Goal: Complete application form

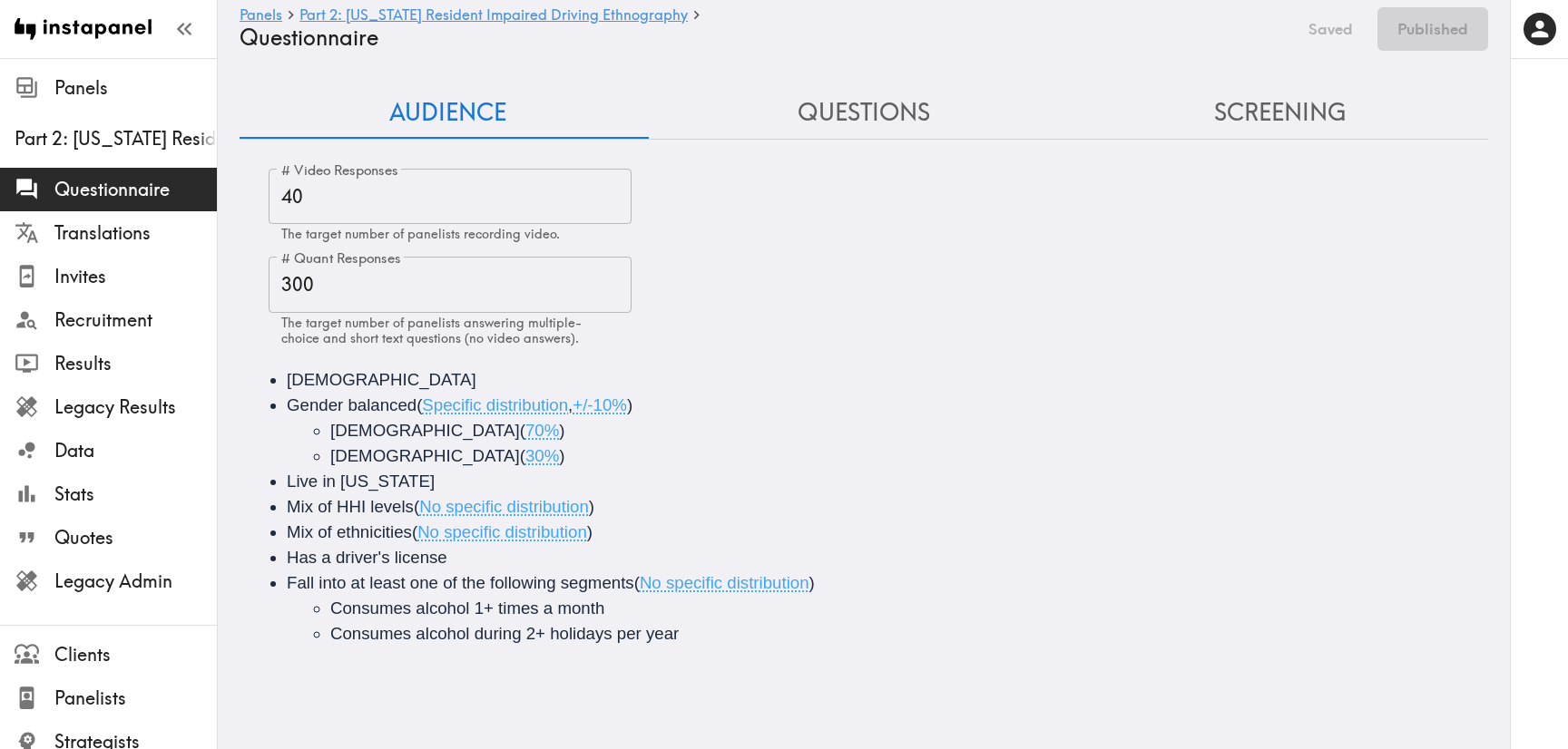
click at [883, 96] on button "Questions" at bounding box center [864, 113] width 416 height 51
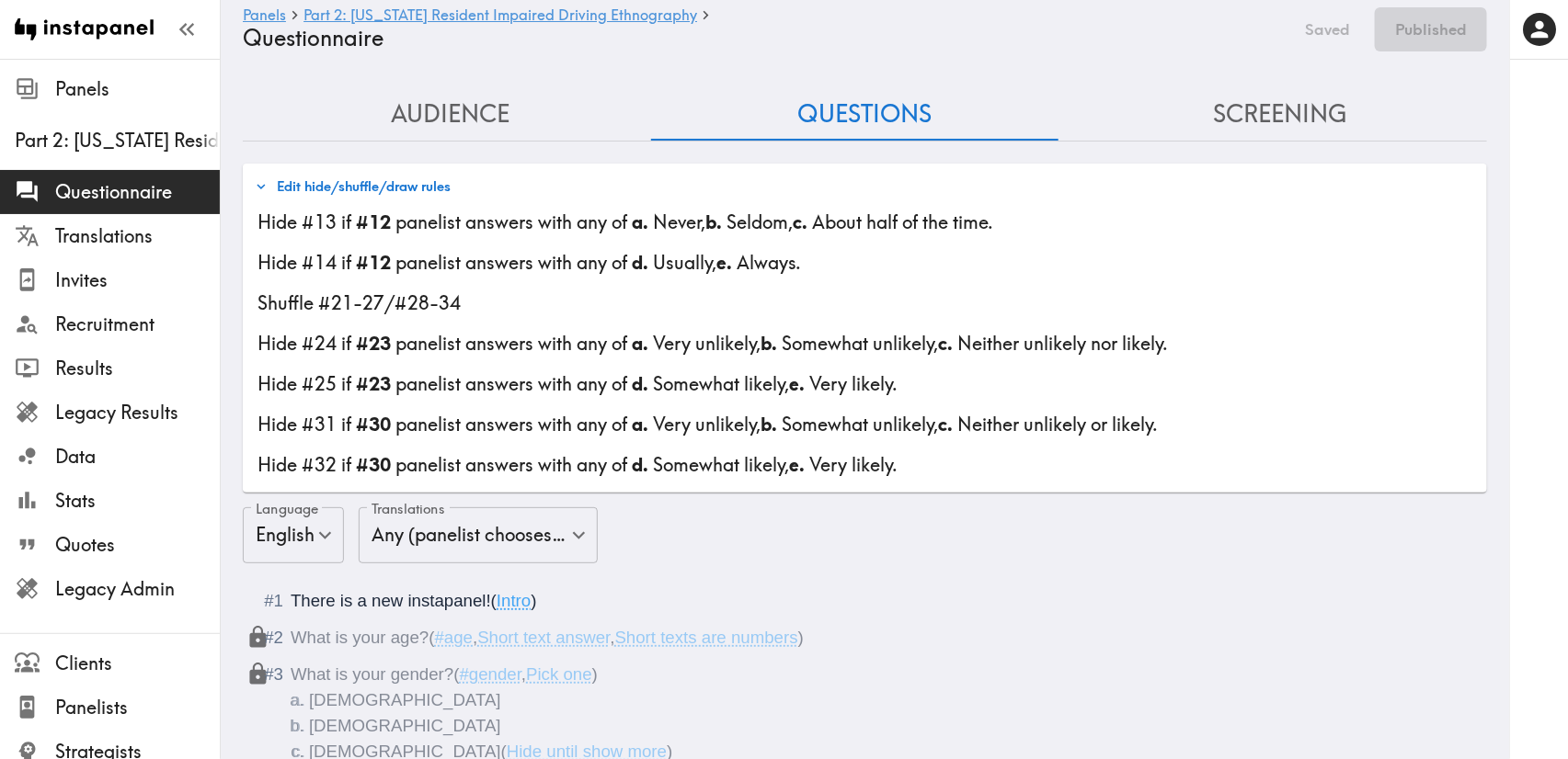
click at [422, 185] on button "Edit hide/shuffle/draw rules" at bounding box center [353, 187] width 205 height 32
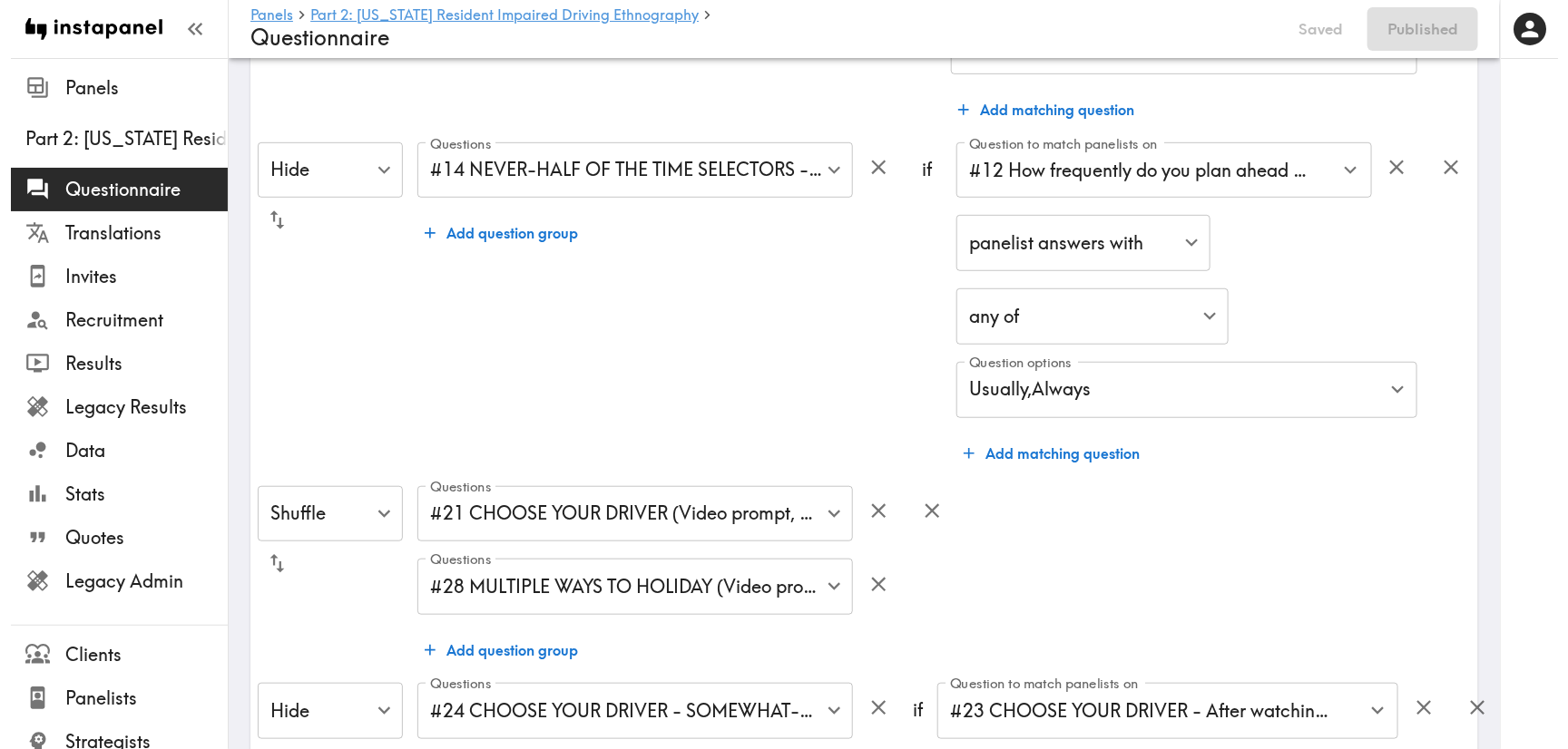
scroll to position [680, 0]
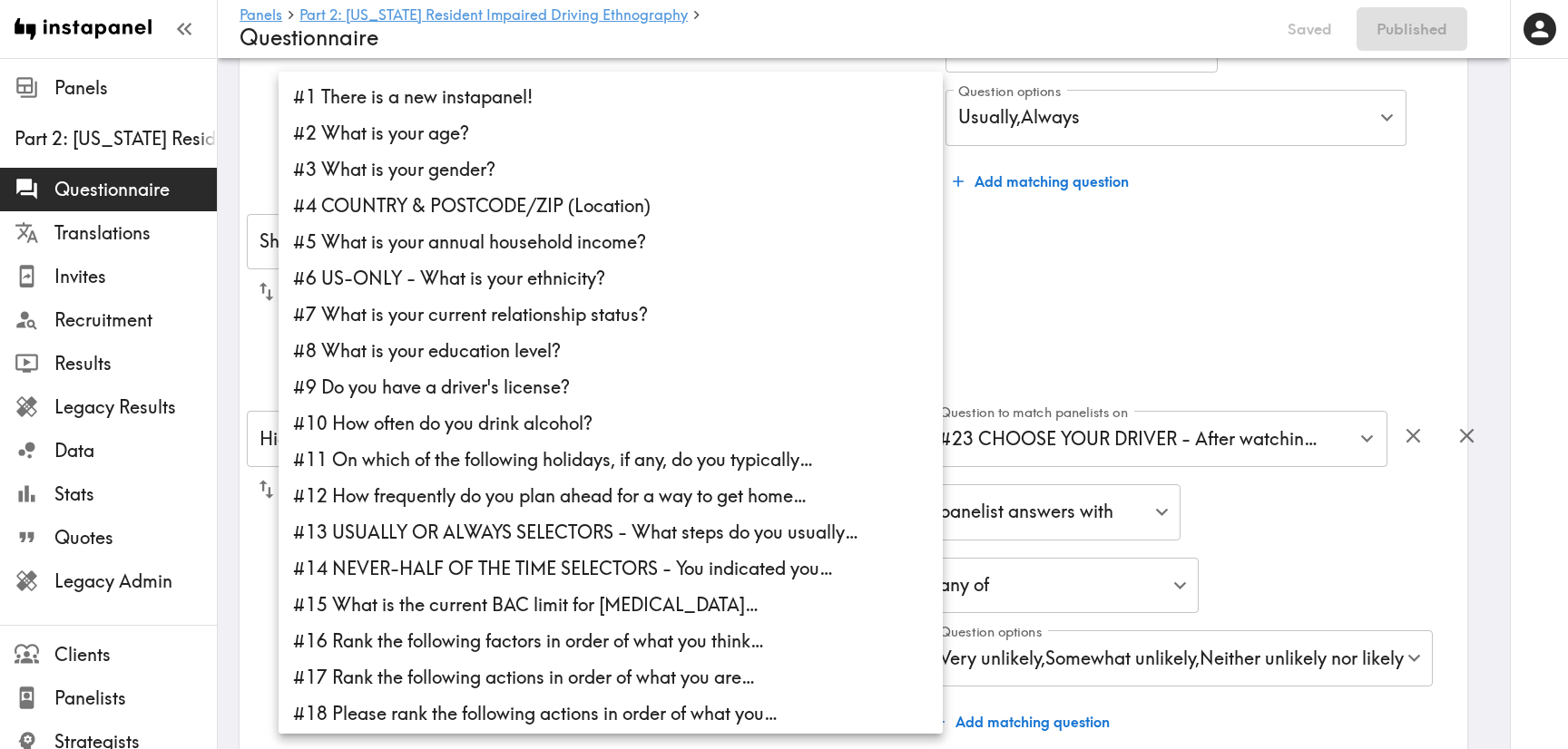
scroll to position [637, 0]
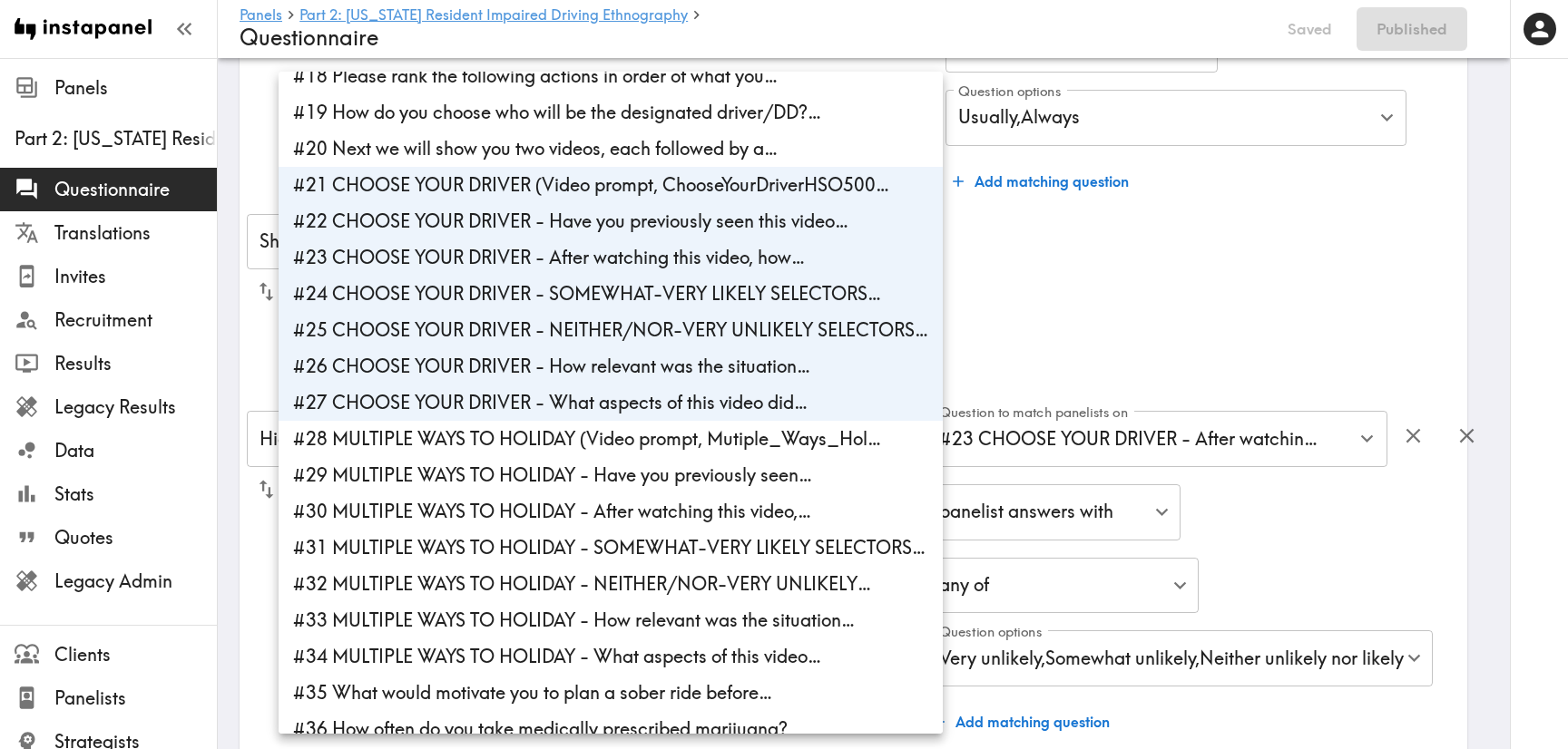
click at [502, 179] on li "#21 CHOOSE YOUR DRIVER (Video prompt, ChooseYourDriverHSO500…" at bounding box center [610, 185] width 664 height 36
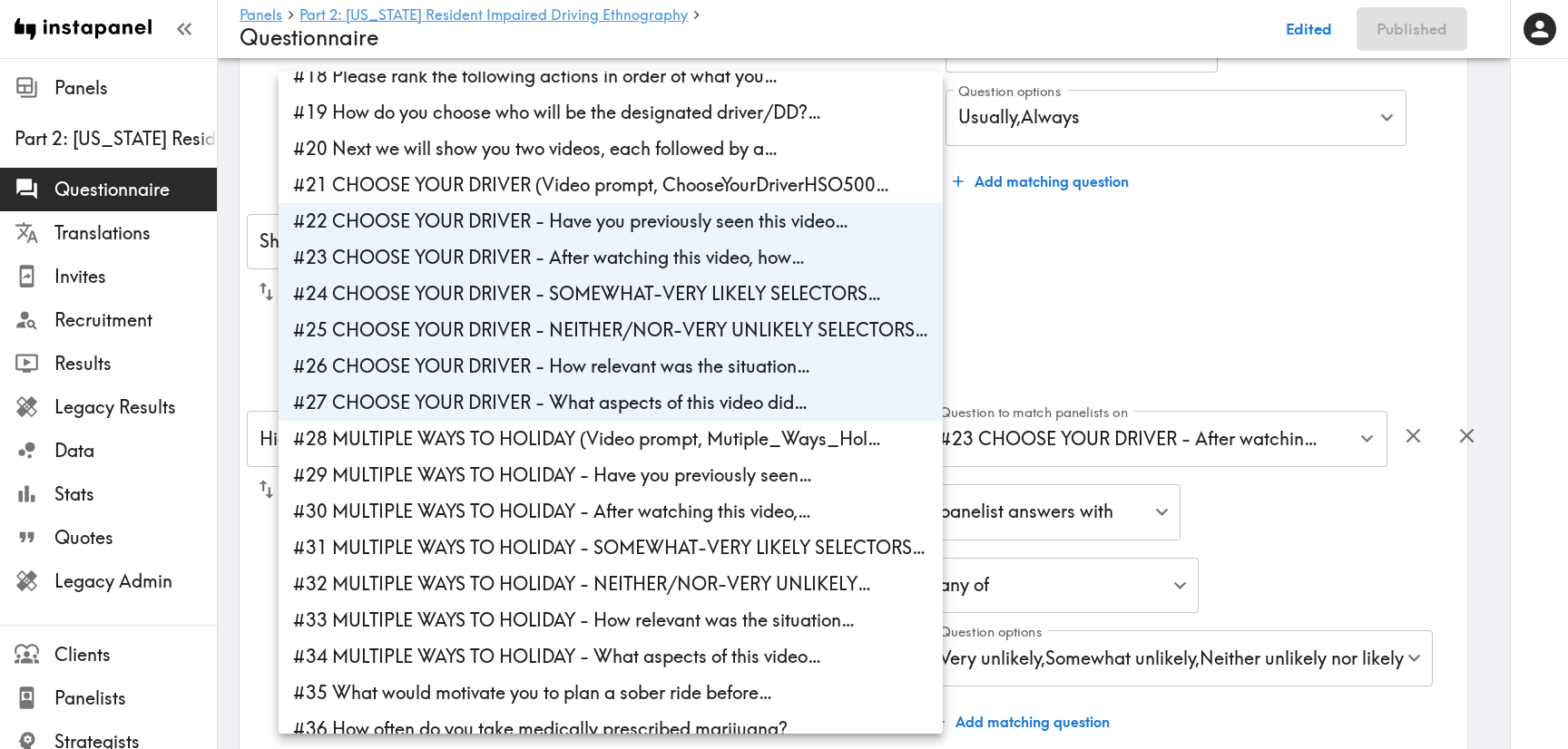
click at [564, 218] on li "#22 CHOOSE YOUR DRIVER - Have you previously seen this video…" at bounding box center [610, 221] width 664 height 36
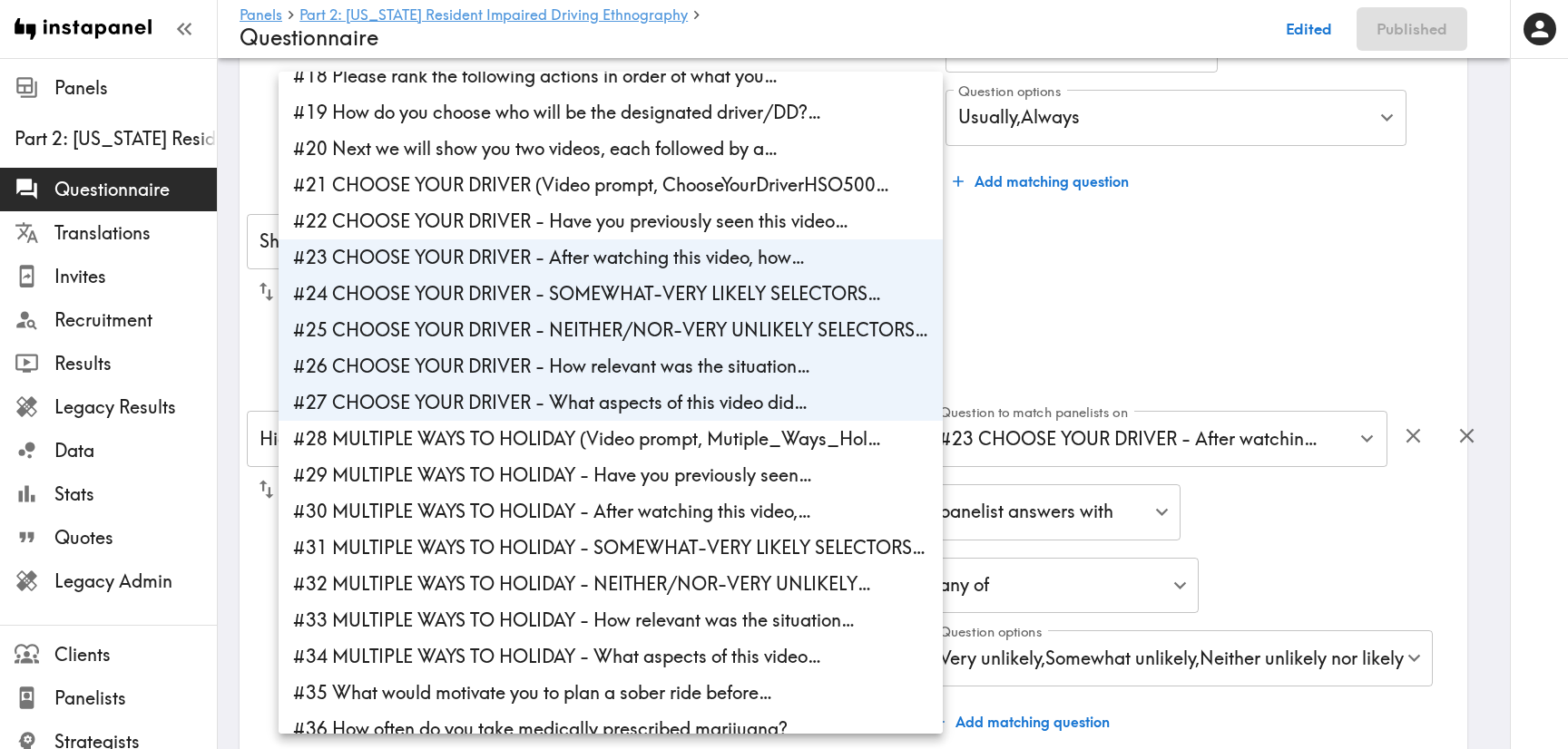
click at [604, 260] on li "#23 CHOOSE YOUR DRIVER - After watching this video, how…" at bounding box center [610, 256] width 664 height 36
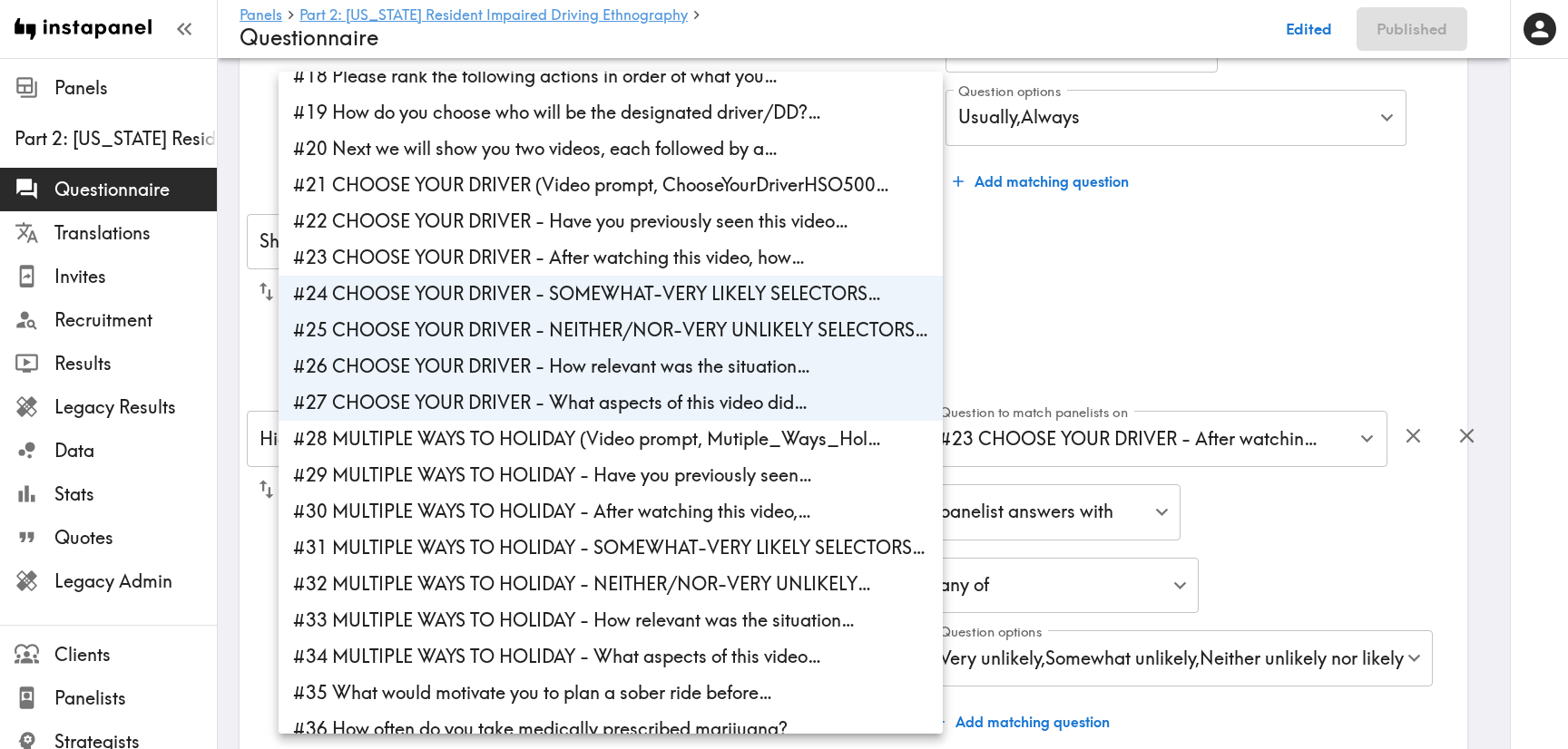
drag, startPoint x: 624, startPoint y: 295, endPoint x: 640, endPoint y: 313, distance: 24.1
click at [625, 295] on li "#24 CHOOSE YOUR DRIVER - SOMEWHAT-VERY LIKELY SELECTORS…" at bounding box center [610, 293] width 664 height 36
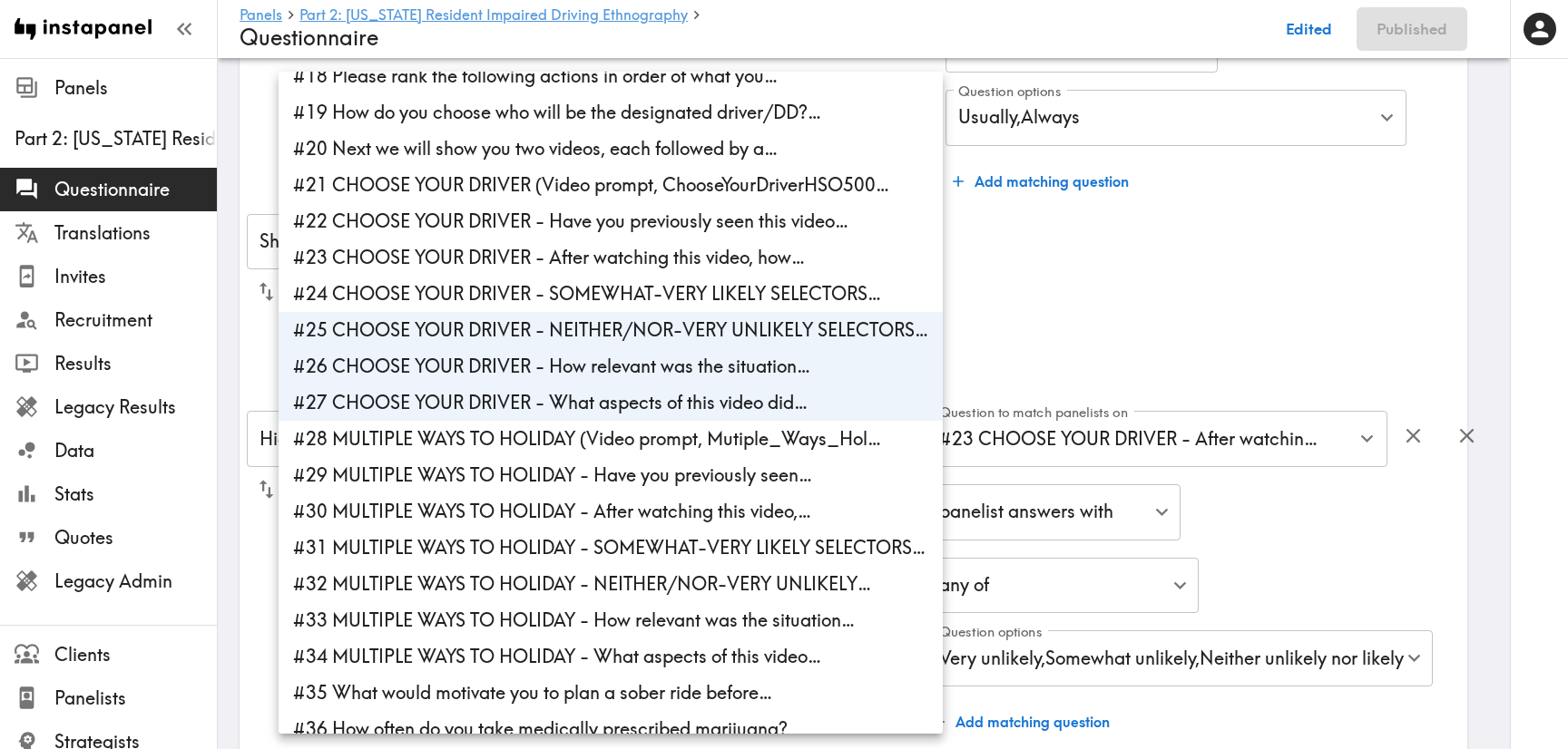
click at [643, 321] on li "#25 CHOOSE YOUR DRIVER - NEITHER/NOR-VERY UNLIKELY SELECTORS…" at bounding box center [610, 329] width 664 height 36
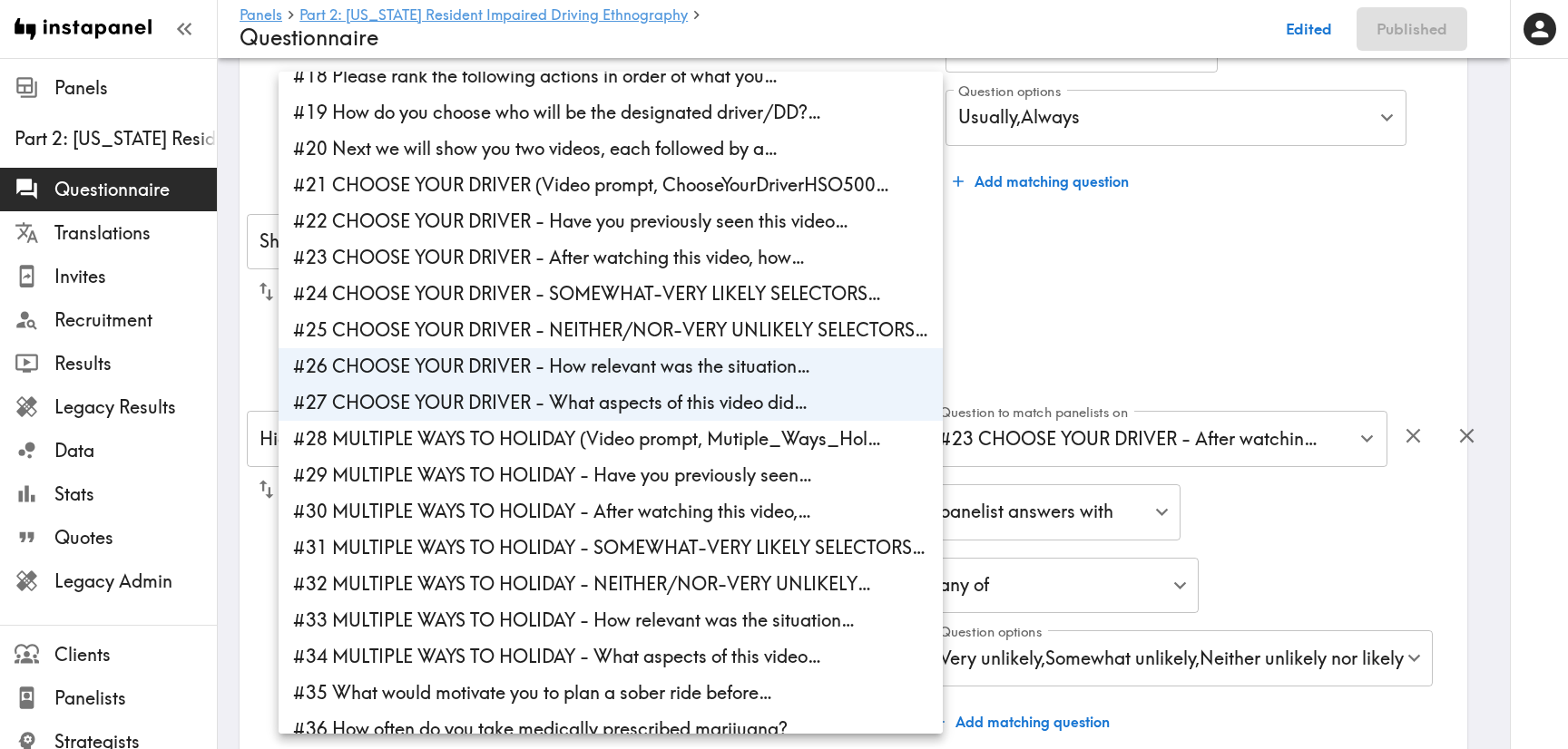
drag, startPoint x: 670, startPoint y: 364, endPoint x: 675, endPoint y: 390, distance: 26.5
click at [672, 364] on li "#26 CHOOSE YOUR DRIVER - How relevant was the situation…" at bounding box center [610, 365] width 664 height 36
type input "d643fc92-a4e7-4deb-bb4f-e6adcb748327"
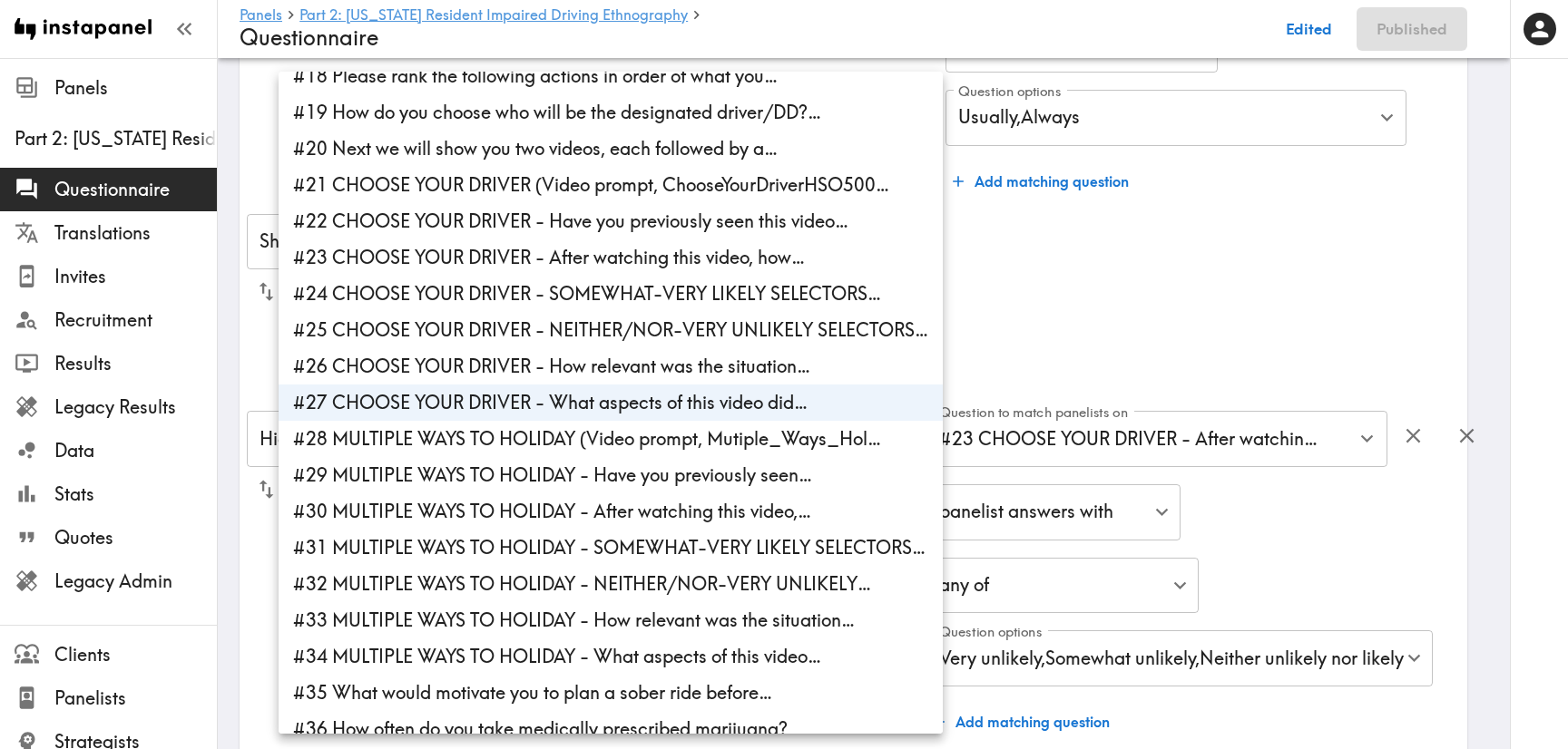
drag, startPoint x: 676, startPoint y: 397, endPoint x: 853, endPoint y: 355, distance: 181.9
click at [678, 396] on li "#27 CHOOSE YOUR DRIVER - What aspects of this video did…" at bounding box center [610, 402] width 664 height 36
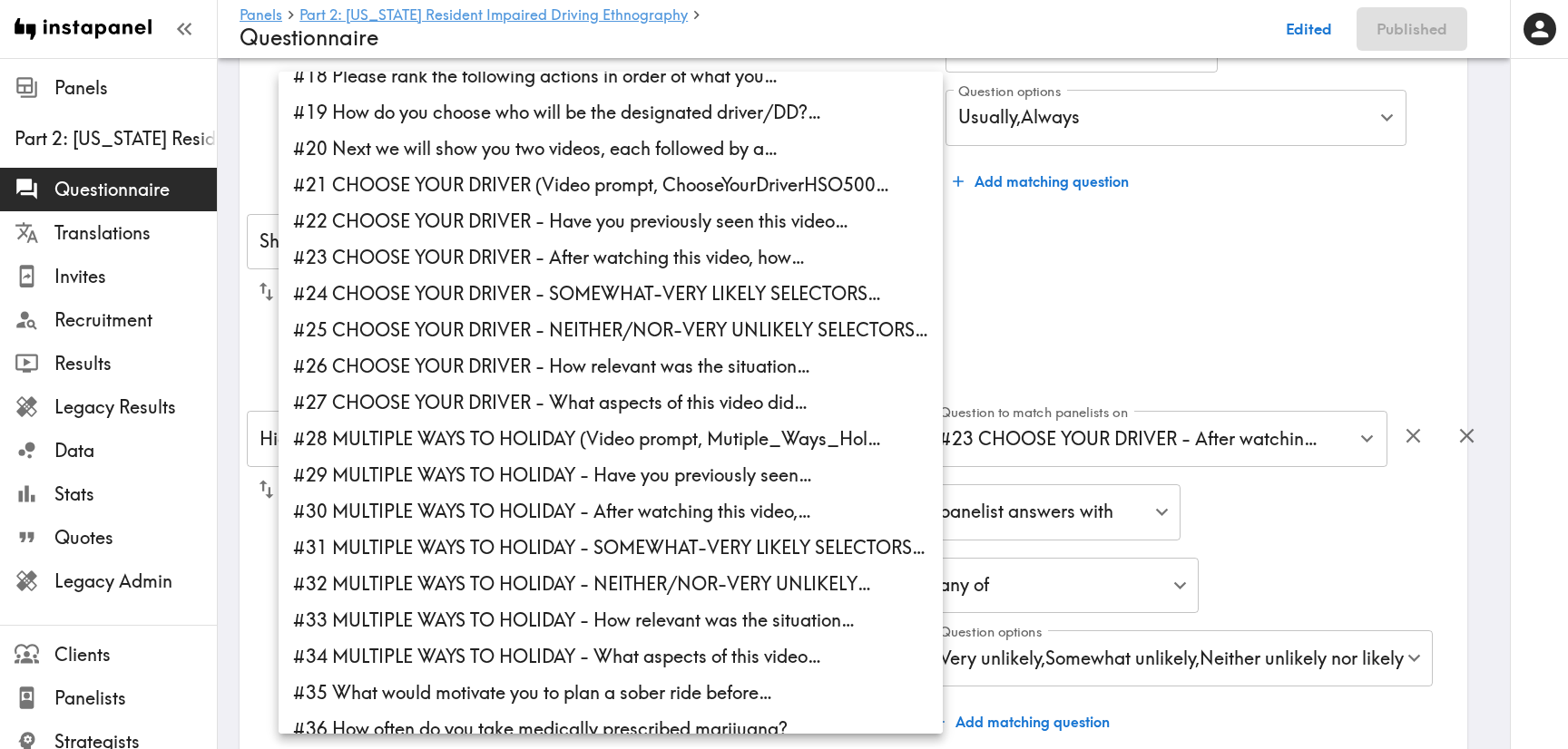
scroll to position [0, 0]
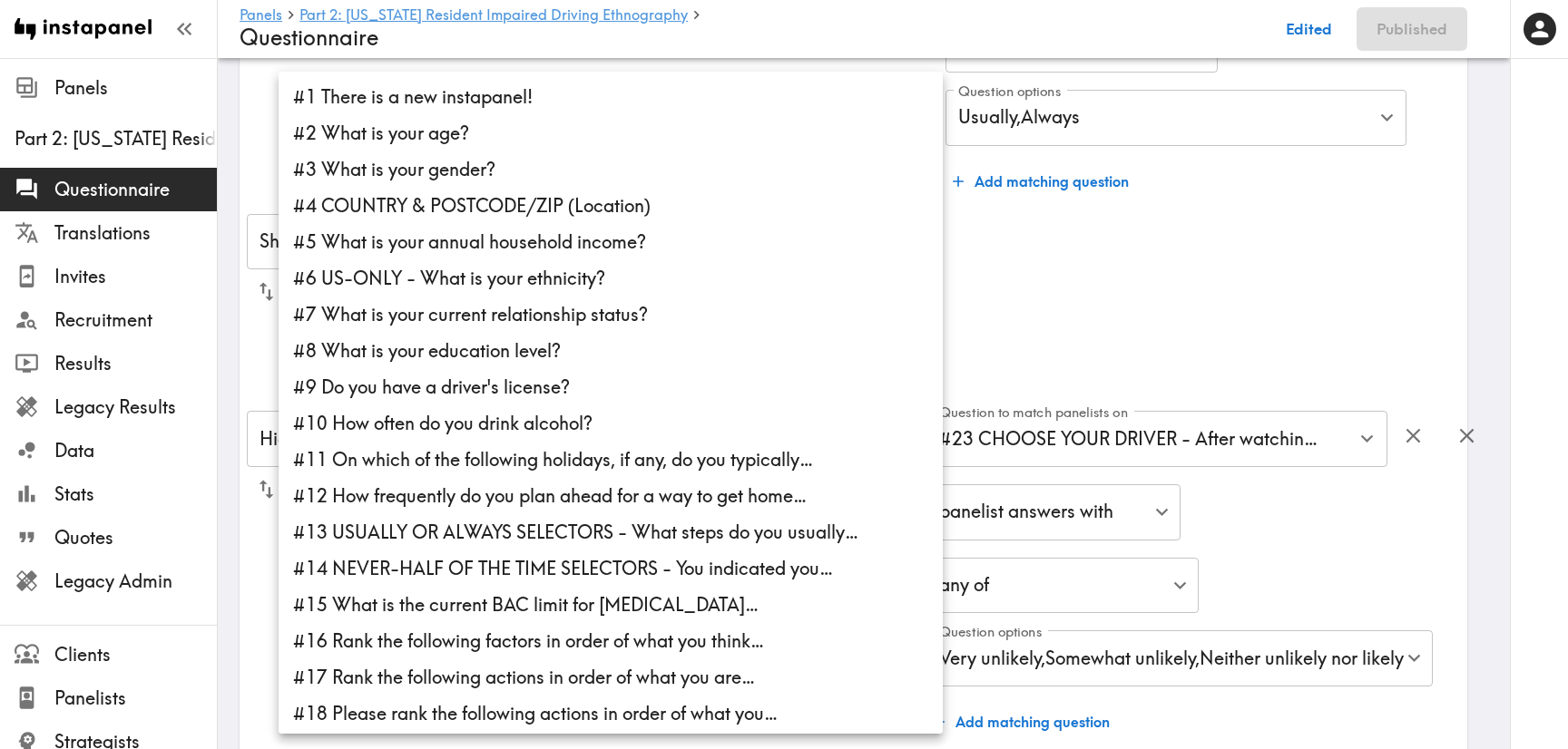
click at [1098, 286] on div at bounding box center [784, 374] width 1568 height 749
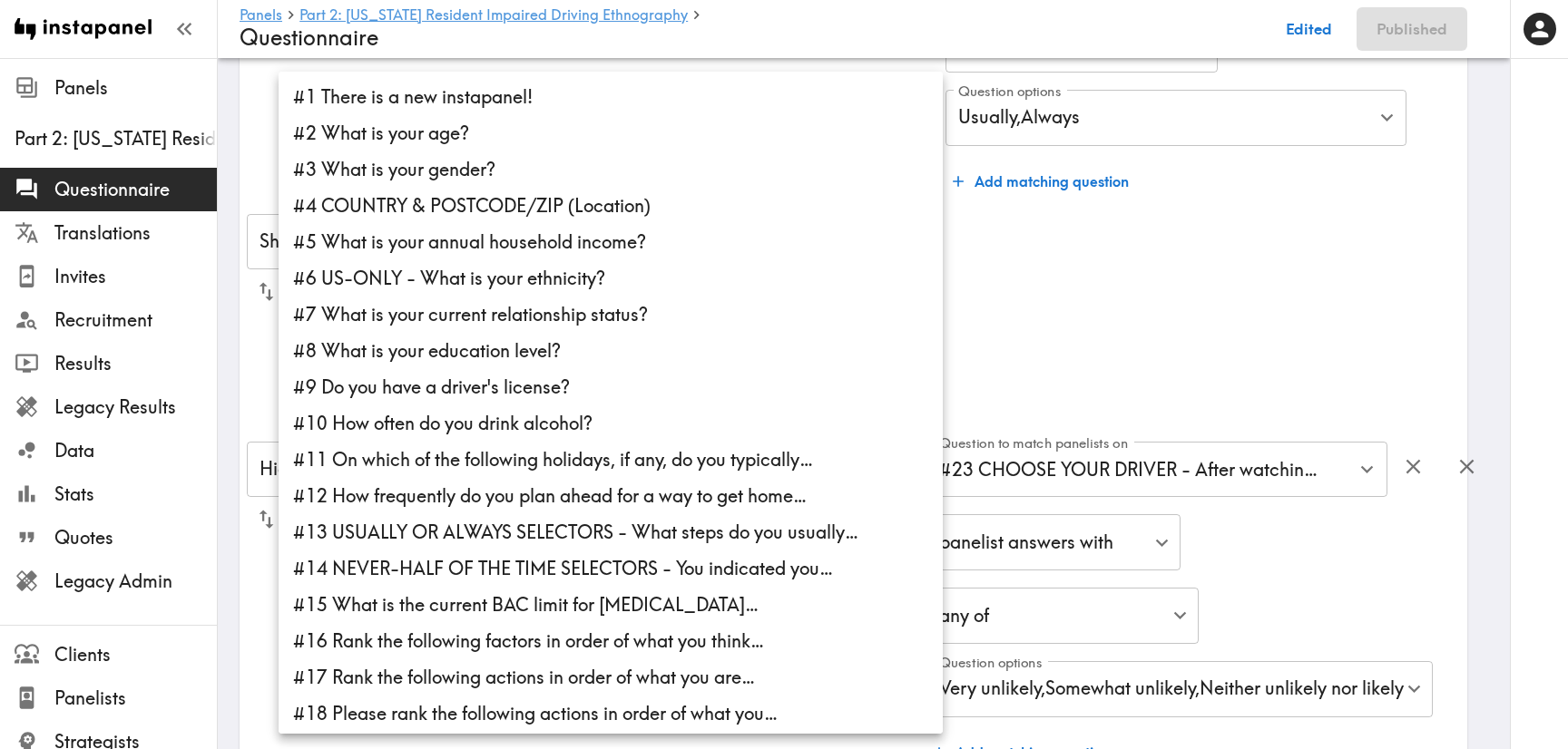
scroll to position [802, 0]
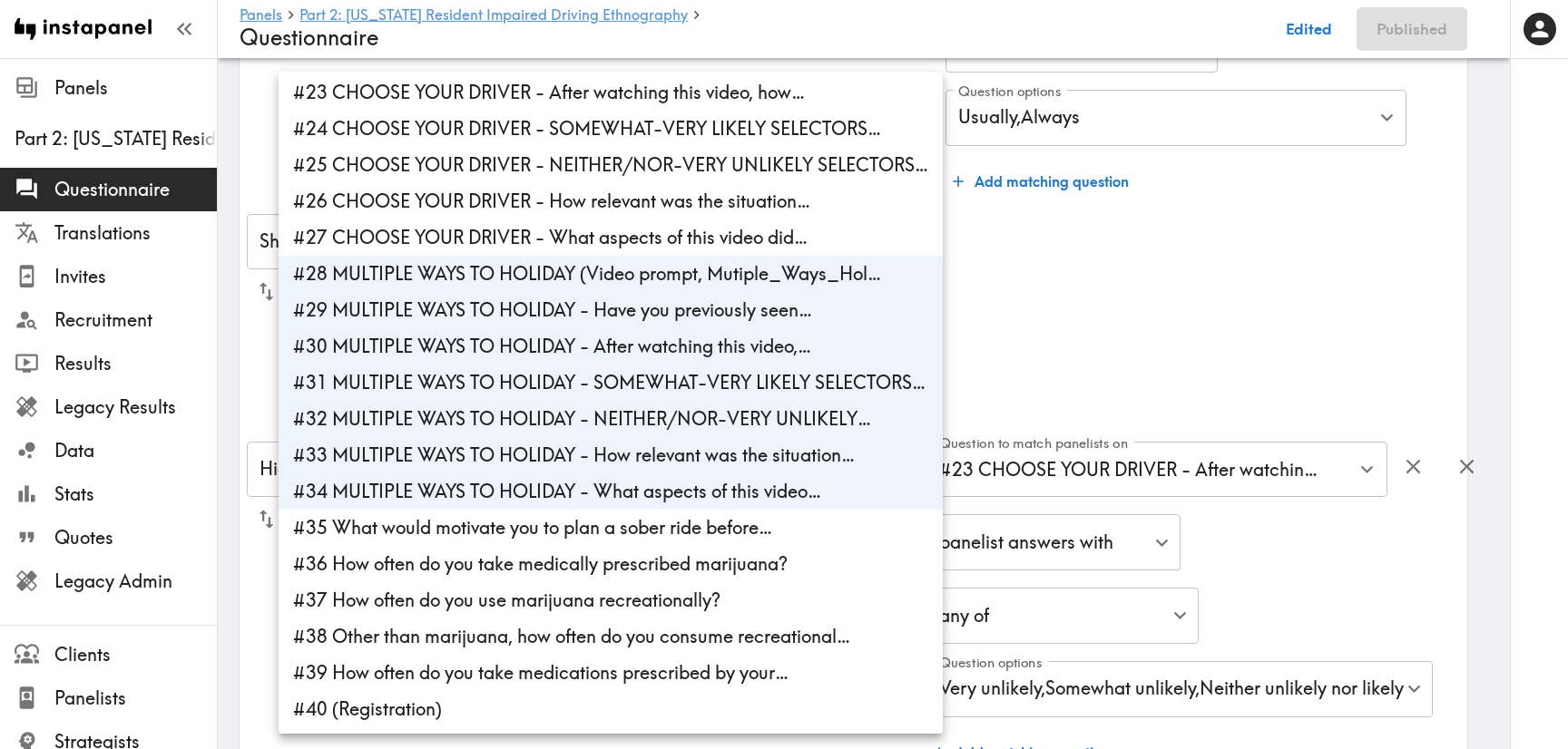
click at [606, 283] on li "#28 MULTIPLE WAYS TO HOLIDAY (Video prompt, Mutiple_Ways_Hol…" at bounding box center [610, 273] width 664 height 36
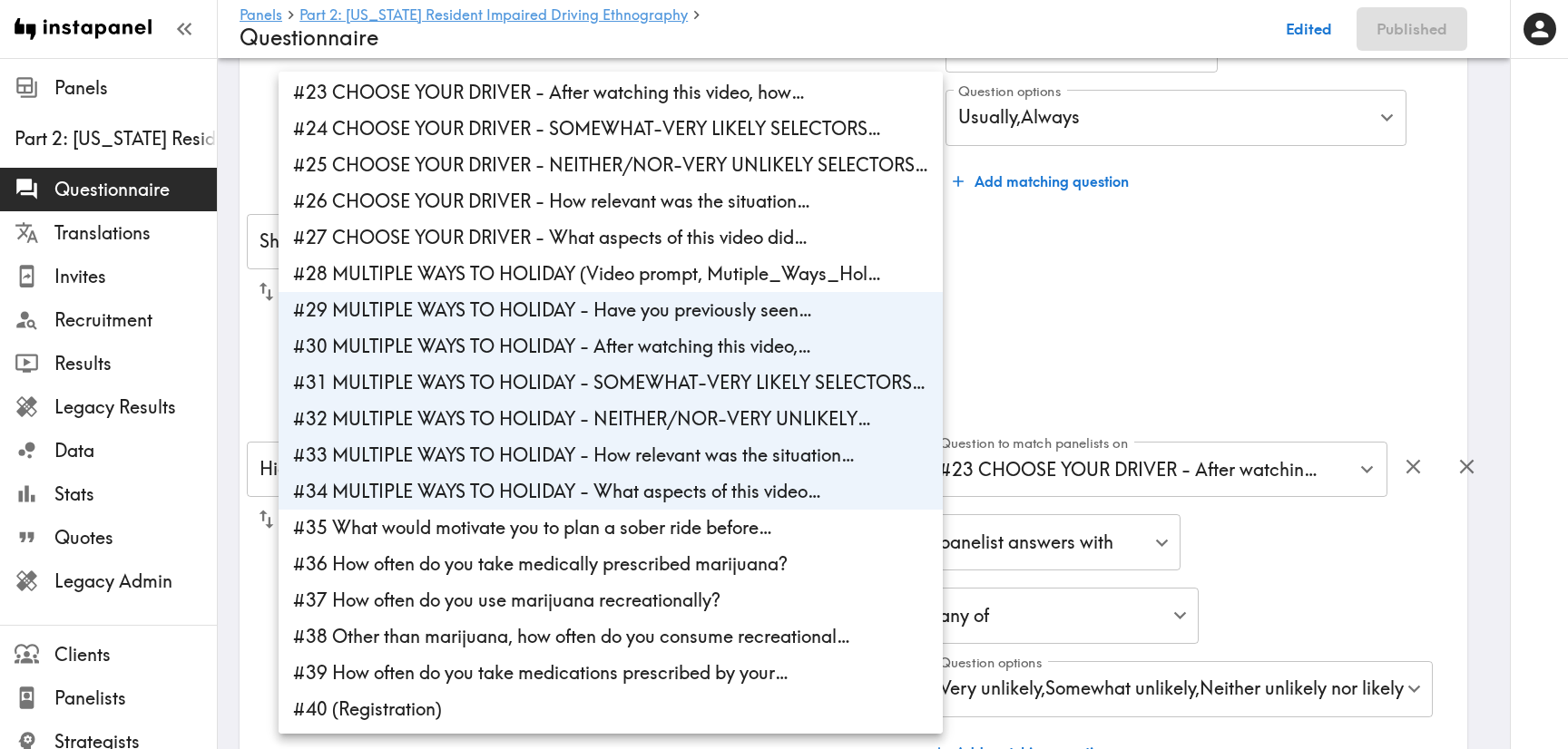
click at [625, 320] on li "#29 MULTIPLE WAYS TO HOLIDAY - Have you previously seen…" at bounding box center [610, 310] width 664 height 36
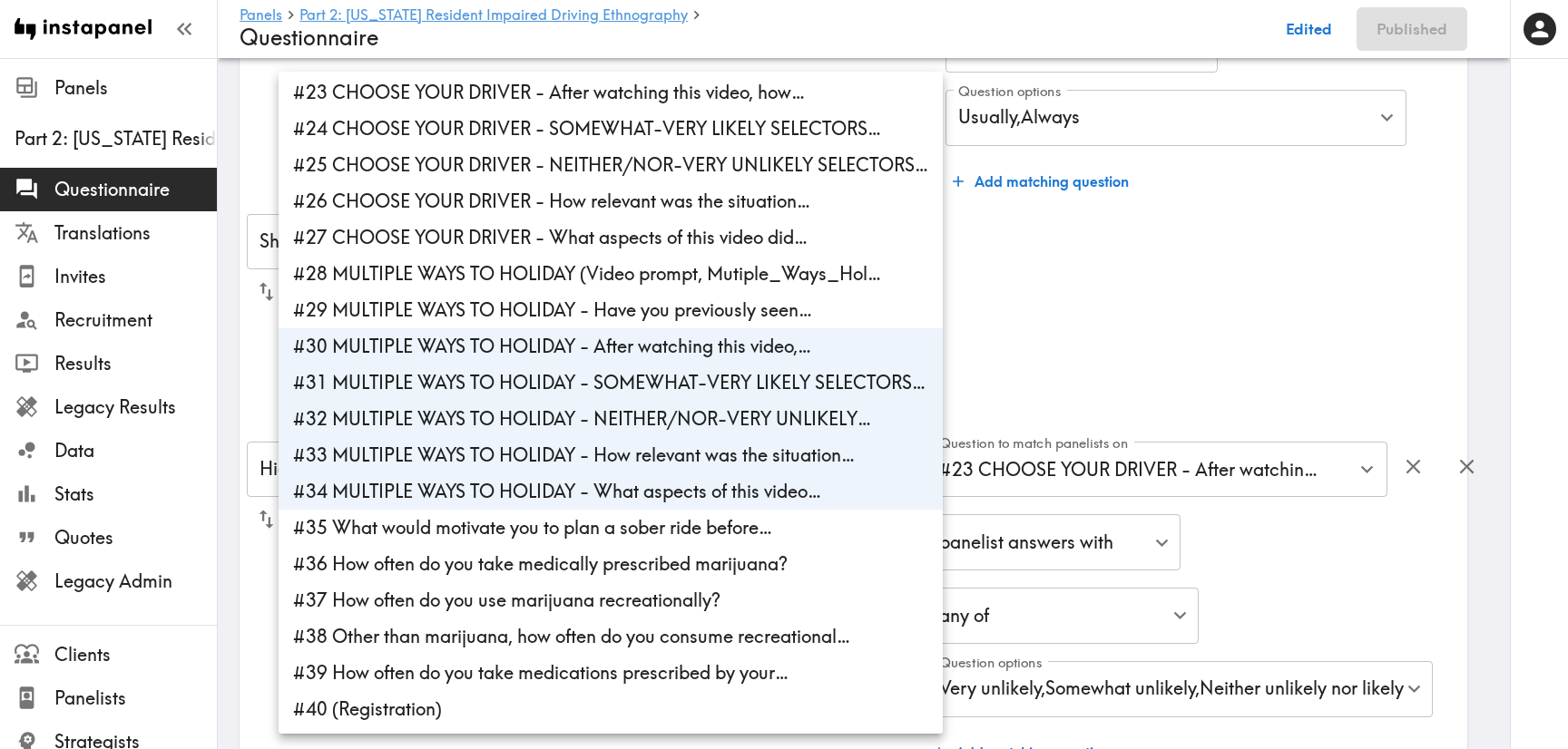
click at [632, 350] on li "#30 MULTIPLE WAYS TO HOLIDAY - After watching this video,…" at bounding box center [610, 346] width 664 height 36
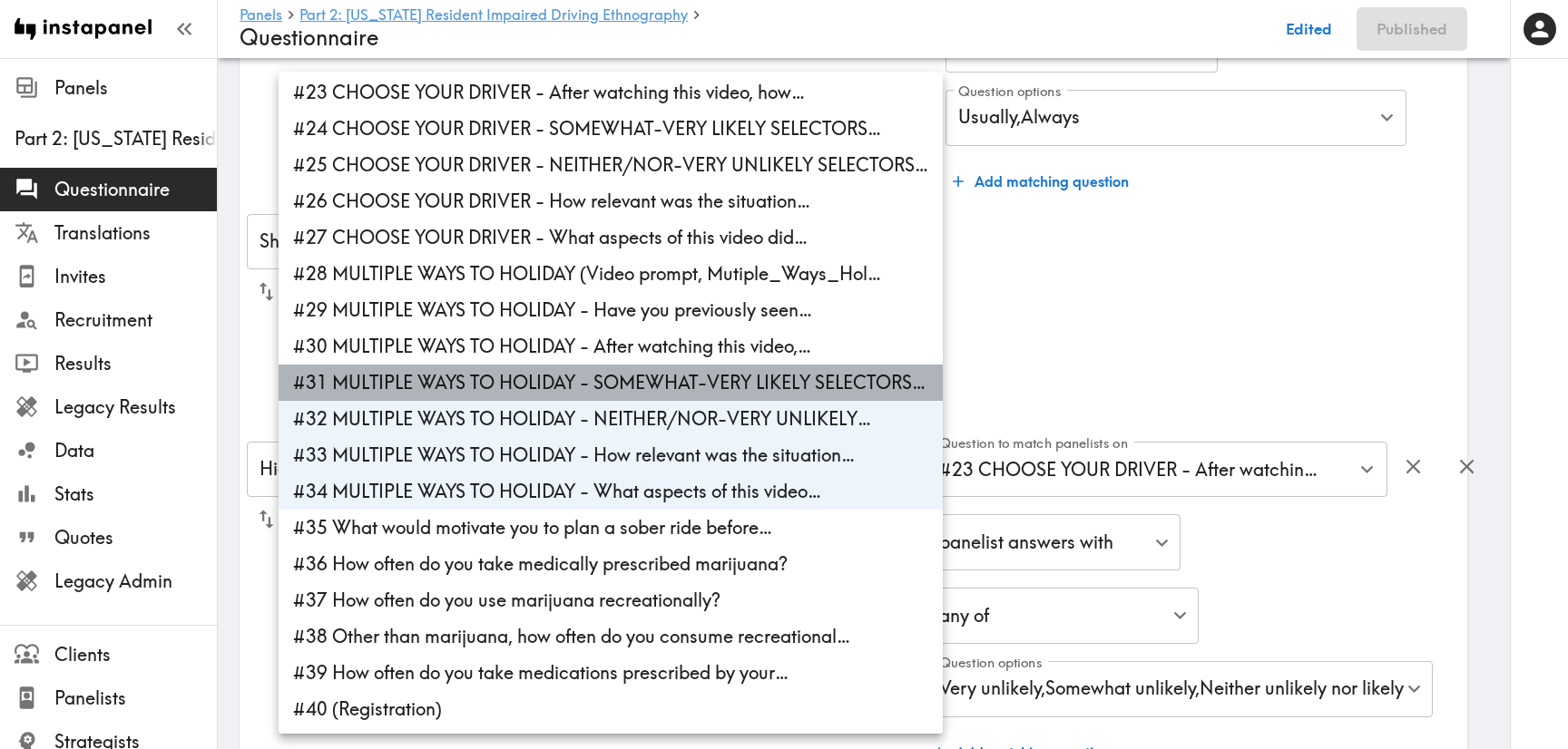
click at [644, 371] on li "#31 MULTIPLE WAYS TO HOLIDAY - SOMEWHAT-VERY LIKELY SELECTORS…" at bounding box center [610, 382] width 664 height 36
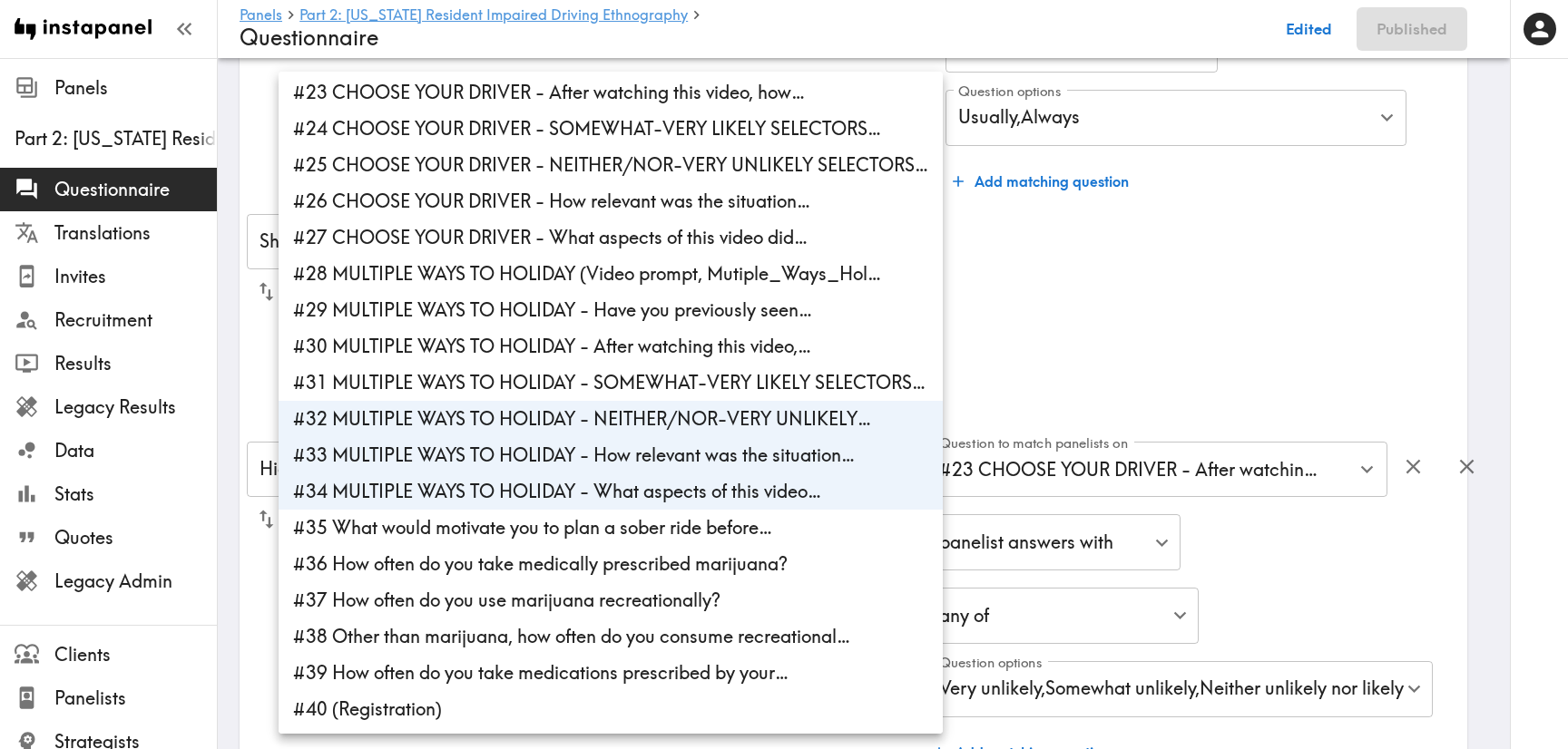
drag, startPoint x: 665, startPoint y: 412, endPoint x: 675, endPoint y: 429, distance: 19.7
click at [665, 413] on li "#32 MULTIPLE WAYS TO HOLIDAY - NEITHER/NOR-VERY UNLIKELY…" at bounding box center [610, 419] width 664 height 36
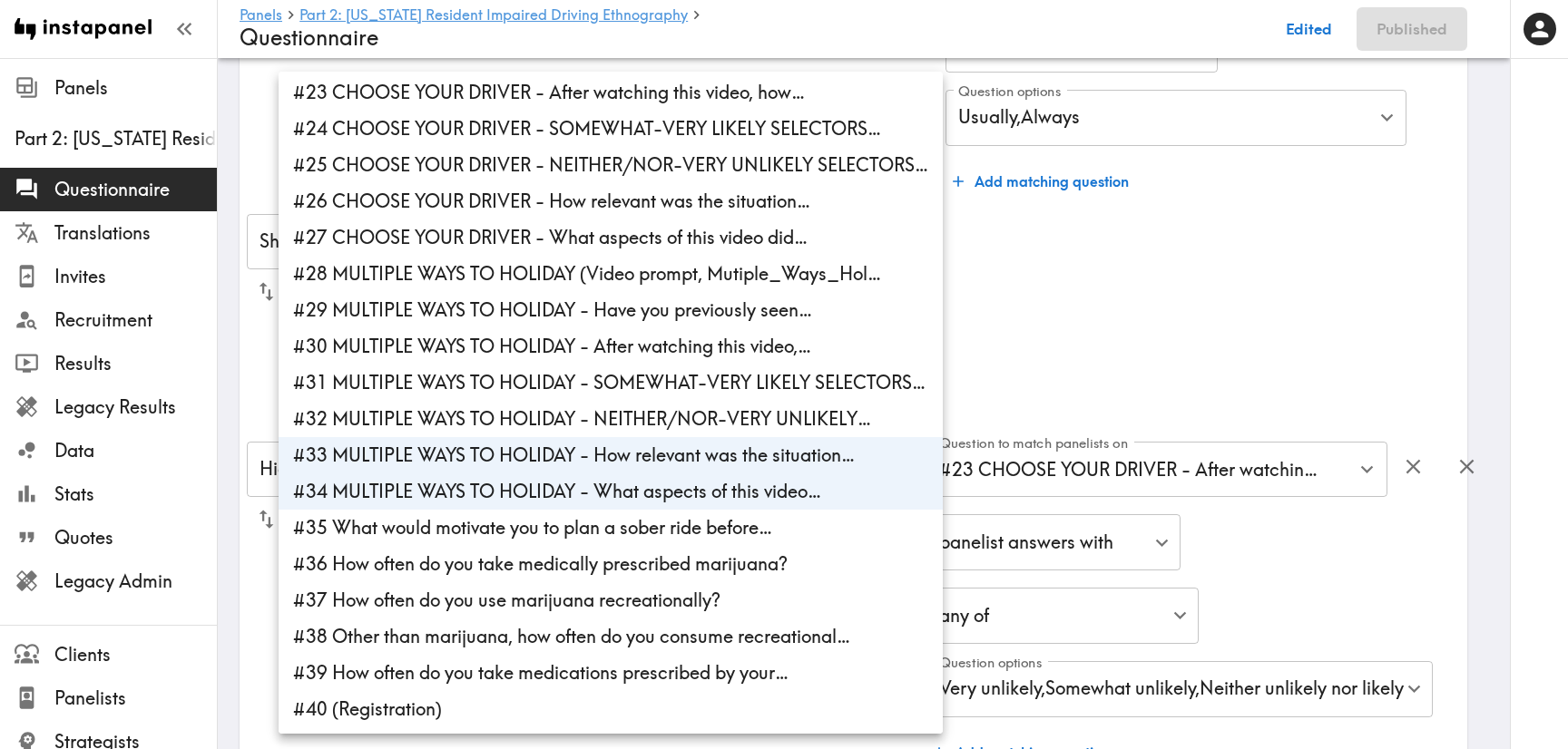
click at [677, 445] on li "#33 MULTIPLE WAYS TO HOLIDAY - How relevant was the situation…" at bounding box center [610, 455] width 664 height 36
type input "189db9d4-9e67-4a9c-a372-45a3fecbb2c3"
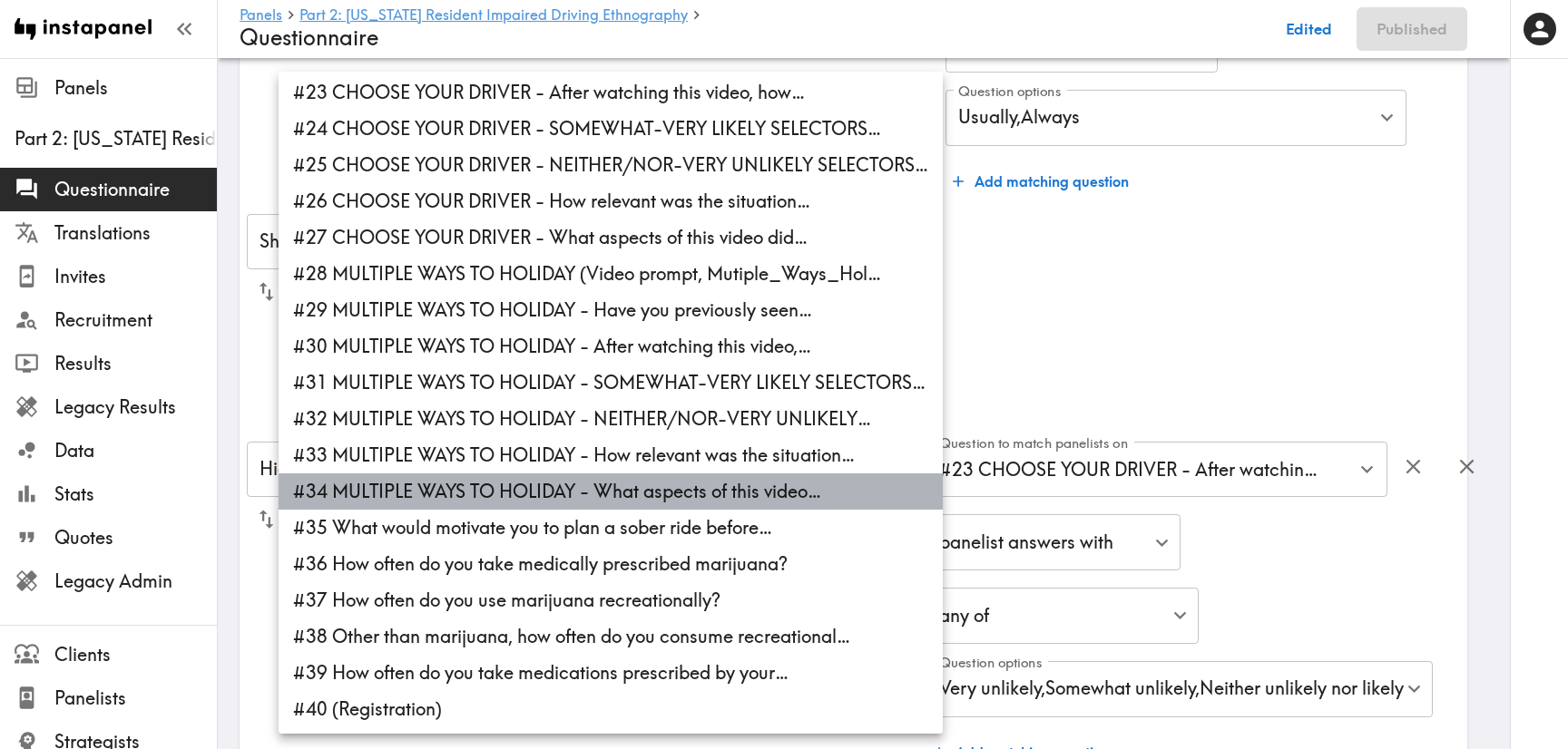
drag, startPoint x: 689, startPoint y: 489, endPoint x: 832, endPoint y: 443, distance: 150.2
click at [689, 489] on li "#34 MULTIPLE WAYS TO HOLIDAY - What aspects of this video…" at bounding box center [610, 491] width 664 height 36
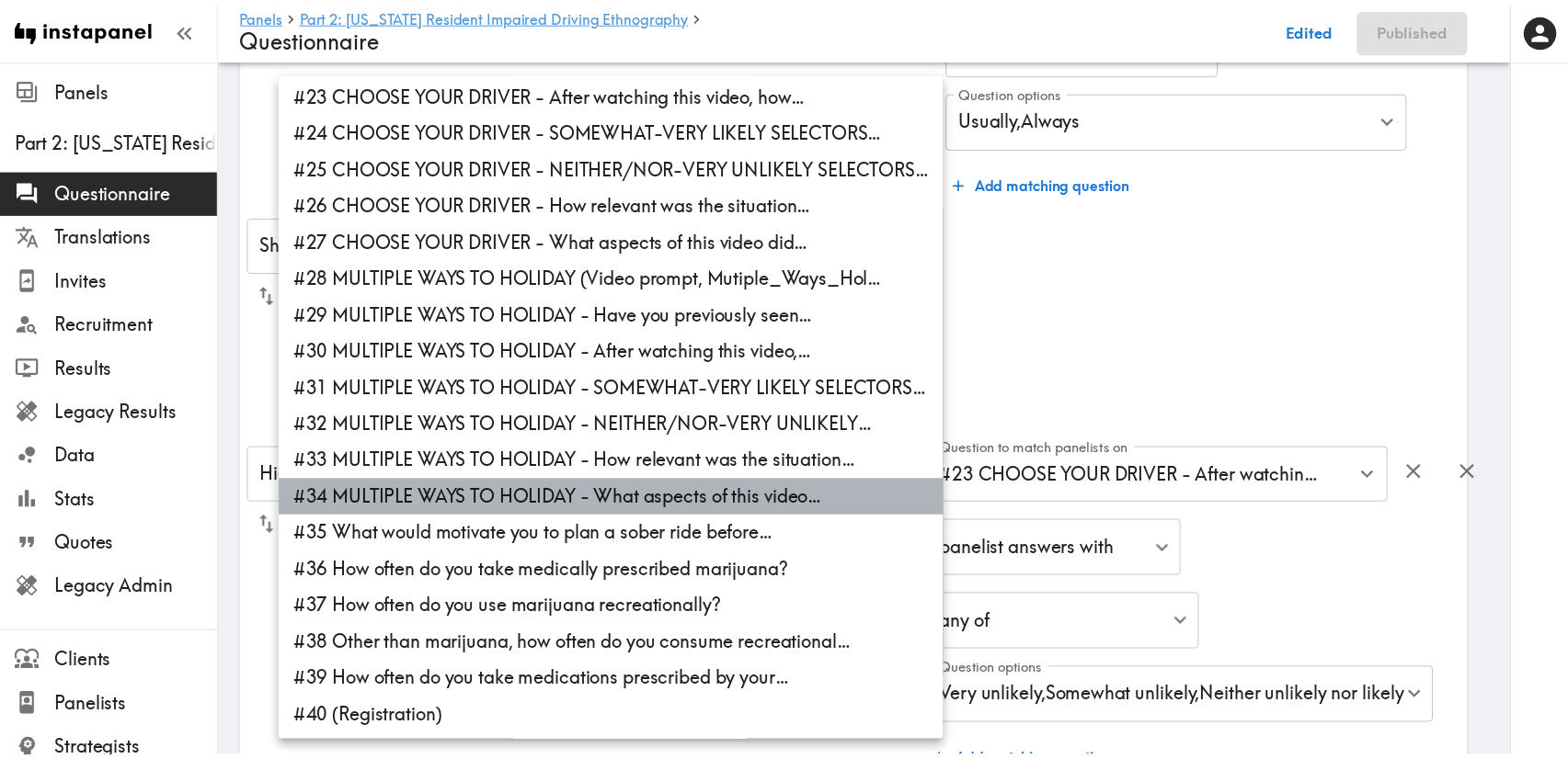
scroll to position [0, 0]
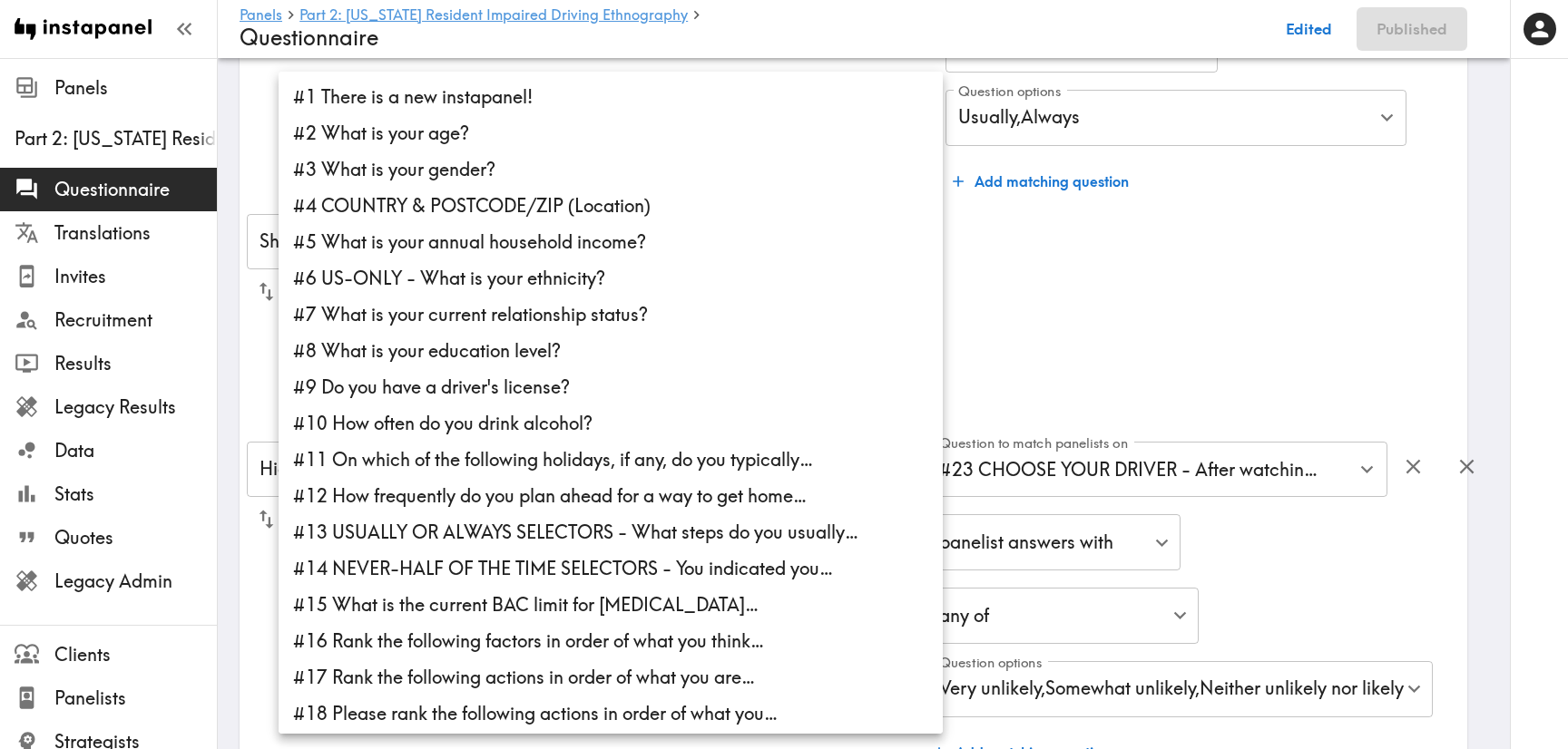
click at [1180, 311] on div at bounding box center [784, 374] width 1568 height 749
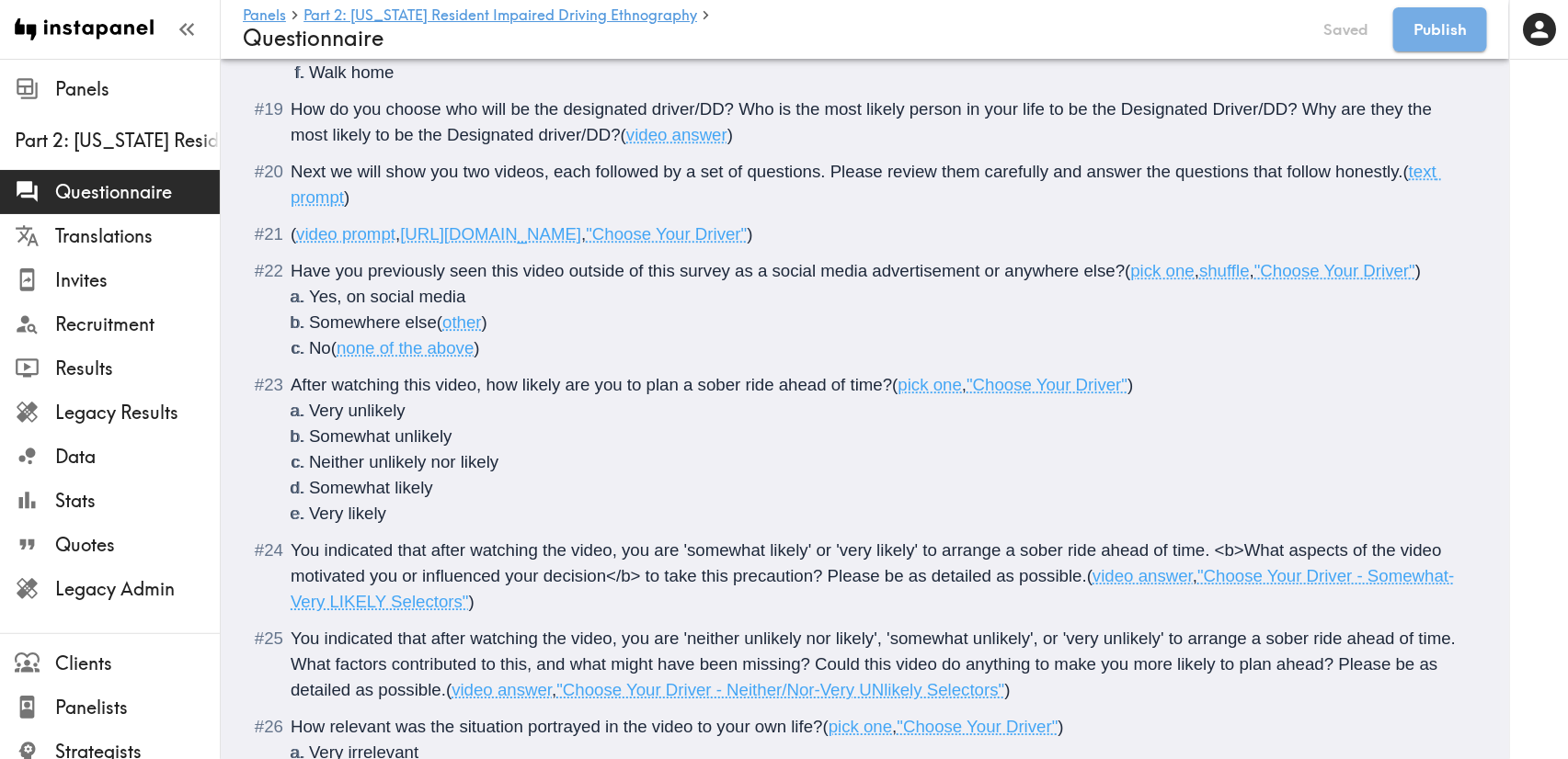
scroll to position [5407, 0]
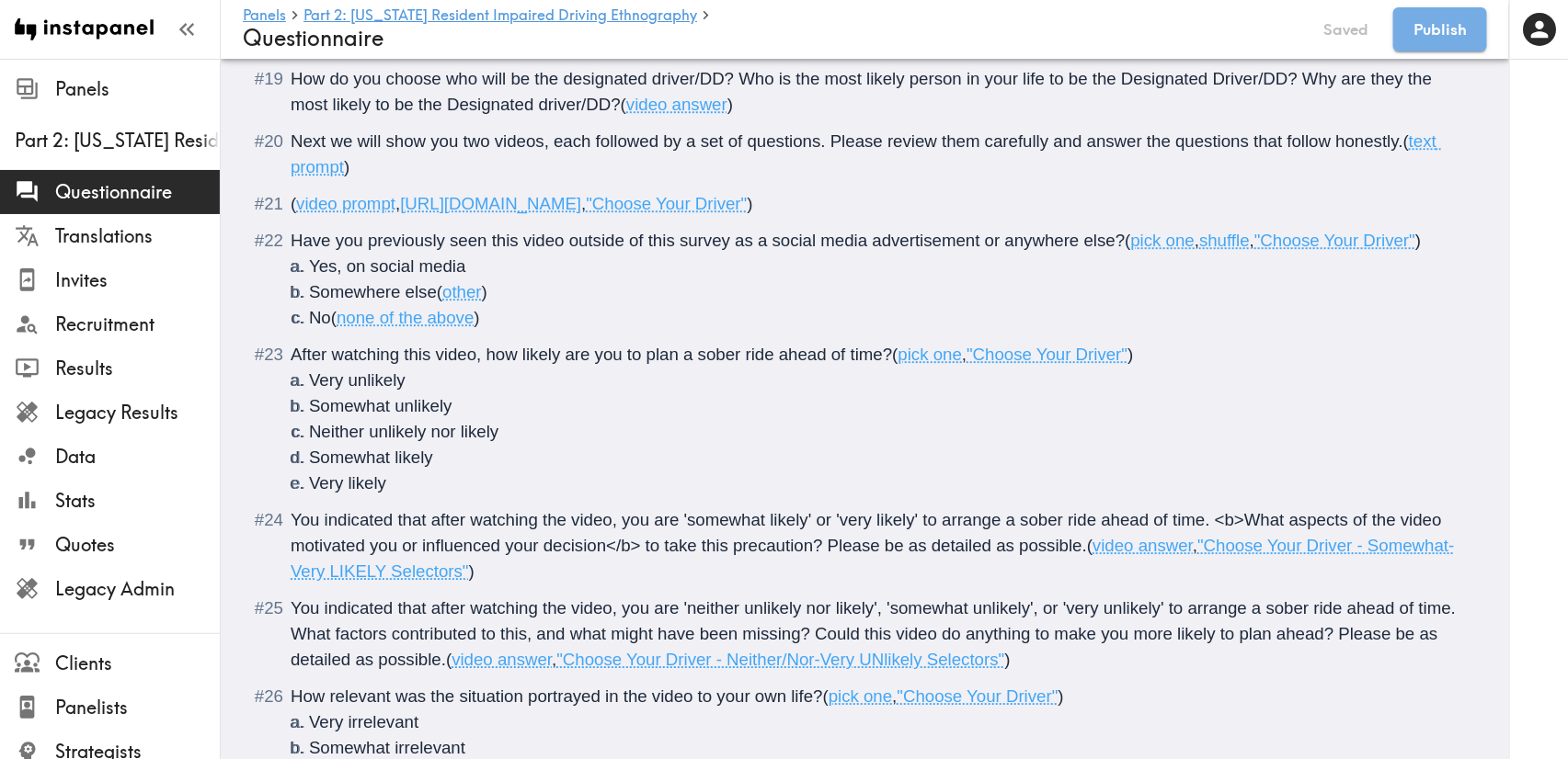
drag, startPoint x: 1129, startPoint y: 202, endPoint x: 799, endPoint y: 209, distance: 330.1
click at [753, 209] on span "( video prompt , [URL][DOMAIN_NAME] , "Choose Your Driver" )" at bounding box center [522, 204] width 463 height 20
drag, startPoint x: 1125, startPoint y: 201, endPoint x: 409, endPoint y: 191, distance: 716.1
click at [409, 191] on div "( video prompt , [URL][DOMAIN_NAME] , "Choose Your Driver" )" at bounding box center [878, 204] width 1174 height 26
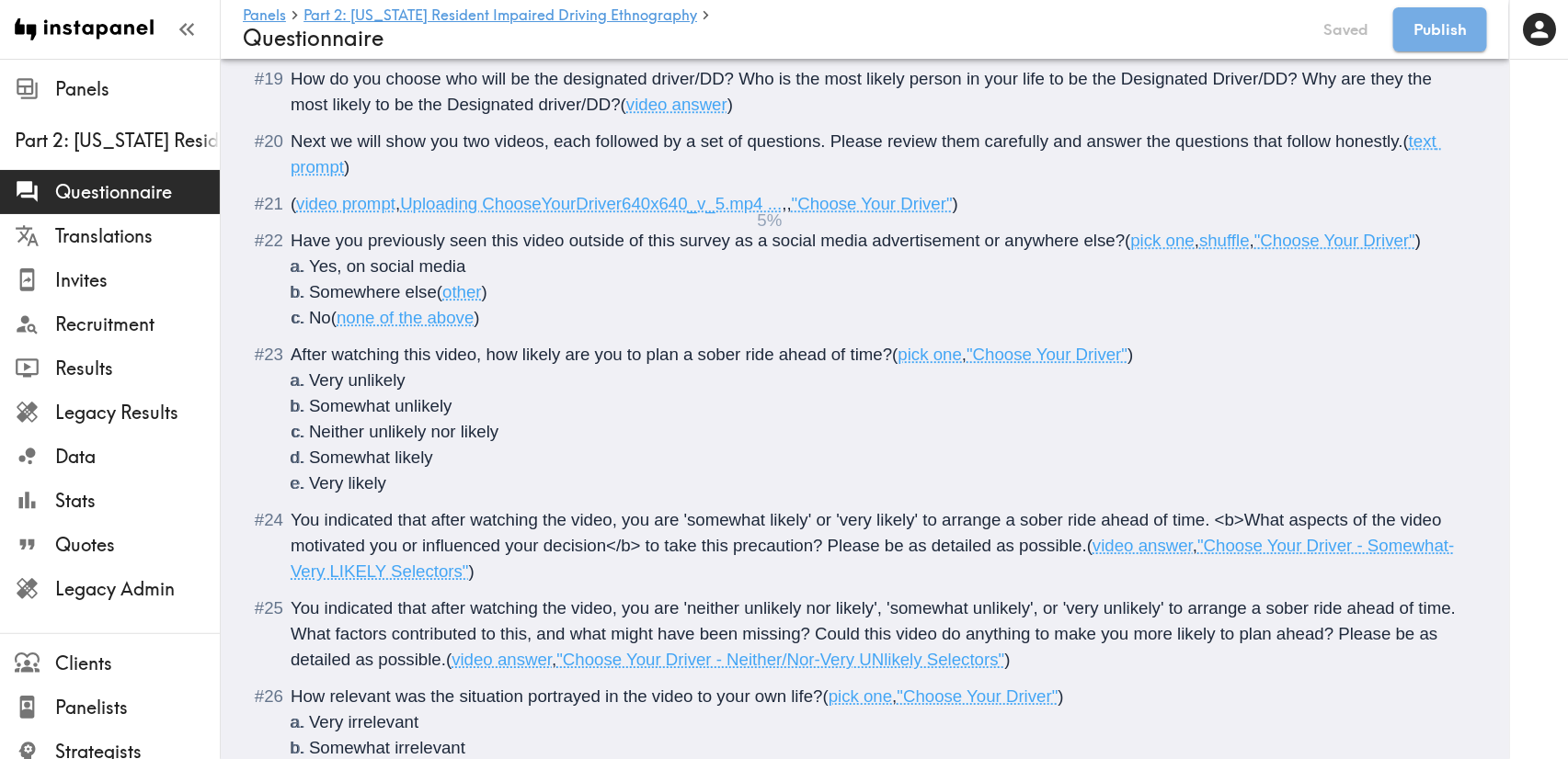
click at [851, 239] on span "Have you previously seen this video outside of this survey as a social media ad…" at bounding box center [707, 240] width 834 height 20
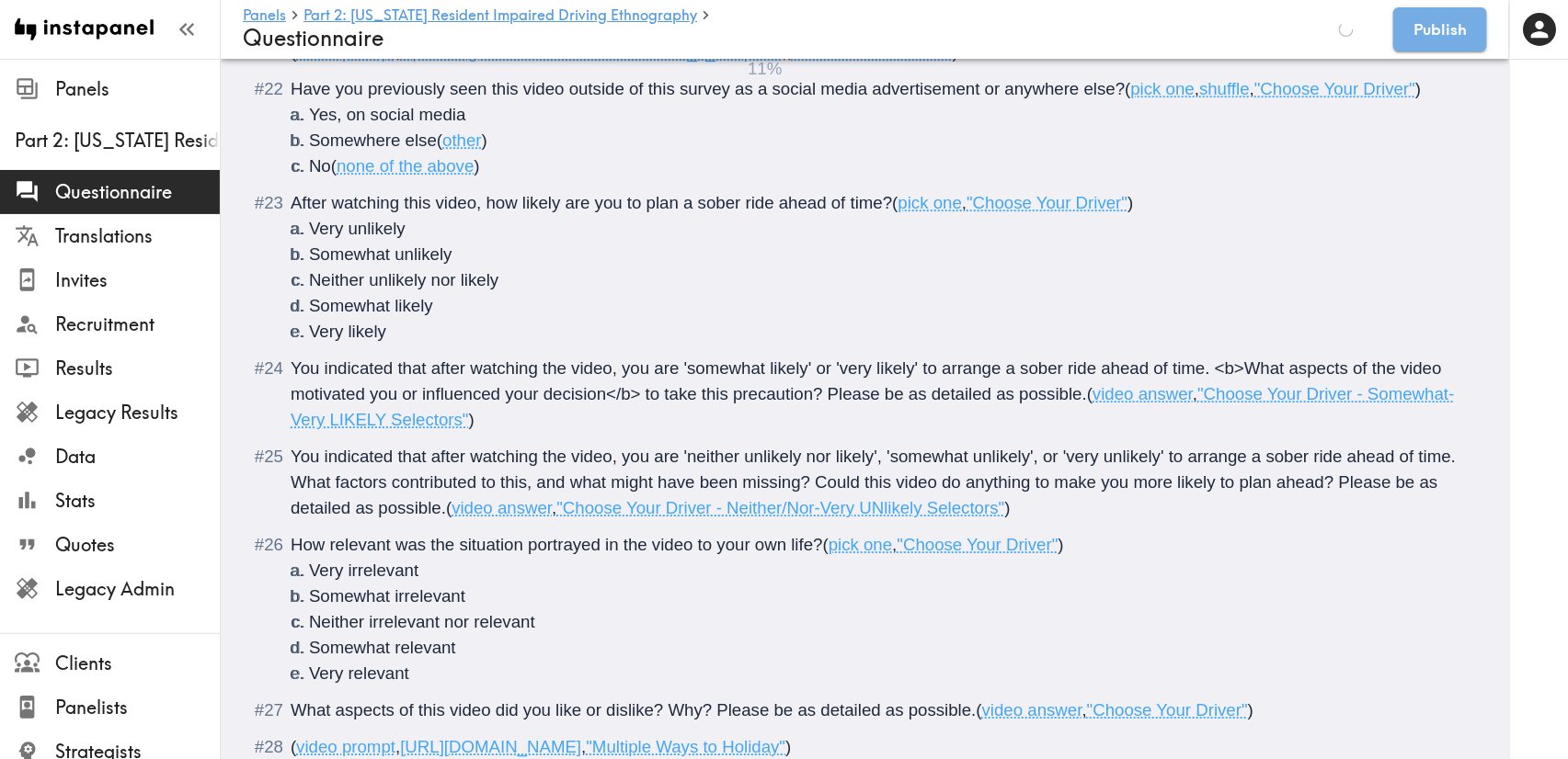
scroll to position [5820, 0]
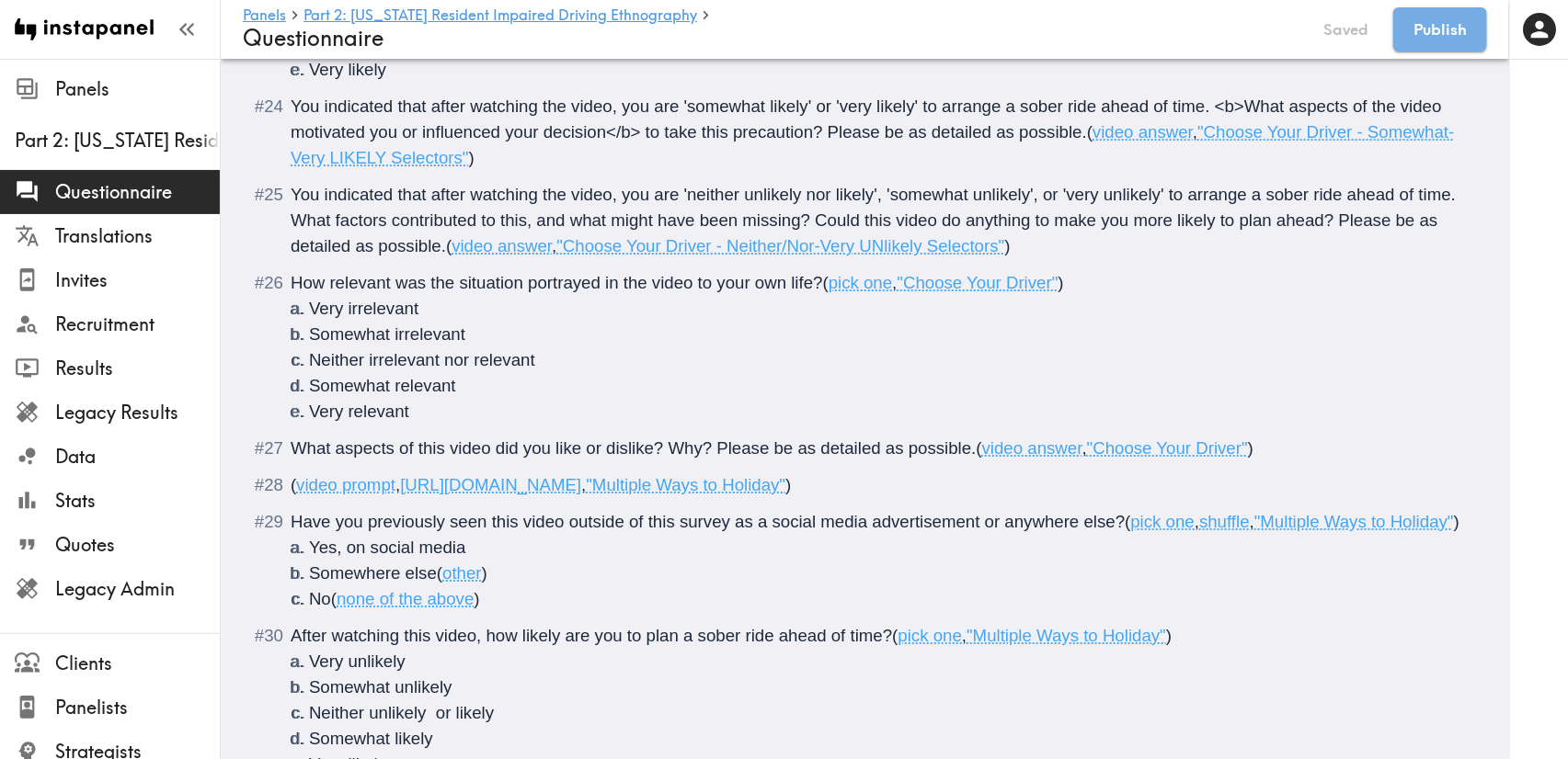
drag, startPoint x: 1180, startPoint y: 490, endPoint x: 1117, endPoint y: 488, distance: 63.0
click at [791, 488] on span "( video prompt , [URL][DOMAIN_NAME] , "Multiple Ways to Holiday" )" at bounding box center [541, 485] width 500 height 20
click at [581, 488] on span "[URL][DOMAIN_NAME]" at bounding box center [490, 485] width 181 height 20
drag, startPoint x: 1177, startPoint y: 488, endPoint x: 408, endPoint y: 474, distance: 769.1
click at [408, 474] on div "( video prompt , [URL][DOMAIN_NAME] , "Multiple Ways to Holiday" )" at bounding box center [878, 485] width 1174 height 26
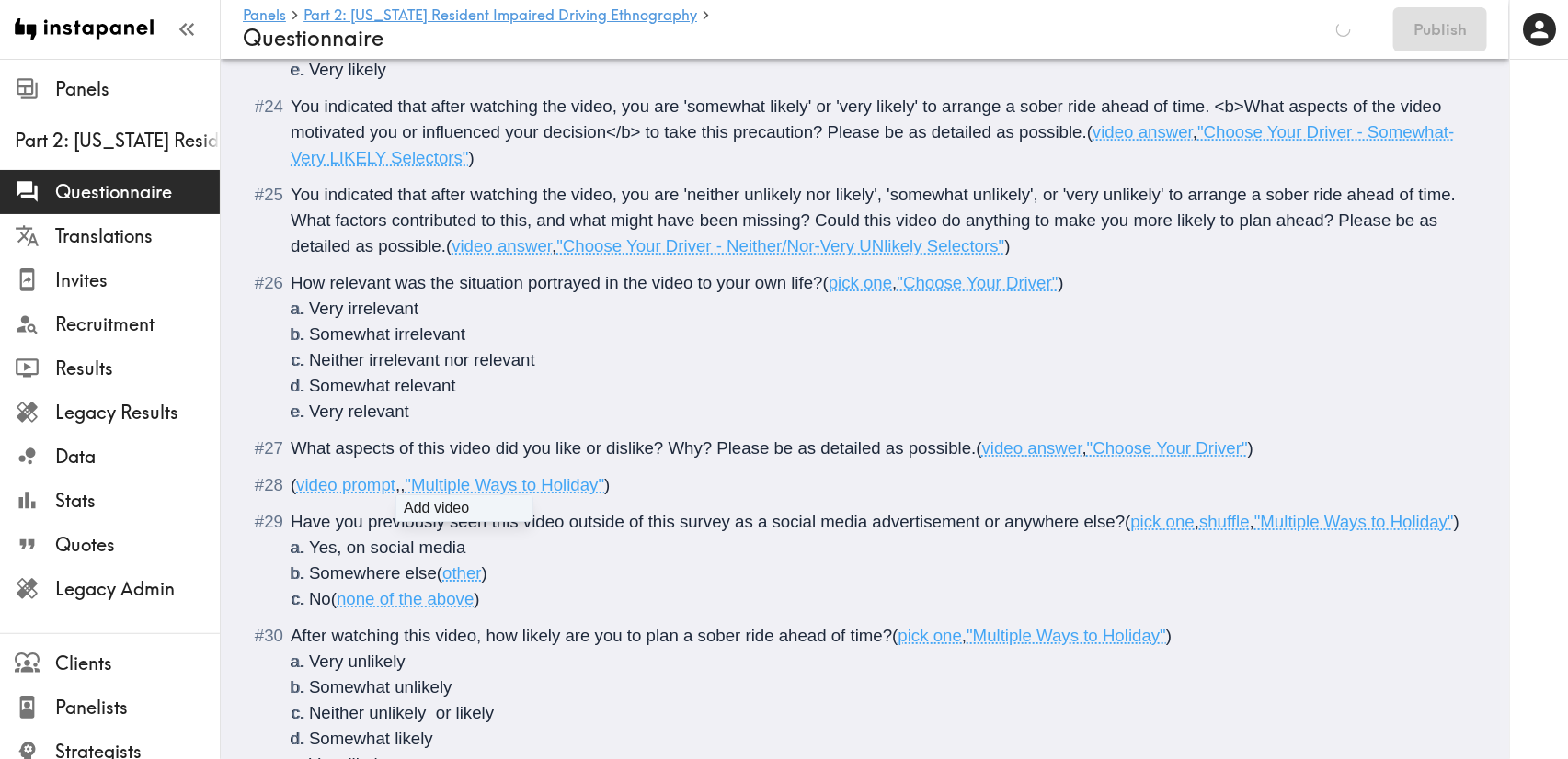
type input "C:\fakepath\DPS Mutiple Ways Holiday Extended B 16x9 FINAL CONFORM.mp4"
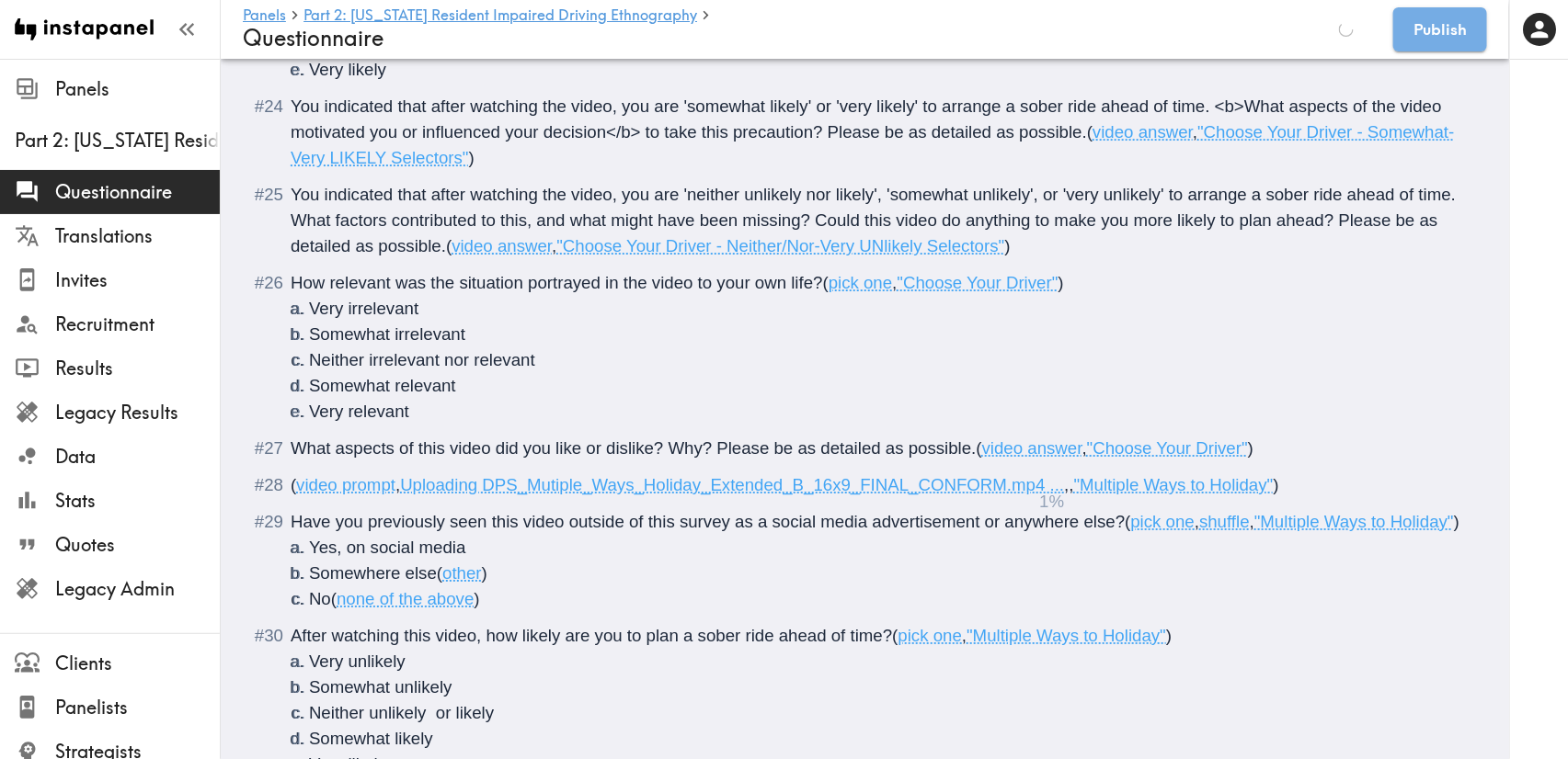
click at [814, 524] on span "Have you previously seen this video outside of this survey as a social media ad…" at bounding box center [707, 522] width 834 height 20
click at [1094, 523] on span "Have you previously seen this video outside of this survey as a social media ad…" at bounding box center [707, 522] width 834 height 20
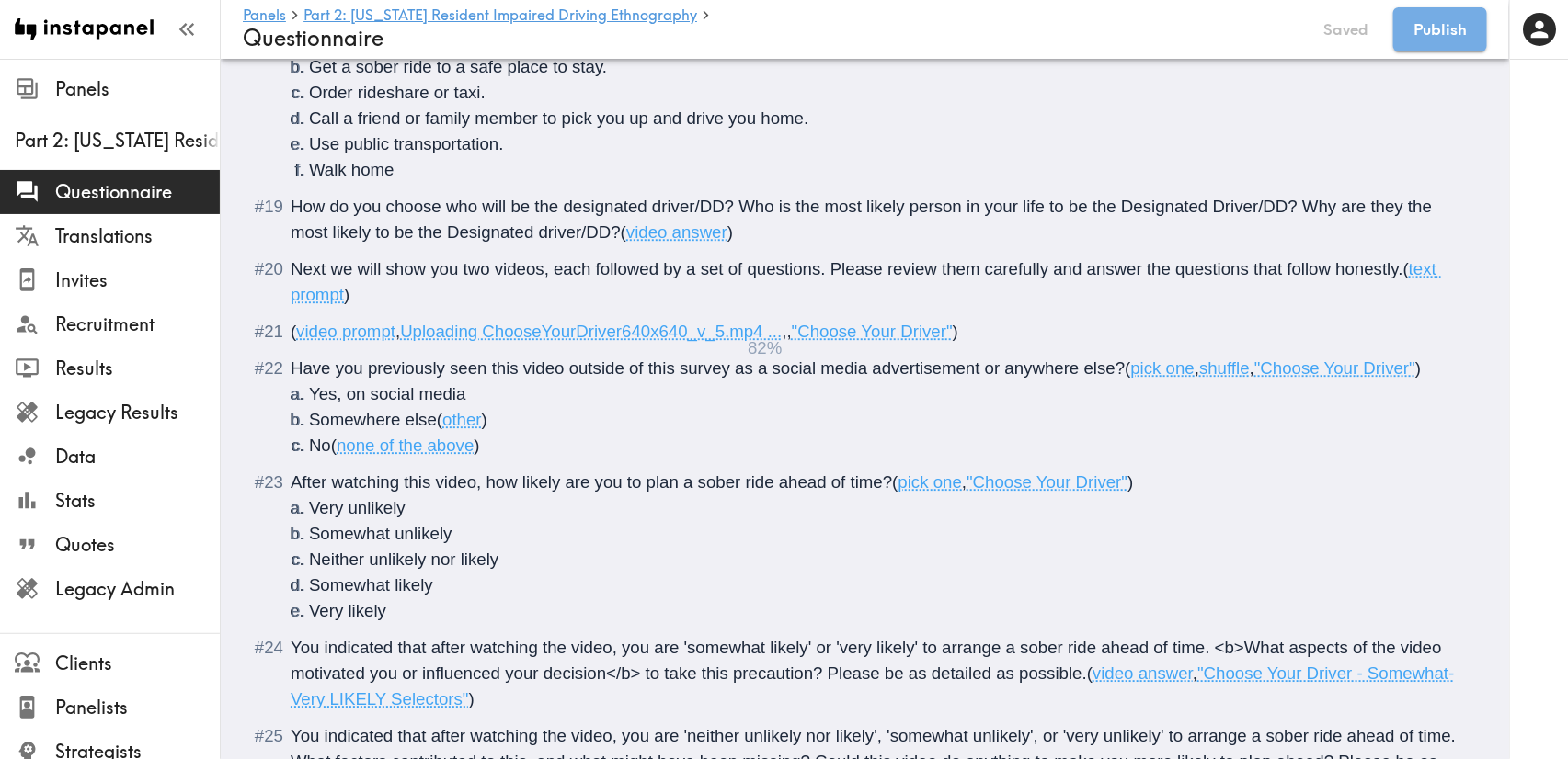
scroll to position [5269, 0]
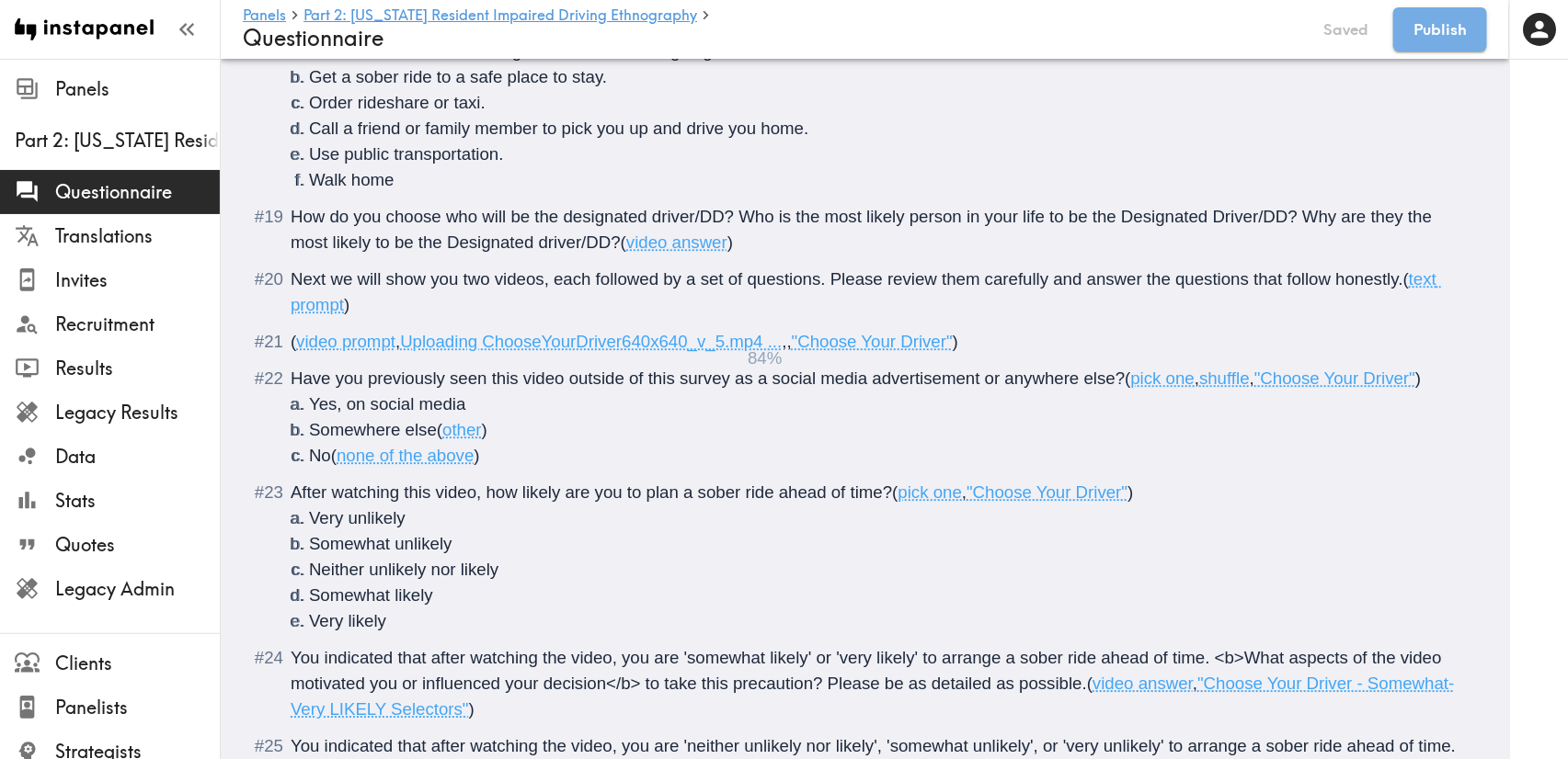
click at [843, 381] on span "Have you previously seen this video outside of this survey as a social media ad…" at bounding box center [707, 378] width 834 height 20
click at [1090, 352] on div "( video prompt , [URL][DOMAIN_NAME] , , "Choose Your Driver" )" at bounding box center [878, 342] width 1174 height 26
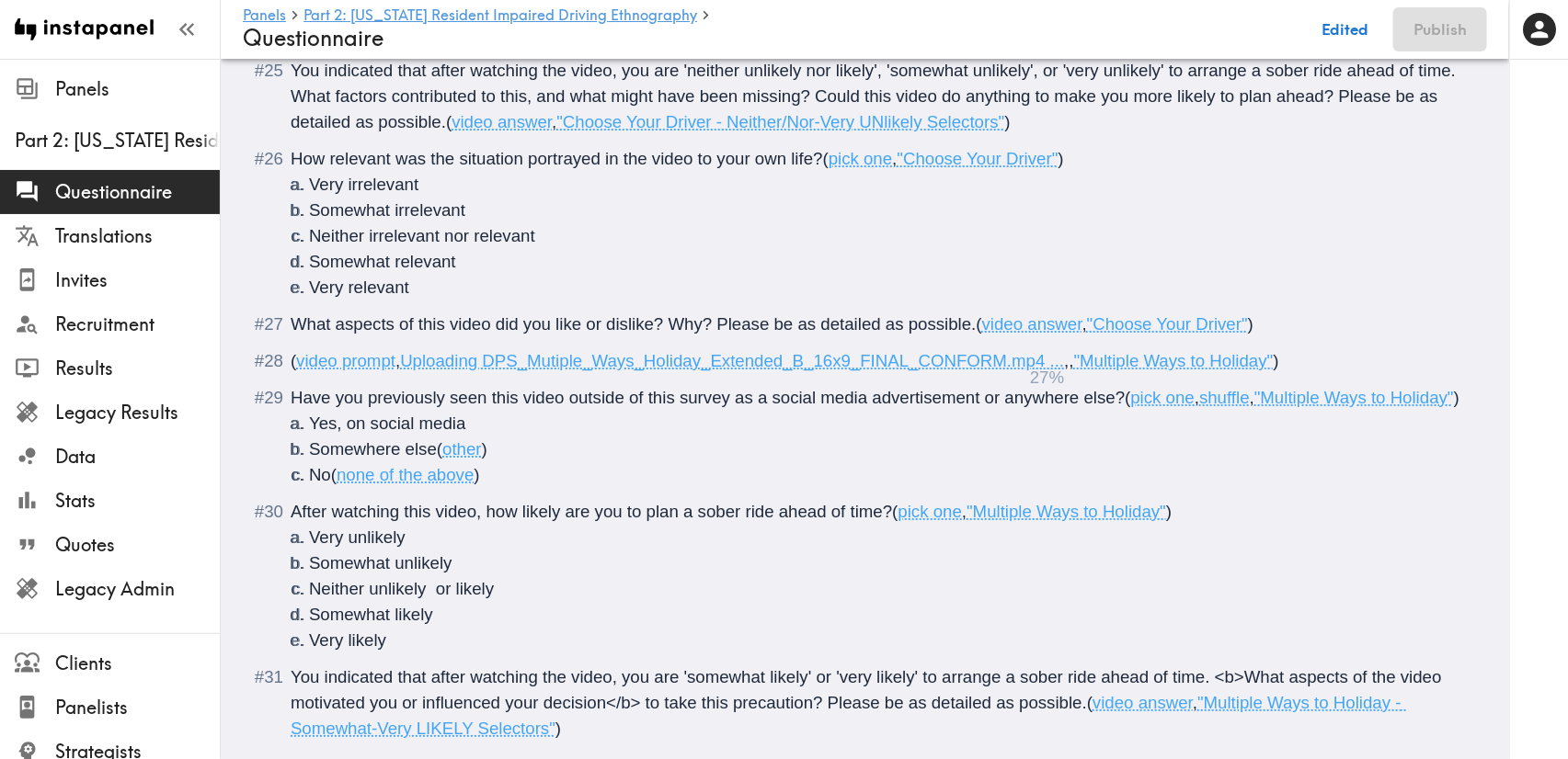
scroll to position [5958, 0]
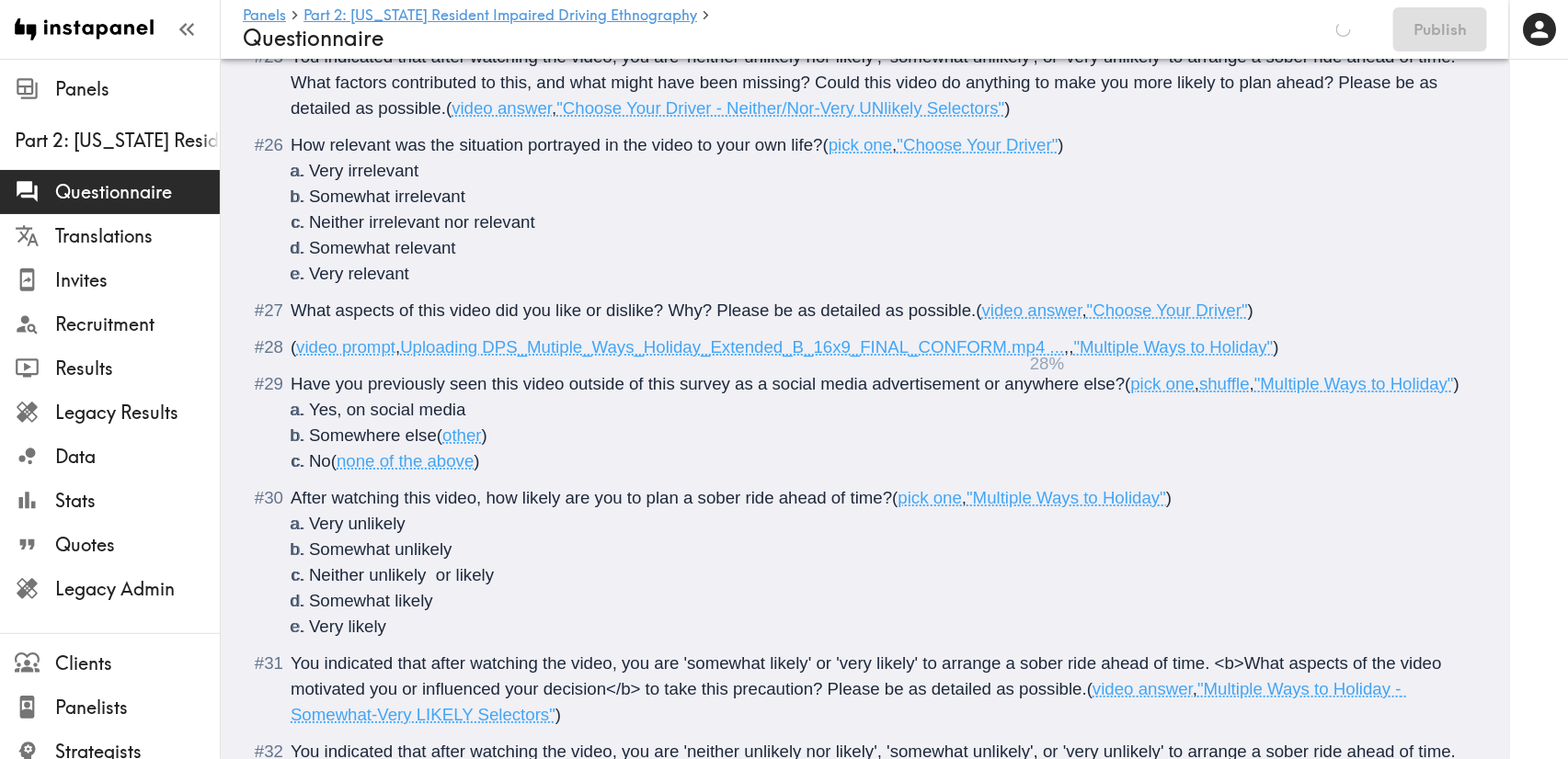
drag, startPoint x: 1087, startPoint y: 349, endPoint x: 1090, endPoint y: 320, distance: 29.2
click at [1074, 348] on span "," at bounding box center [1072, 348] width 5 height 20
click at [1074, 386] on span "Have you previously seen this video outside of this survey as a social media ad…" at bounding box center [707, 384] width 834 height 20
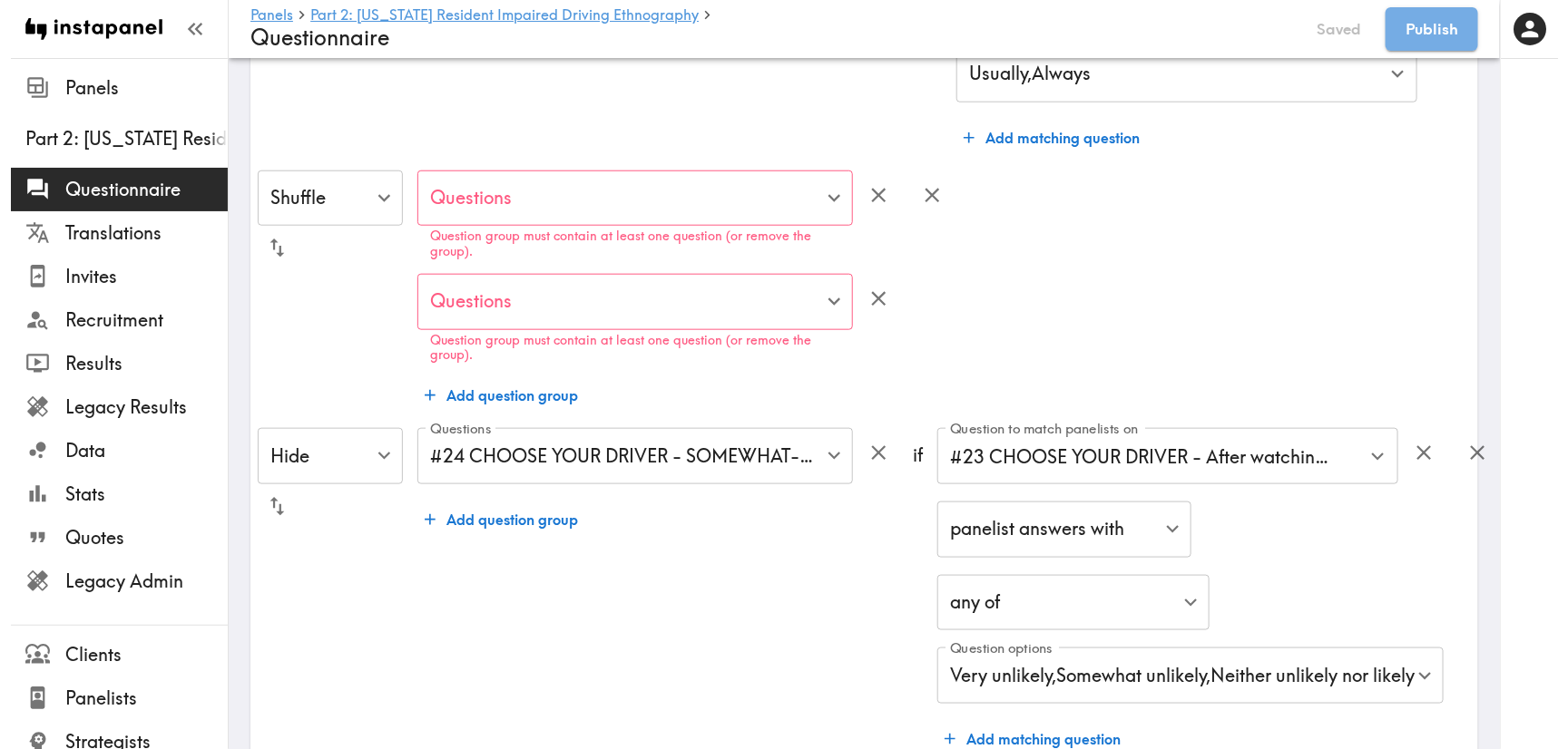
scroll to position [710, 0]
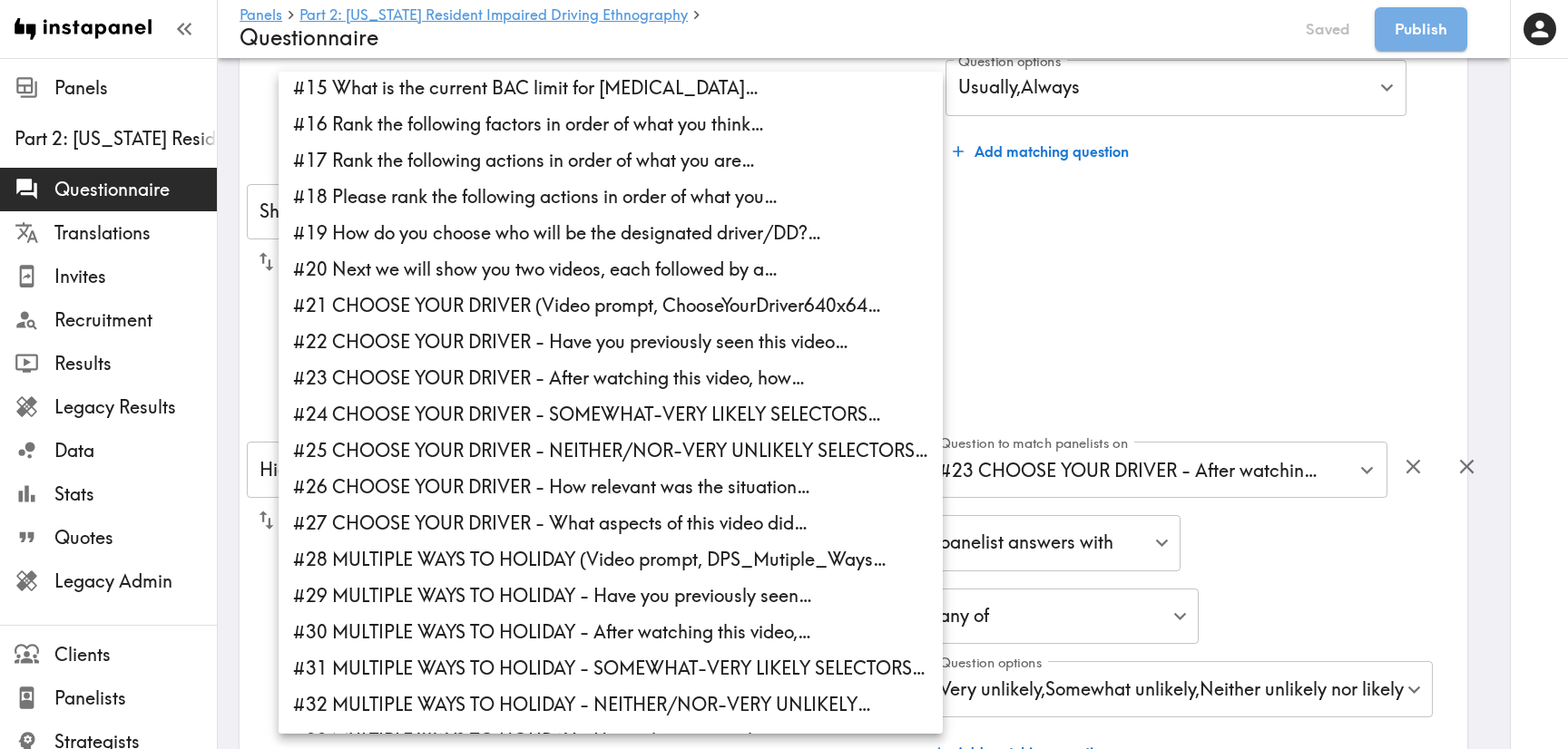
scroll to position [544, 0]
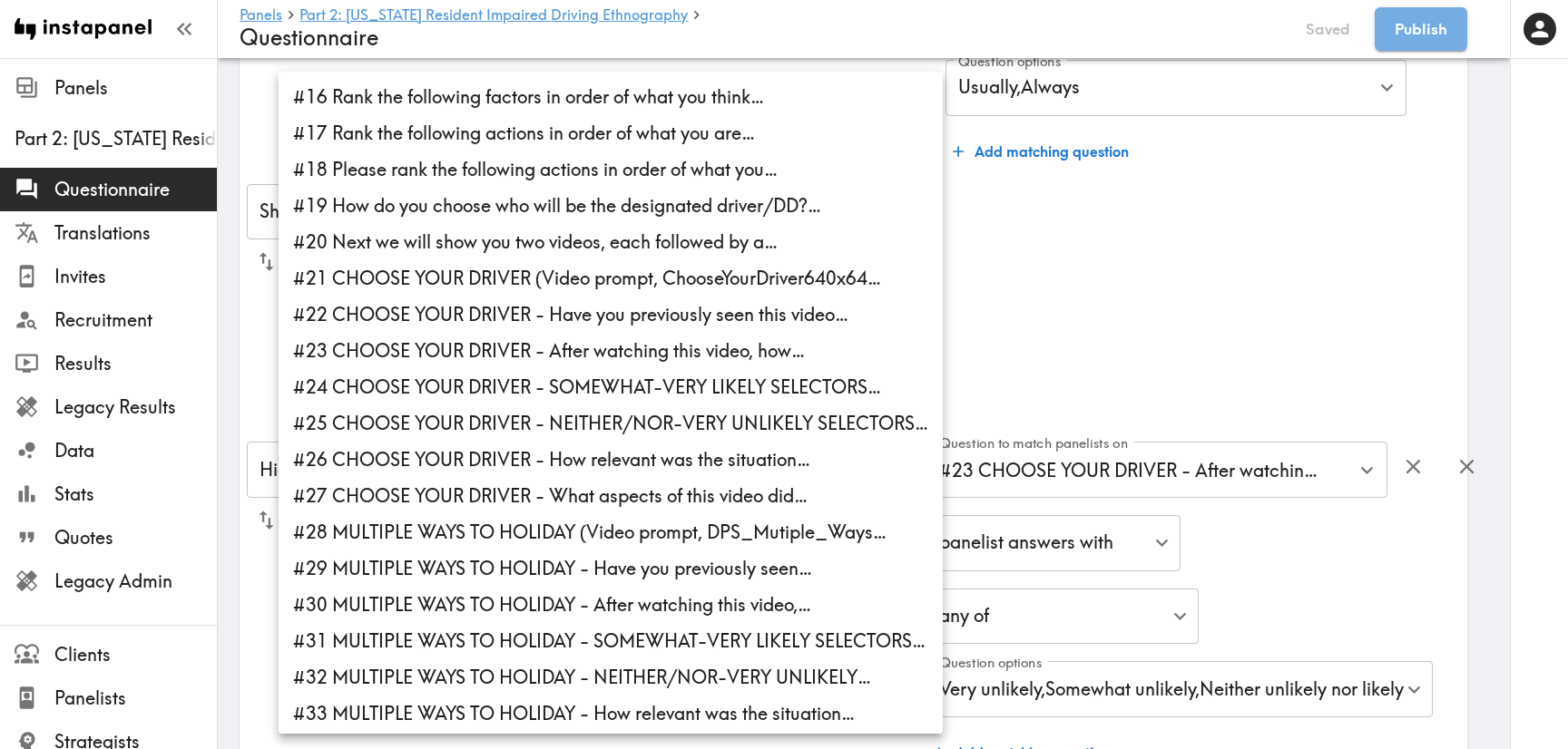
click at [447, 287] on li "#21 CHOOSE YOUR DRIVER (Video prompt, ChooseYourDriver640x64…" at bounding box center [610, 278] width 664 height 36
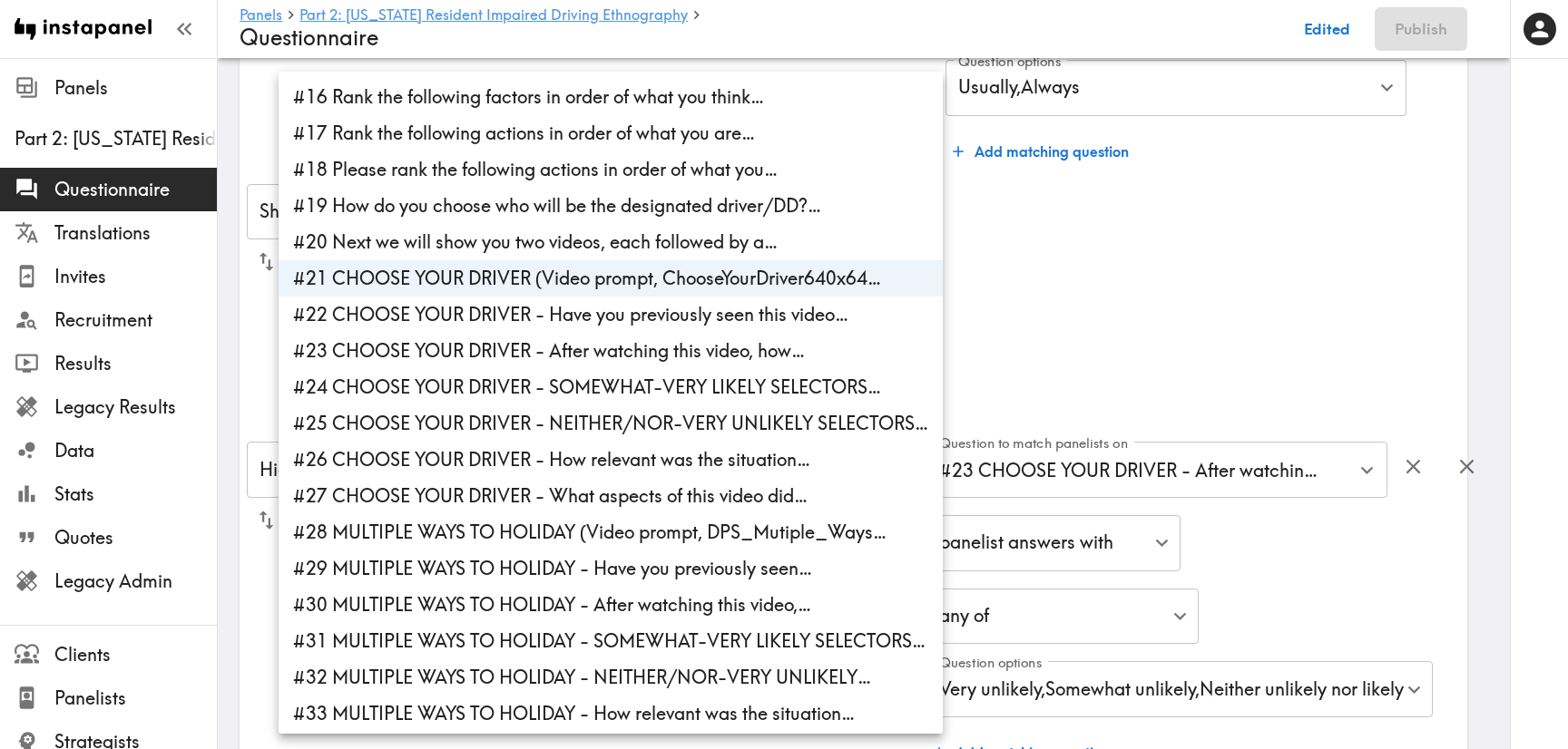
click at [454, 305] on li "#22 CHOOSE YOUR DRIVER - Have you previously seen this video…" at bounding box center [610, 314] width 664 height 36
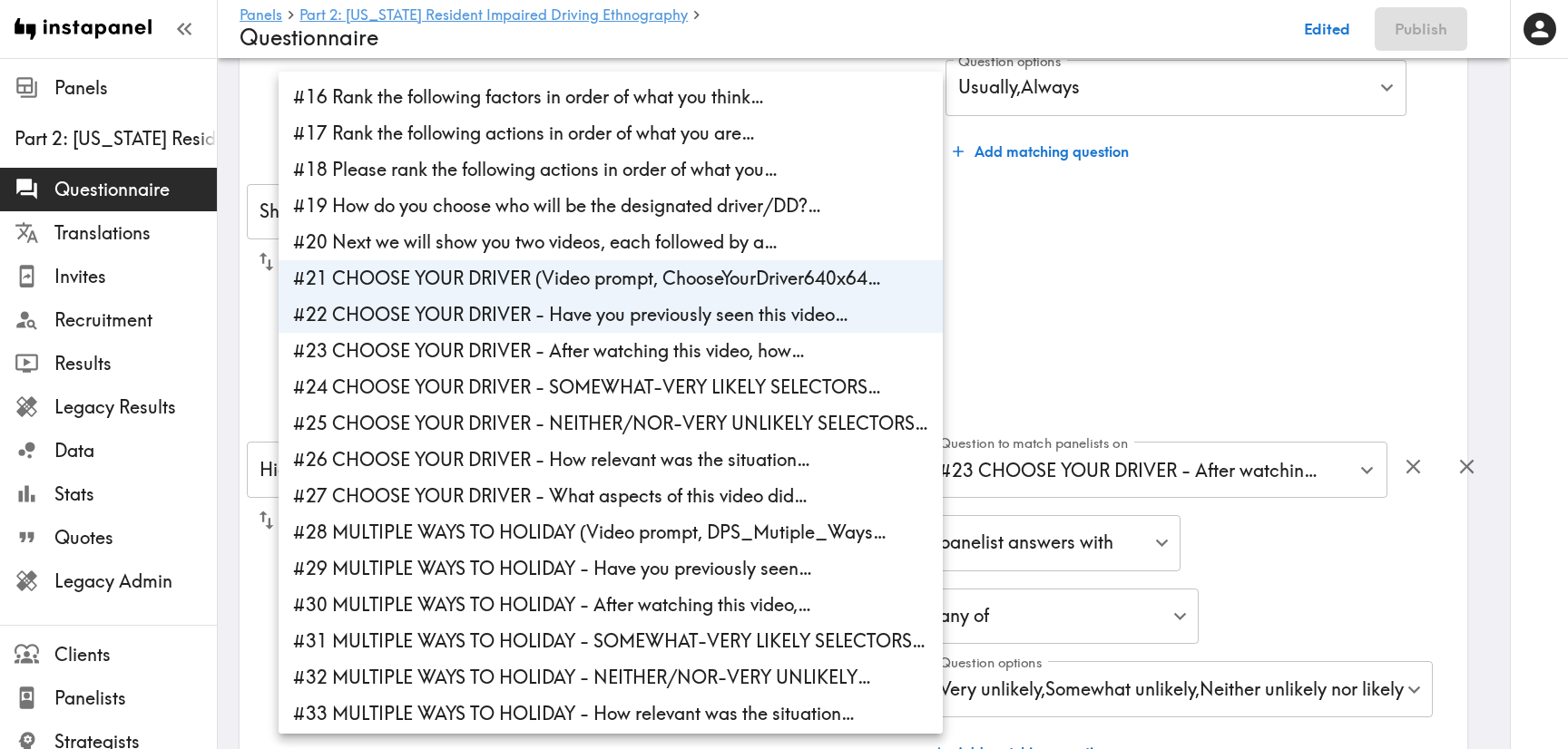
click at [470, 344] on li "#23 CHOOSE YOUR DRIVER - After watching this video, how…" at bounding box center [610, 351] width 664 height 36
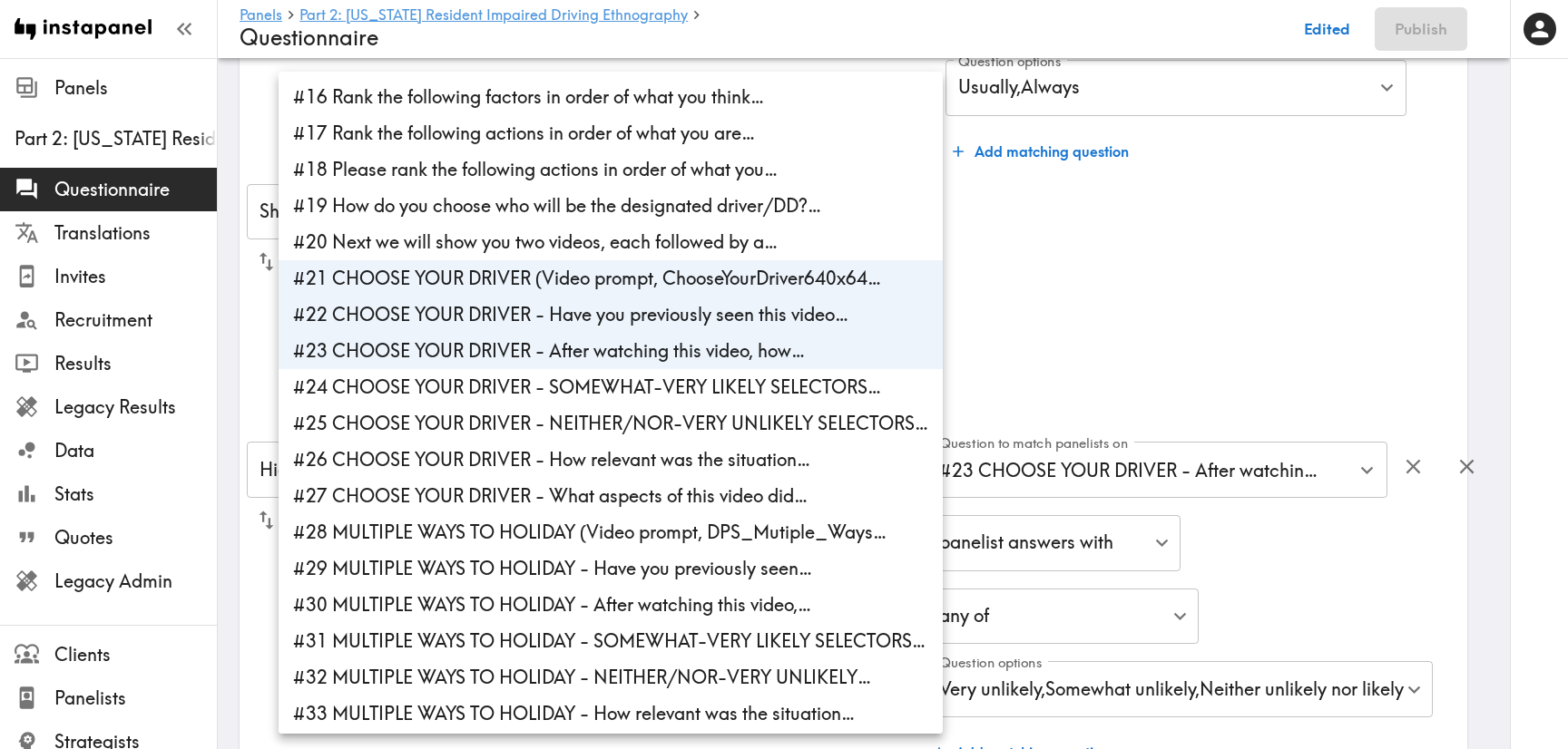
click at [516, 385] on li "#24 CHOOSE YOUR DRIVER - SOMEWHAT-VERY LIKELY SELECTORS…" at bounding box center [610, 387] width 664 height 36
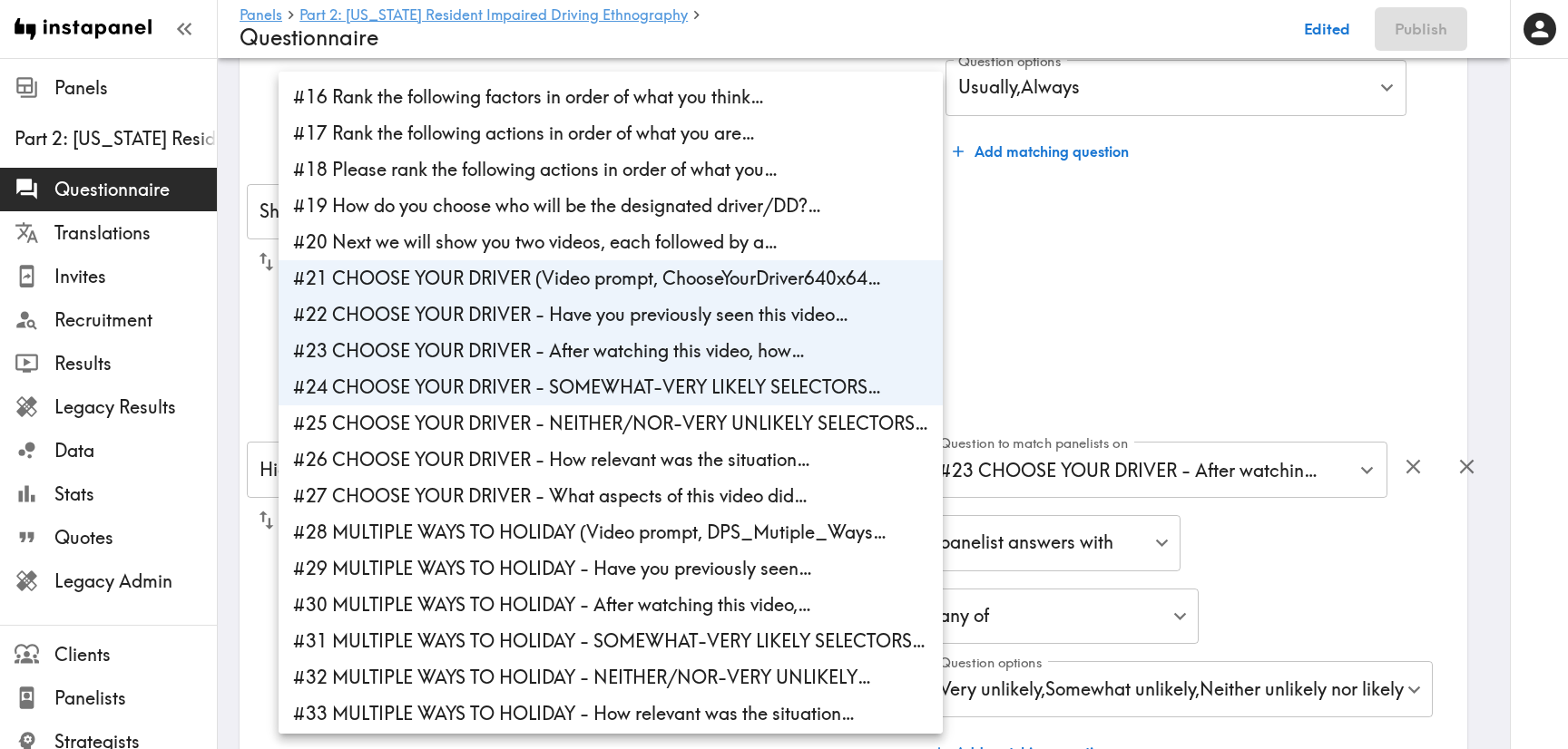
click at [532, 418] on li "#25 CHOOSE YOUR DRIVER - NEITHER/NOR-VERY UNLIKELY SELECTORS…" at bounding box center [610, 423] width 664 height 36
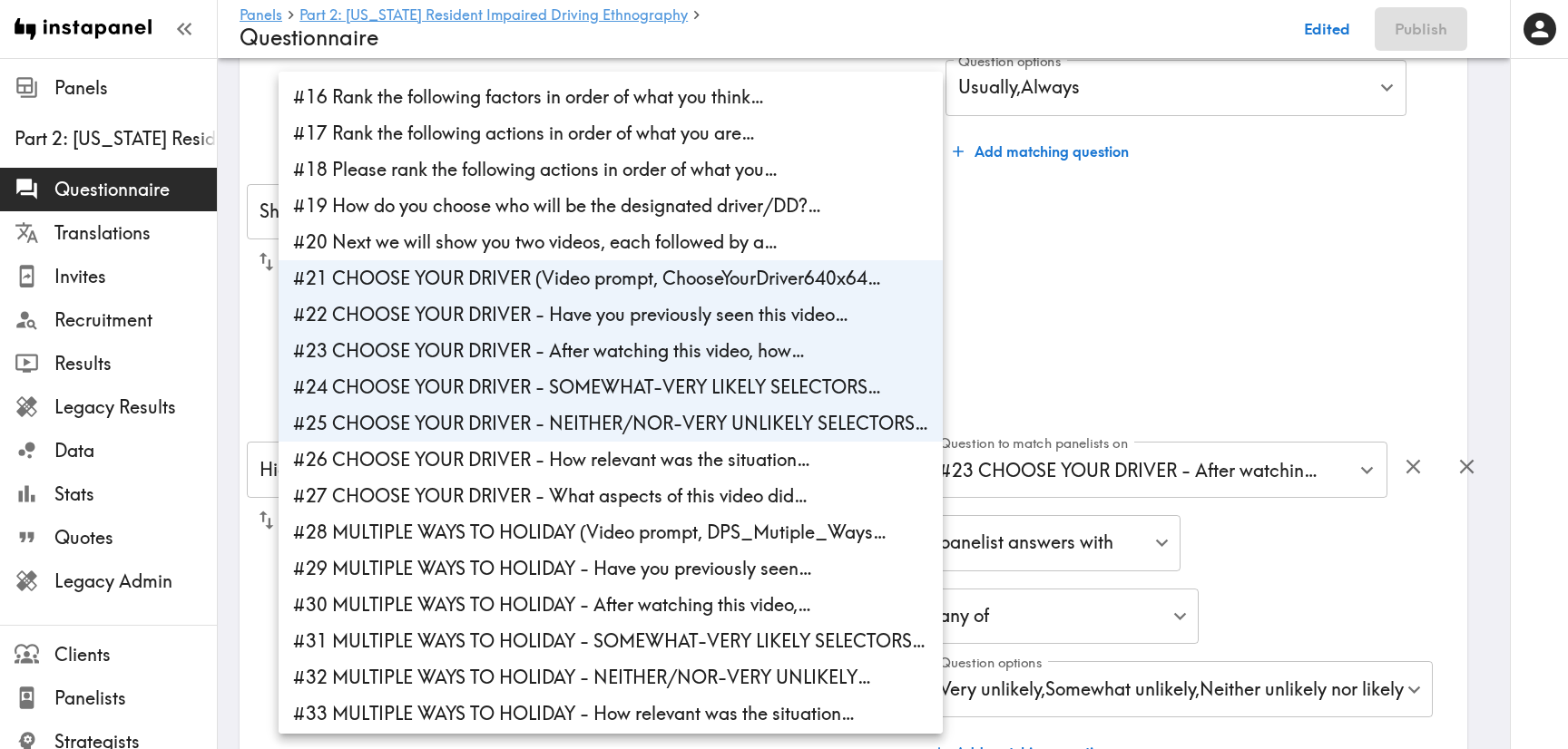
click at [543, 458] on li "#26 CHOOSE YOUR DRIVER - How relevant was the situation…" at bounding box center [610, 460] width 664 height 36
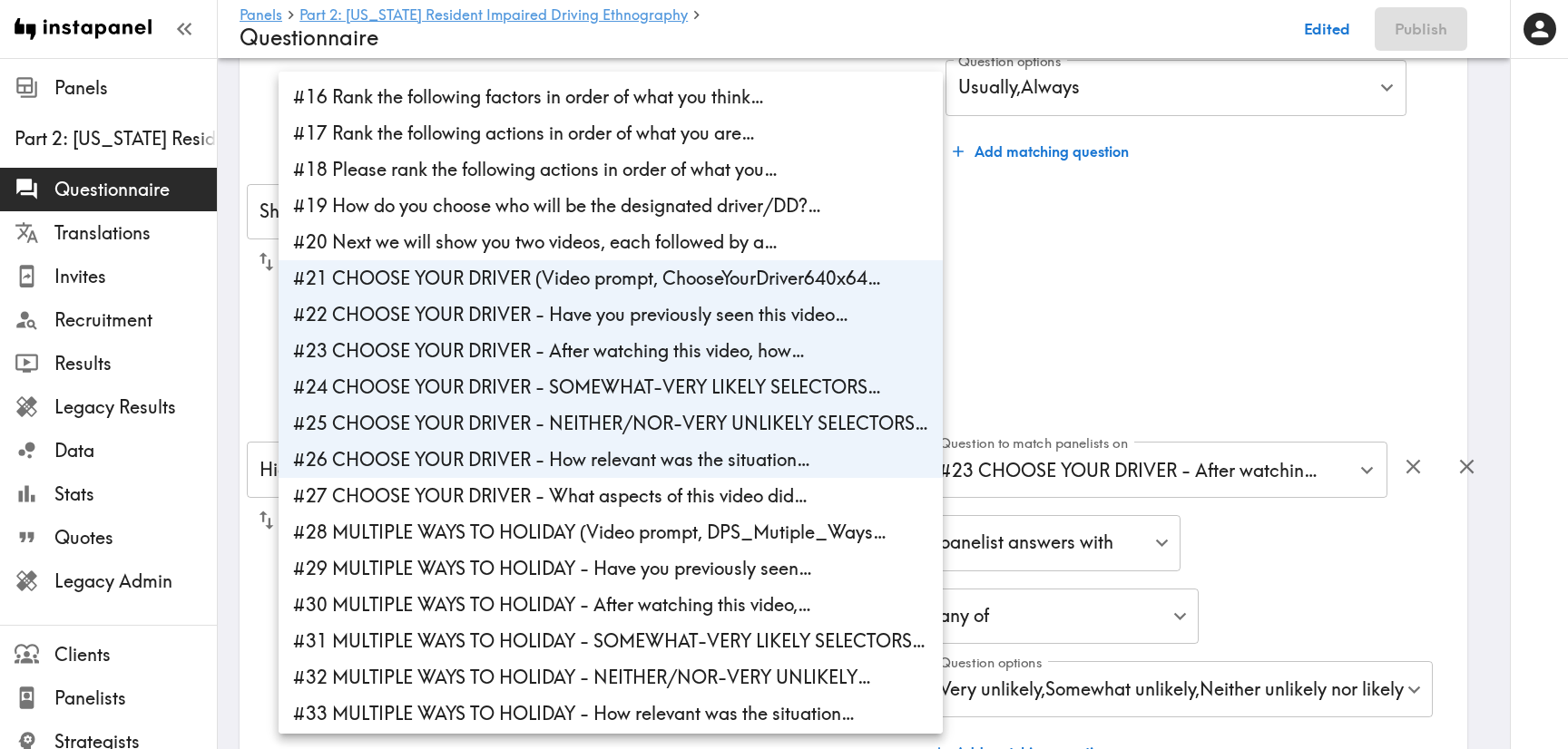
click at [546, 494] on li "#27 CHOOSE YOUR DRIVER - What aspects of this video did…" at bounding box center [610, 495] width 664 height 36
type input "df641279-9598-42b7-a00a-f8fd952f1eb7,324b01d1-e7dc-4a5a-9dfd-92b3c0727fc7,f60a4…"
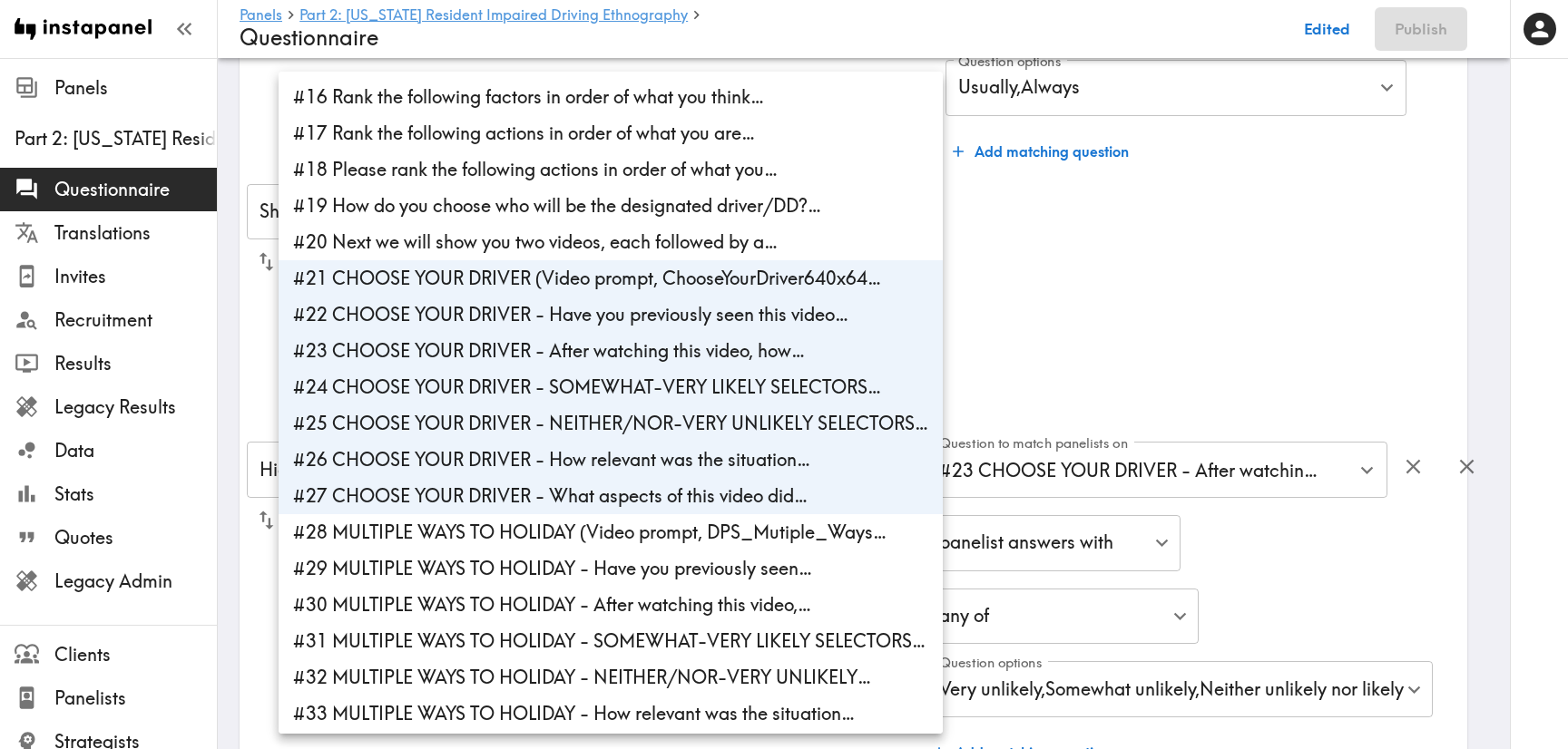
click at [1256, 290] on div at bounding box center [784, 374] width 1568 height 749
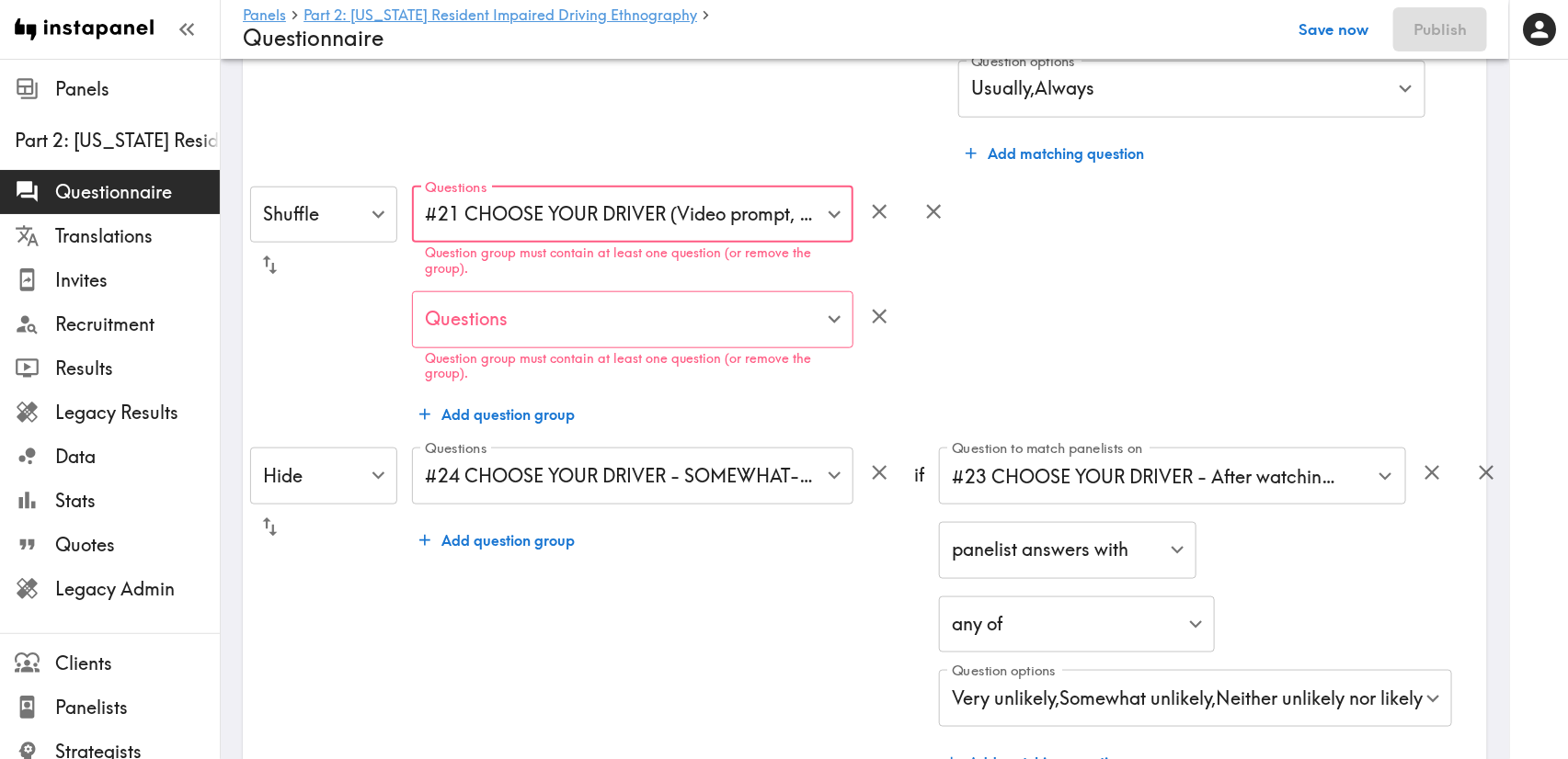
click at [1334, 32] on button "Save now" at bounding box center [1333, 29] width 90 height 44
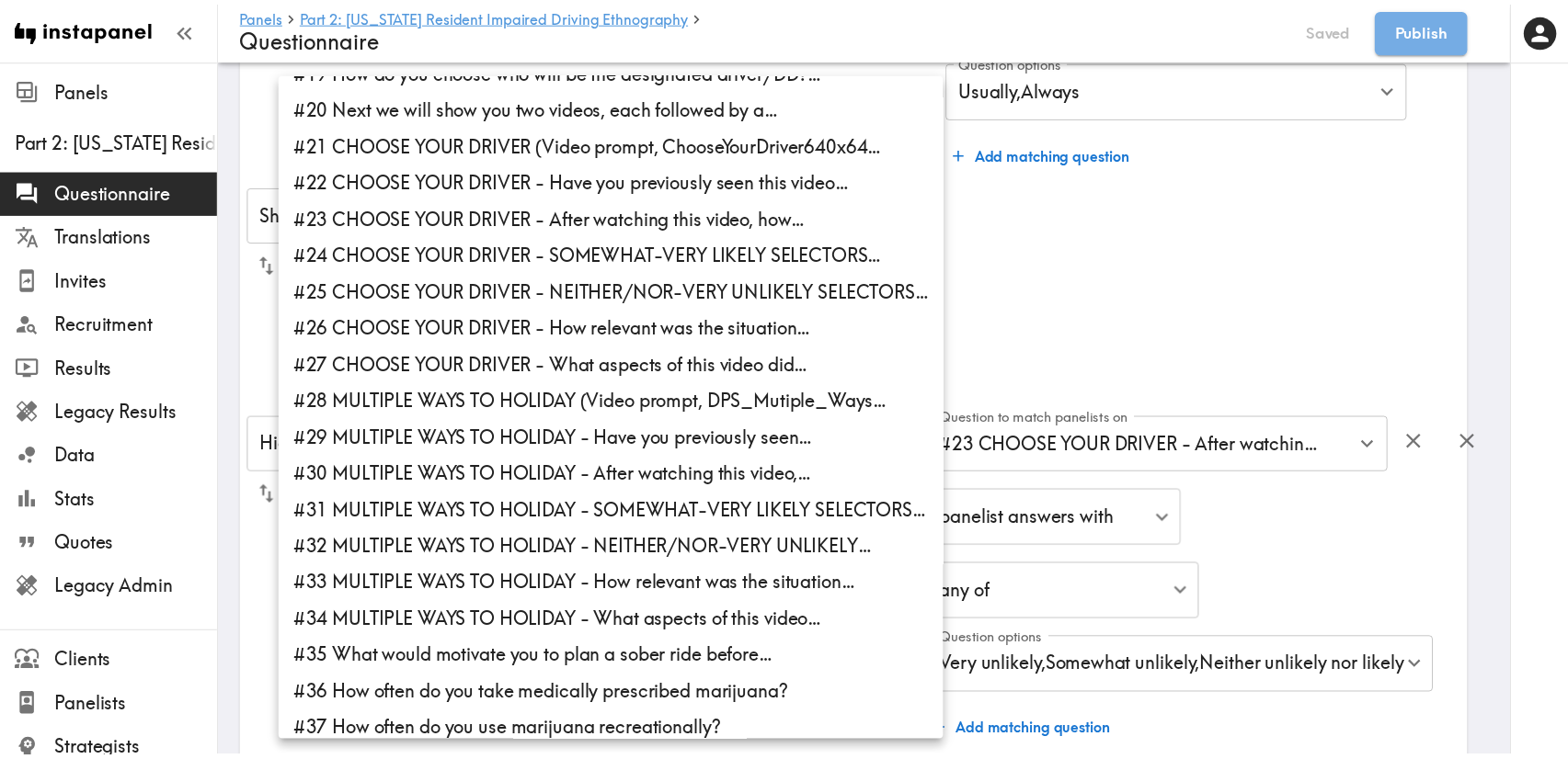
scroll to position [813, 0]
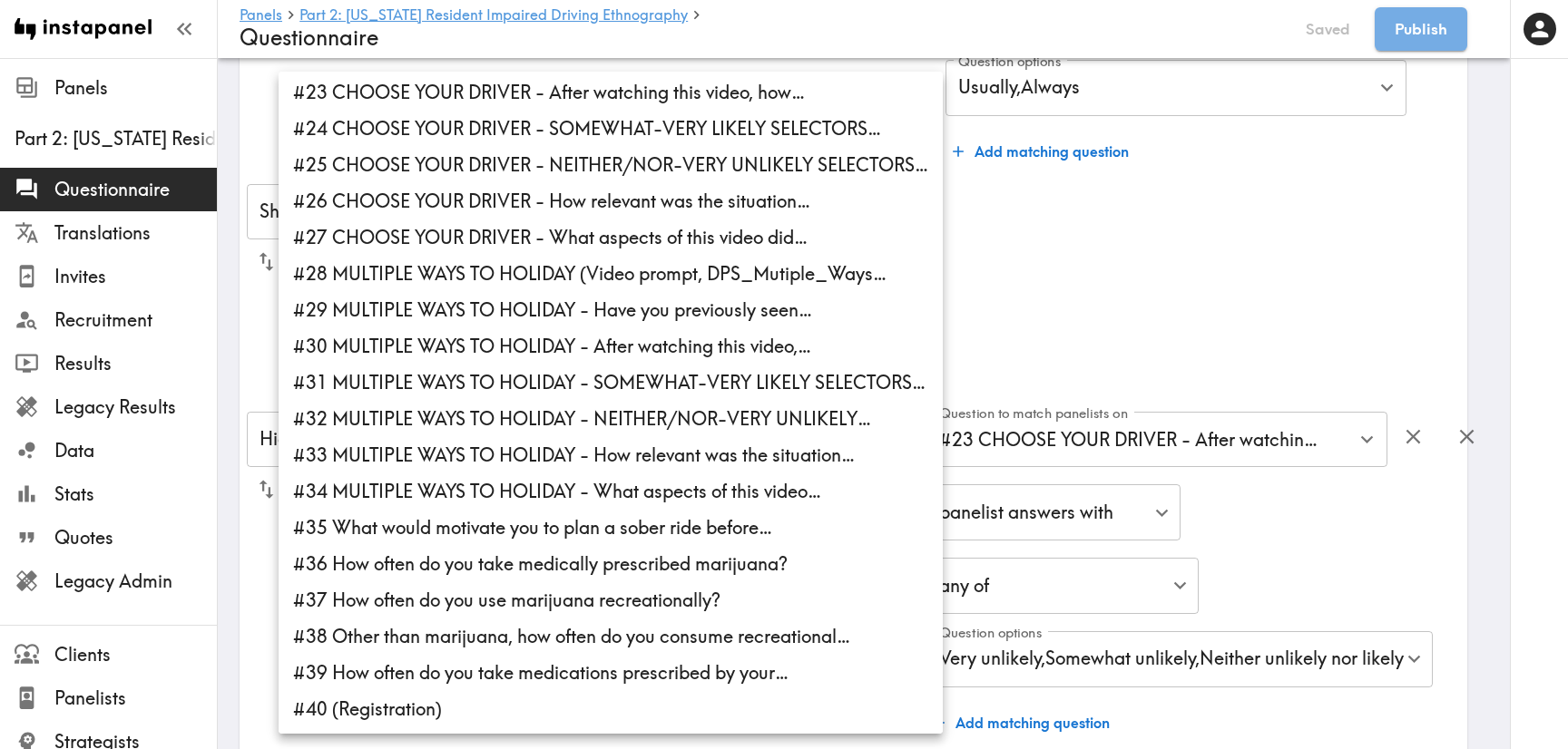
click at [552, 264] on li "#28 MULTIPLE WAYS TO HOLIDAY (Video prompt, DPS_Mutiple_Ways…" at bounding box center [610, 273] width 664 height 36
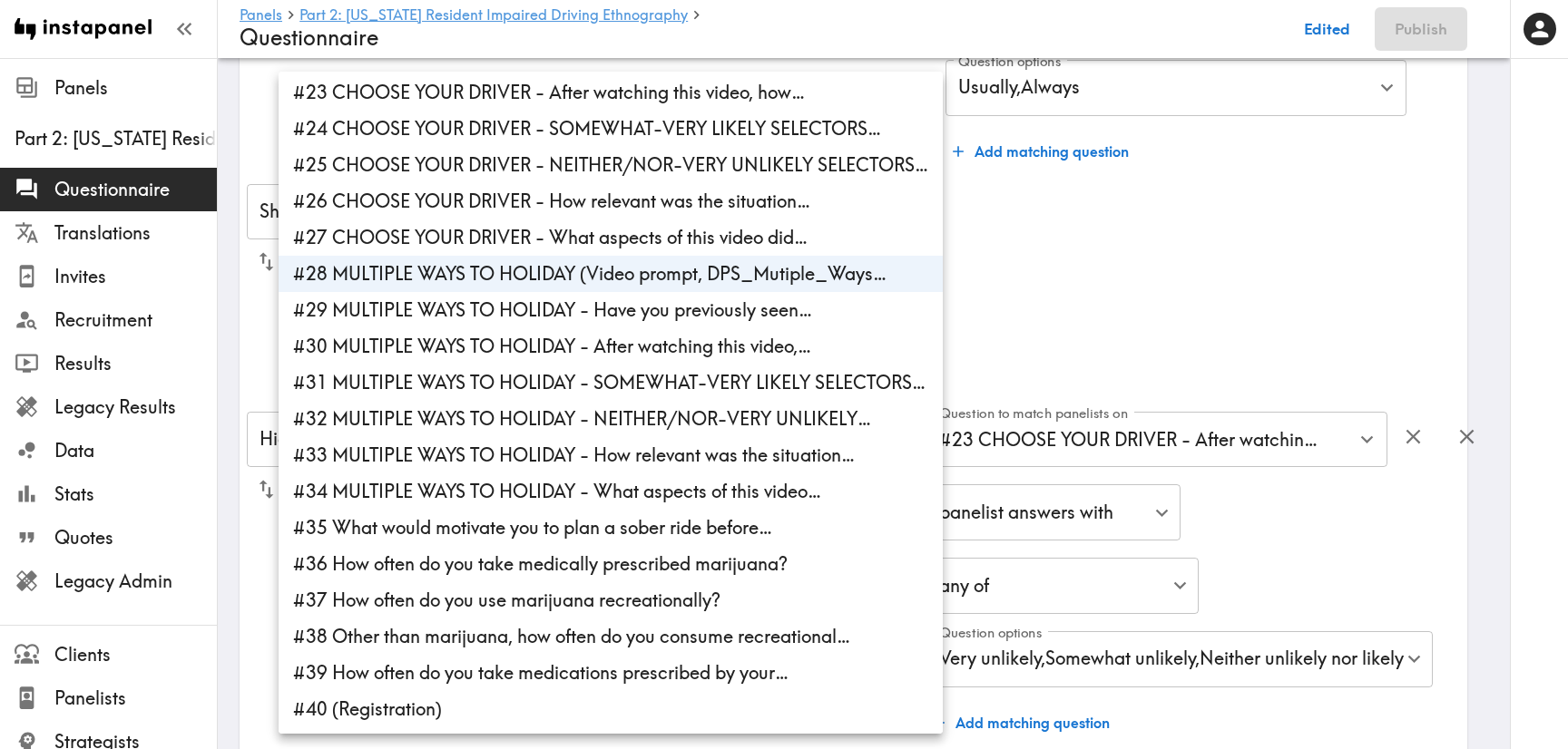
click at [579, 309] on li "#29 MULTIPLE WAYS TO HOLIDAY - Have you previously seen…" at bounding box center [610, 310] width 664 height 36
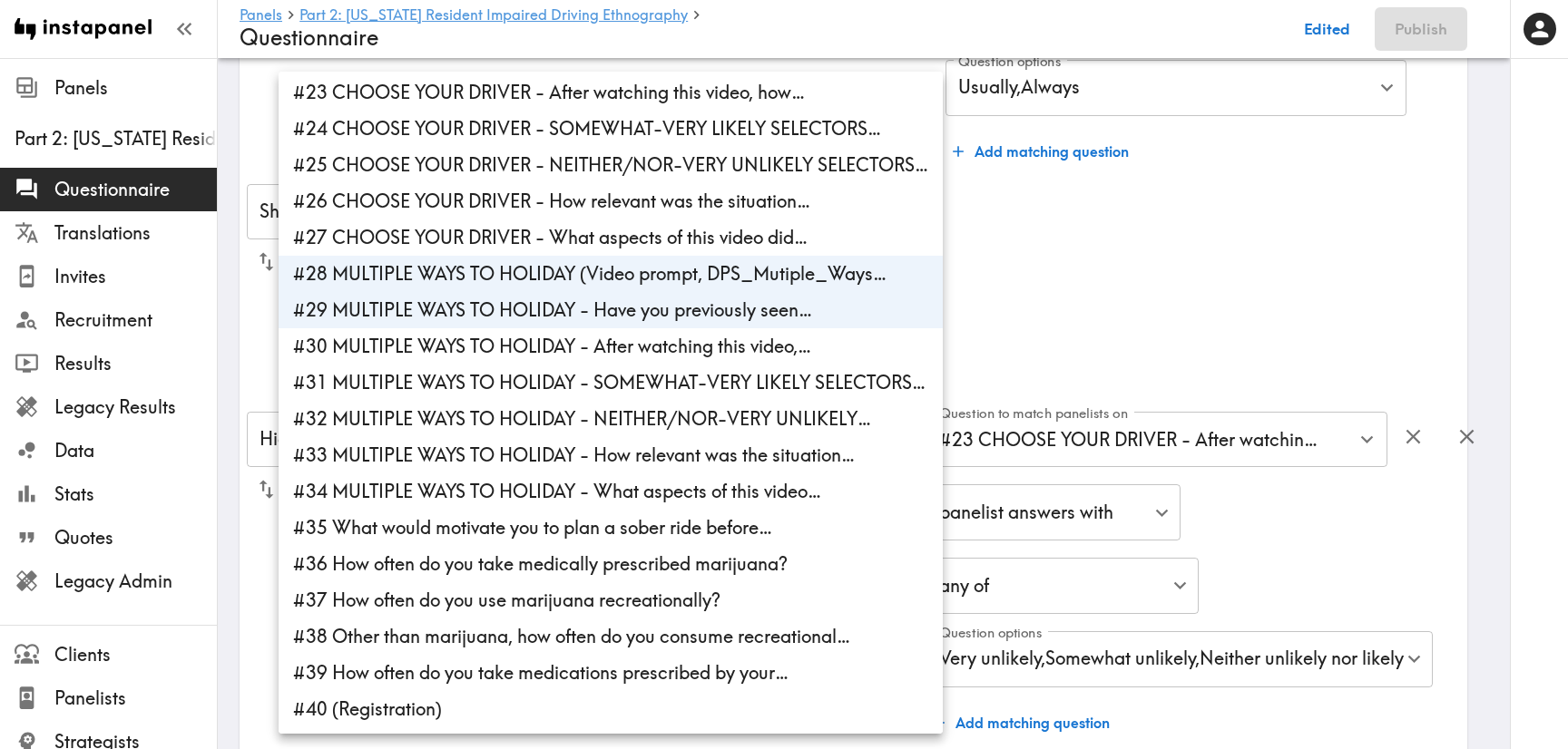
click at [587, 345] on li "#30 MULTIPLE WAYS TO HOLIDAY - After watching this video,…" at bounding box center [610, 346] width 664 height 36
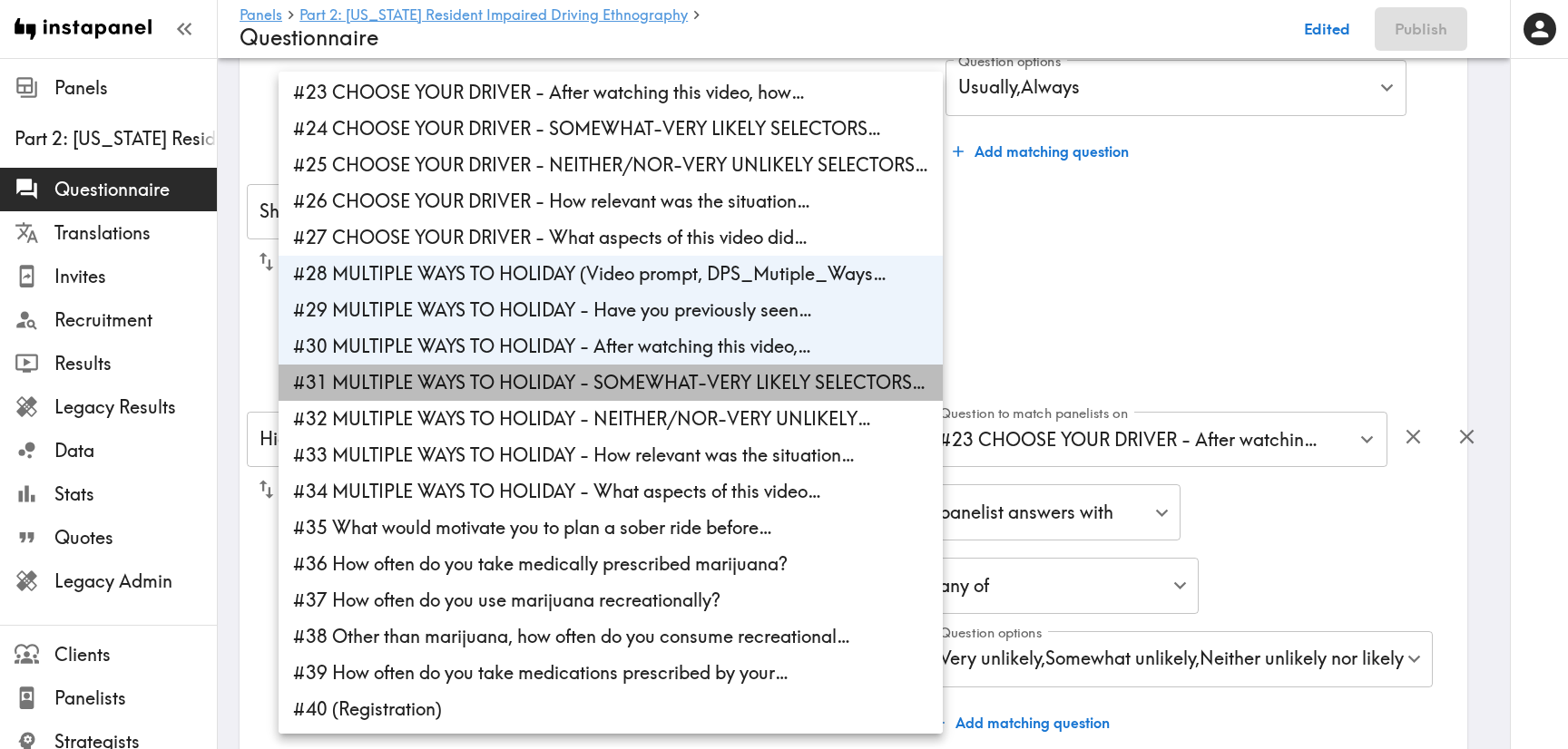
click at [599, 380] on li "#31 MULTIPLE WAYS TO HOLIDAY - SOMEWHAT-VERY LIKELY SELECTORS…" at bounding box center [610, 382] width 664 height 36
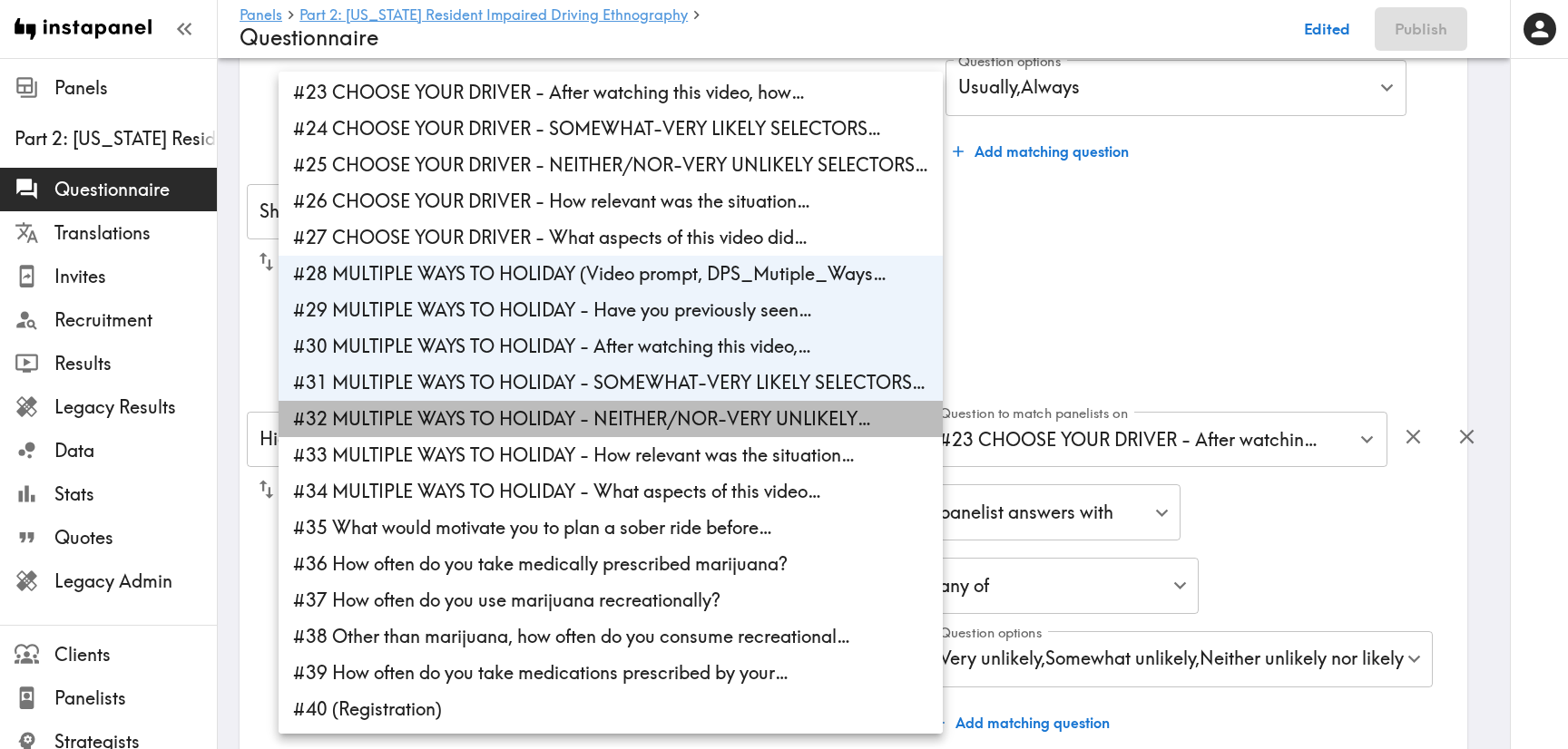
click at [610, 420] on li "#32 MULTIPLE WAYS TO HOLIDAY - NEITHER/NOR-VERY UNLIKELY…" at bounding box center [610, 419] width 664 height 36
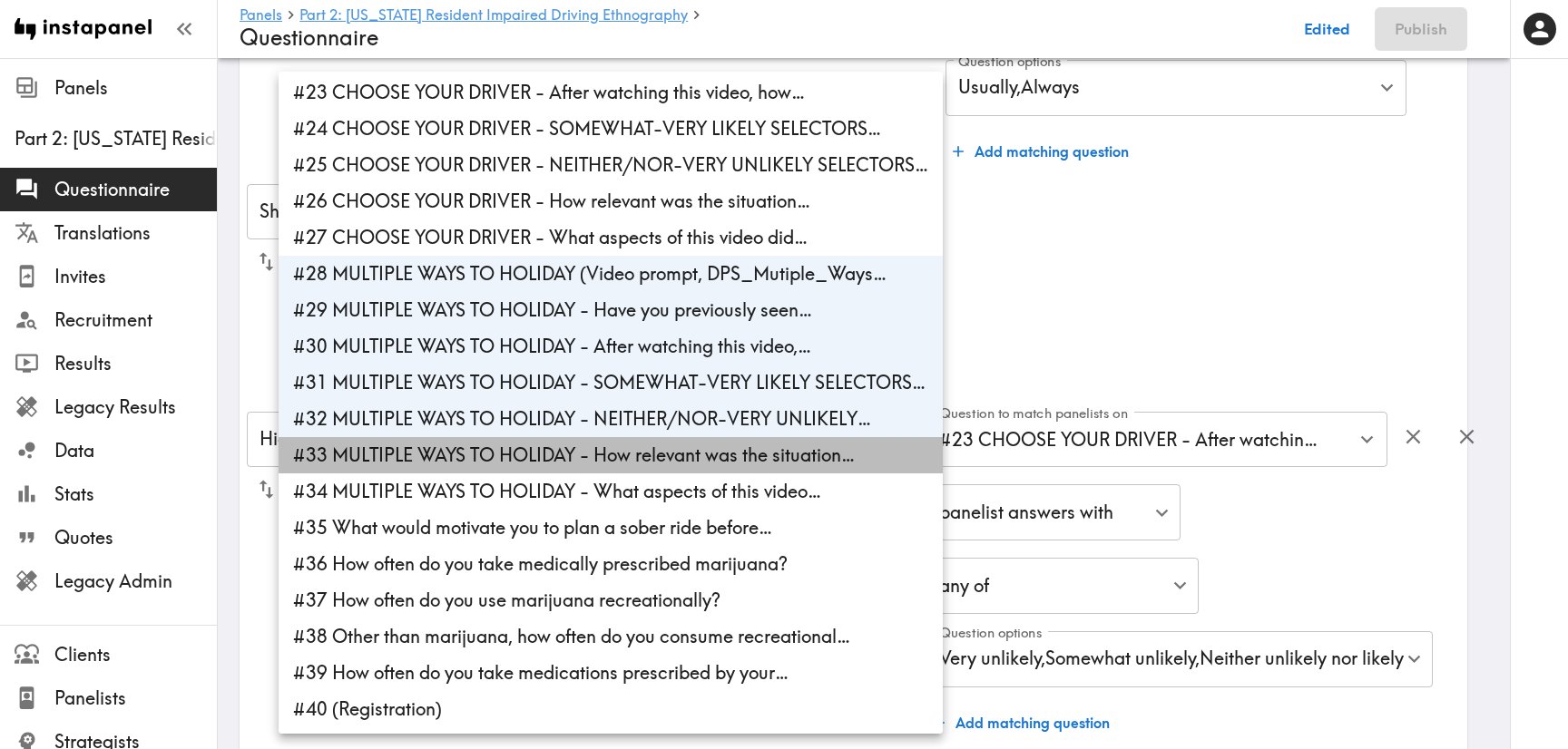
click at [635, 468] on li "#33 MULTIPLE WAYS TO HOLIDAY - How relevant was the situation…" at bounding box center [610, 455] width 664 height 36
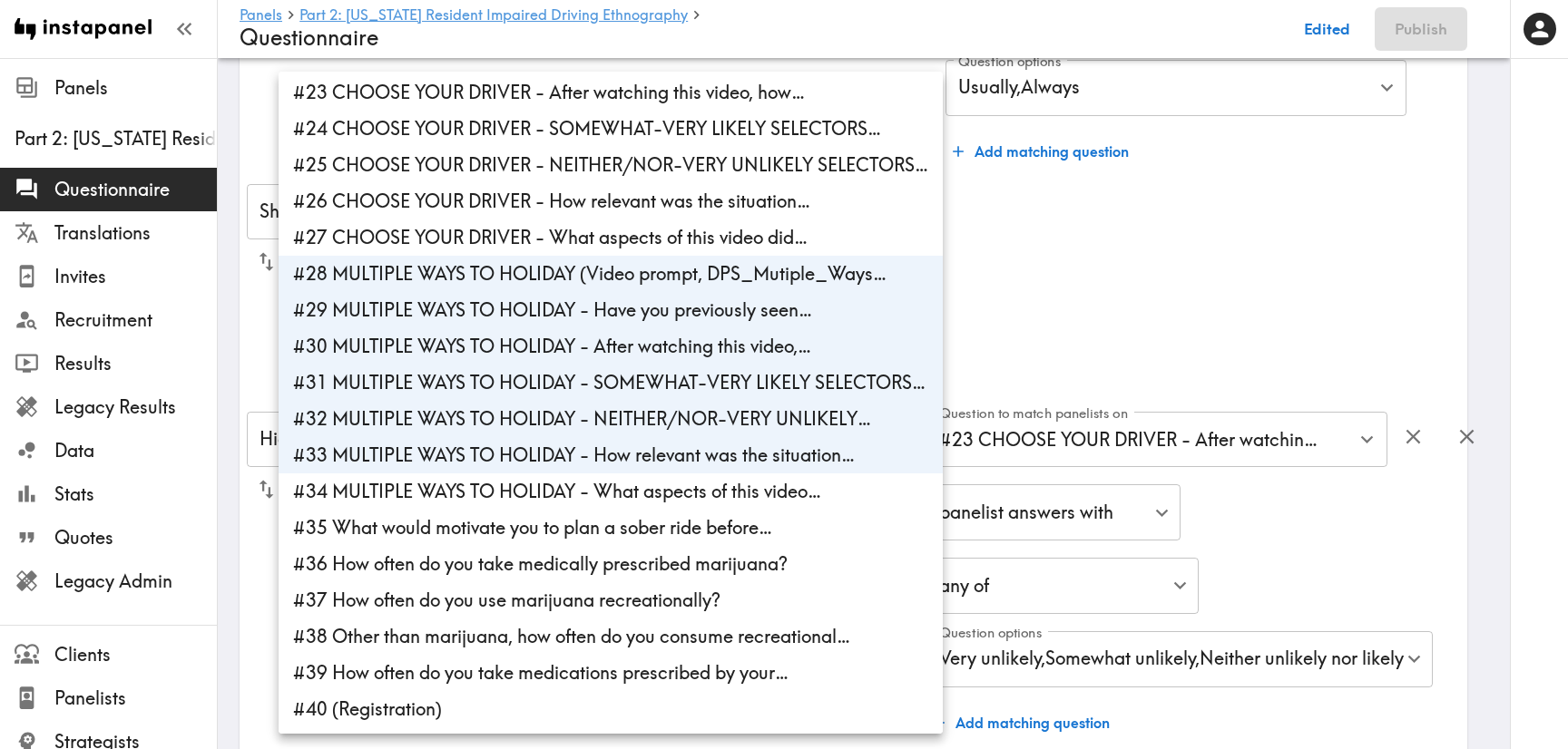
click at [644, 487] on li "#34 MULTIPLE WAYS TO HOLIDAY - What aspects of this video…" at bounding box center [610, 491] width 664 height 36
type input "8e7b33fd-0076-47f4-89ce-294f81dc6e50,83527b2b-4bbf-4b45-8657-1cbc2d9fef57,9843c…"
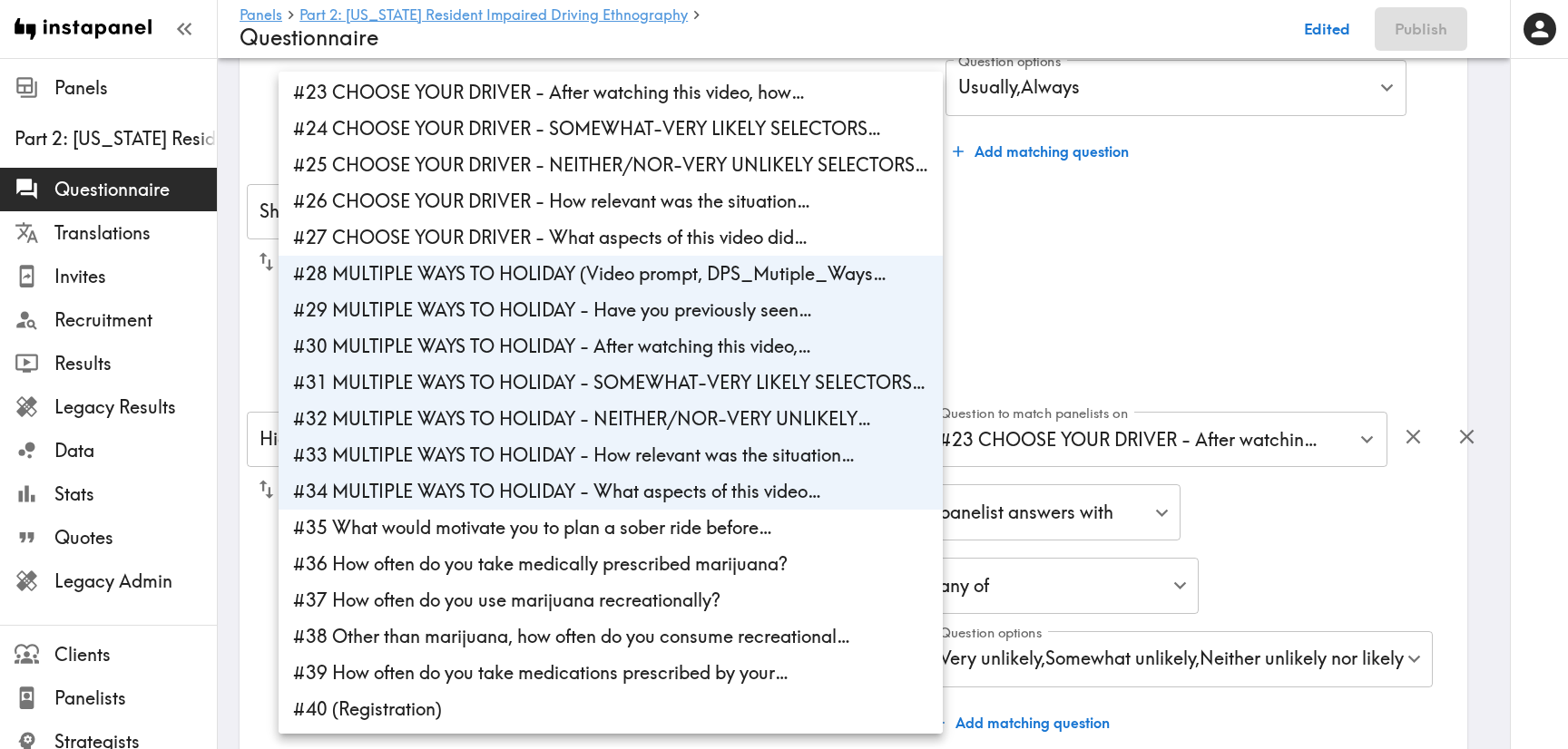
click at [1340, 254] on div at bounding box center [784, 374] width 1568 height 749
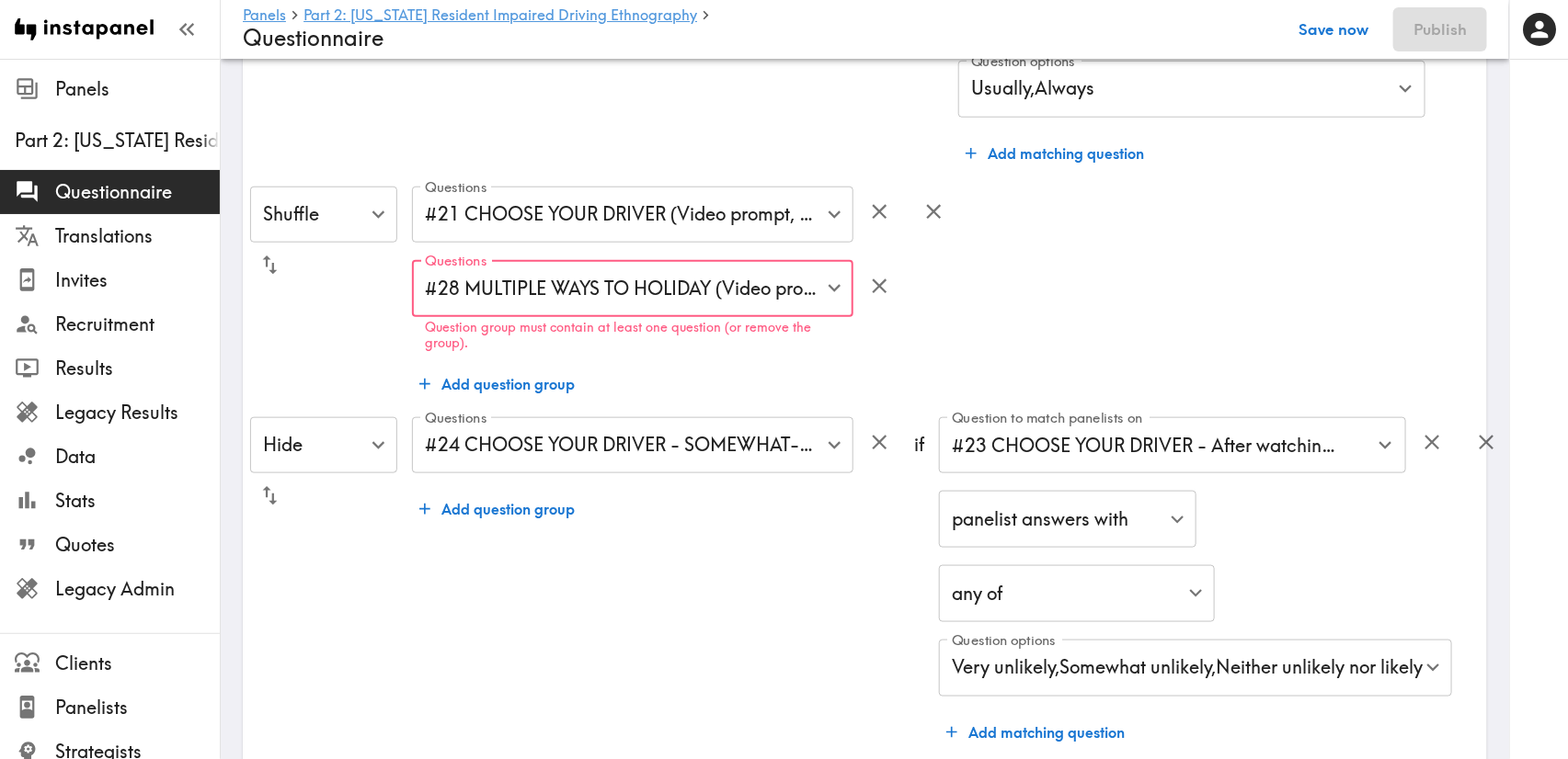
click at [1362, 32] on button "Save now" at bounding box center [1333, 29] width 90 height 44
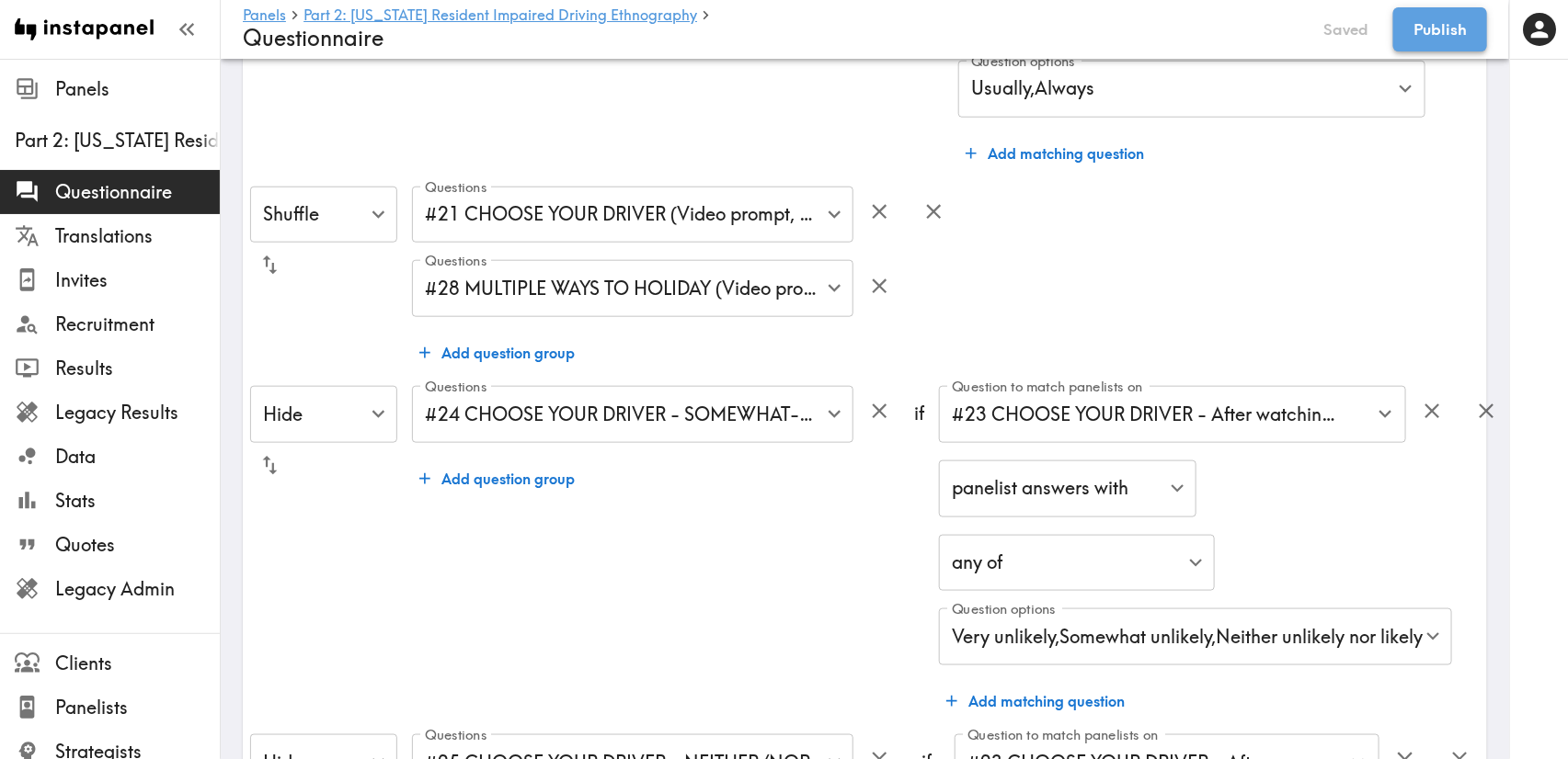
click at [1469, 32] on button "Publish" at bounding box center [1439, 29] width 94 height 44
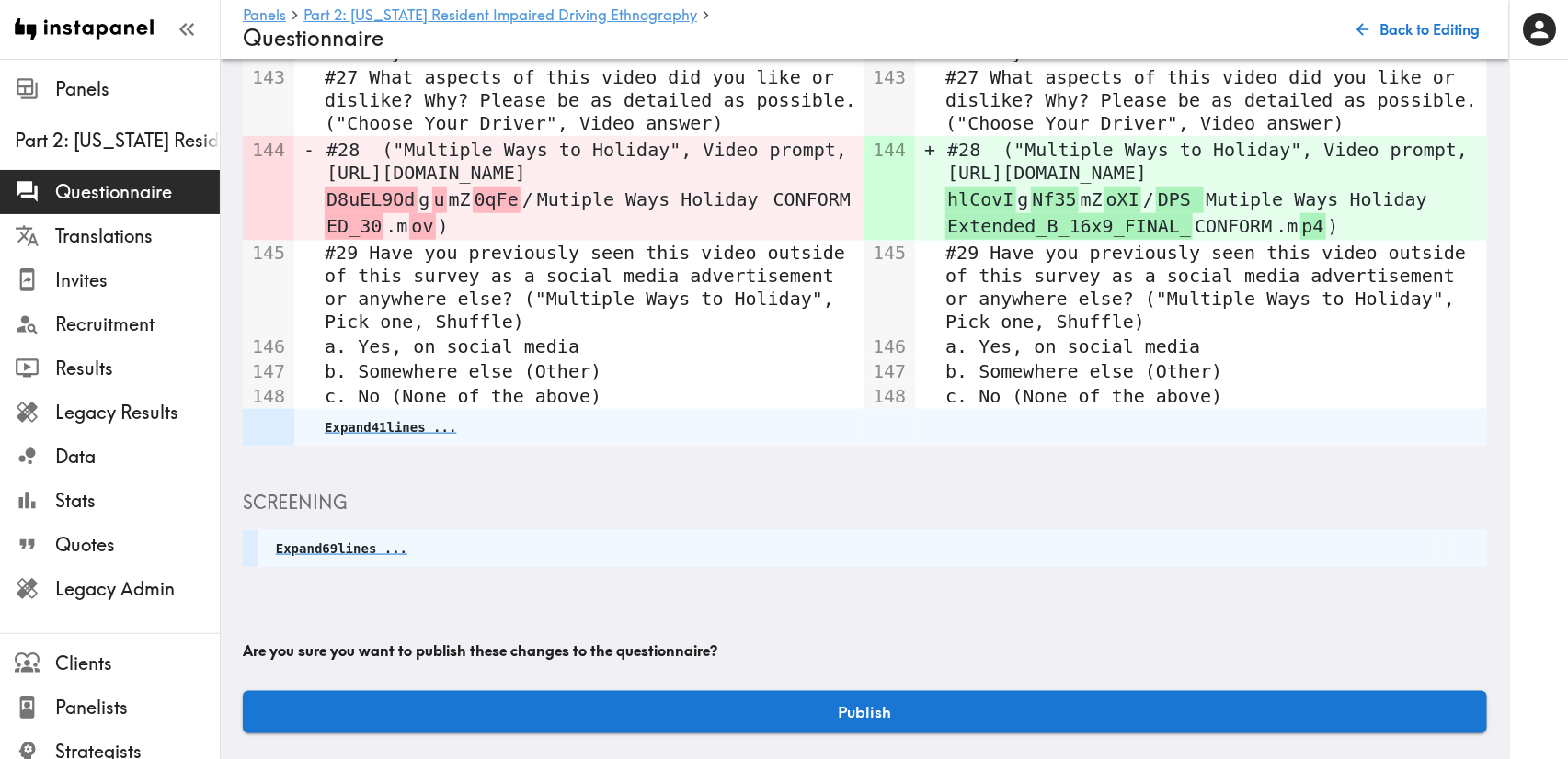
scroll to position [854, 0]
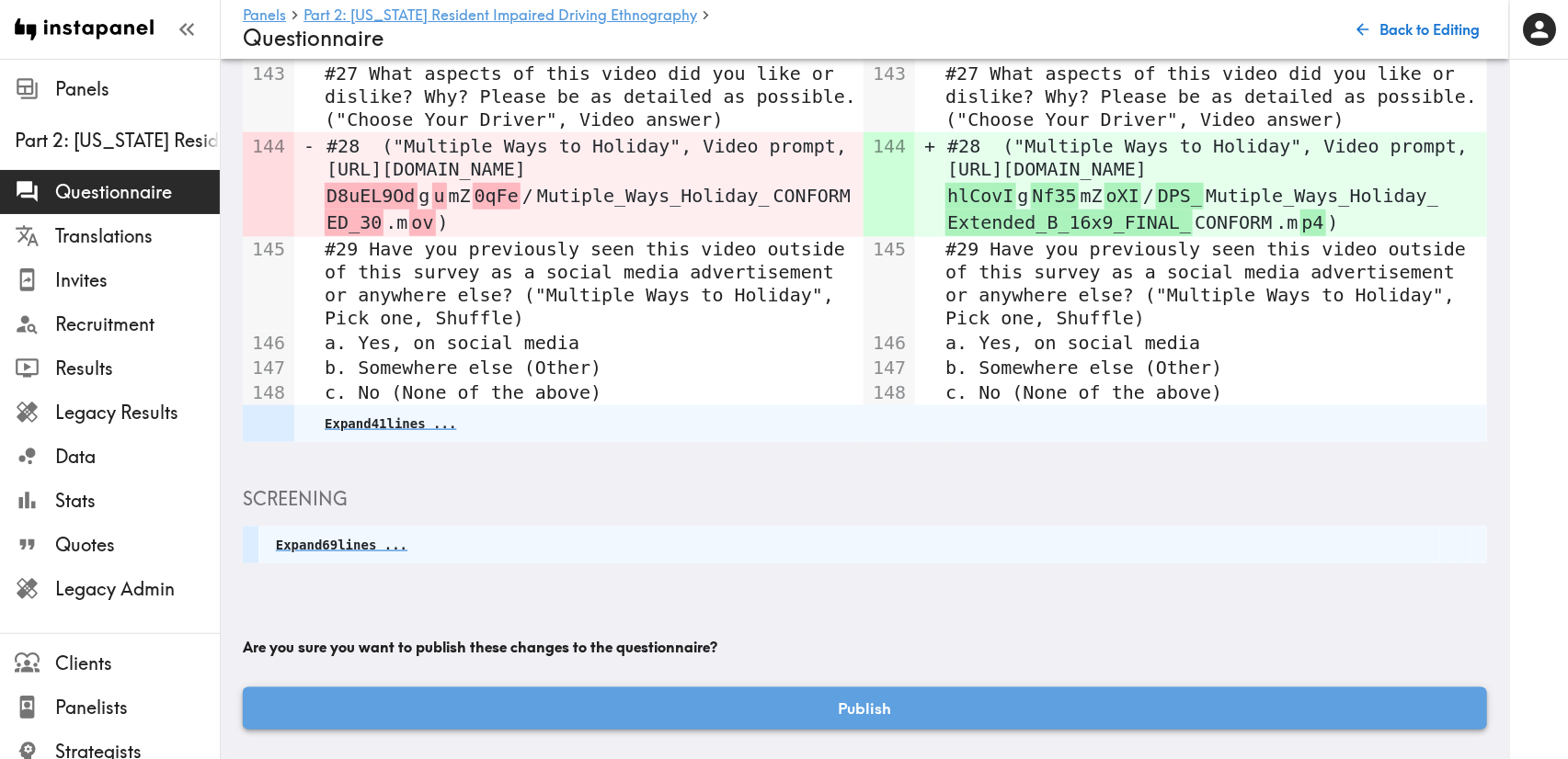
click at [940, 687] on button "Publish" at bounding box center [864, 708] width 1244 height 42
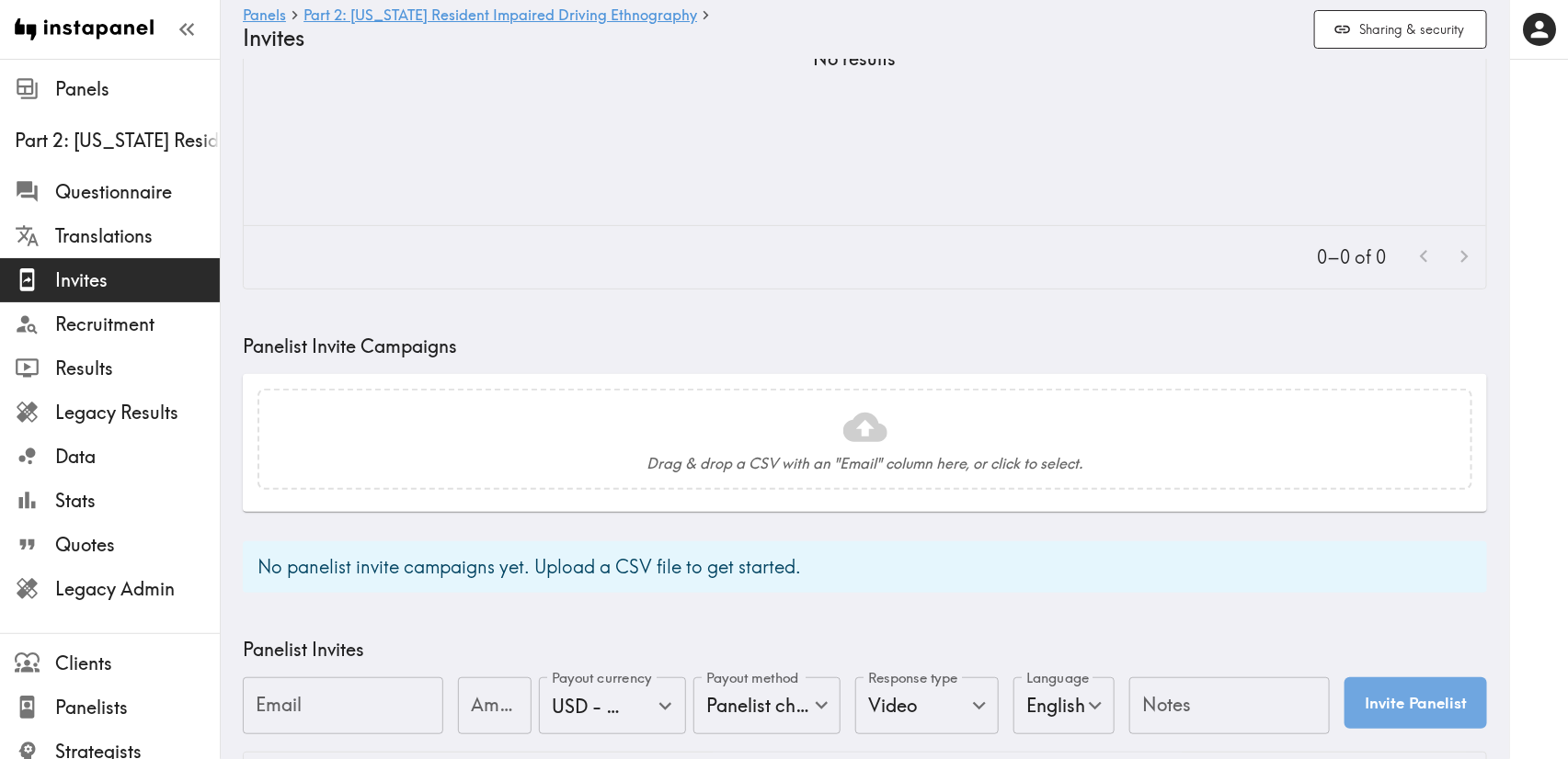
scroll to position [413, 0]
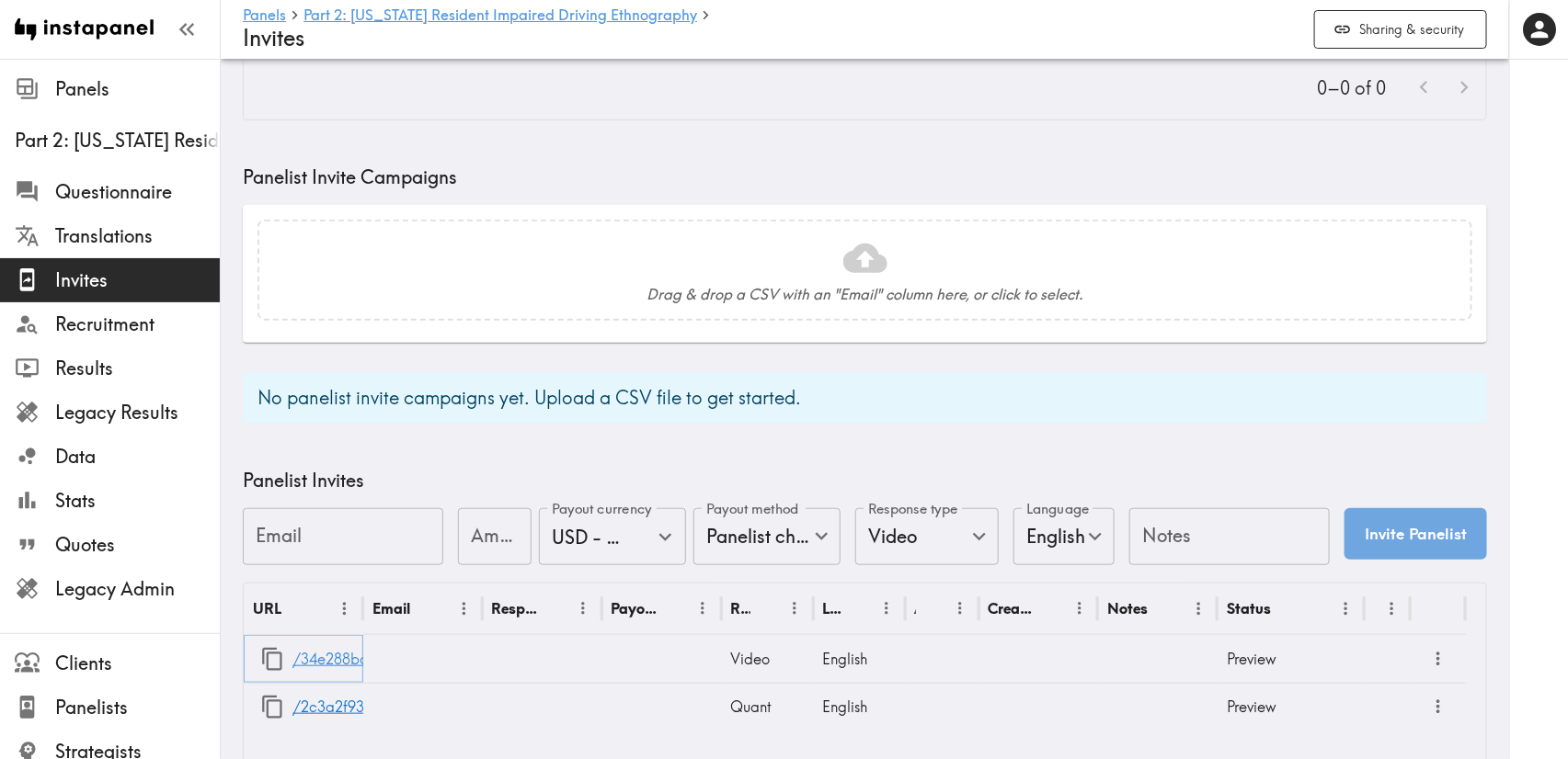
click at [334, 657] on link "/34e288ba-9f62-46db-a470-3e81fc9eca8b" at bounding box center [443, 660] width 301 height 47
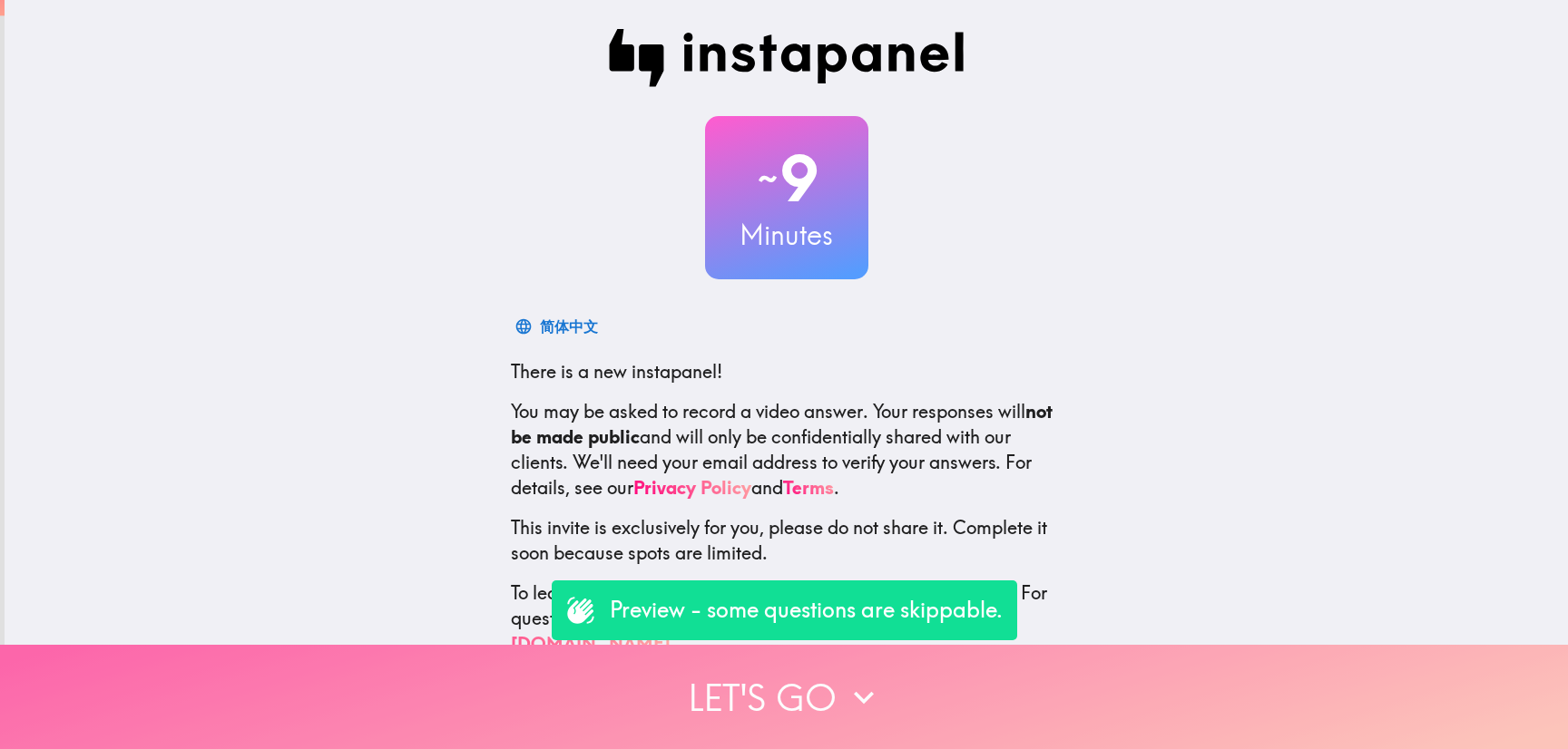
click at [731, 657] on button "Let's go" at bounding box center [784, 697] width 1568 height 104
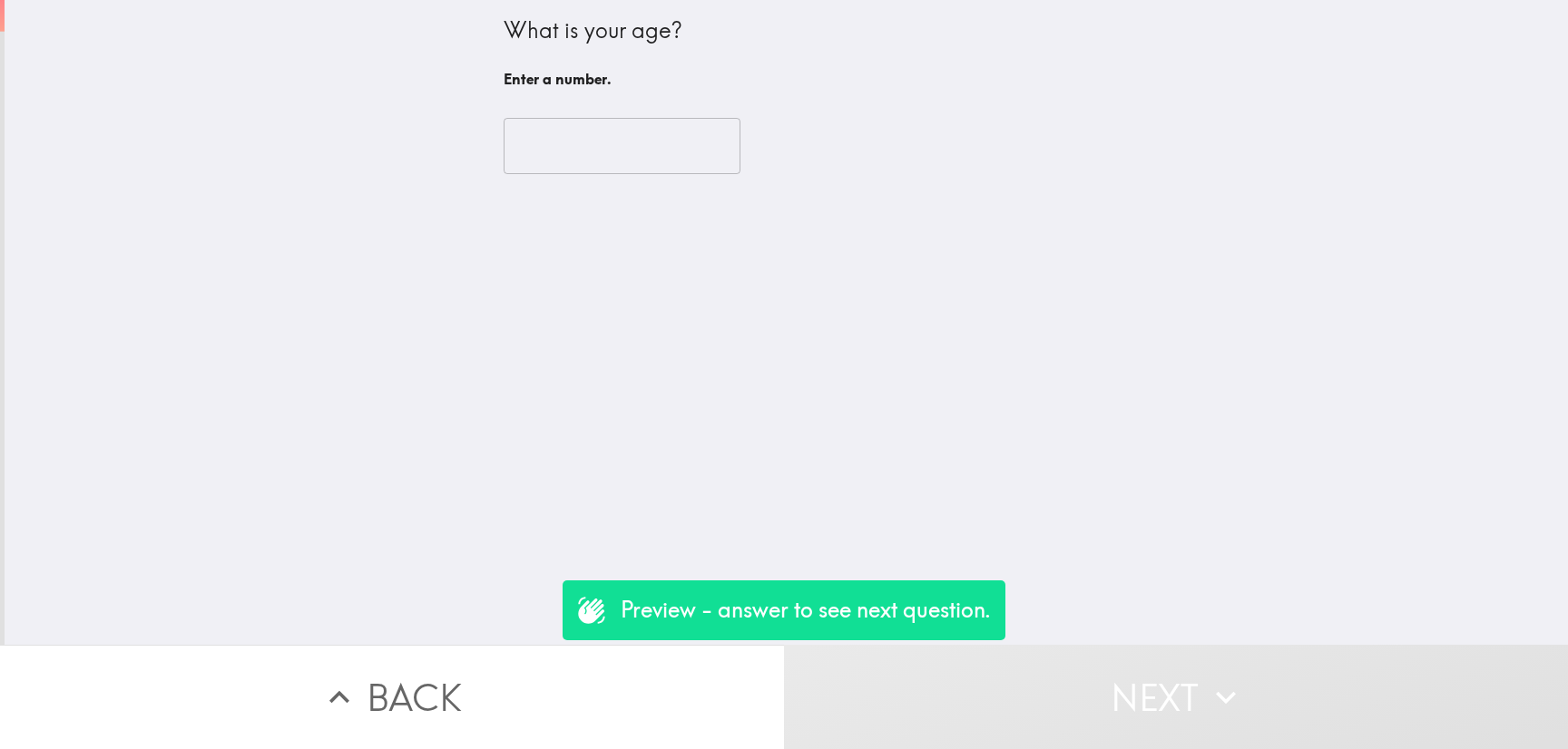
click at [648, 169] on input "number" at bounding box center [622, 146] width 237 height 56
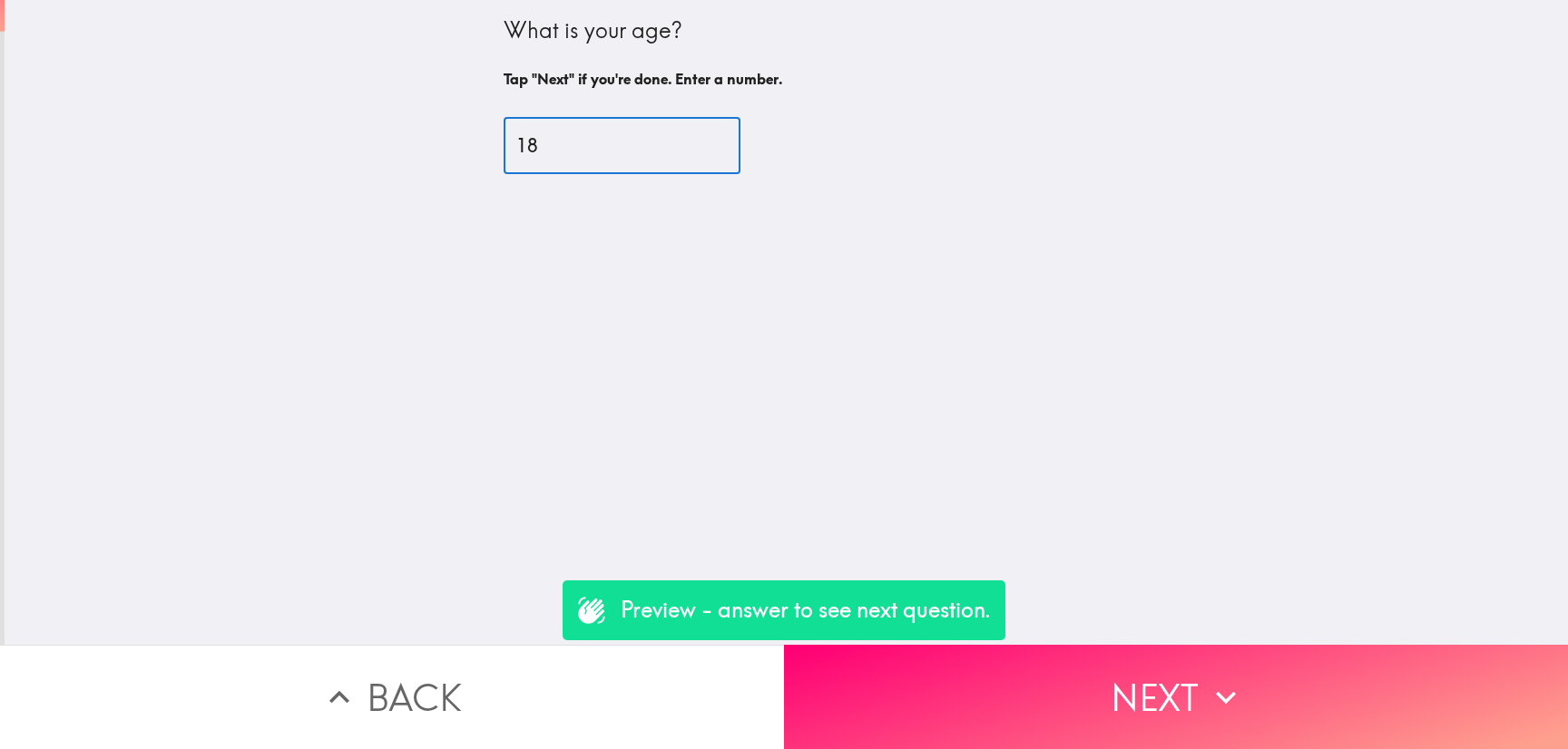
type input "18"
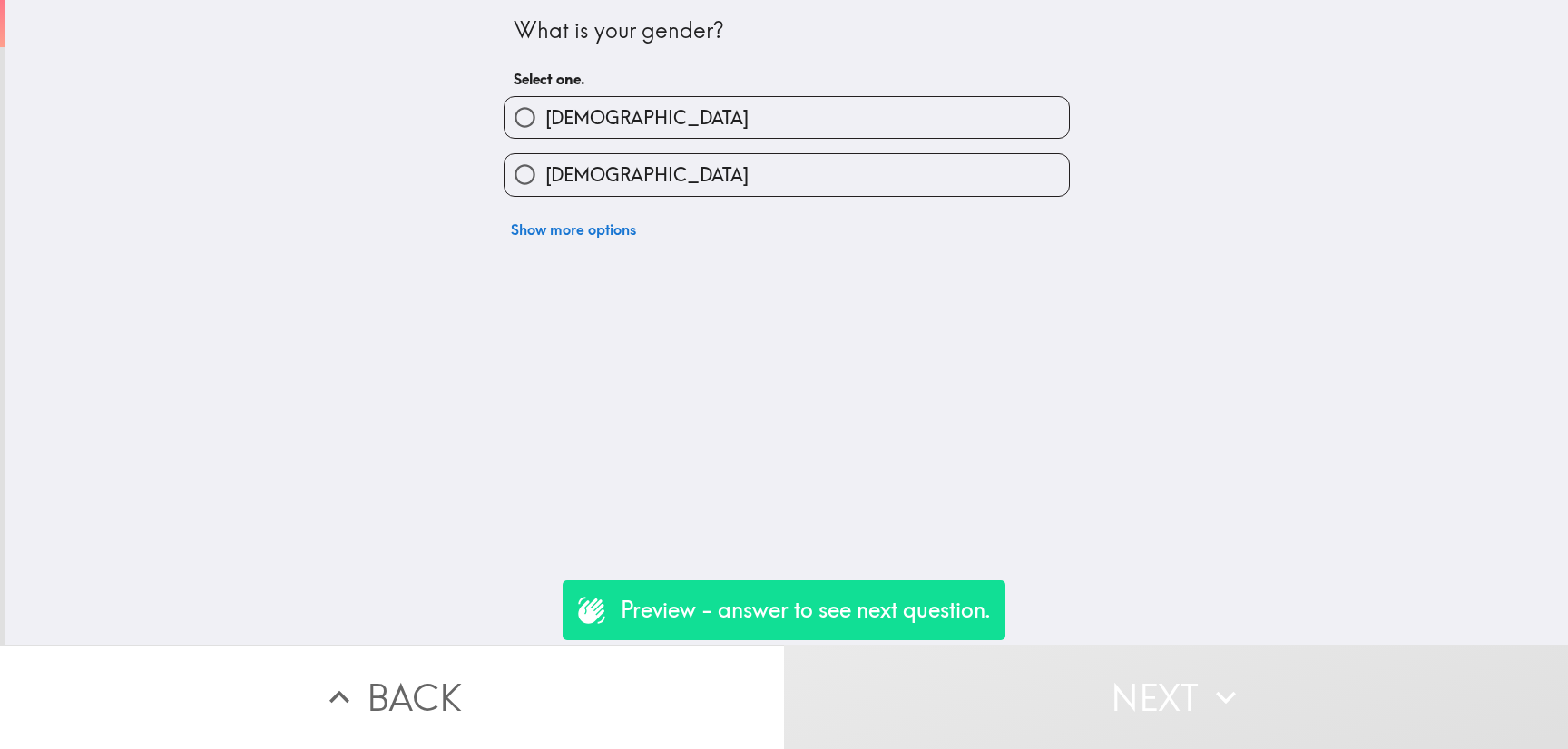
click at [633, 142] on div "[DEMOGRAPHIC_DATA]" at bounding box center [779, 167] width 580 height 57
click at [636, 133] on label "[DEMOGRAPHIC_DATA]" at bounding box center [786, 118] width 565 height 41
click at [545, 133] on input "[DEMOGRAPHIC_DATA]" at bounding box center [525, 118] width 41 height 41
radio input "true"
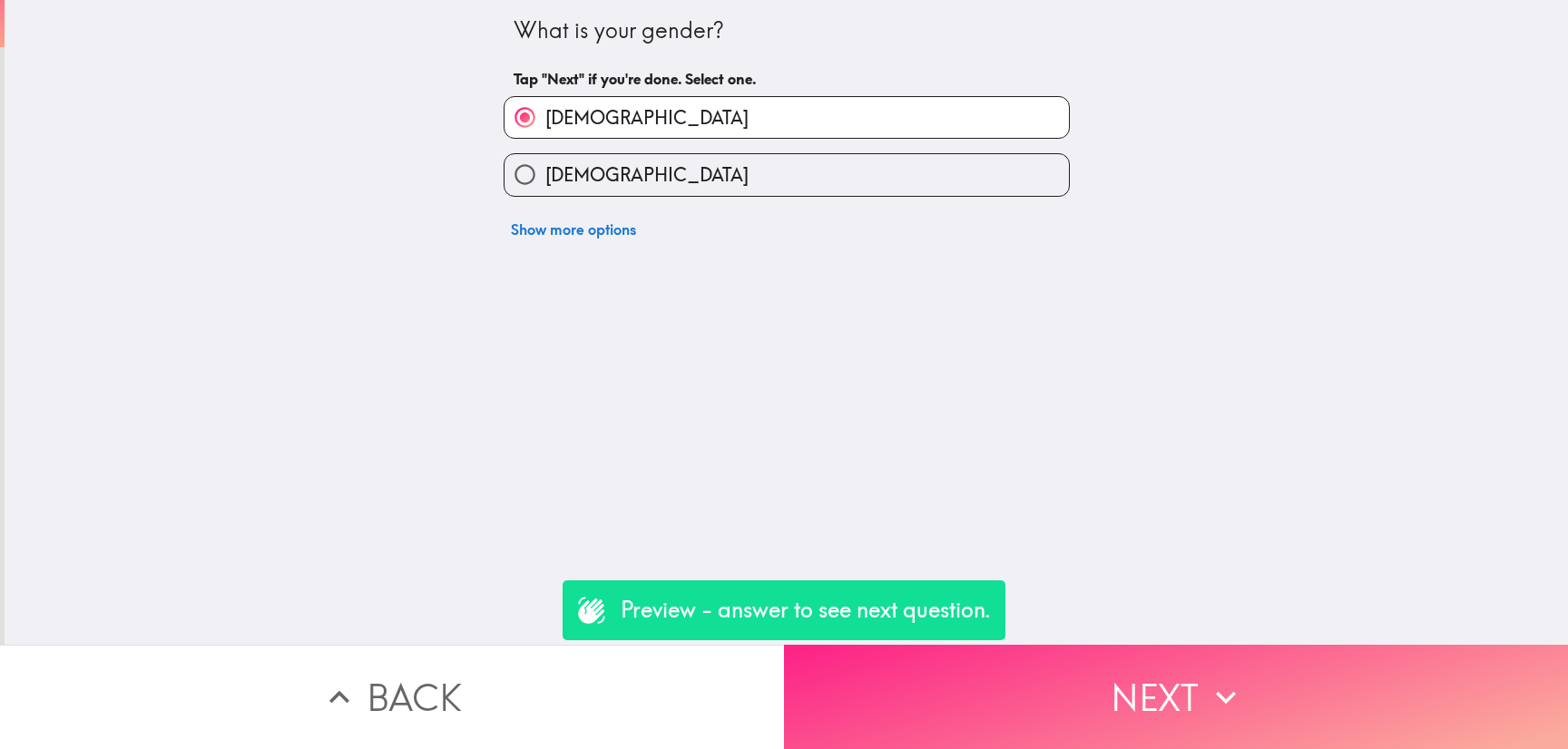
click at [1143, 650] on button "Next" at bounding box center [1176, 697] width 784 height 104
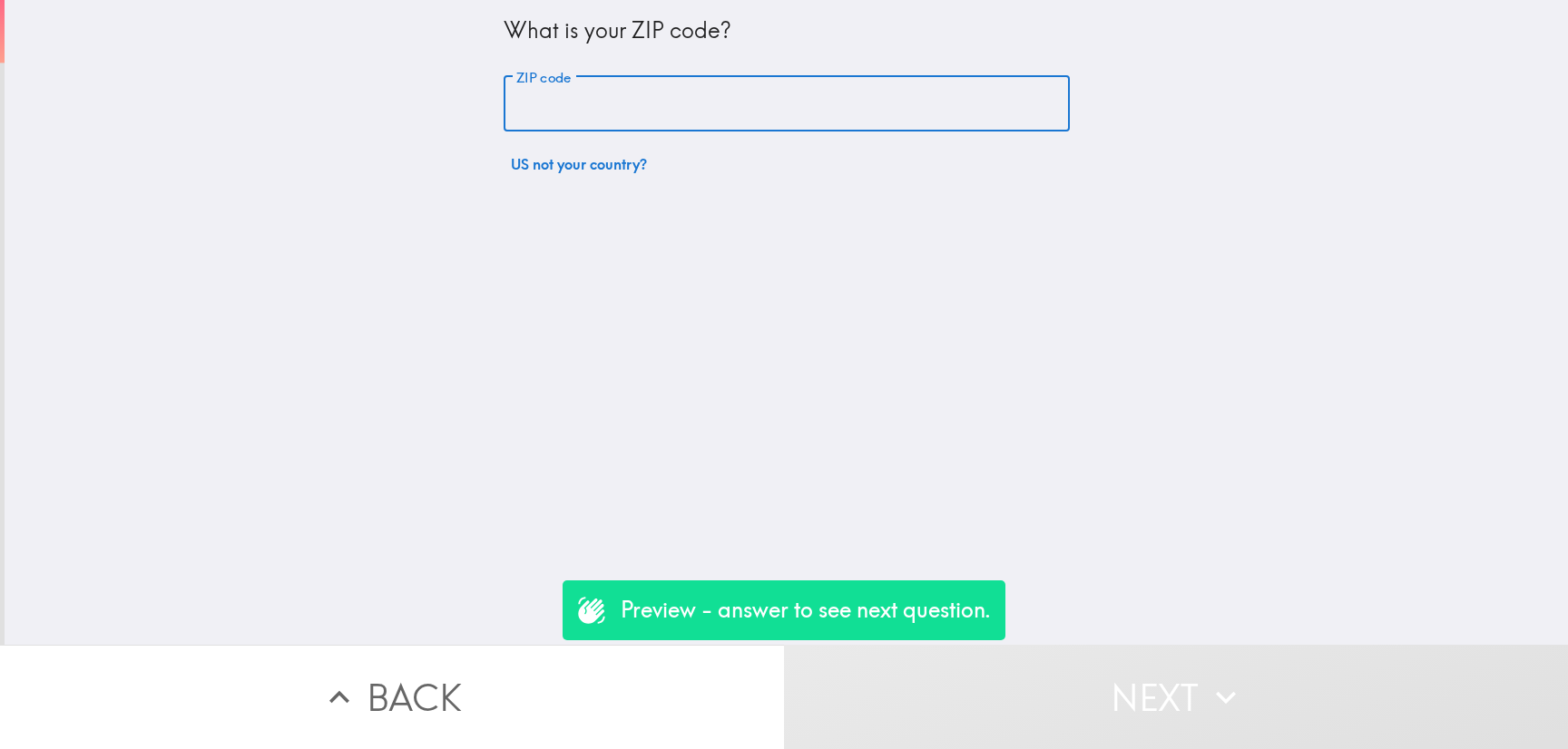
click at [574, 115] on input "ZIP code" at bounding box center [786, 104] width 566 height 56
paste input "84128"
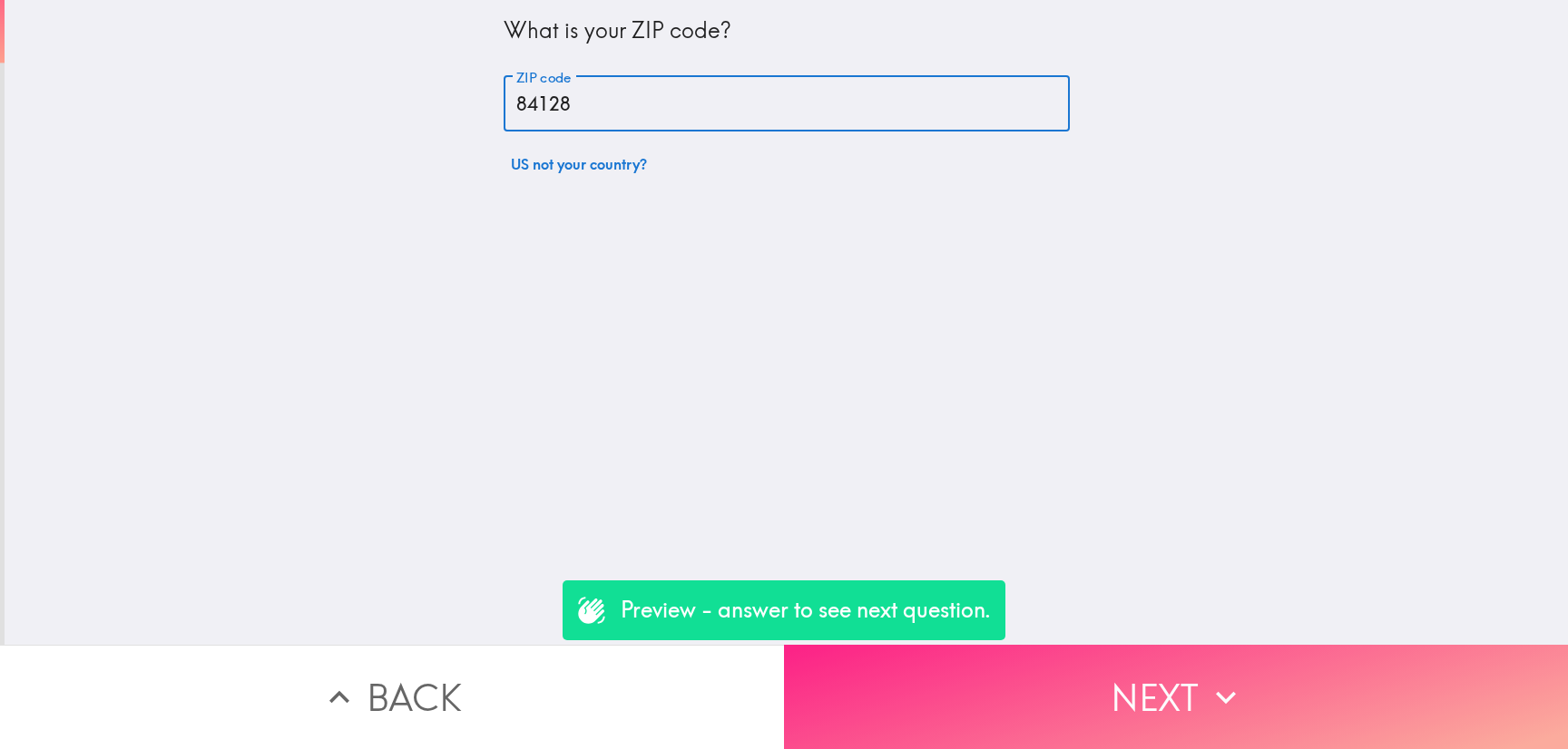
type input "84128"
click at [1068, 662] on button "Next" at bounding box center [1176, 697] width 784 height 104
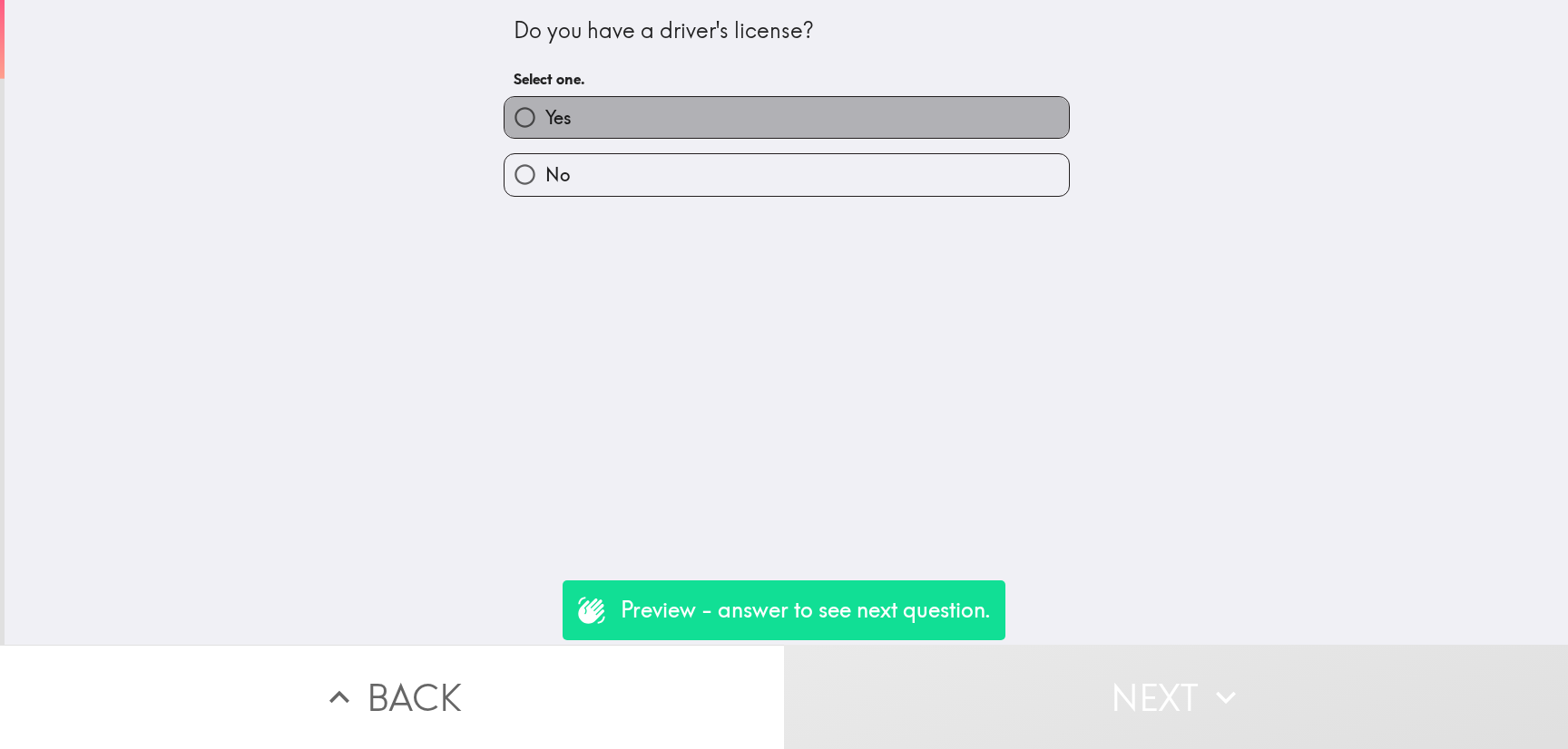
click at [757, 115] on label "Yes" at bounding box center [786, 118] width 565 height 41
click at [545, 115] on input "Yes" at bounding box center [525, 118] width 41 height 41
radio input "true"
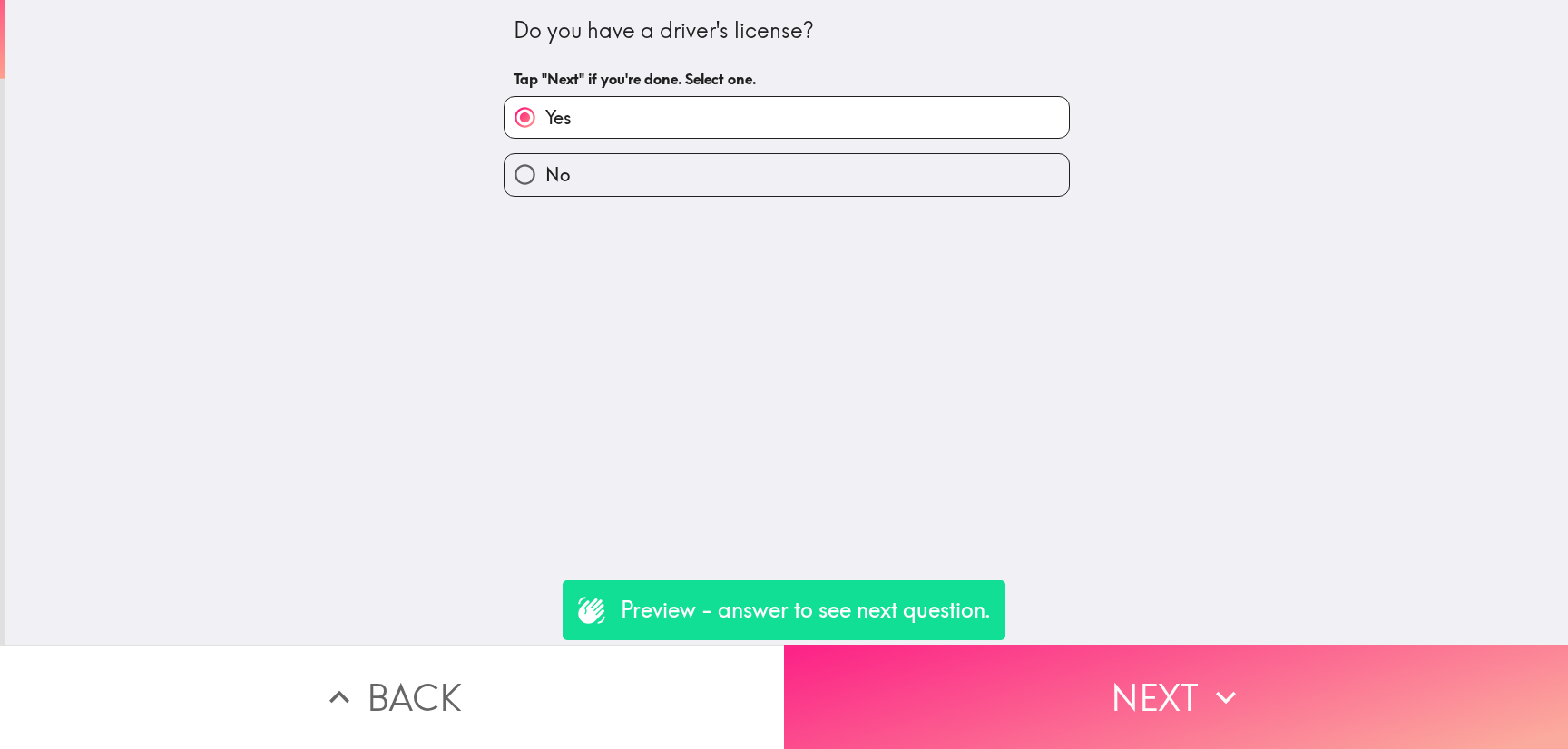
click at [1102, 721] on button "Next" at bounding box center [1176, 697] width 784 height 104
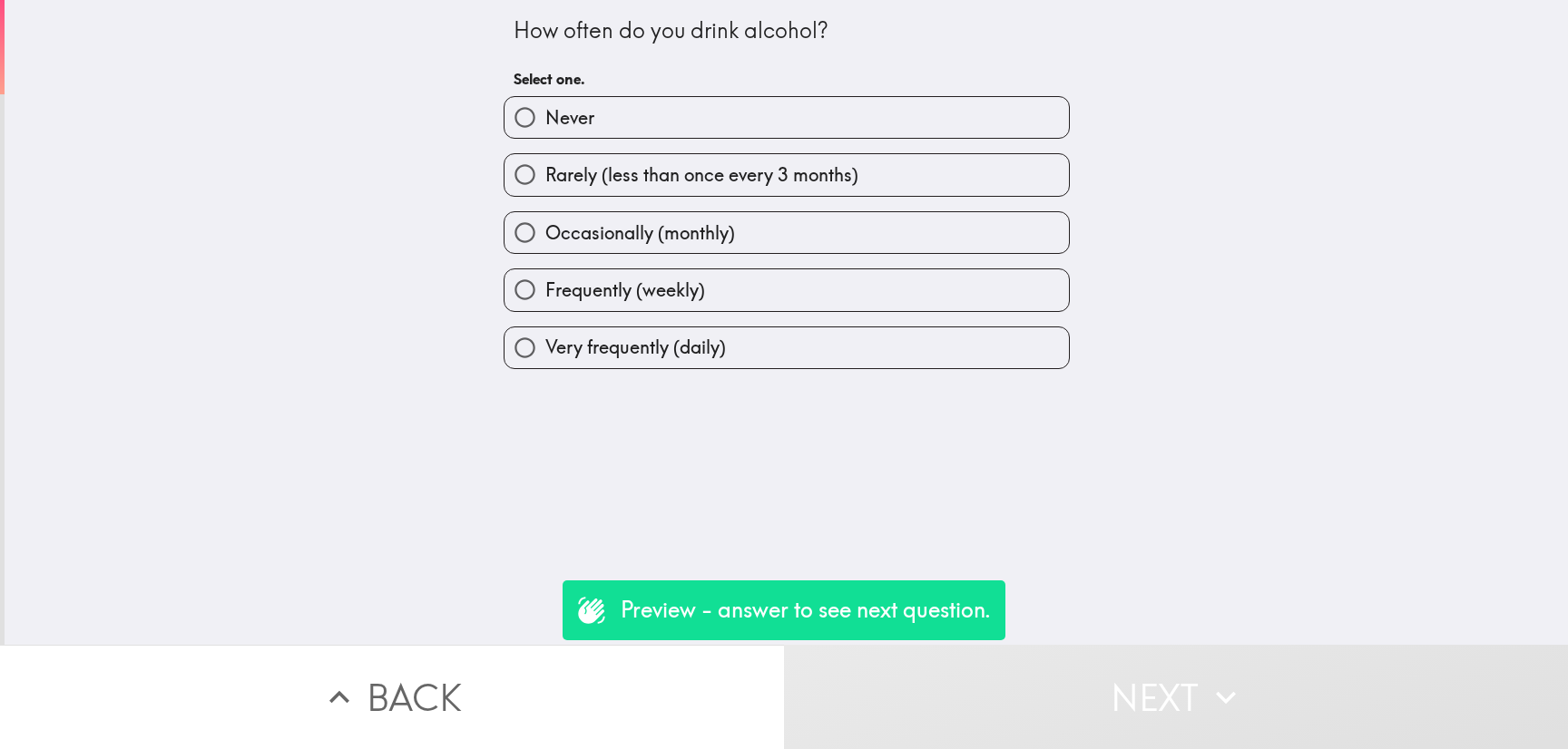
click at [709, 165] on span "Rarely (less than once every 3 months)" at bounding box center [702, 175] width 313 height 25
click at [545, 165] on input "Rarely (less than once every 3 months)" at bounding box center [525, 175] width 41 height 41
radio input "true"
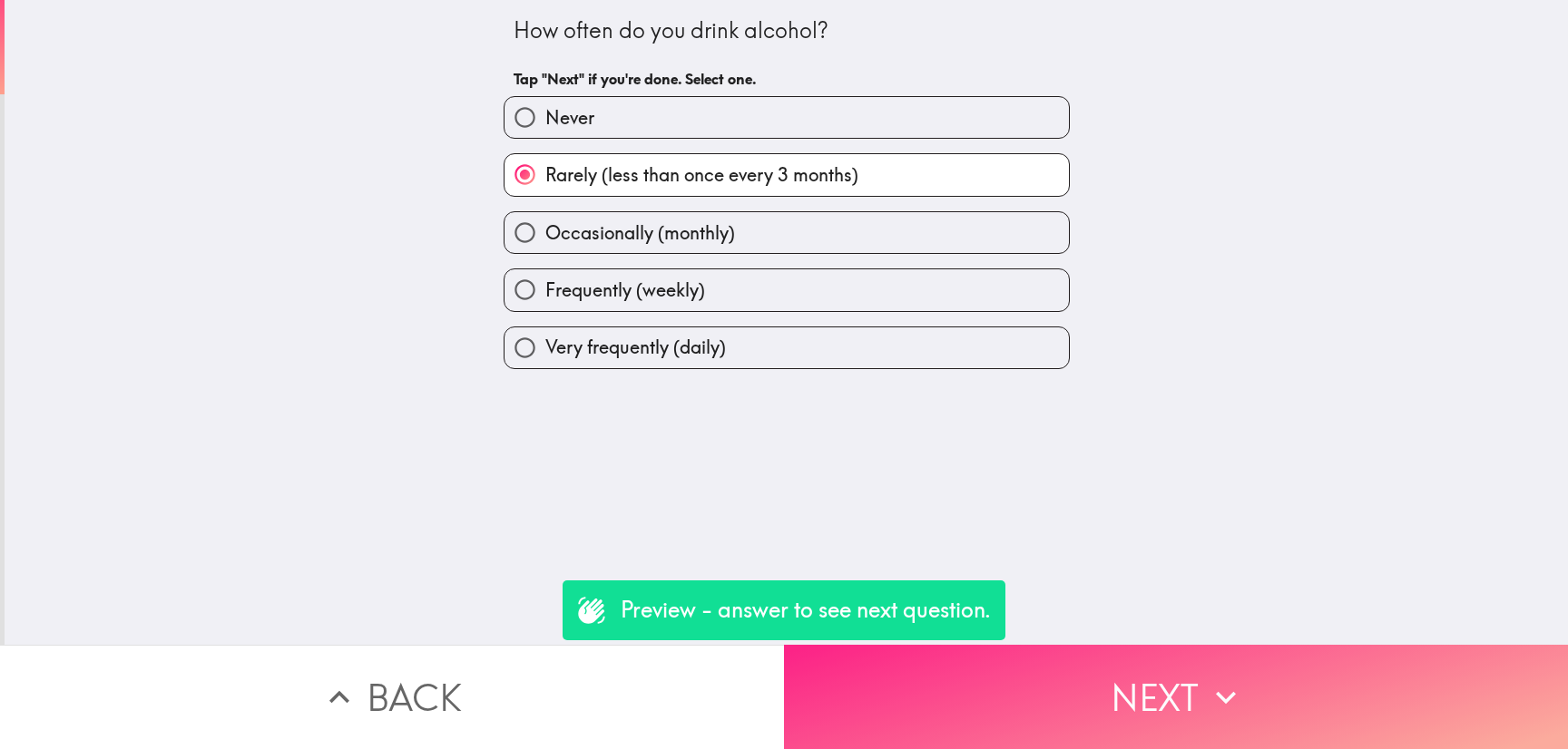
click at [1045, 647] on button "Next" at bounding box center [1176, 697] width 784 height 104
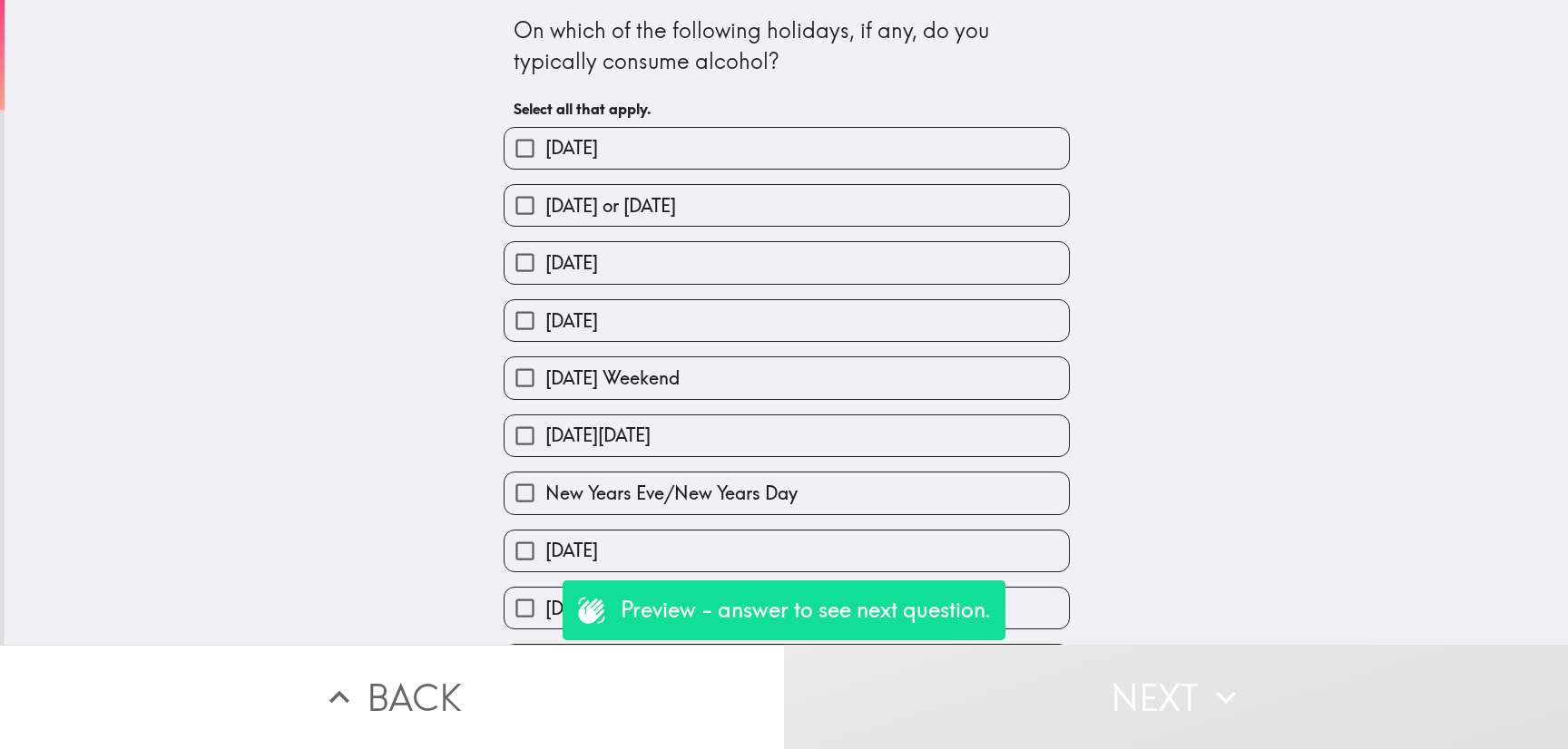
click at [676, 205] on span "[DATE] or [DATE]" at bounding box center [610, 206] width 130 height 25
click at [545, 205] on input "[DATE] or [DATE]" at bounding box center [525, 205] width 41 height 41
checkbox input "true"
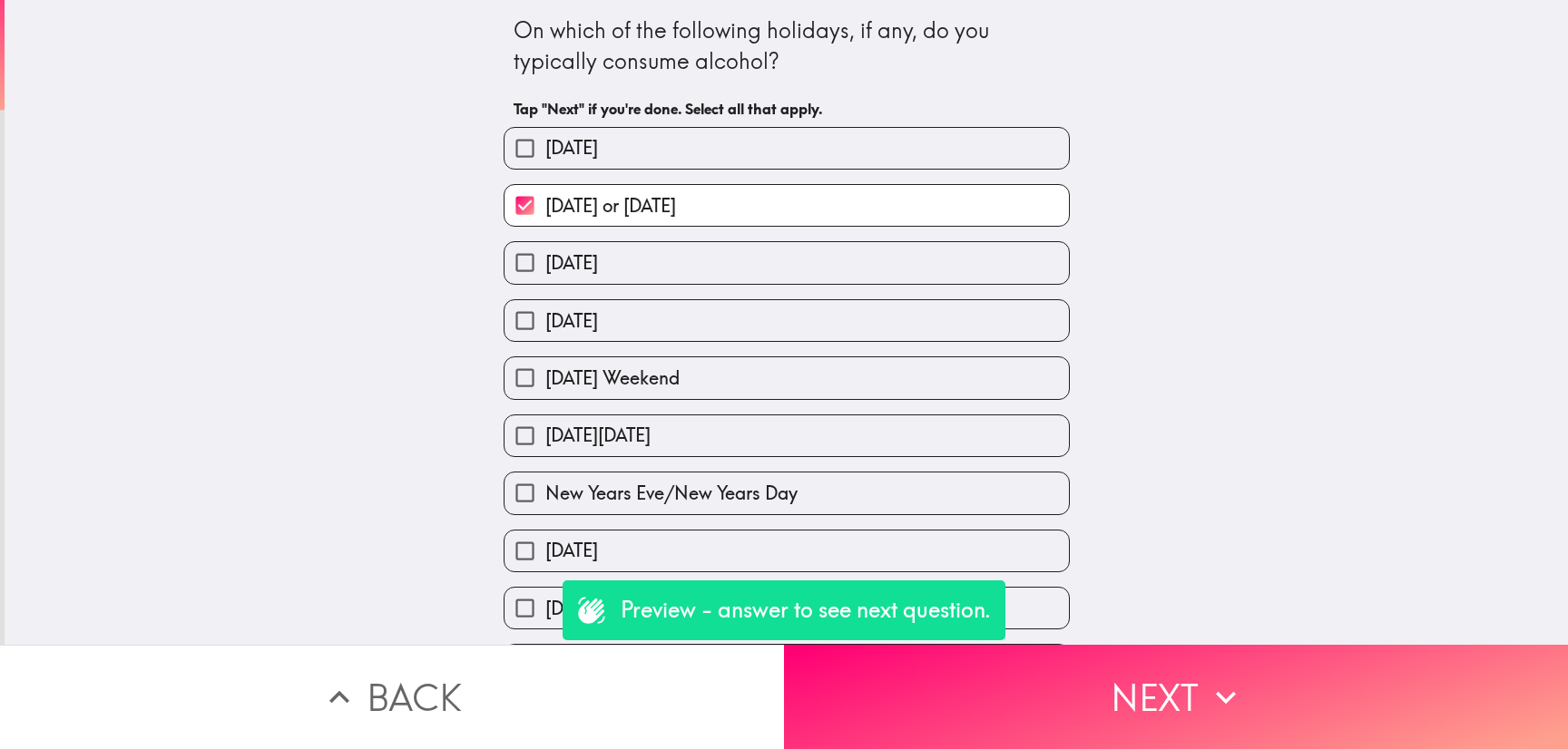
click at [751, 265] on label "[DATE]" at bounding box center [786, 262] width 565 height 41
click at [545, 265] on input "[DATE]" at bounding box center [525, 262] width 41 height 41
checkbox input "true"
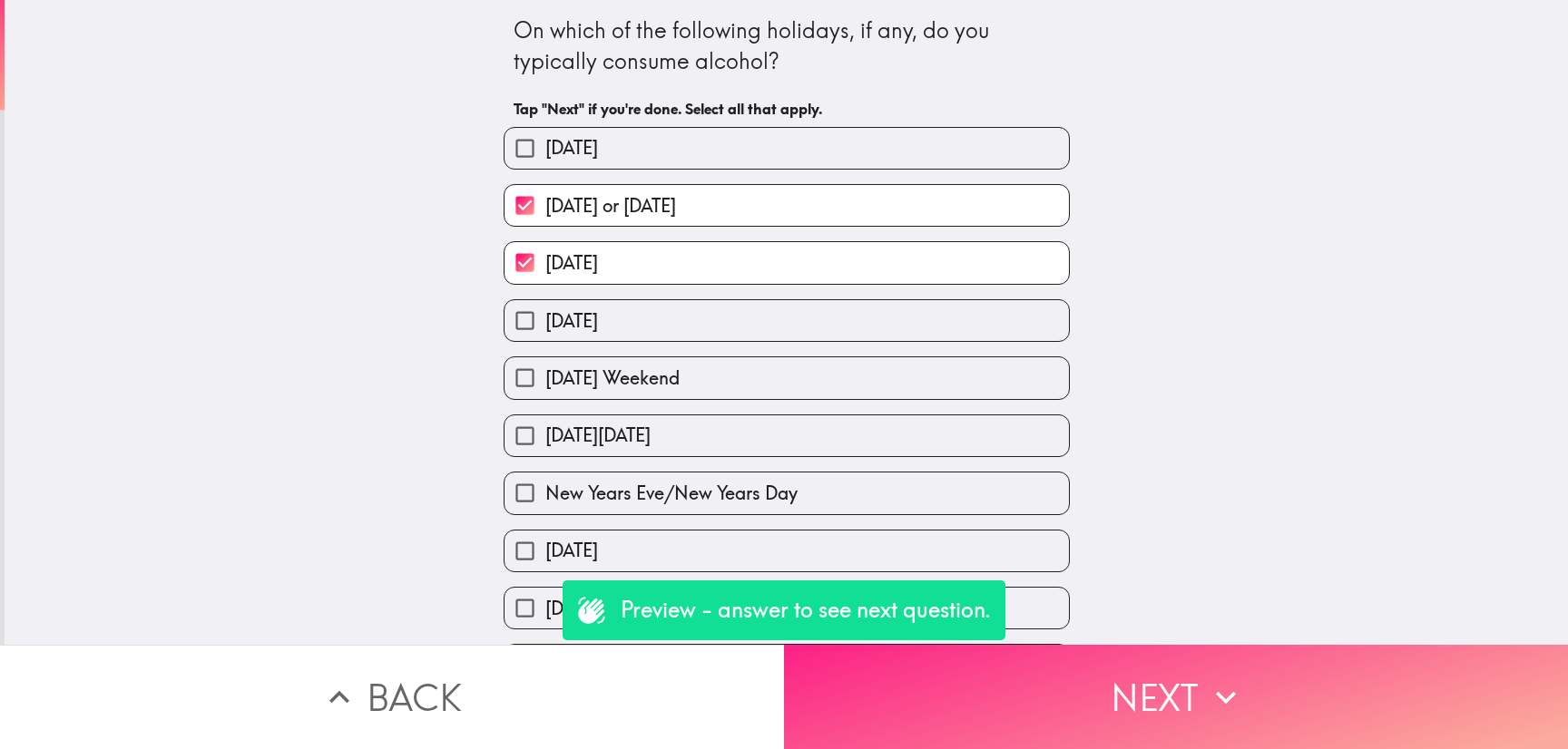
click at [1170, 672] on button "Next" at bounding box center [1176, 697] width 784 height 104
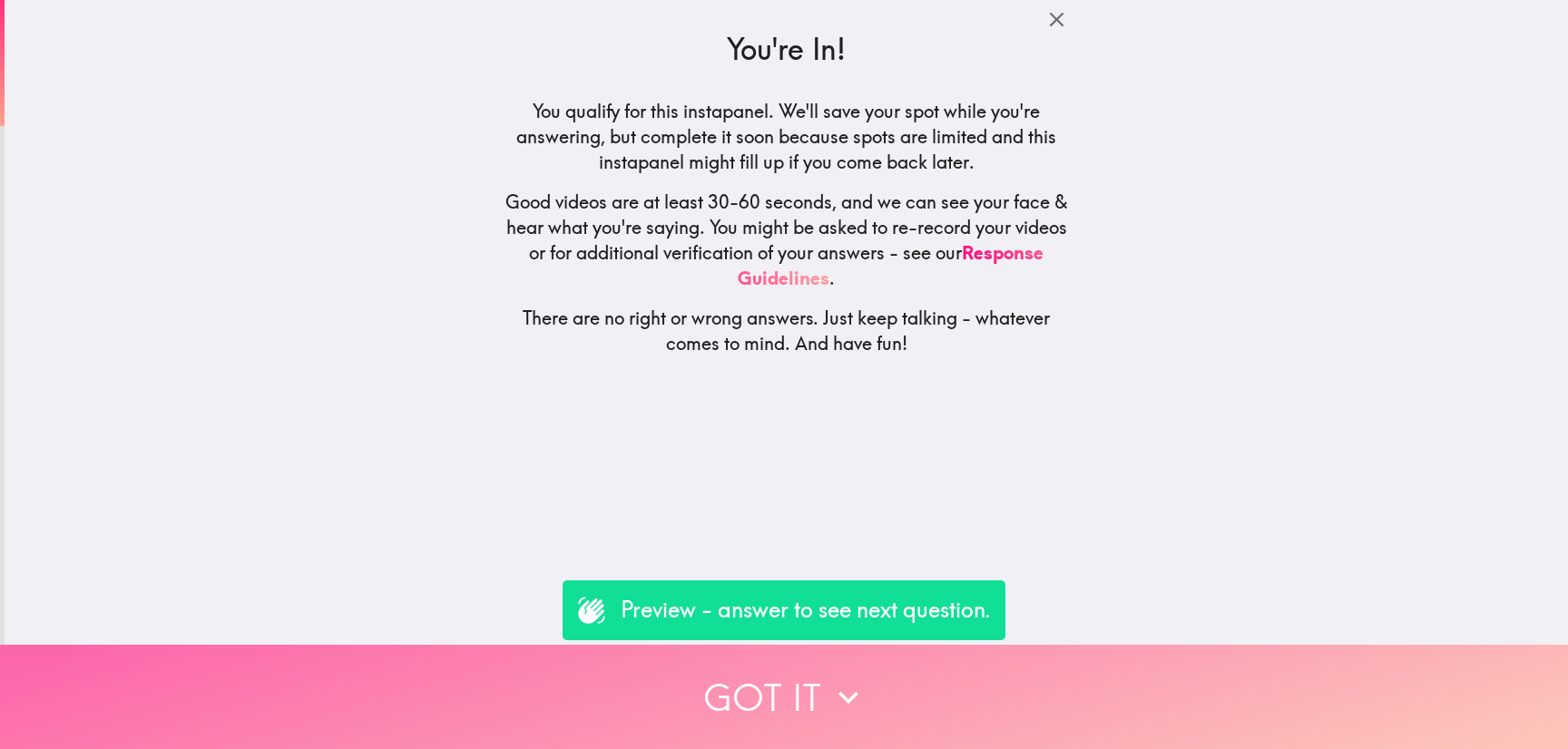
click at [1193, 720] on button "Got it" at bounding box center [784, 697] width 1568 height 104
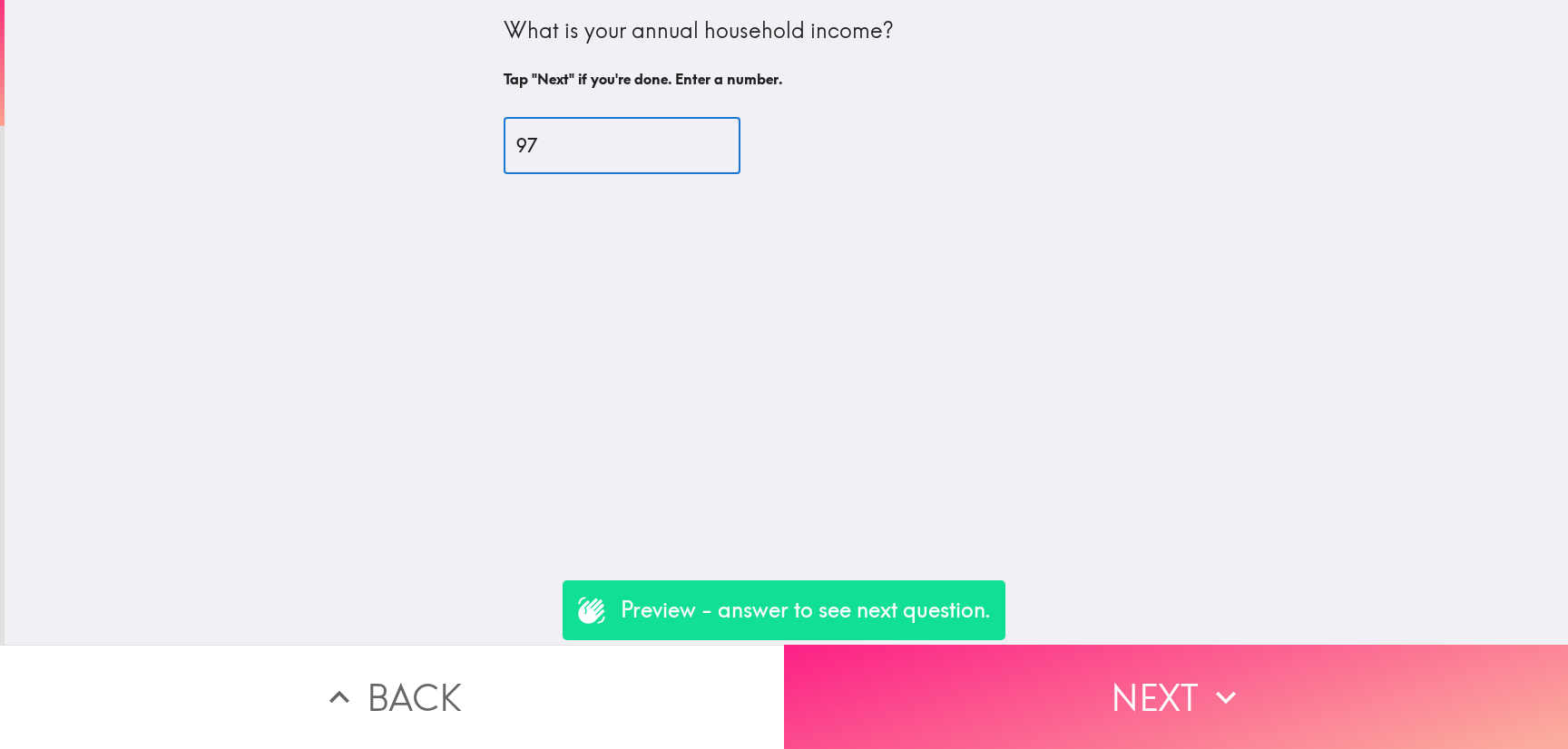
type input "97"
click at [1238, 675] on button "Next" at bounding box center [1176, 697] width 784 height 104
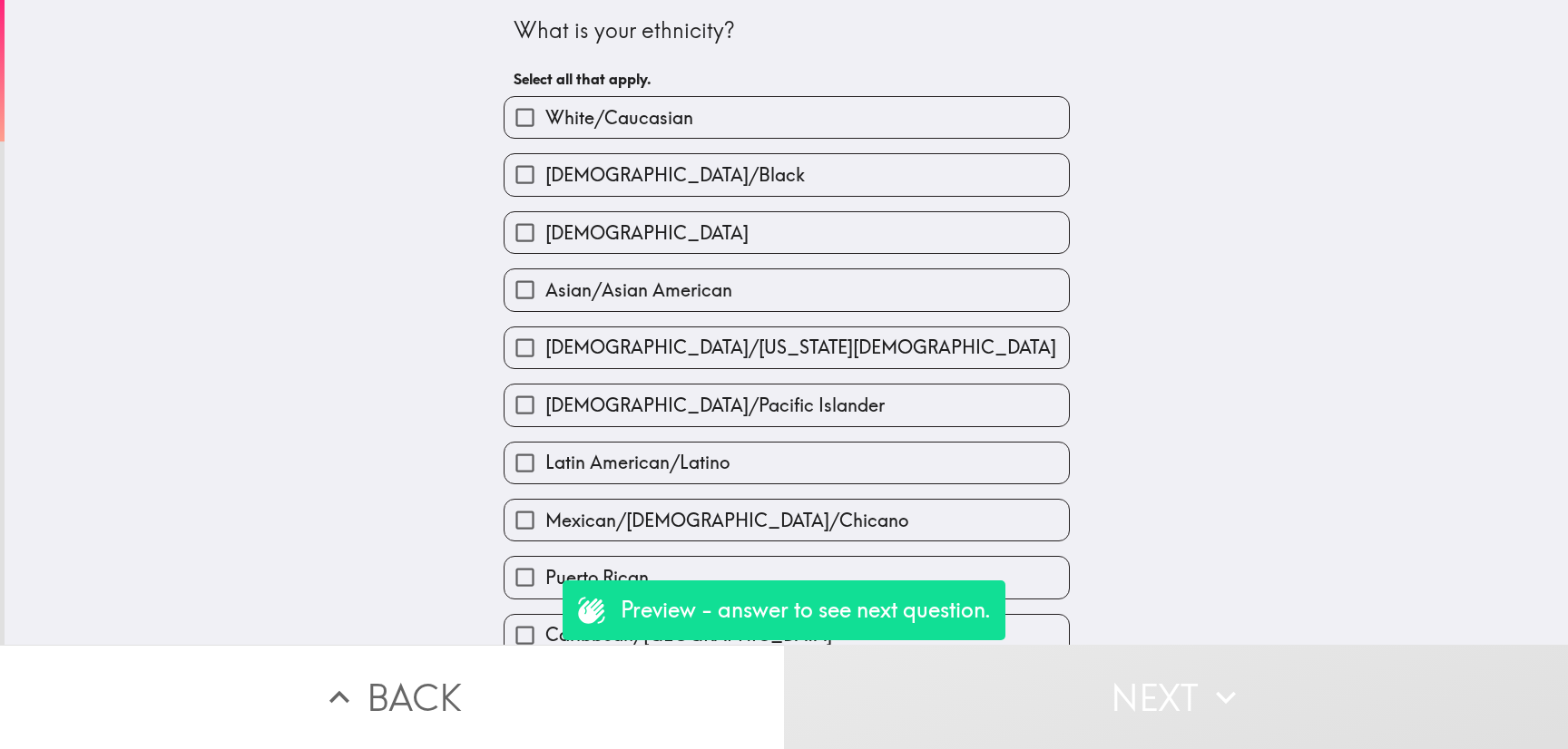
click at [838, 283] on label "Asian/Asian American" at bounding box center [786, 289] width 565 height 41
click at [545, 283] on input "Asian/Asian American" at bounding box center [525, 289] width 41 height 41
checkbox input "true"
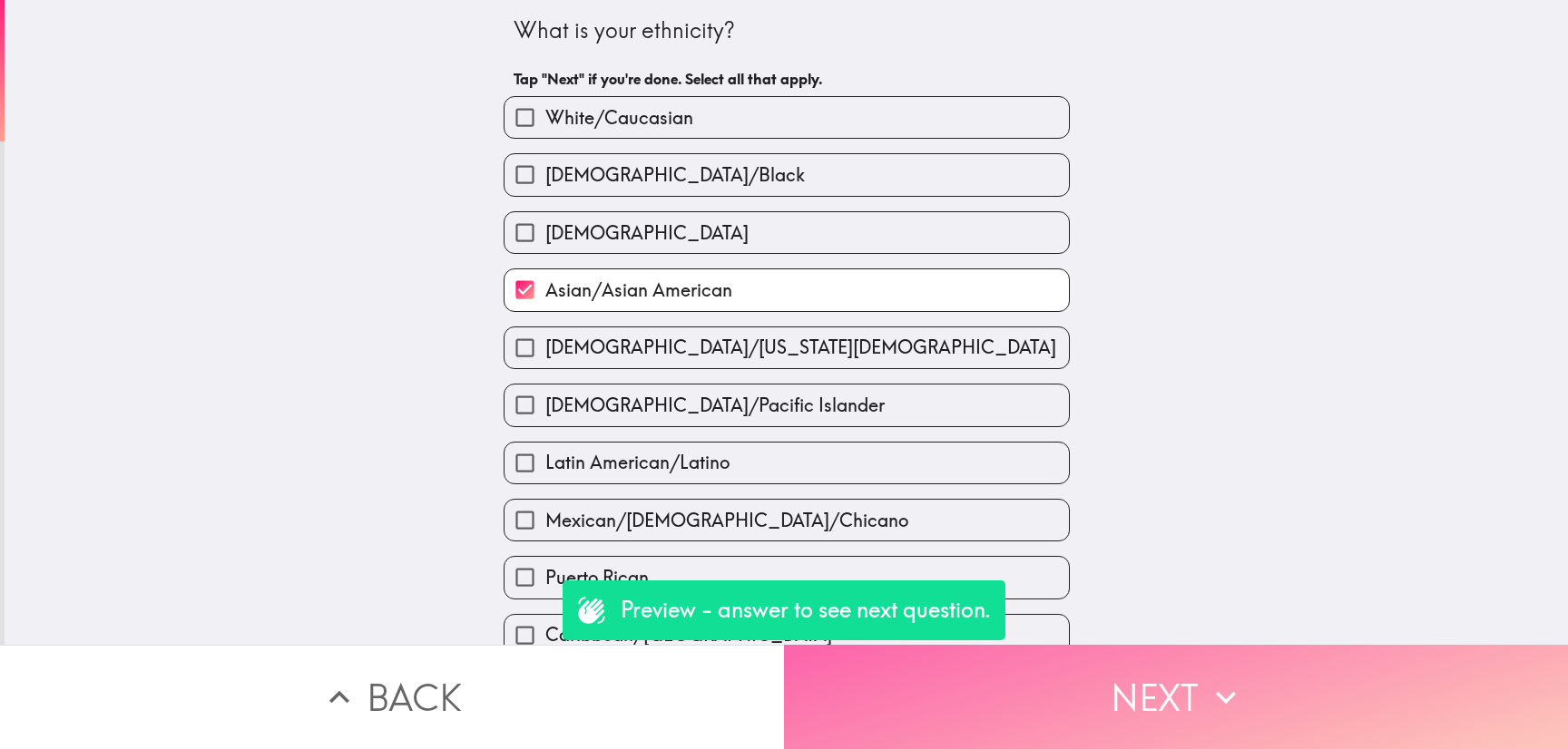
click at [1131, 696] on button "Next" at bounding box center [1176, 697] width 784 height 104
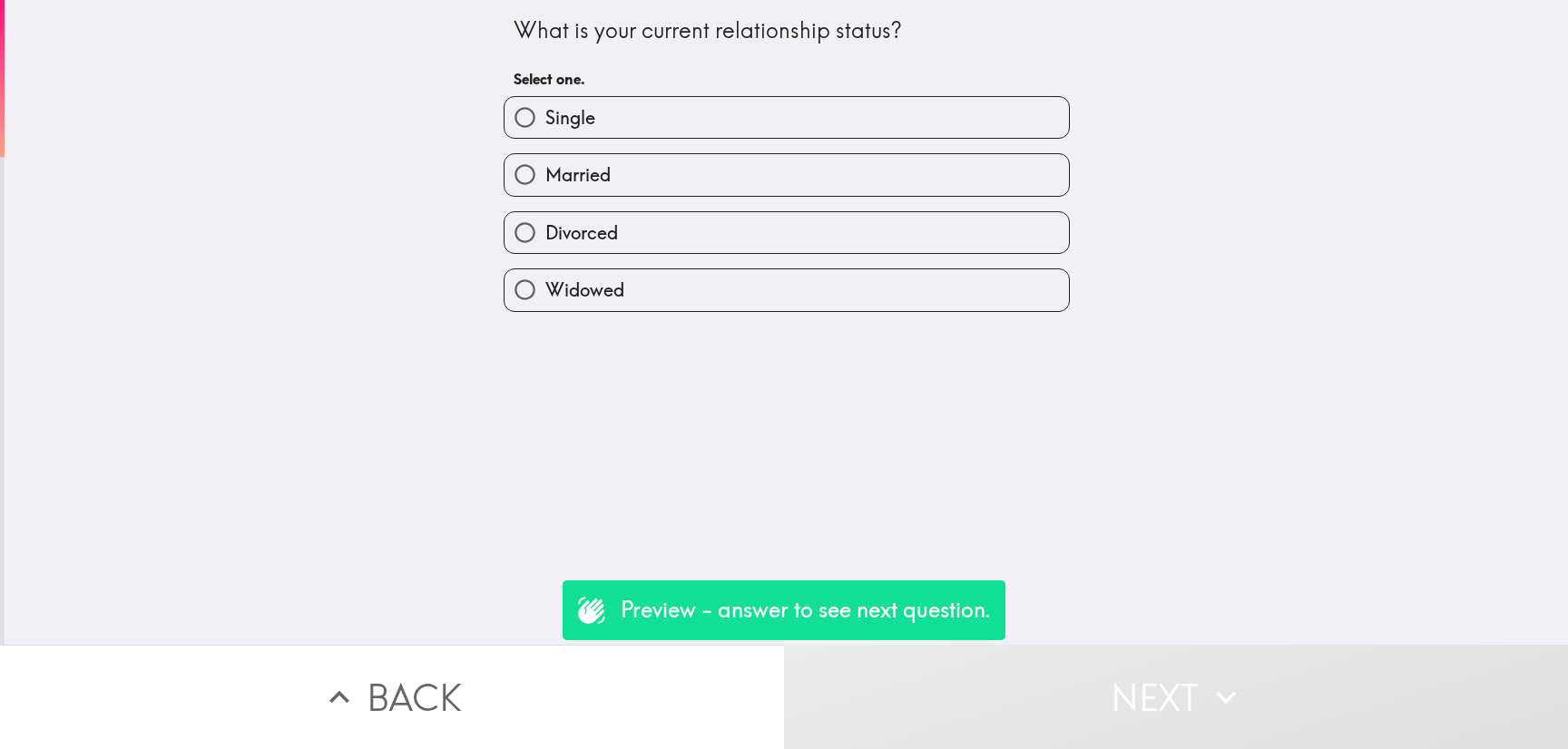
click at [706, 196] on div "Married" at bounding box center [786, 175] width 566 height 43
click at [866, 258] on div "Widowed" at bounding box center [779, 282] width 580 height 57
click at [894, 289] on label "Widowed" at bounding box center [786, 289] width 565 height 41
click at [545, 289] on input "Widowed" at bounding box center [525, 289] width 41 height 41
radio input "true"
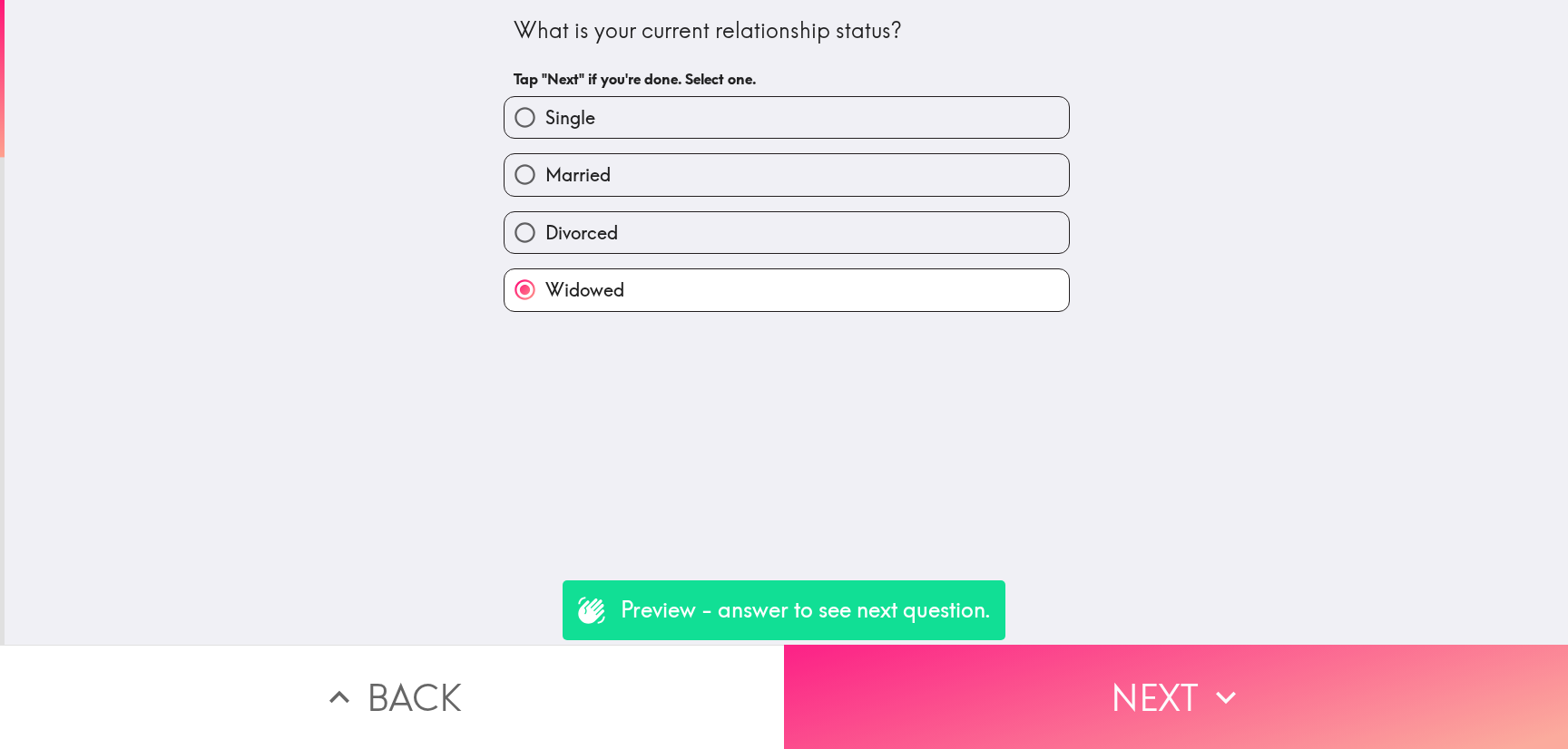
click at [1155, 683] on button "Next" at bounding box center [1176, 697] width 784 height 104
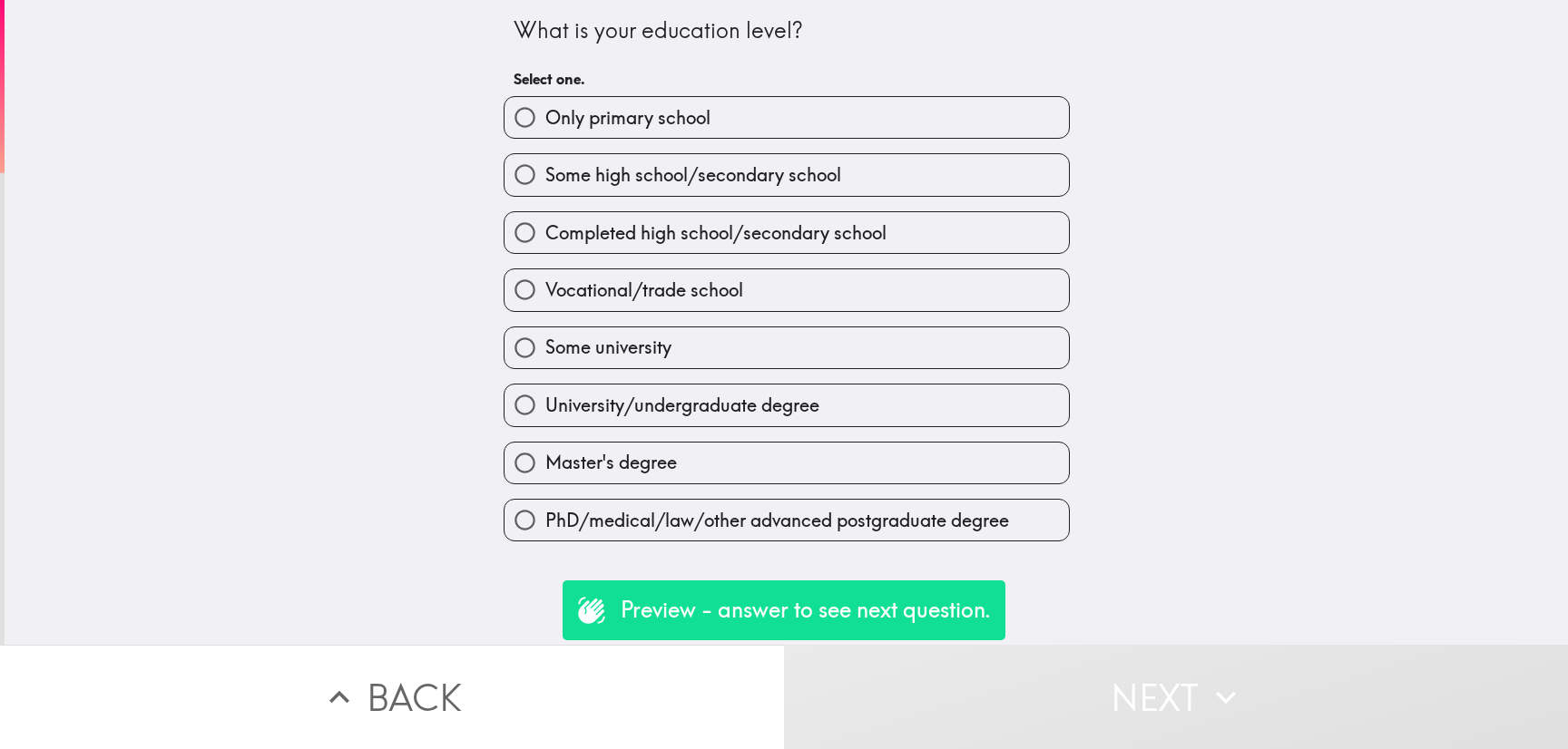
click at [833, 266] on div "Vocational/trade school" at bounding box center [779, 282] width 580 height 57
click at [937, 295] on label "Vocational/trade school" at bounding box center [786, 289] width 565 height 41
click at [545, 295] on input "Vocational/trade school" at bounding box center [525, 289] width 41 height 41
radio input "true"
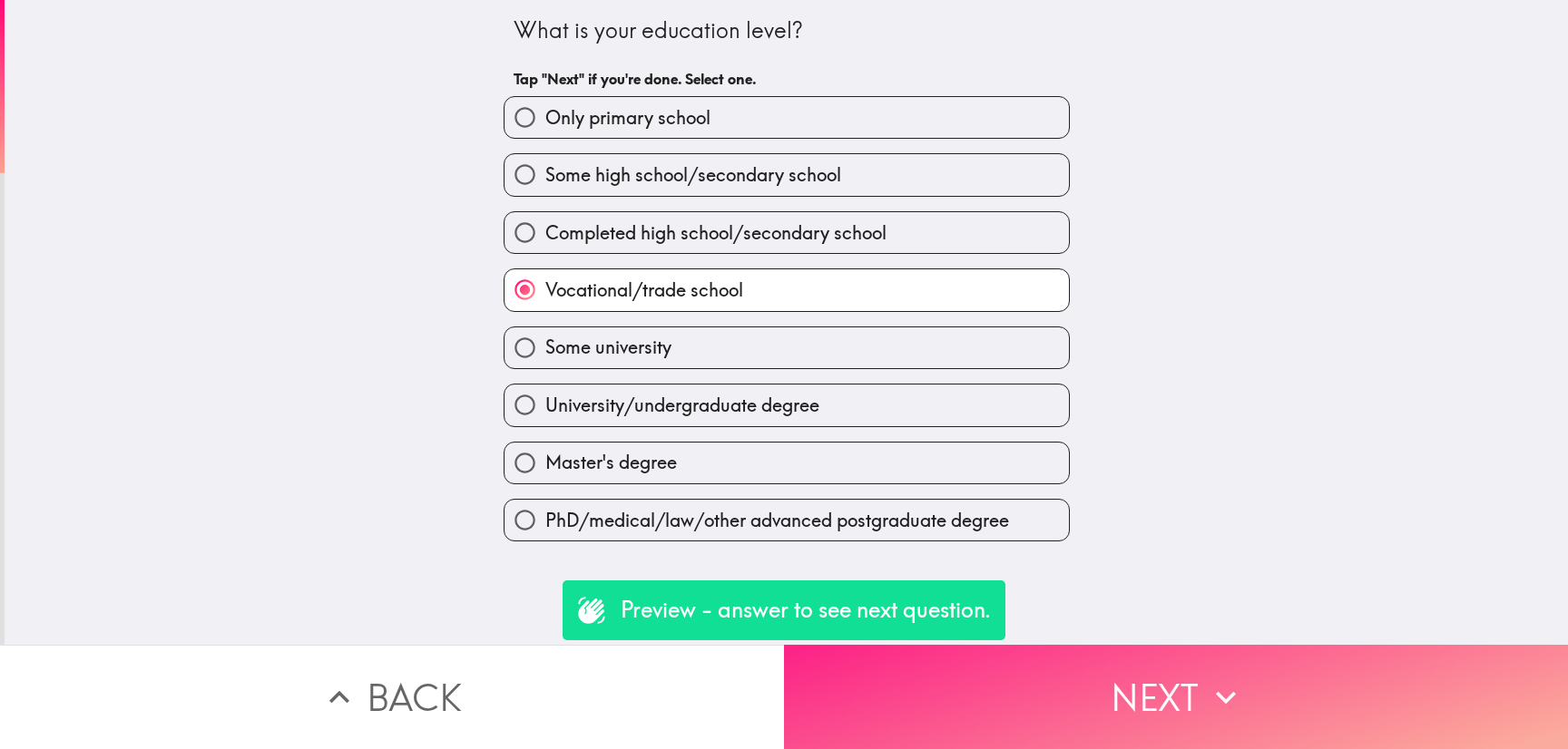
click at [1148, 645] on button "Next" at bounding box center [1176, 697] width 784 height 104
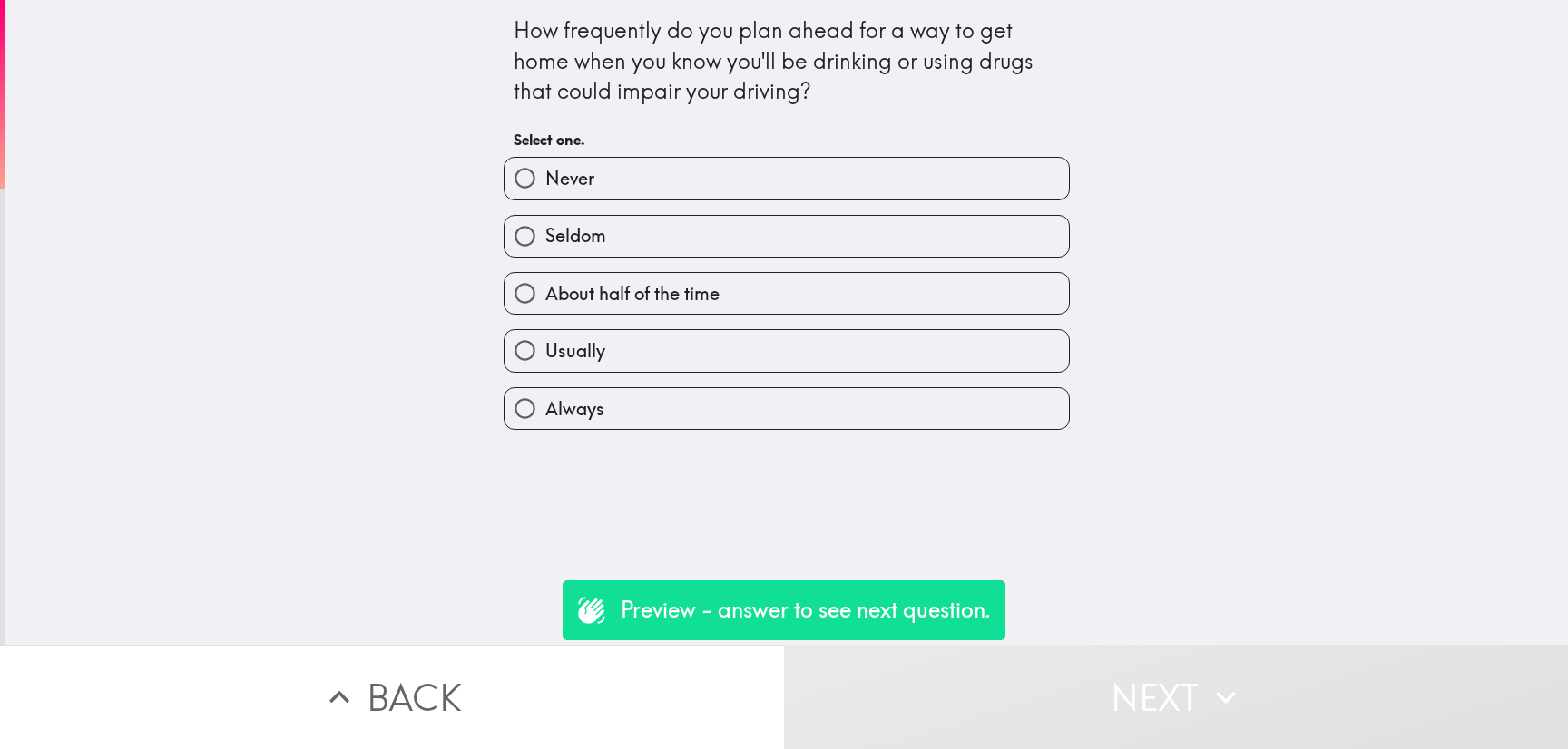
click at [876, 266] on div "About half of the time" at bounding box center [779, 286] width 580 height 57
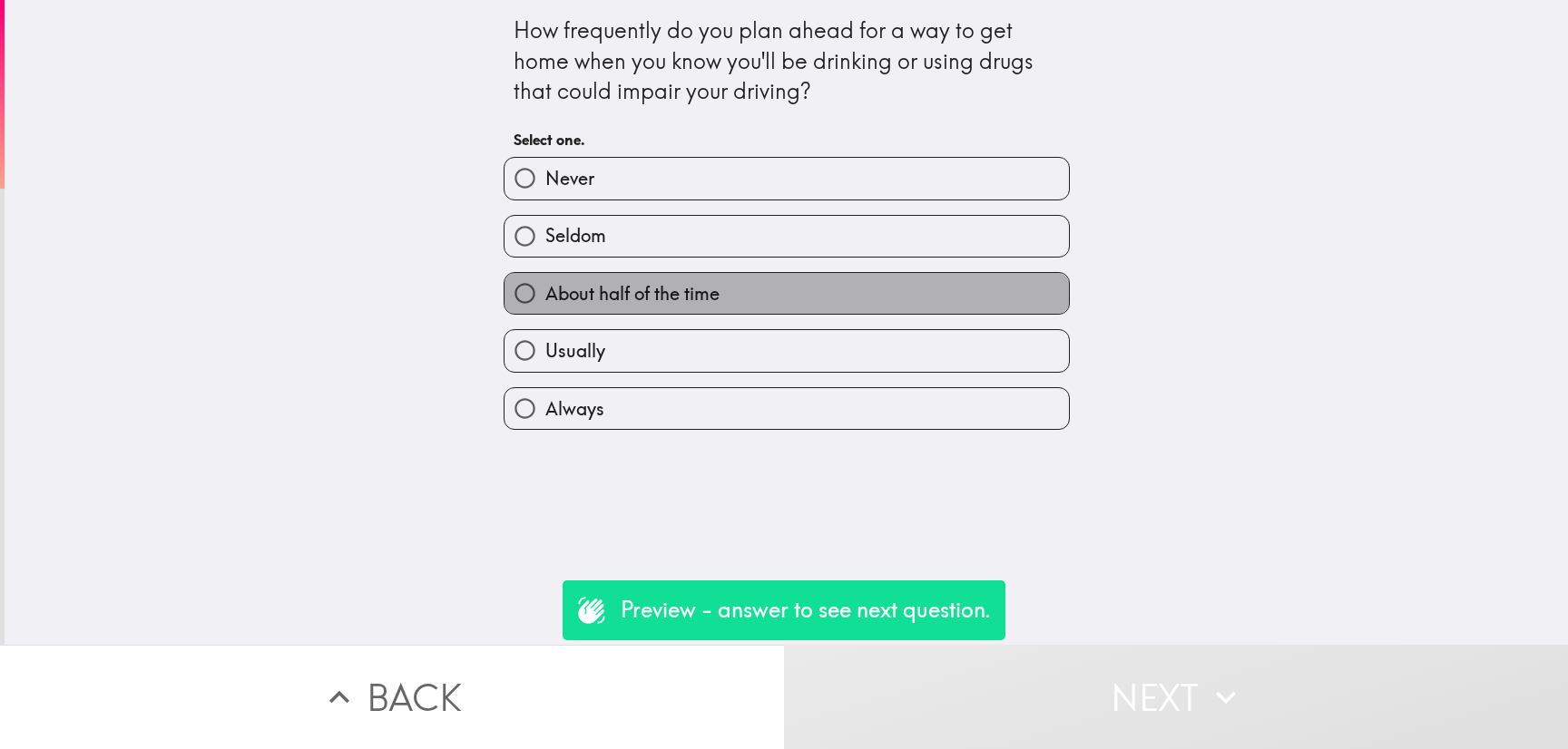
click at [898, 291] on label "About half of the time" at bounding box center [786, 293] width 565 height 41
click at [545, 291] on input "About half of the time" at bounding box center [525, 293] width 41 height 41
radio input "true"
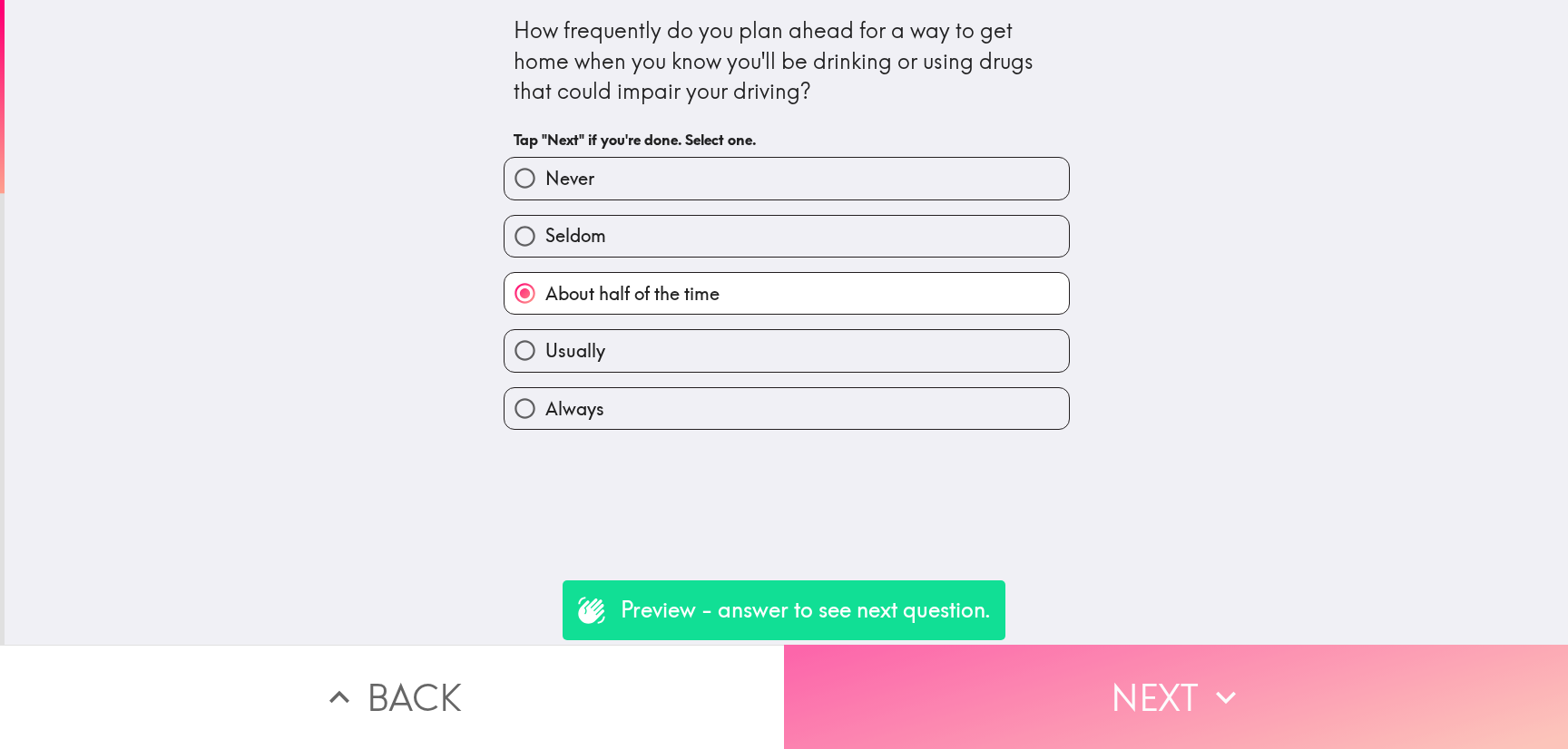
click at [1178, 691] on button "Next" at bounding box center [1176, 697] width 784 height 104
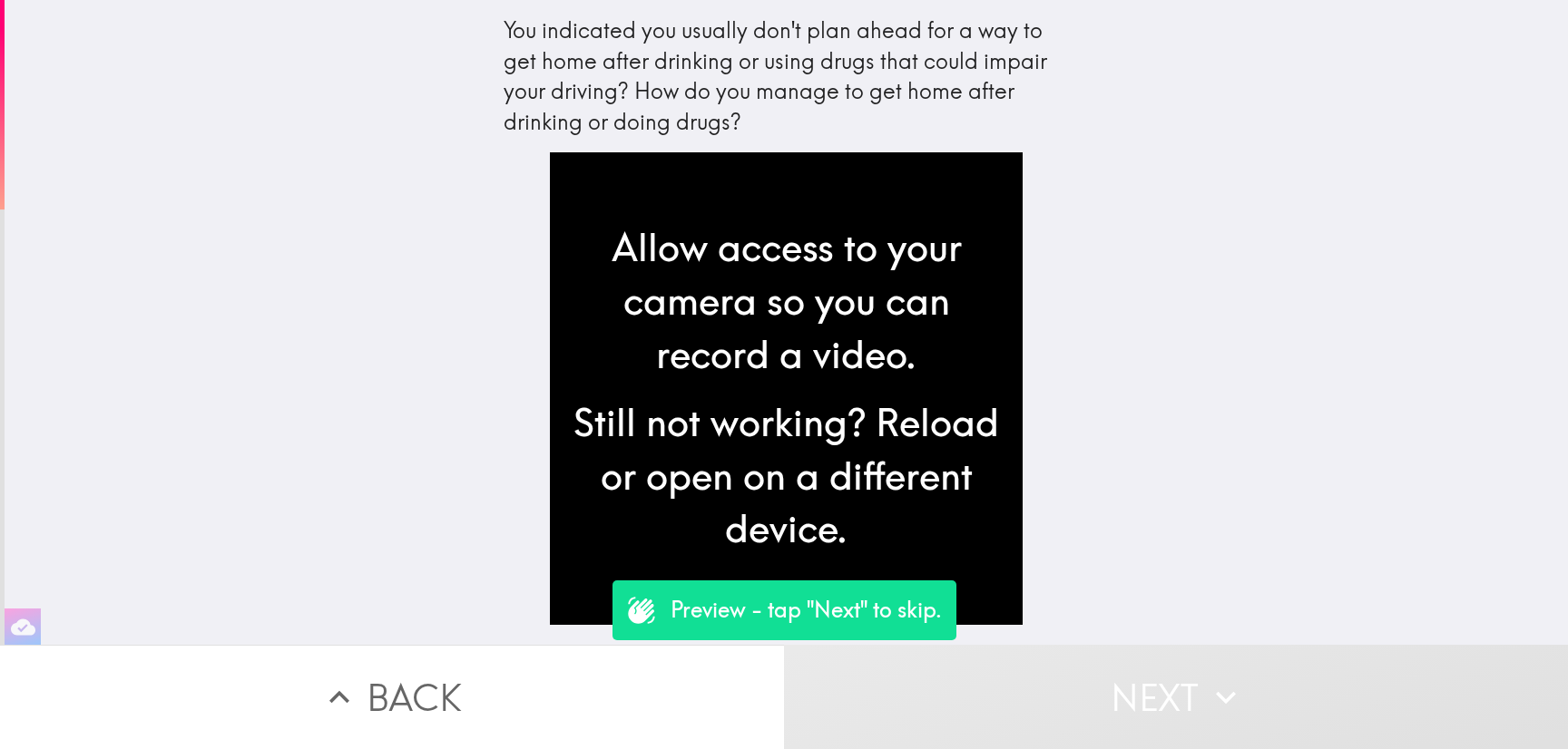
click at [1125, 675] on button "Next" at bounding box center [1176, 697] width 784 height 104
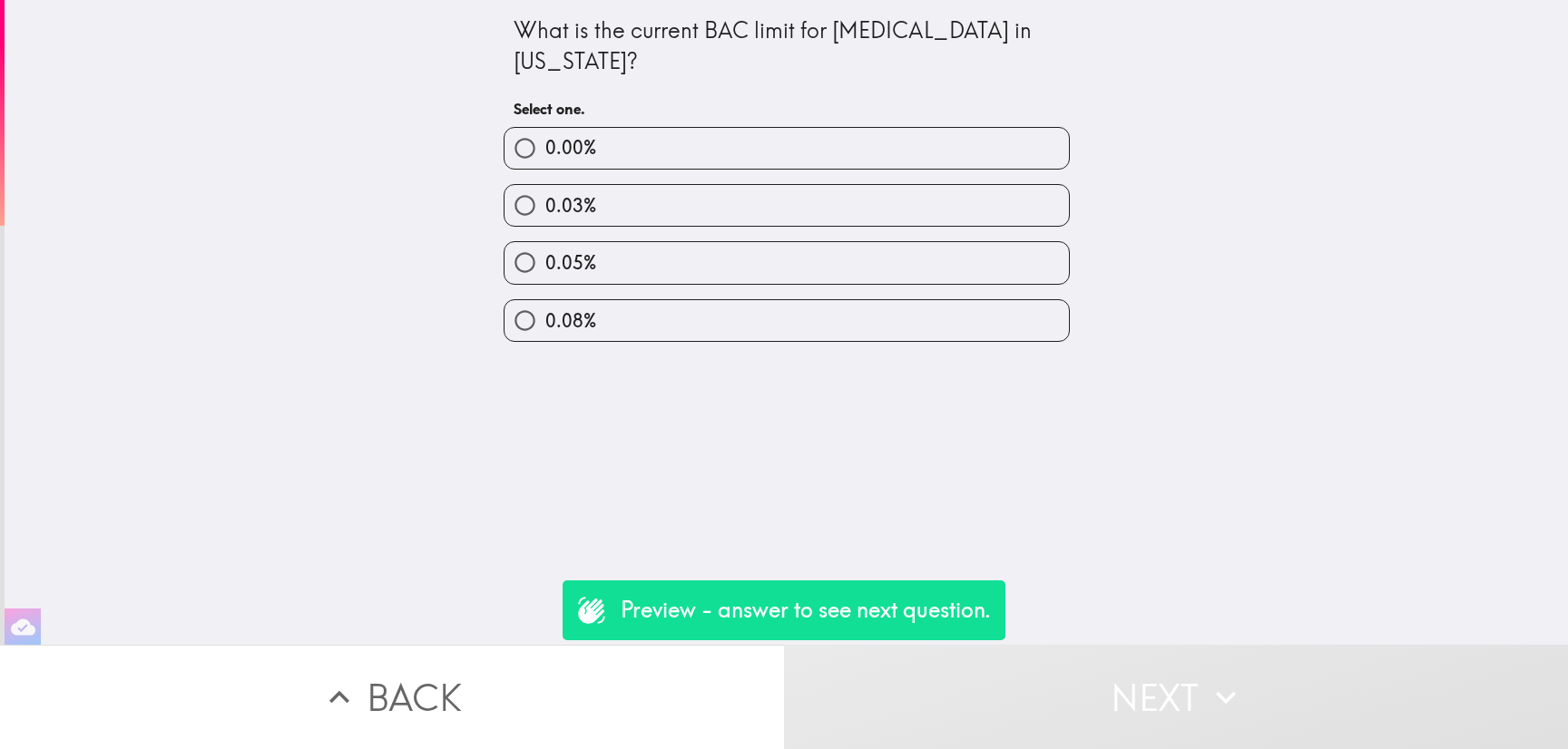
click at [822, 243] on div "0.05%" at bounding box center [786, 262] width 566 height 43
click at [862, 293] on div "0.08%" at bounding box center [779, 313] width 580 height 57
click at [948, 321] on label "0.08%" at bounding box center [786, 321] width 565 height 41
click at [545, 321] on input "0.08%" at bounding box center [525, 321] width 41 height 41
radio input "true"
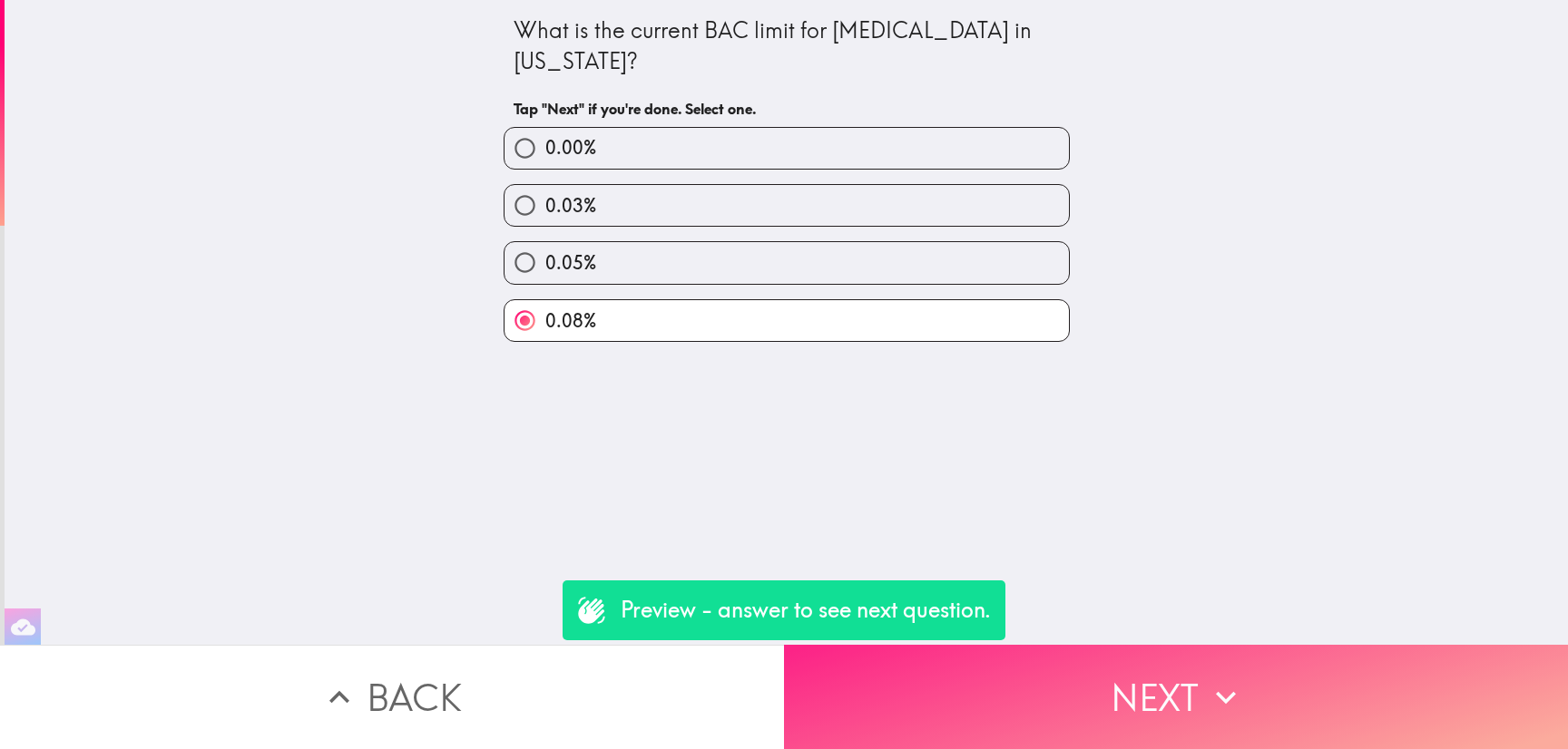
click at [1206, 677] on icon "button" at bounding box center [1226, 697] width 40 height 40
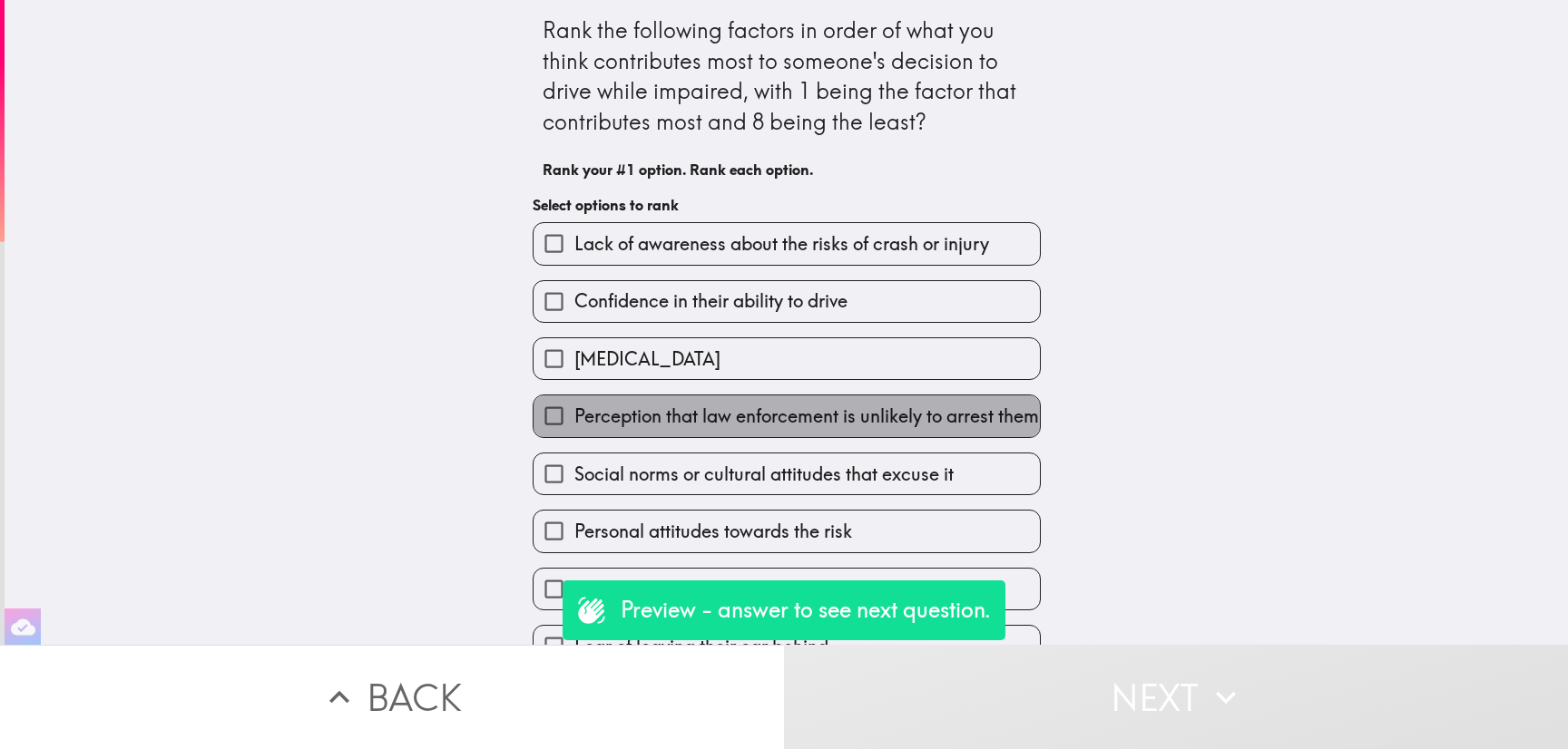
click at [907, 406] on span "Perception that law enforcement is unlikely to arrest them" at bounding box center [807, 416] width 465 height 25
click at [575, 406] on input "Perception that law enforcement is unlikely to arrest them" at bounding box center [554, 416] width 41 height 41
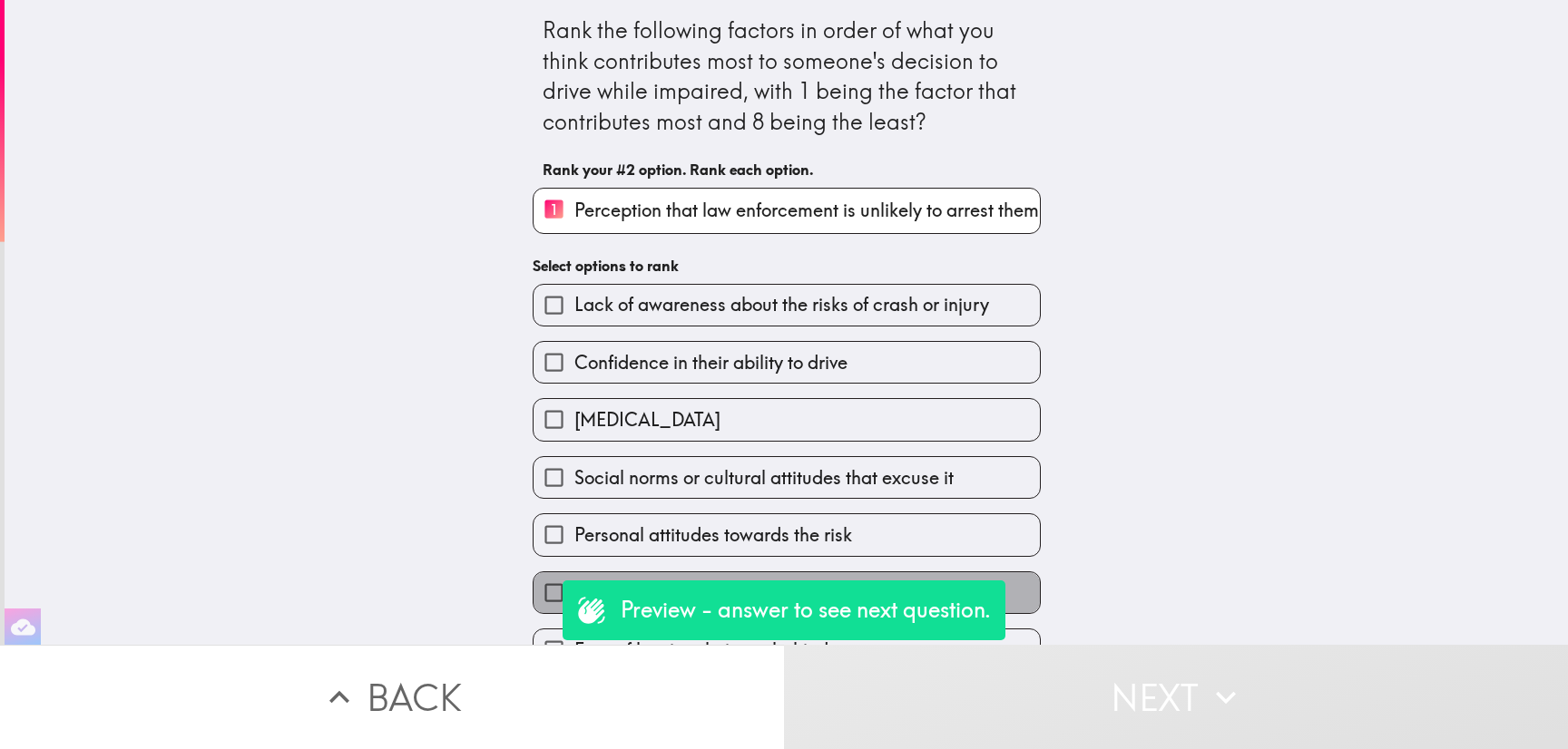
click at [1013, 604] on label "Lack of alternative transportation options" at bounding box center [786, 593] width 506 height 41
click at [575, 604] on input "Lack of alternative transportation options" at bounding box center [554, 593] width 41 height 41
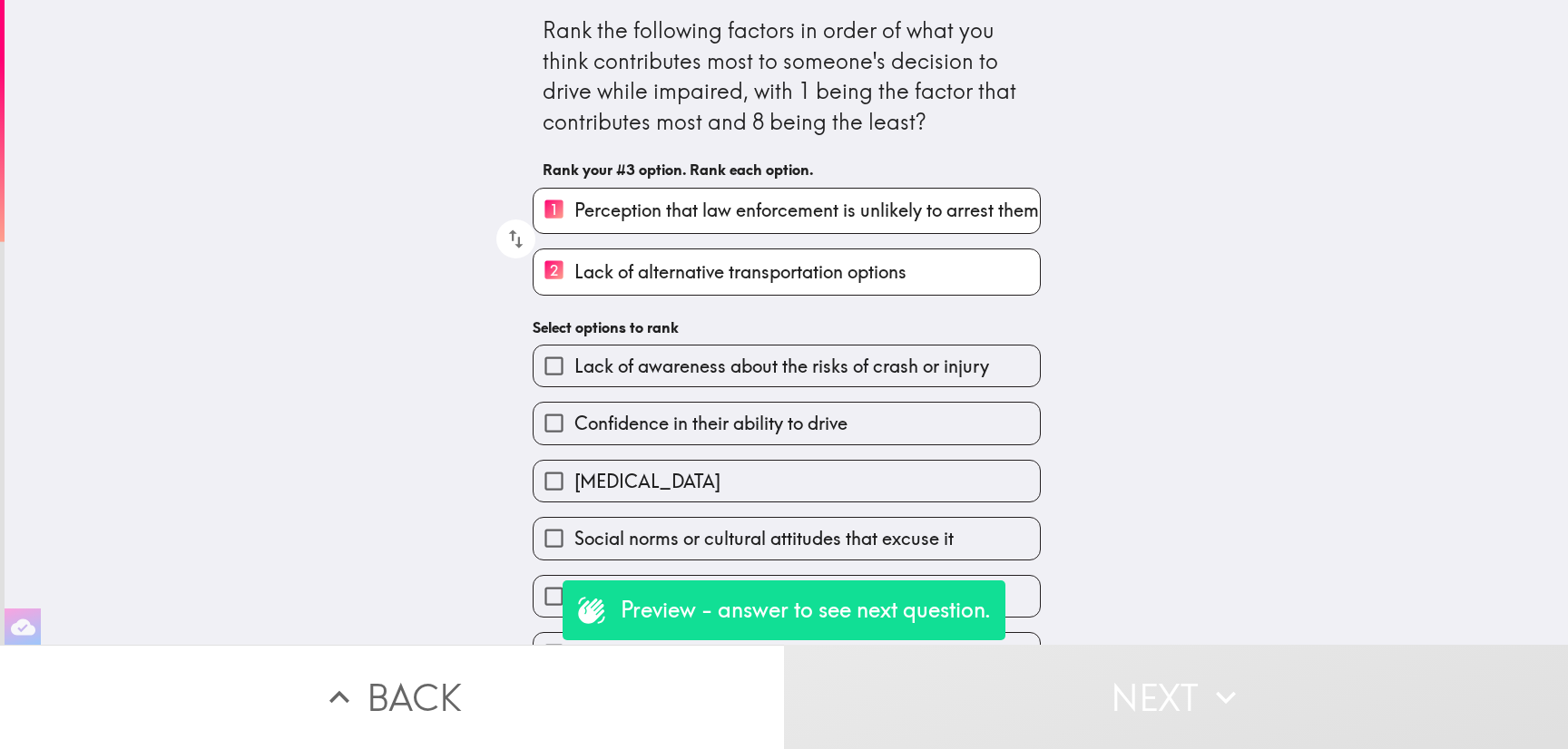
click at [1013, 604] on label "Personal attitudes towards the risk" at bounding box center [786, 596] width 506 height 41
click at [575, 604] on input "Personal attitudes towards the risk" at bounding box center [554, 596] width 41 height 41
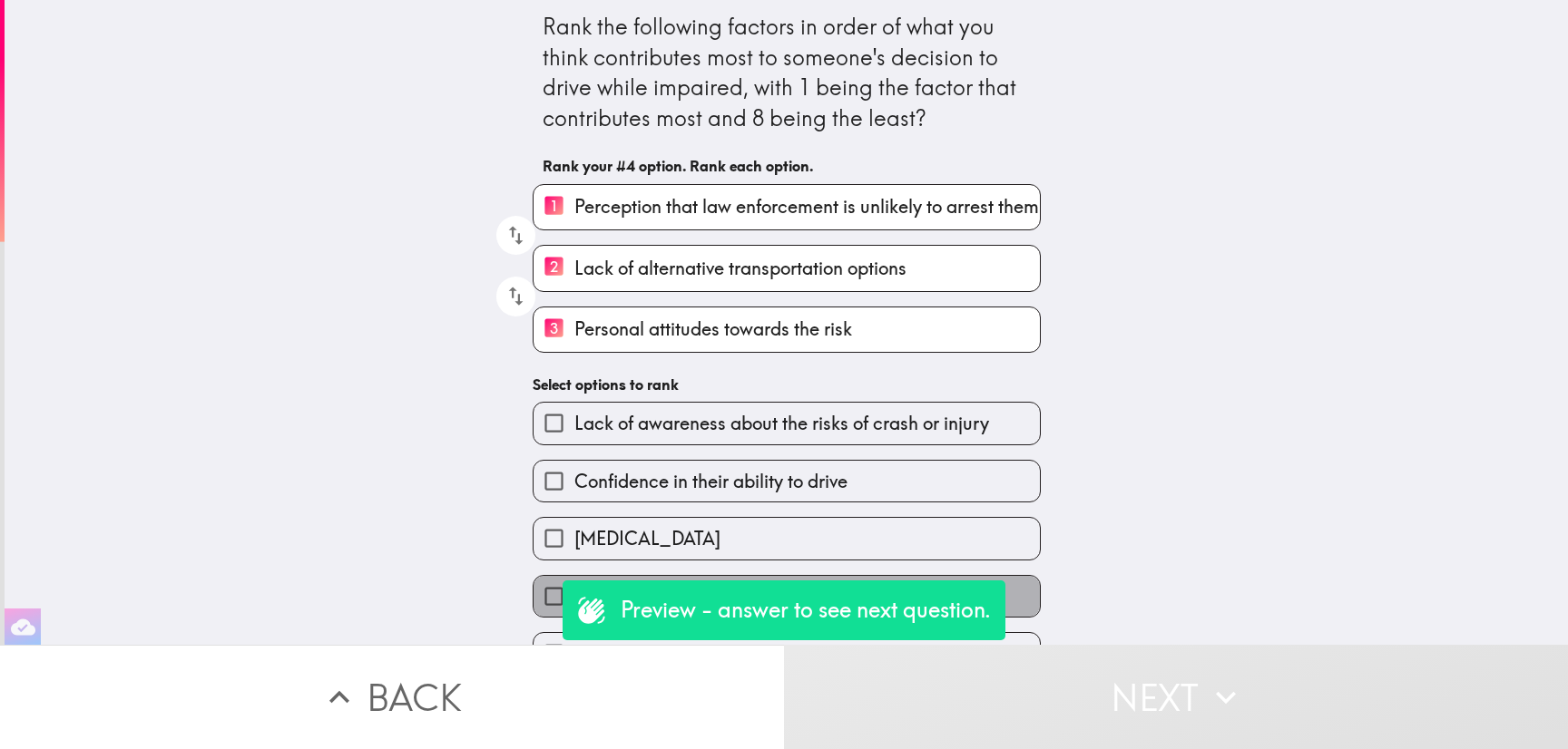
click at [1013, 604] on label "Social norms or cultural attitudes that excuse it" at bounding box center [786, 596] width 506 height 41
click at [575, 604] on input "Social norms or cultural attitudes that excuse it" at bounding box center [554, 596] width 41 height 41
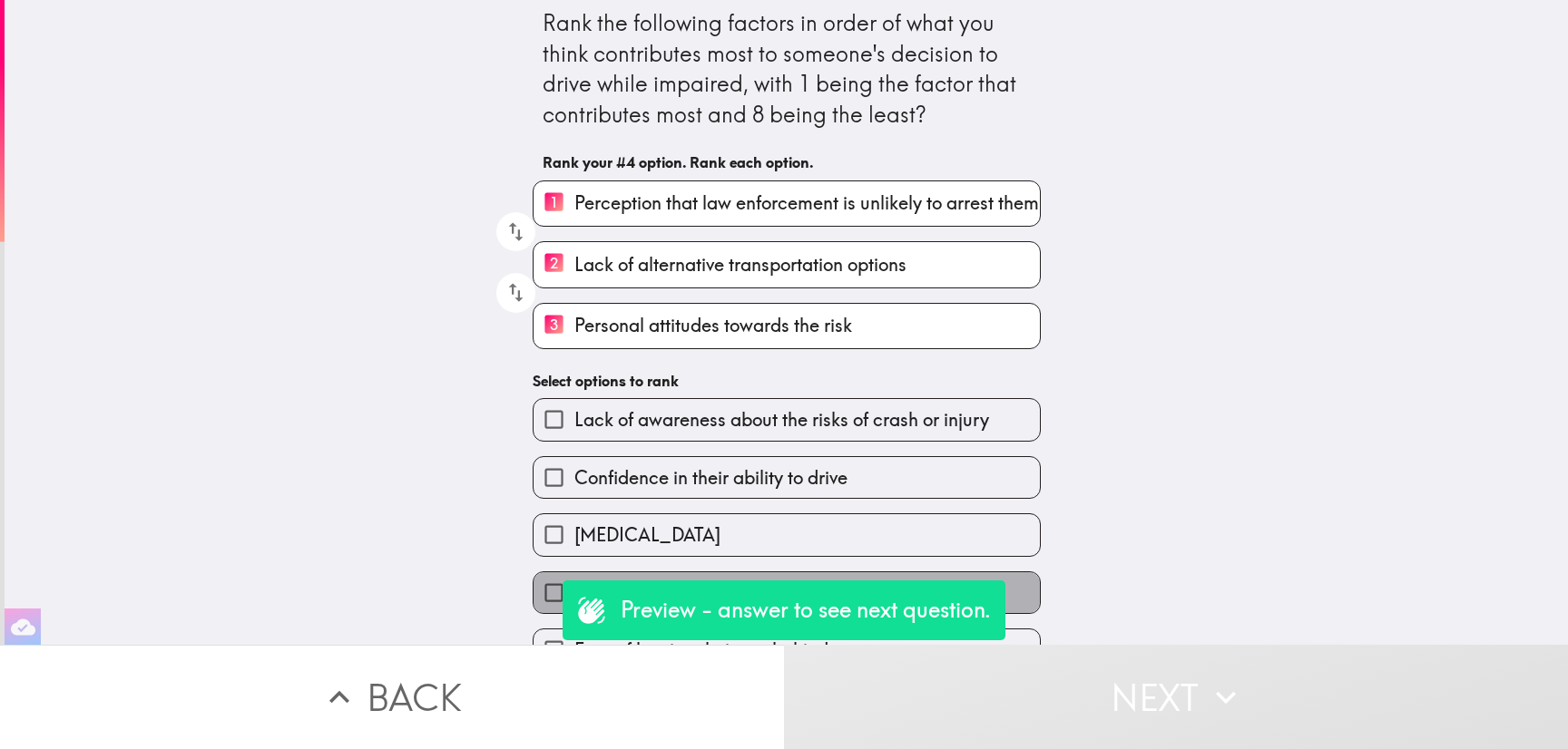
click at [1013, 555] on label "[MEDICAL_DATA]" at bounding box center [786, 534] width 506 height 41
click at [575, 555] on input "[MEDICAL_DATA]" at bounding box center [554, 534] width 41 height 41
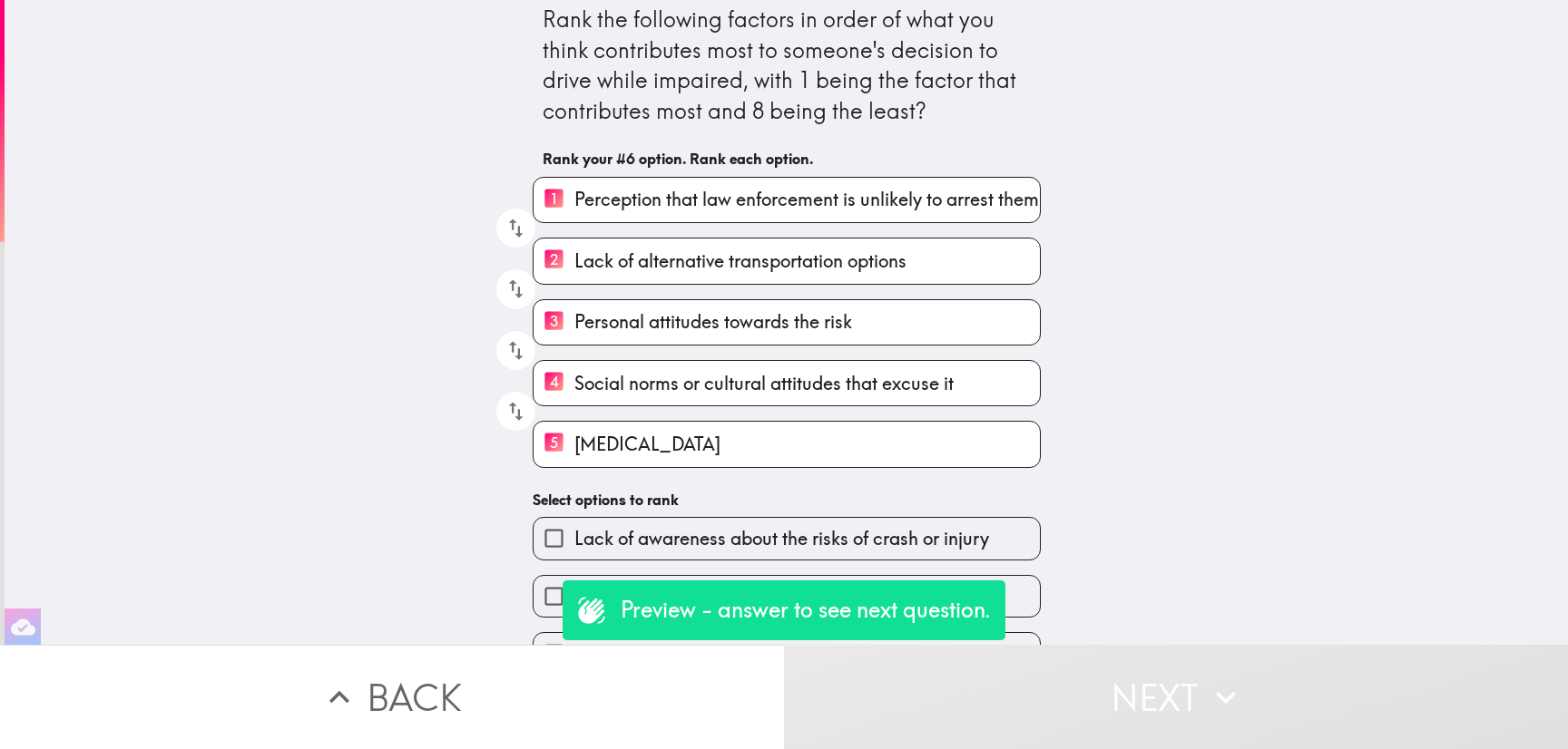
click at [1013, 604] on label "Confidence in their ability to drive" at bounding box center [786, 596] width 506 height 41
click at [575, 604] on input "Confidence in their ability to drive" at bounding box center [554, 596] width 41 height 41
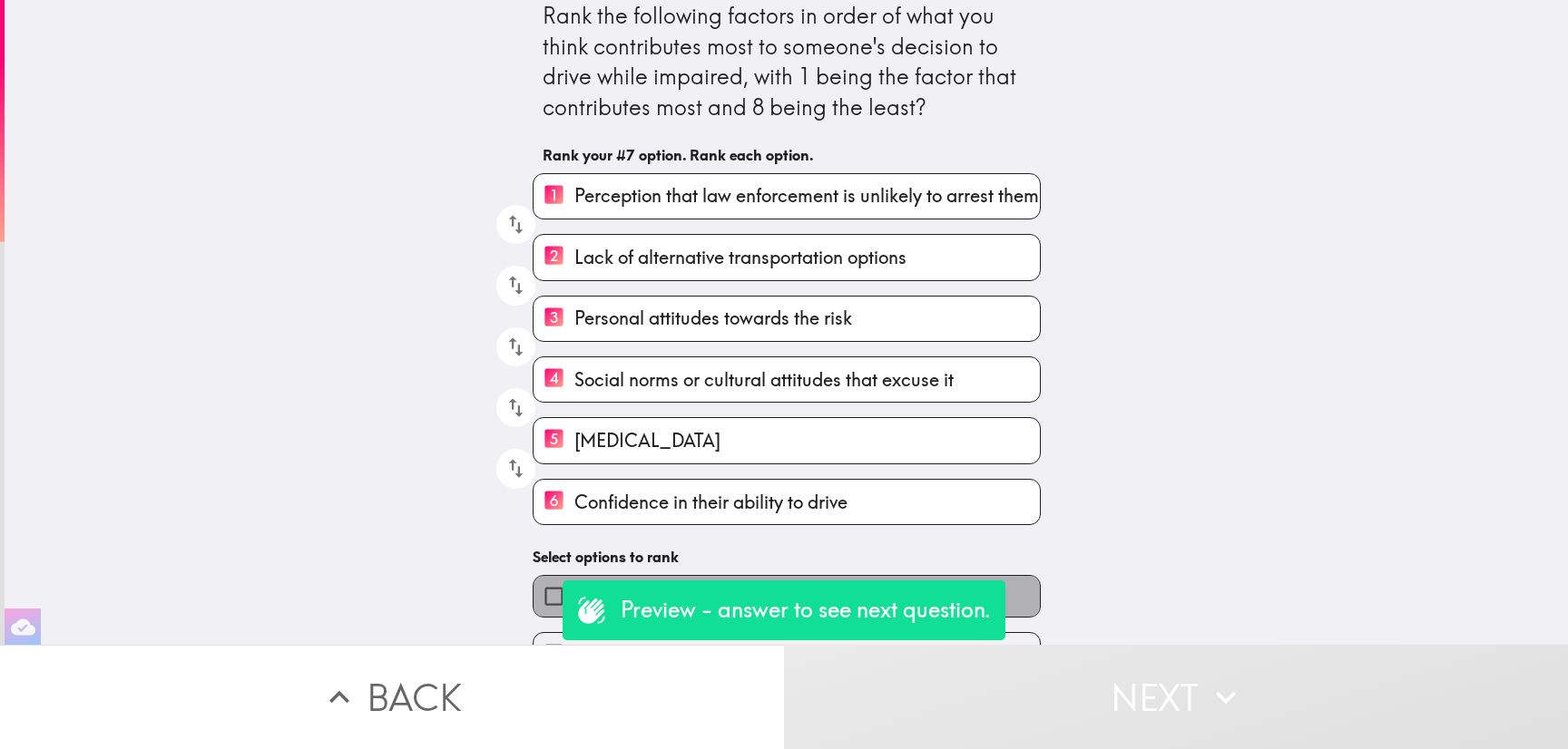
click at [1013, 604] on label "Lack of awareness about the risks of crash or injury" at bounding box center [786, 596] width 506 height 41
click at [575, 604] on input "Lack of awareness about the risks of crash or injury" at bounding box center [554, 596] width 41 height 41
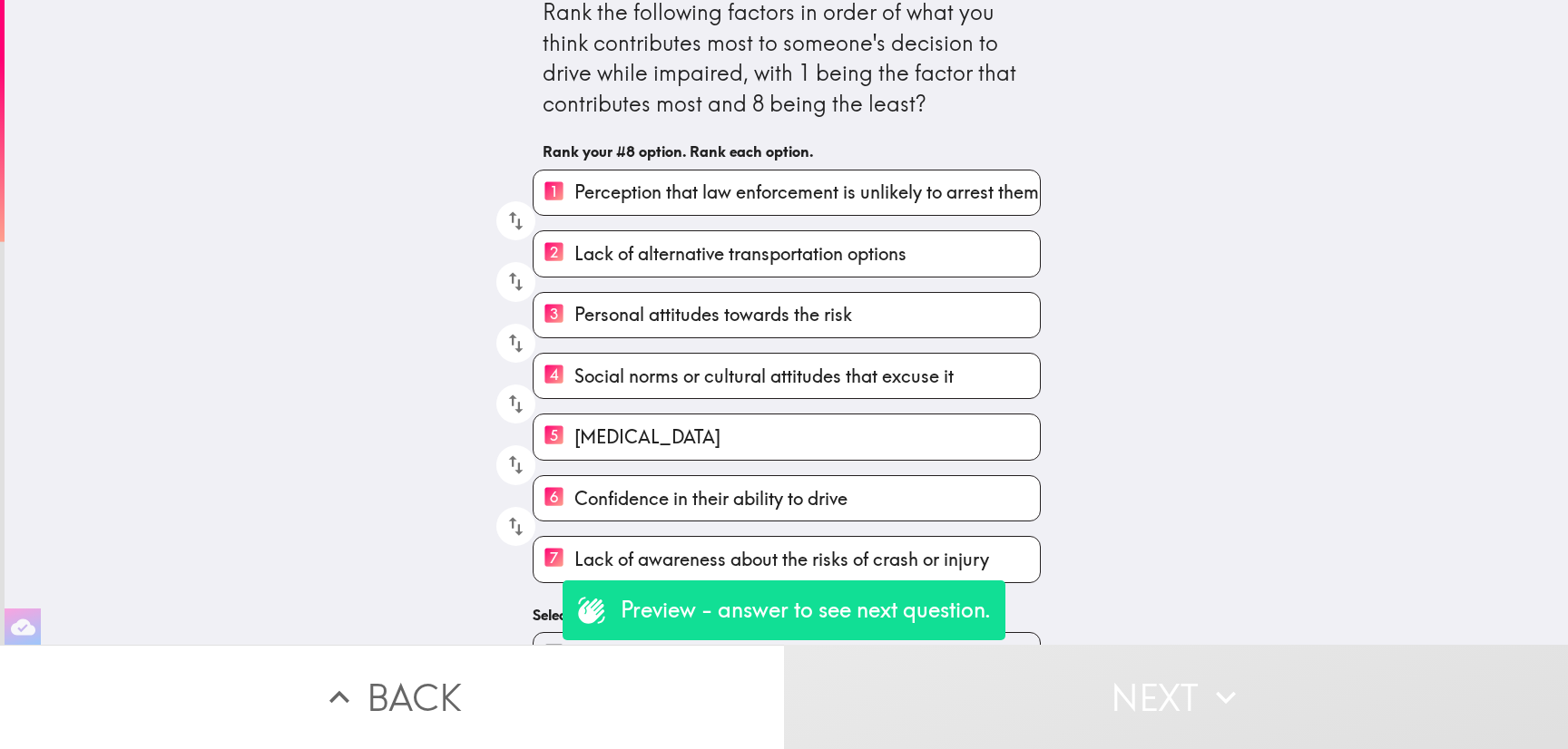
click at [1080, 665] on button "Next" at bounding box center [1176, 697] width 784 height 104
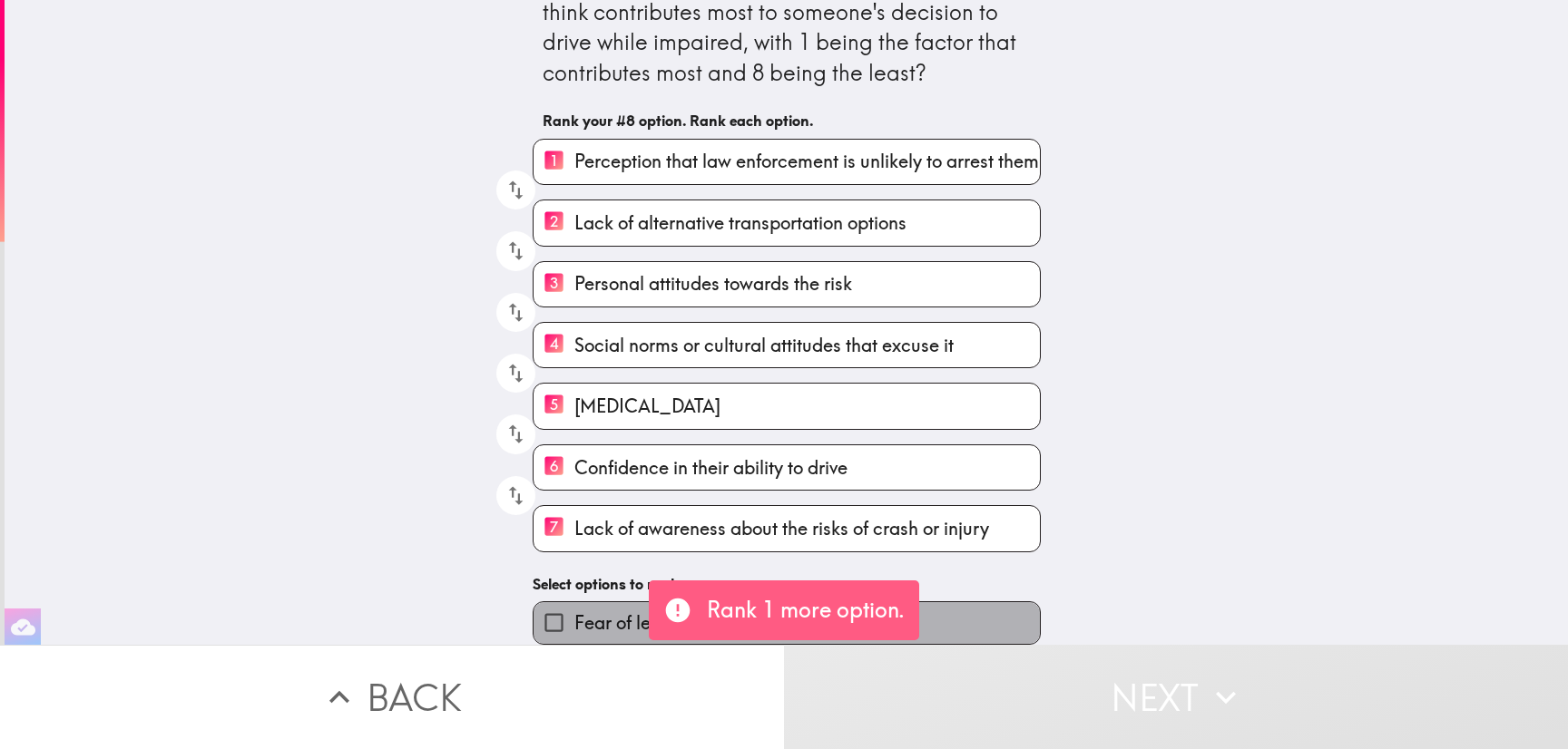
click at [987, 602] on label "Fear of leaving their car behind" at bounding box center [786, 623] width 506 height 41
click at [575, 602] on input "Fear of leaving their car behind" at bounding box center [554, 623] width 41 height 41
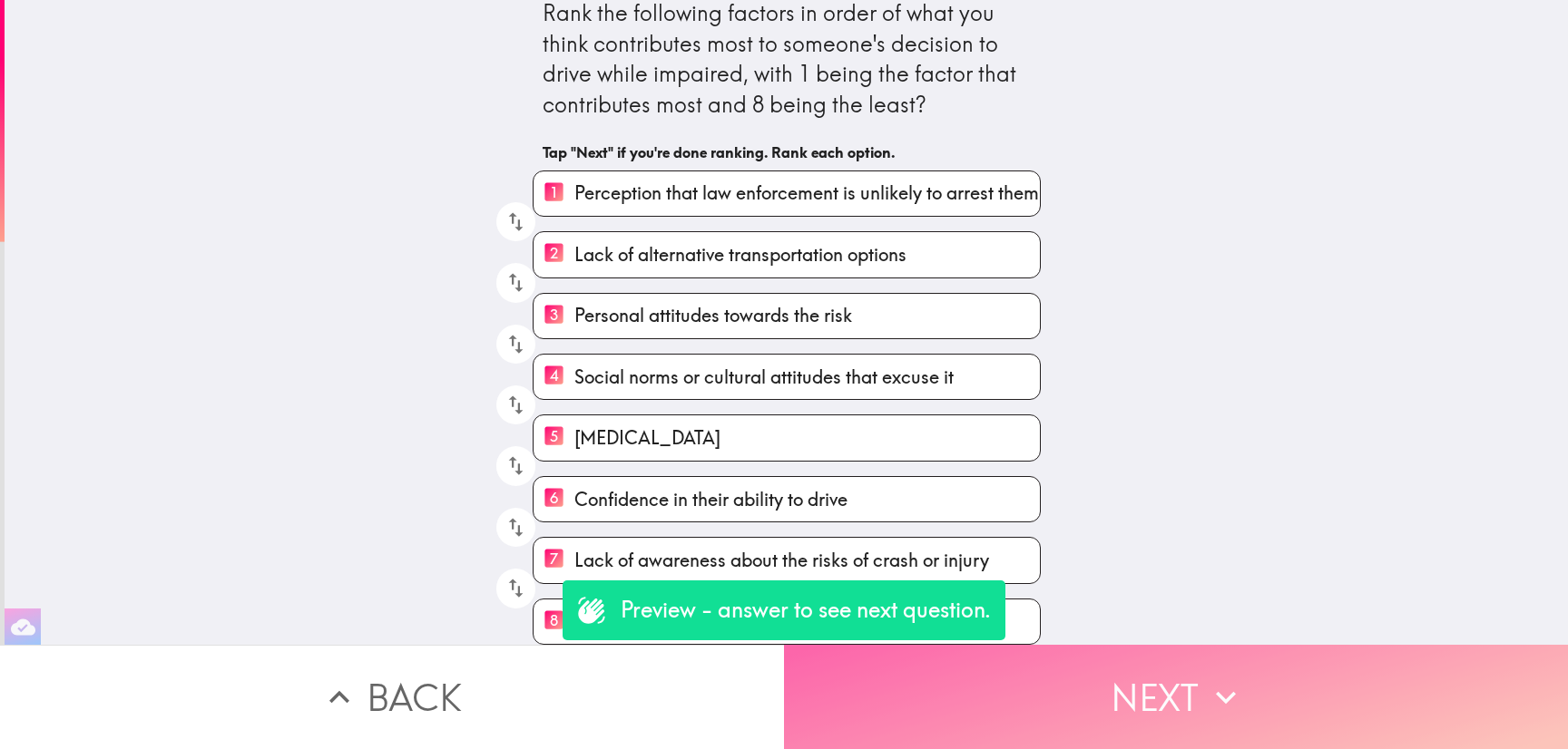
click at [1162, 663] on button "Next" at bounding box center [1176, 697] width 784 height 104
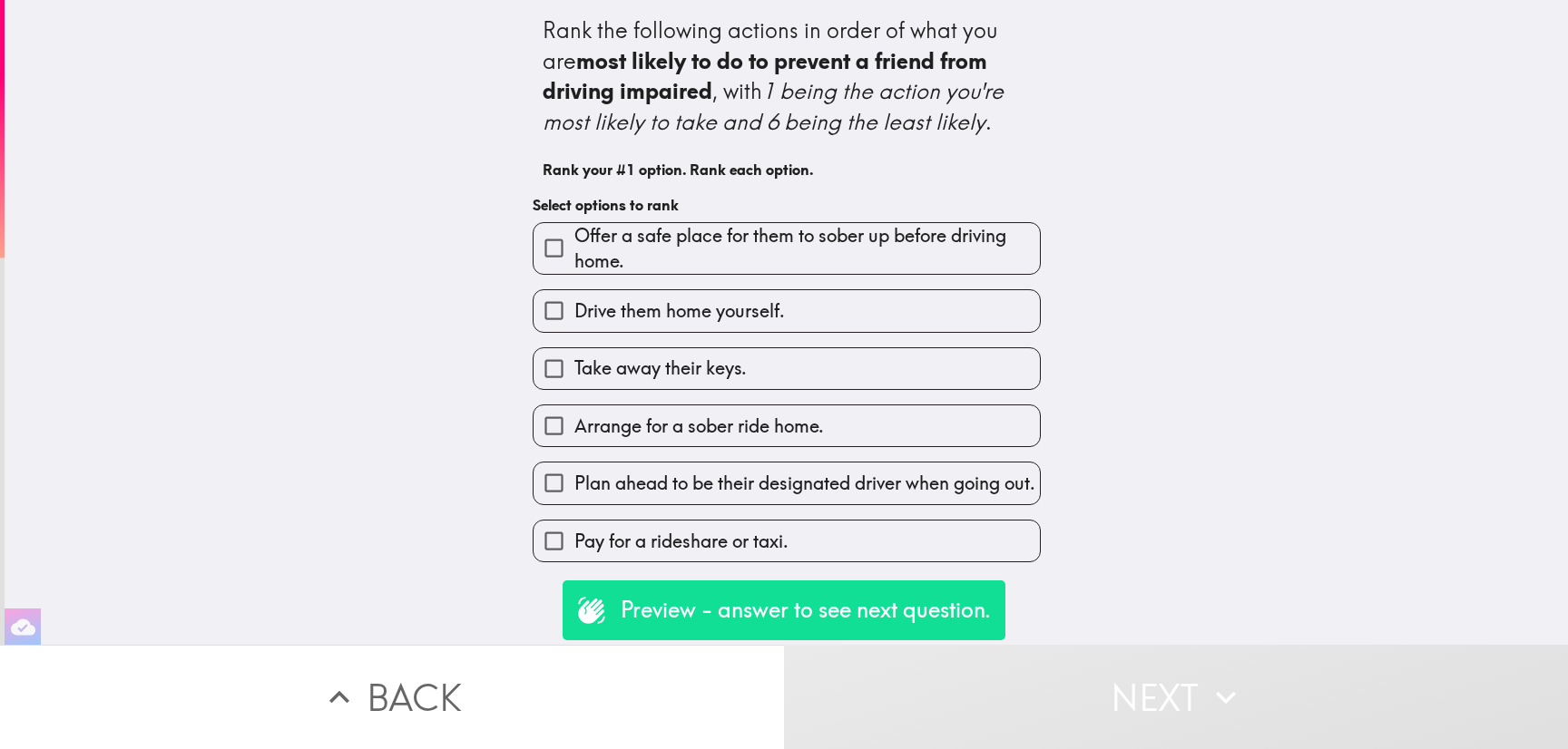
click at [995, 488] on span "Plan ahead to be their designated driver when going out." at bounding box center [805, 483] width 461 height 25
click at [575, 488] on input "Plan ahead to be their designated driver when going out." at bounding box center [554, 483] width 41 height 41
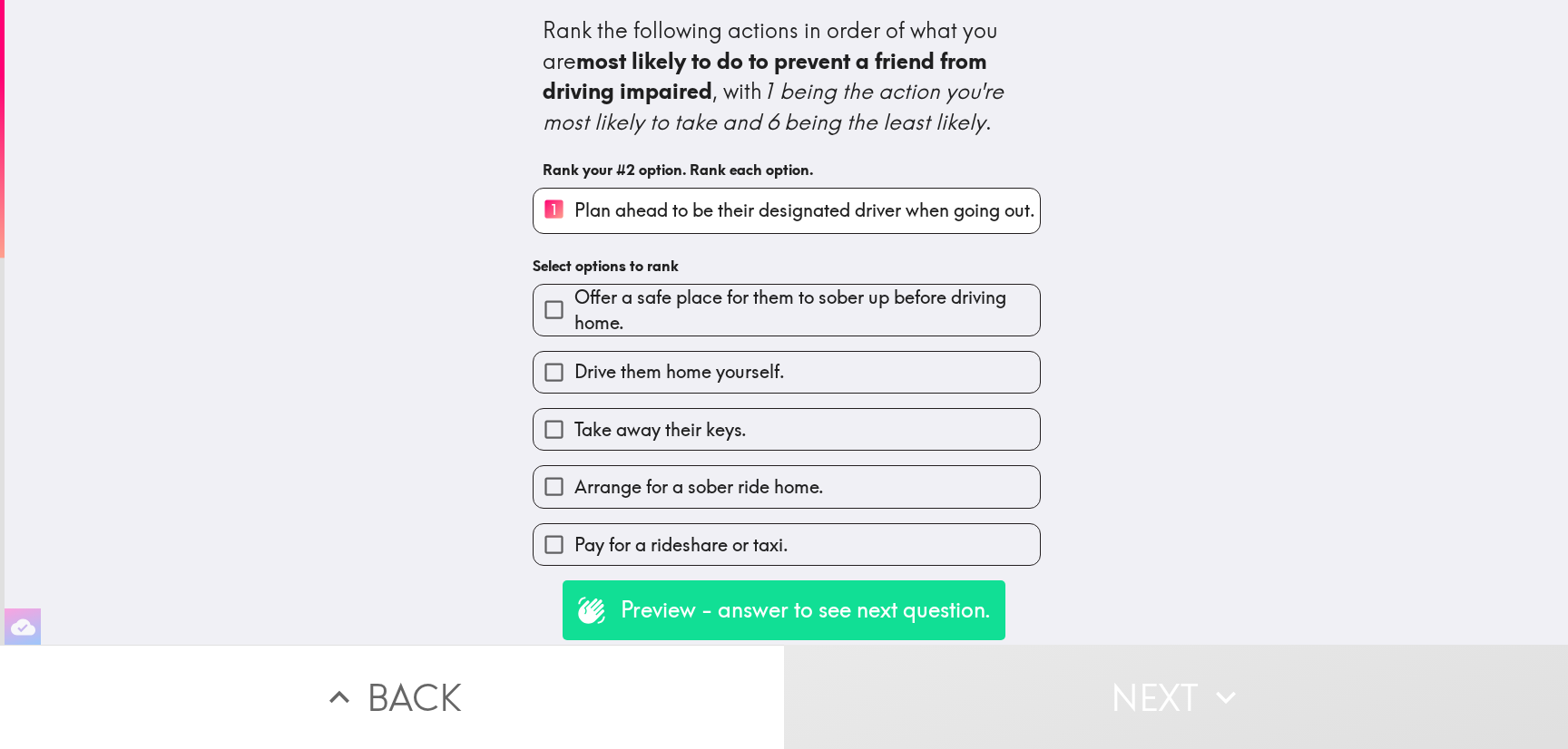
click at [628, 728] on button "Back" at bounding box center [392, 697] width 784 height 104
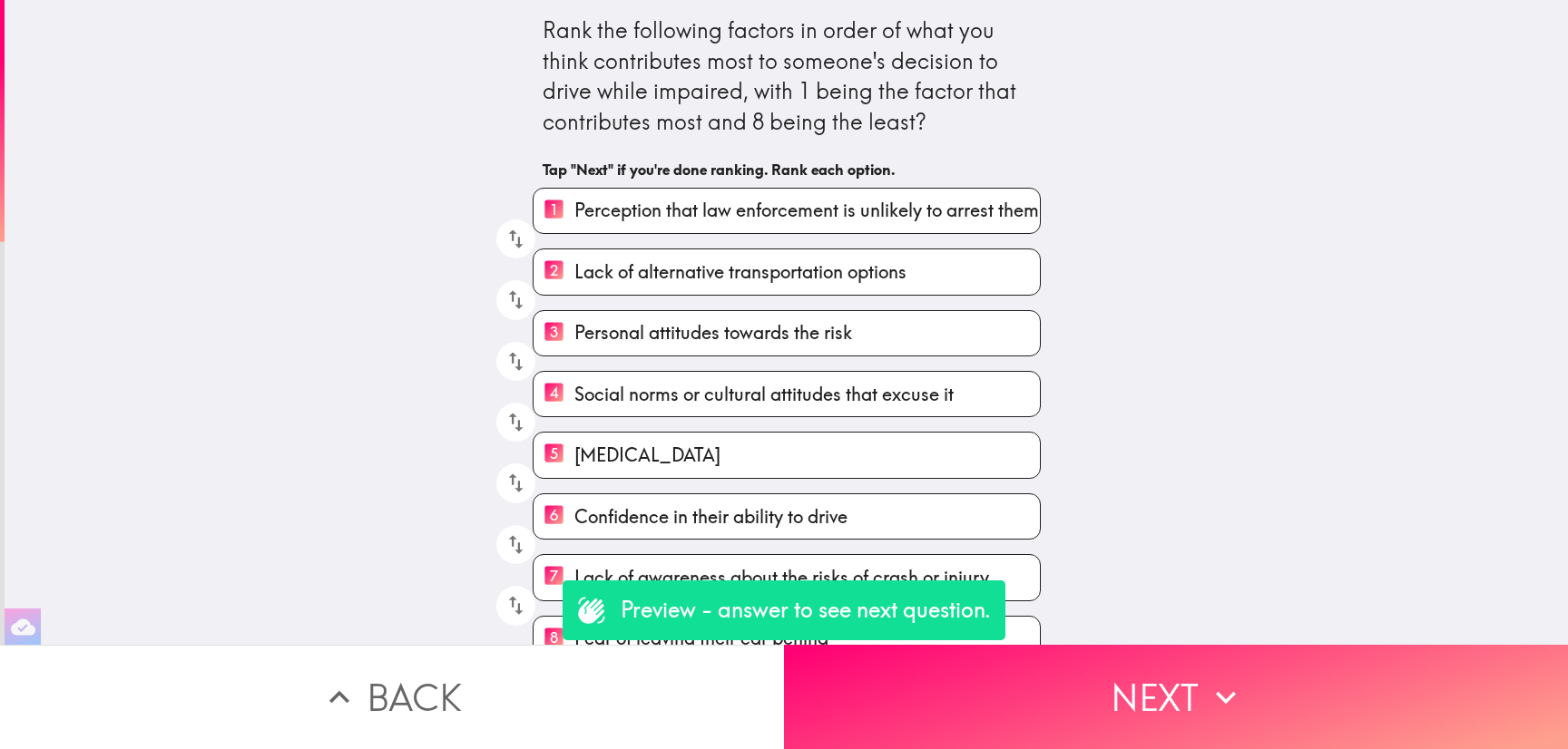
scroll to position [50, 0]
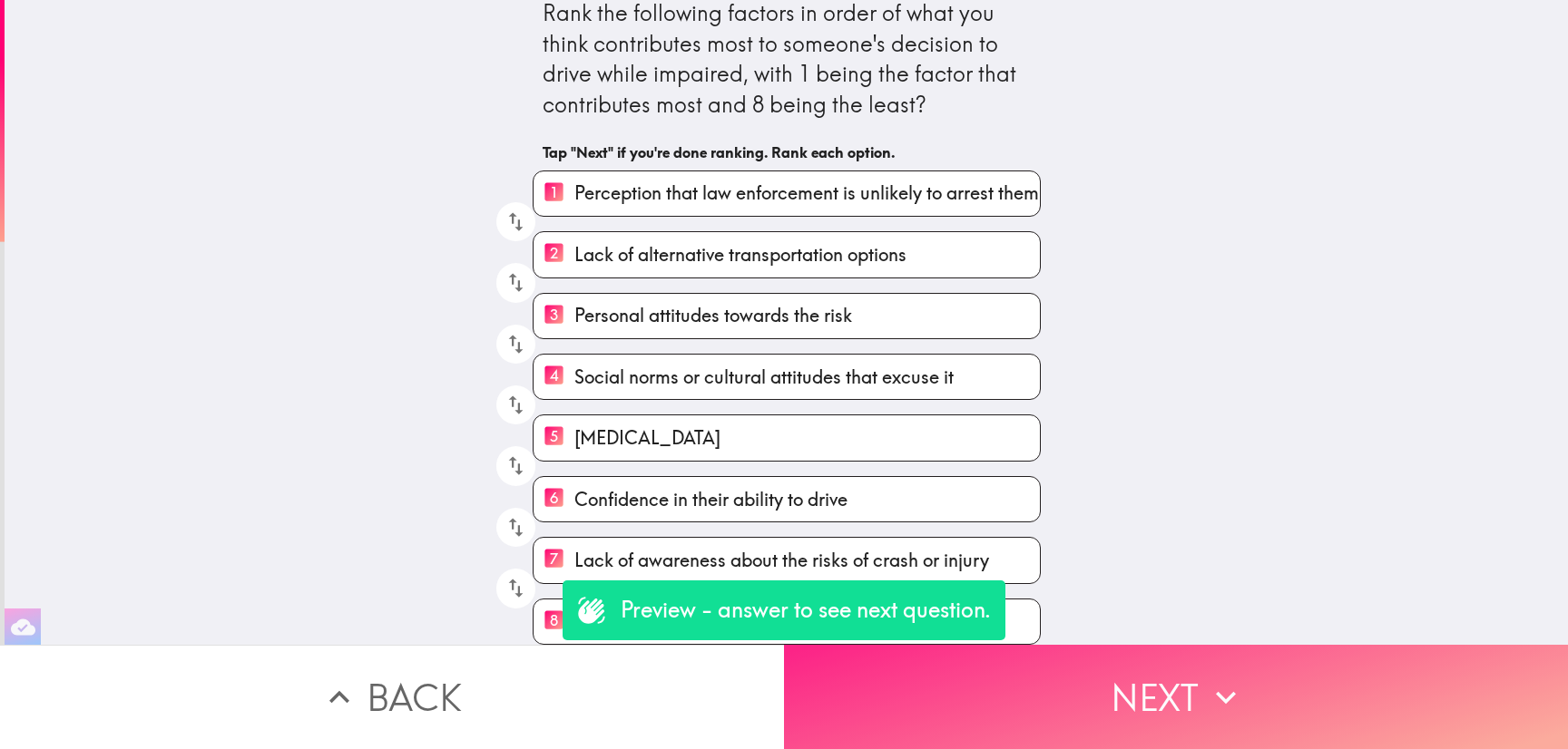
click at [1149, 650] on button "Next" at bounding box center [1176, 697] width 784 height 104
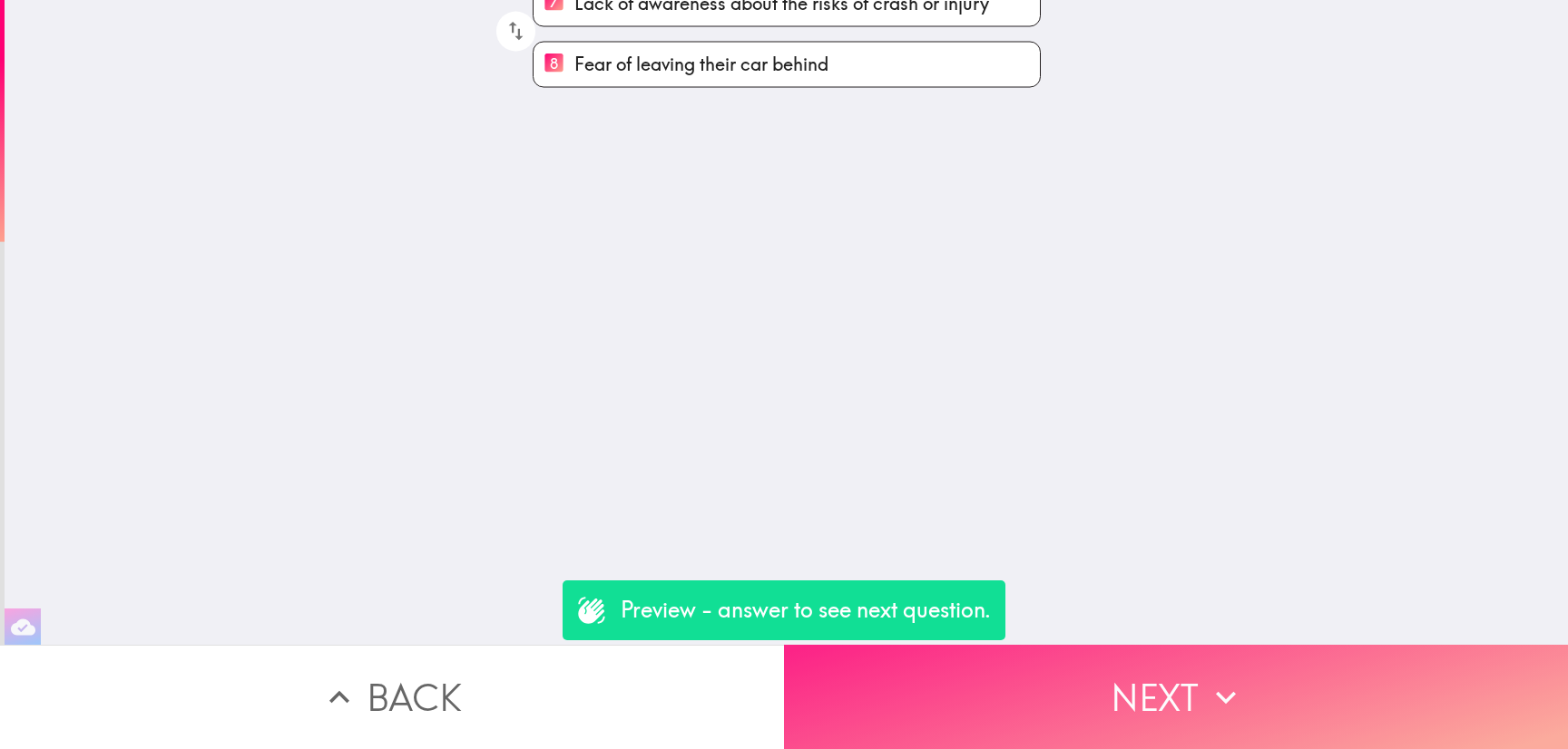
scroll to position [0, 0]
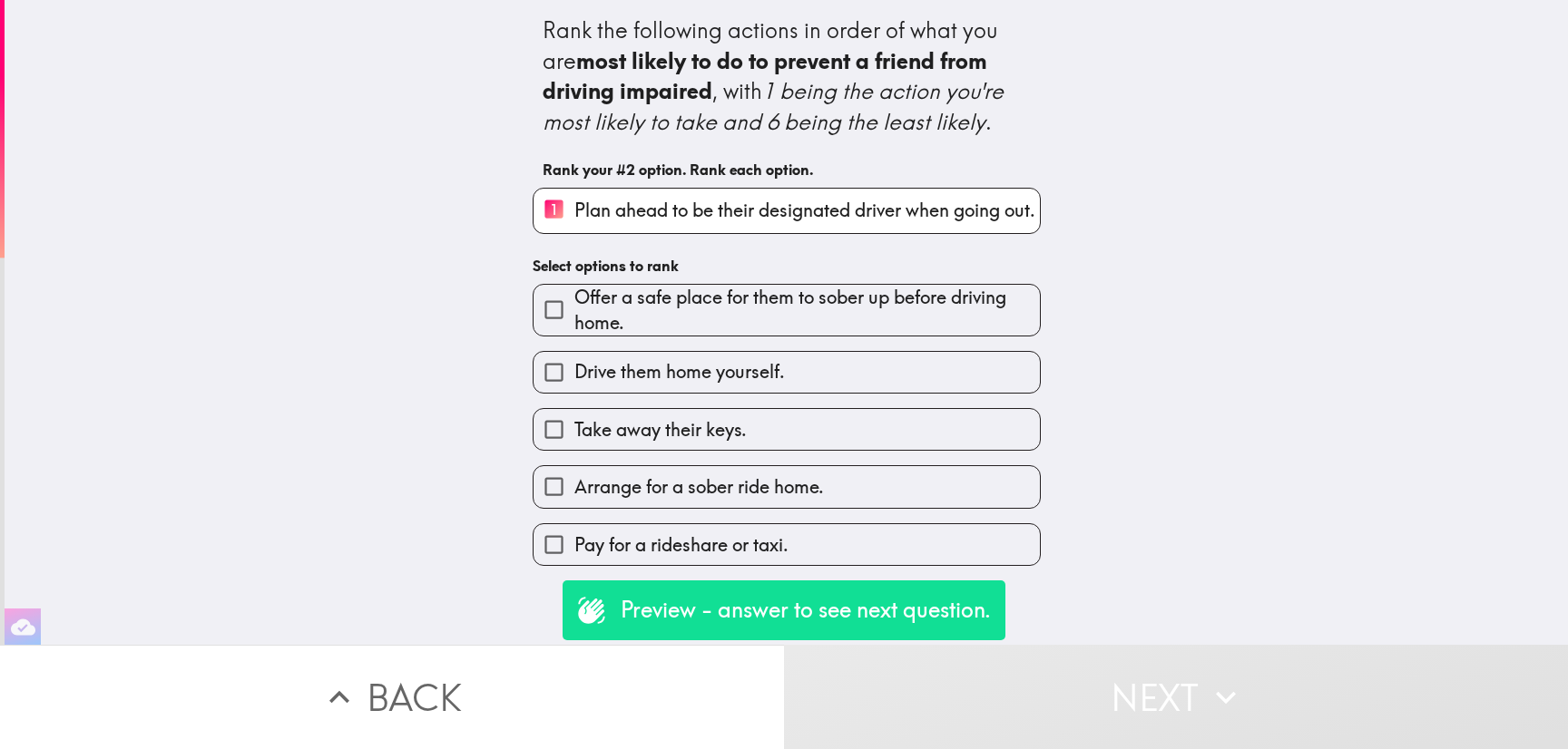
click at [1149, 650] on button "Next" at bounding box center [1176, 697] width 784 height 104
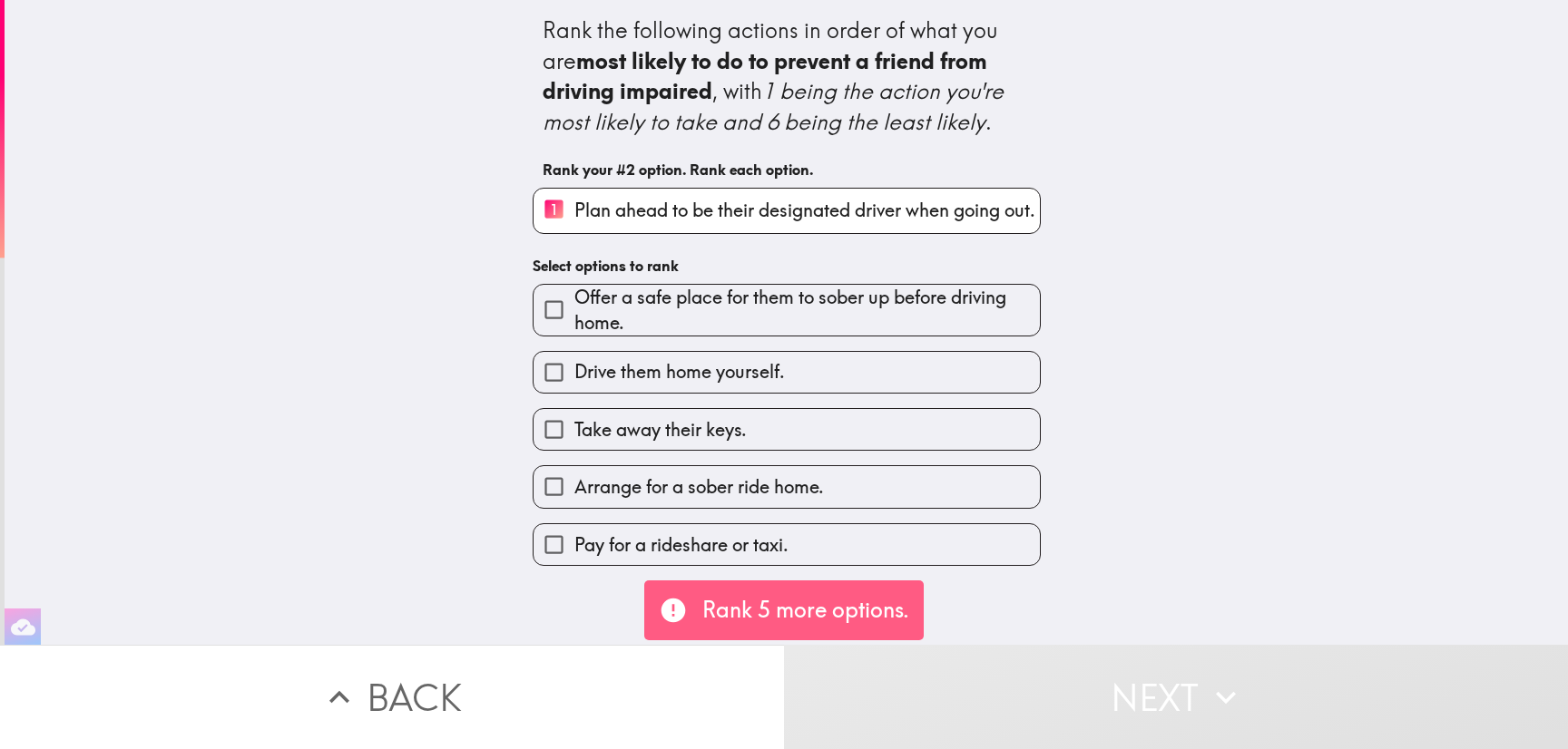
click at [981, 549] on label "Pay for a rideshare or taxi." at bounding box center [786, 545] width 506 height 41
click at [575, 549] on input "Pay for a rideshare or taxi." at bounding box center [554, 545] width 41 height 41
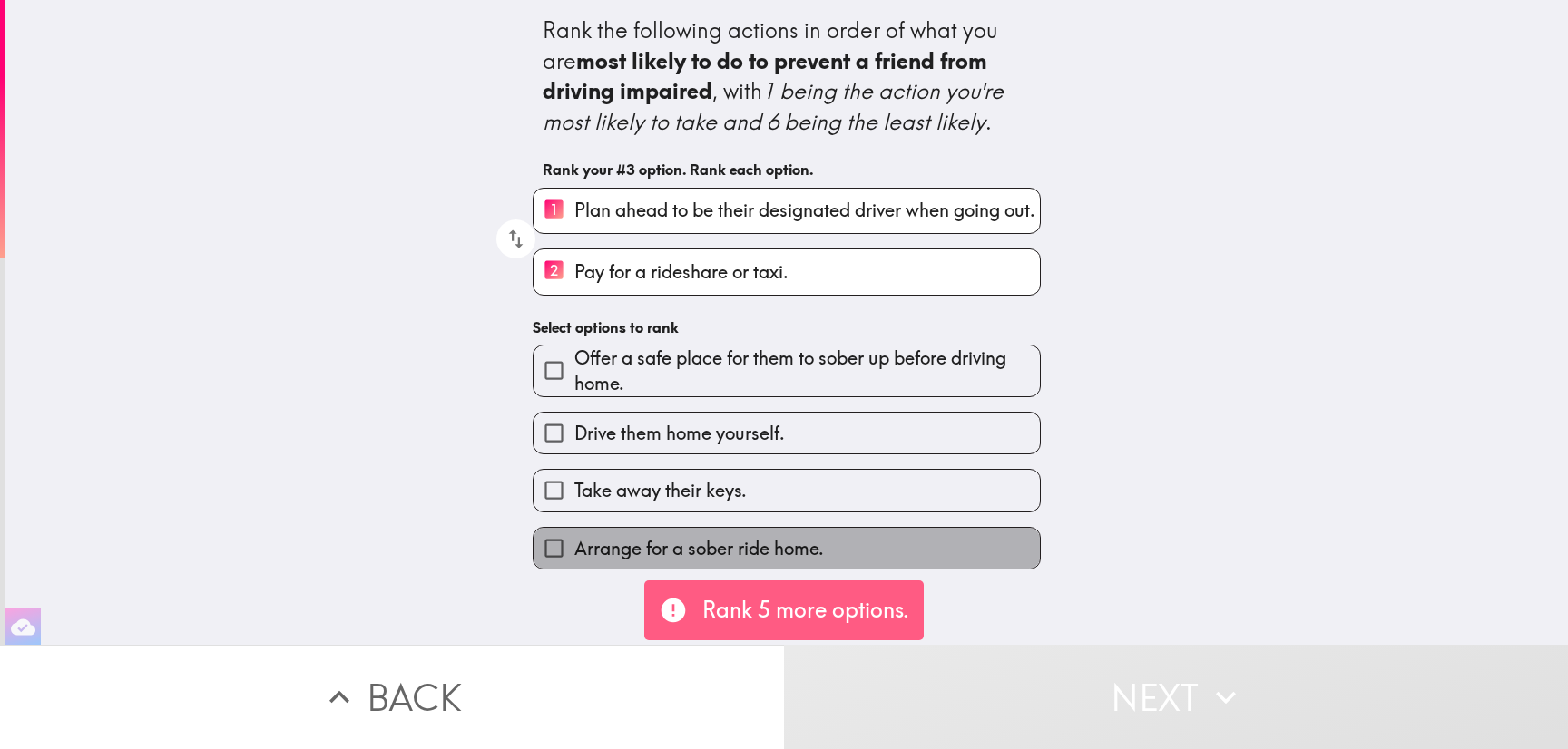
click at [982, 548] on label "Arrange for a sober ride home." at bounding box center [786, 548] width 506 height 41
click at [575, 548] on input "Arrange for a sober ride home." at bounding box center [554, 548] width 41 height 41
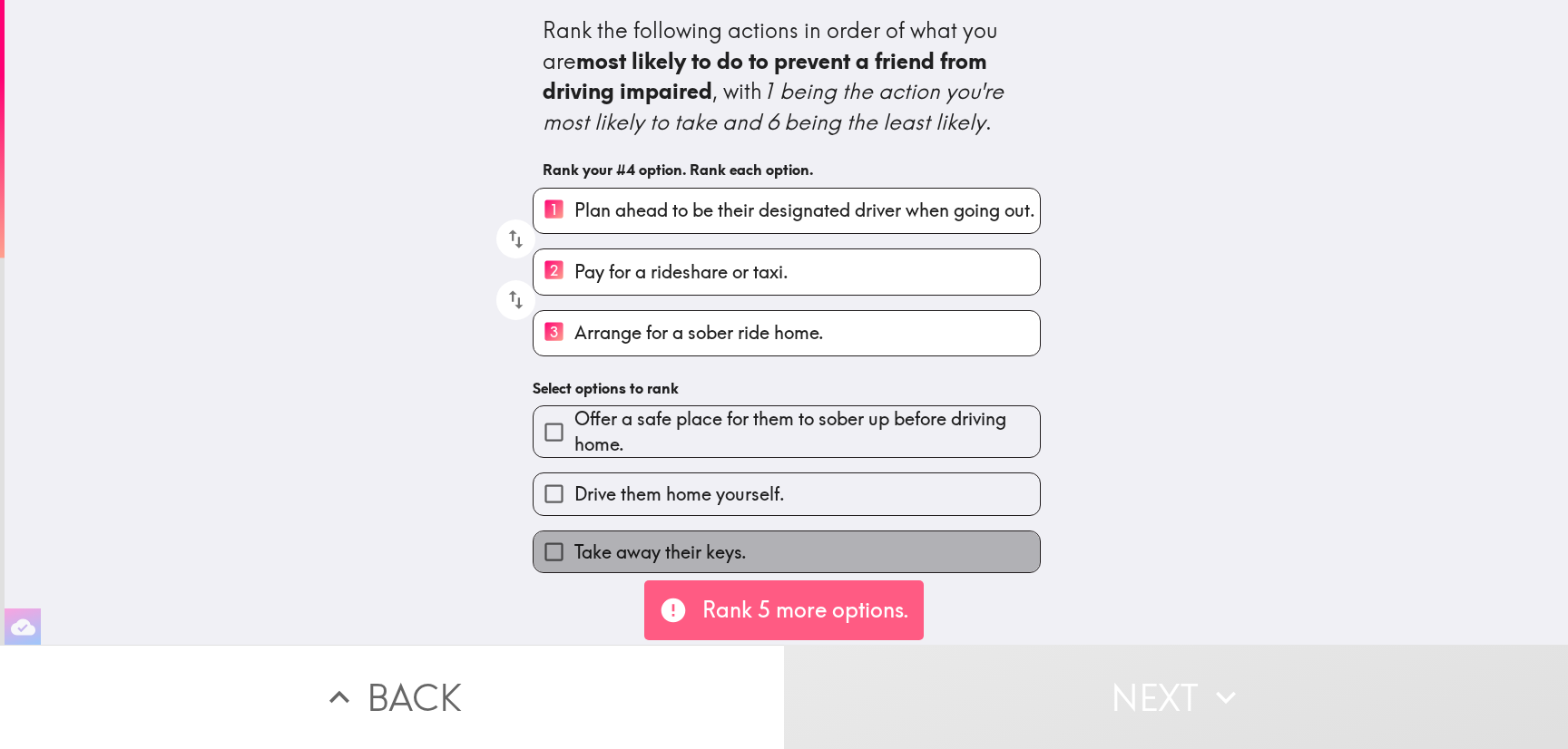
click at [982, 548] on label "Take away their keys." at bounding box center [786, 552] width 506 height 41
click at [575, 548] on input "Take away their keys." at bounding box center [554, 552] width 41 height 41
click at [982, 514] on label "Drive them home yourself." at bounding box center [786, 494] width 506 height 41
click at [575, 514] on input "Drive them home yourself." at bounding box center [554, 494] width 41 height 41
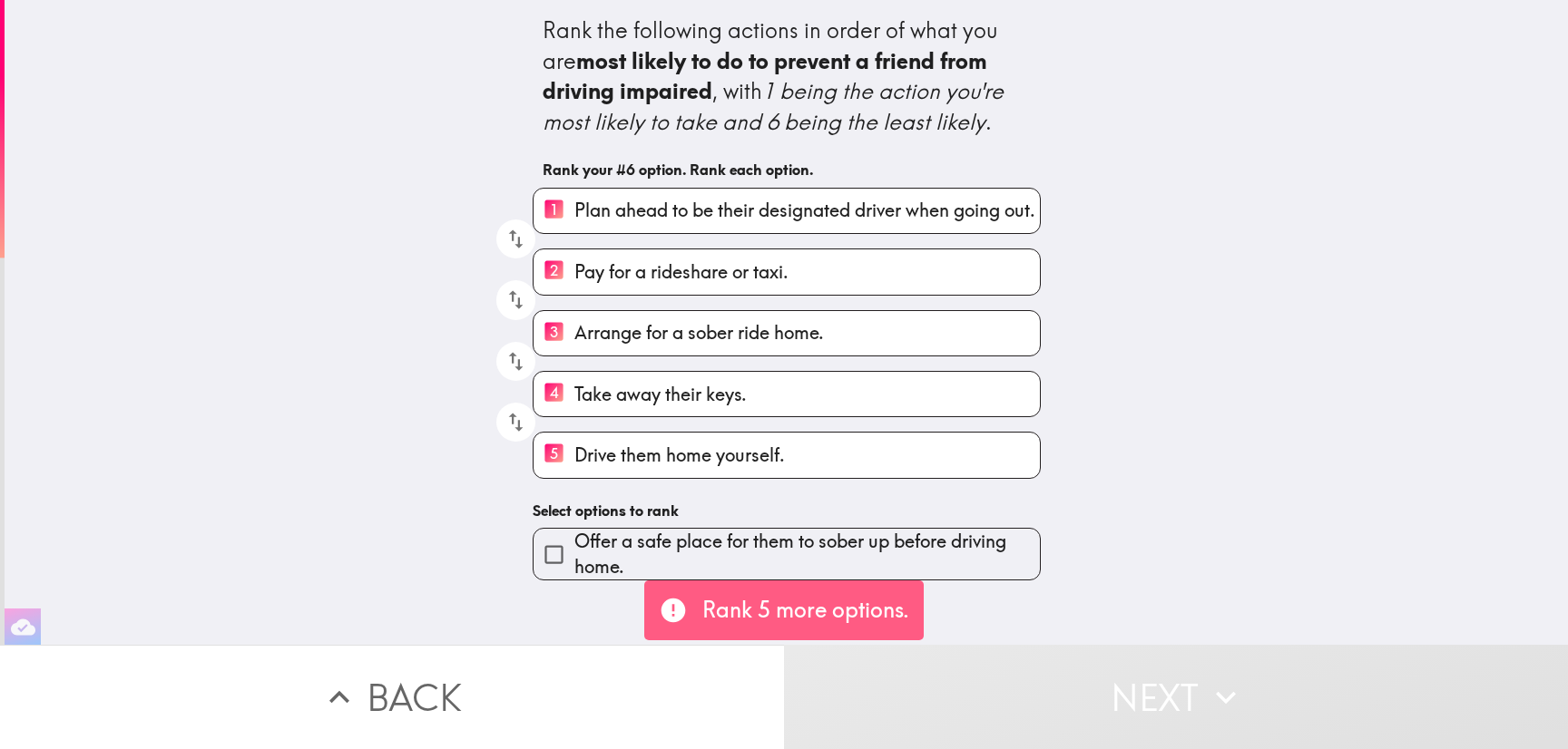
click at [982, 548] on span "Offer a safe place for them to sober up before driving home." at bounding box center [807, 554] width 466 height 51
click at [575, 548] on input "Offer a safe place for them to sober up before driving home." at bounding box center [554, 555] width 41 height 41
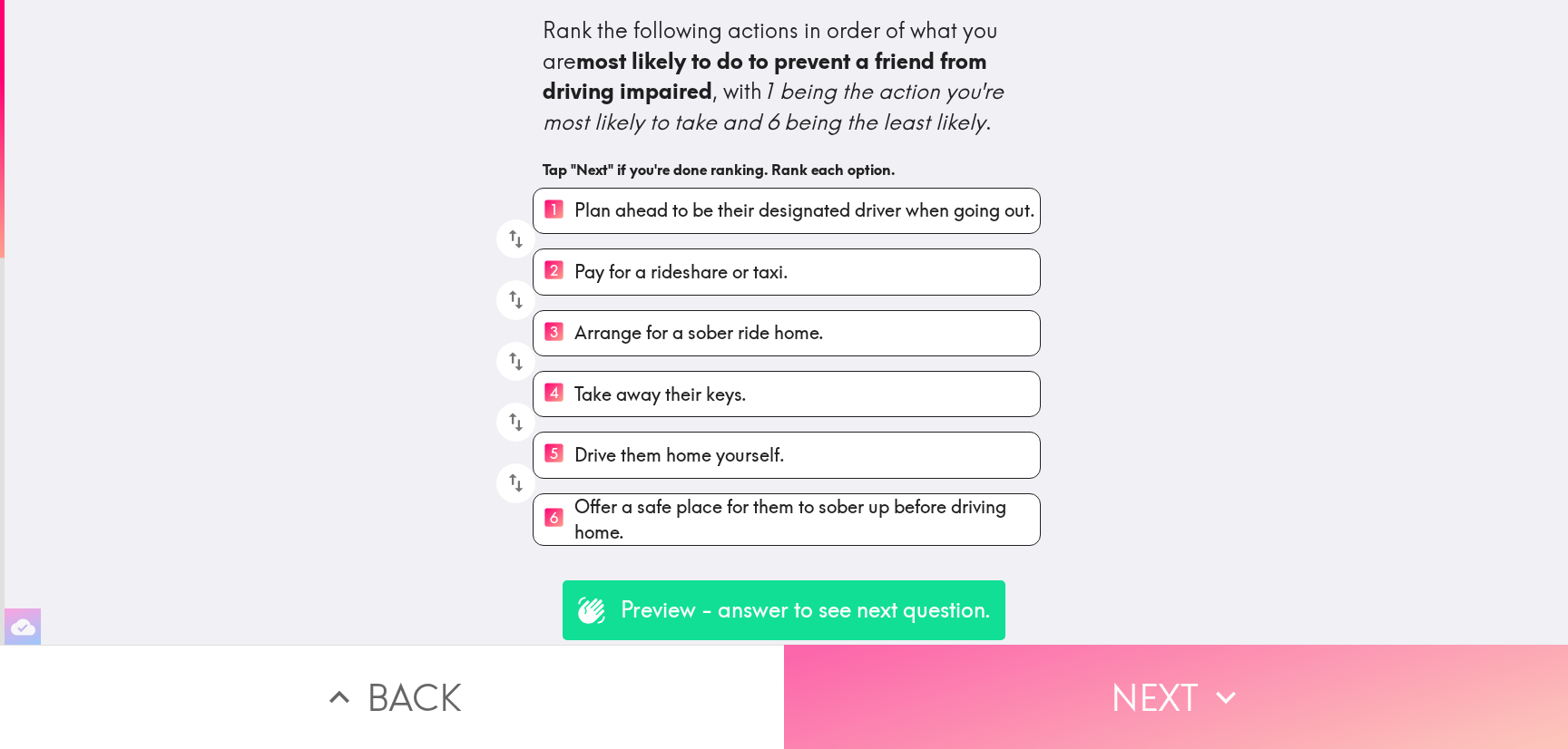
click at [1107, 675] on button "Next" at bounding box center [1176, 697] width 784 height 104
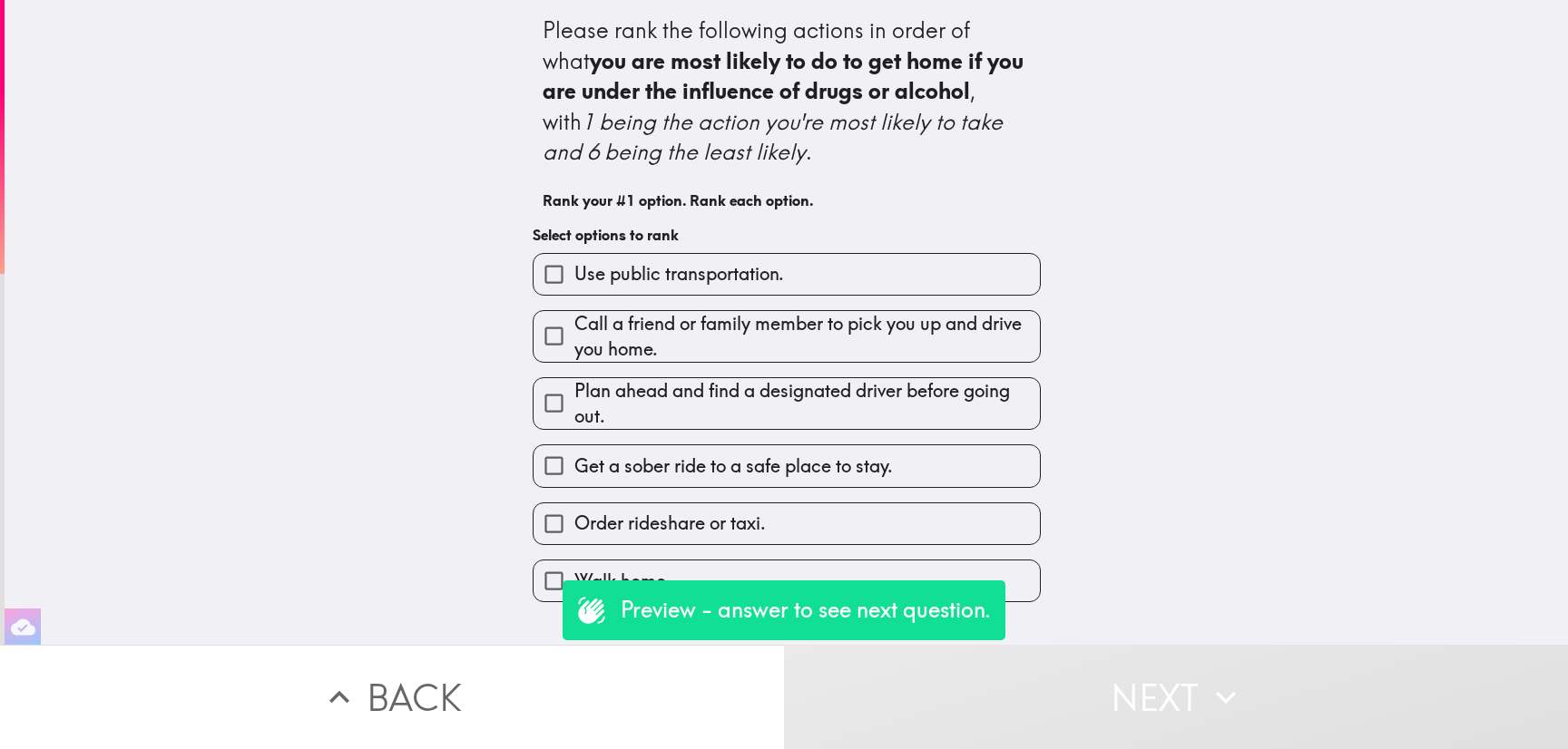
click at [1012, 579] on label "Walk home" at bounding box center [786, 581] width 506 height 41
click at [575, 579] on input "Walk home" at bounding box center [554, 581] width 41 height 41
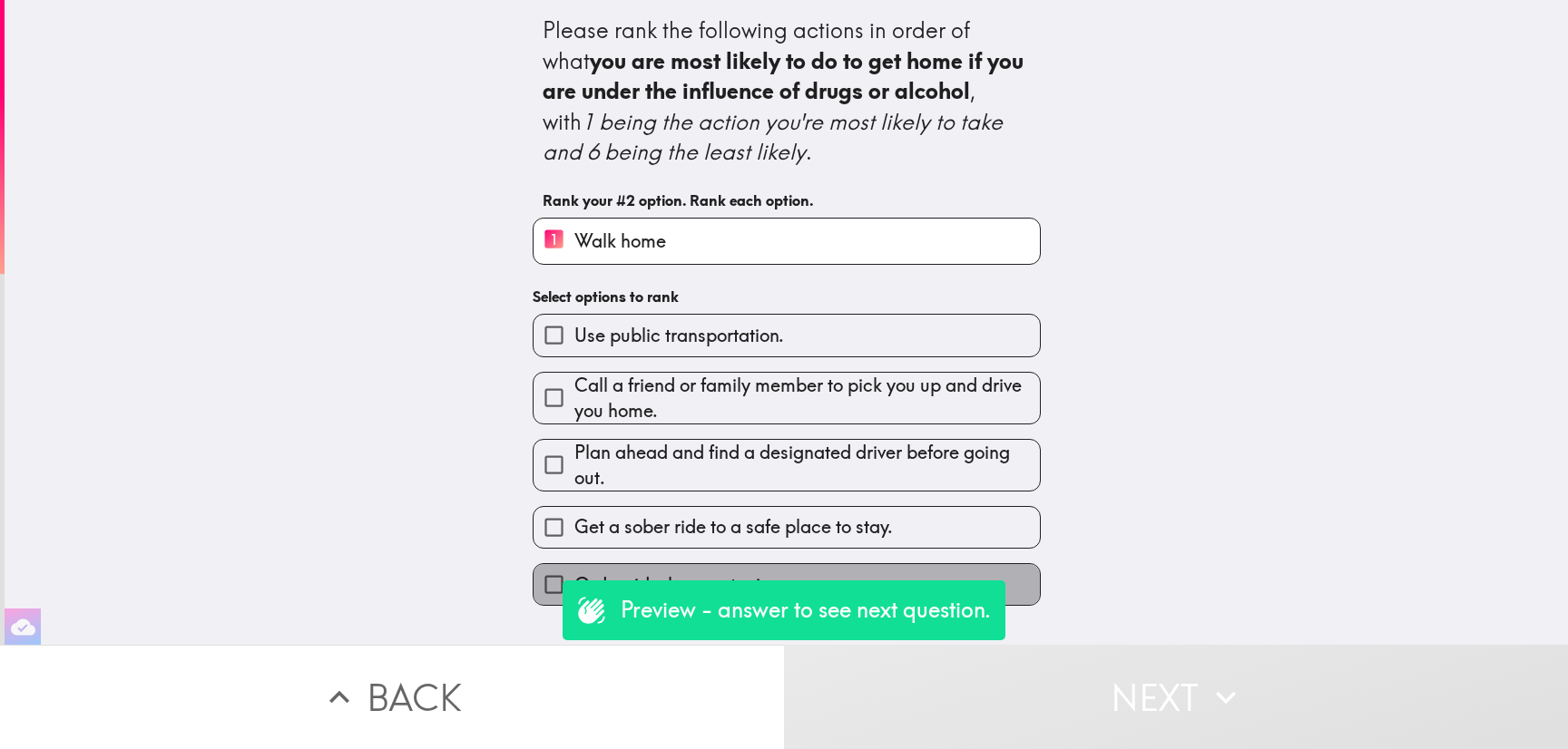
click at [1012, 579] on label "Order rideshare or taxi." at bounding box center [786, 585] width 506 height 41
click at [575, 579] on input "Order rideshare or taxi." at bounding box center [554, 585] width 41 height 41
click at [1012, 548] on label "Get a sober ride to a safe place to stay." at bounding box center [786, 528] width 506 height 41
click at [575, 548] on input "Get a sober ride to a safe place to stay." at bounding box center [554, 528] width 41 height 41
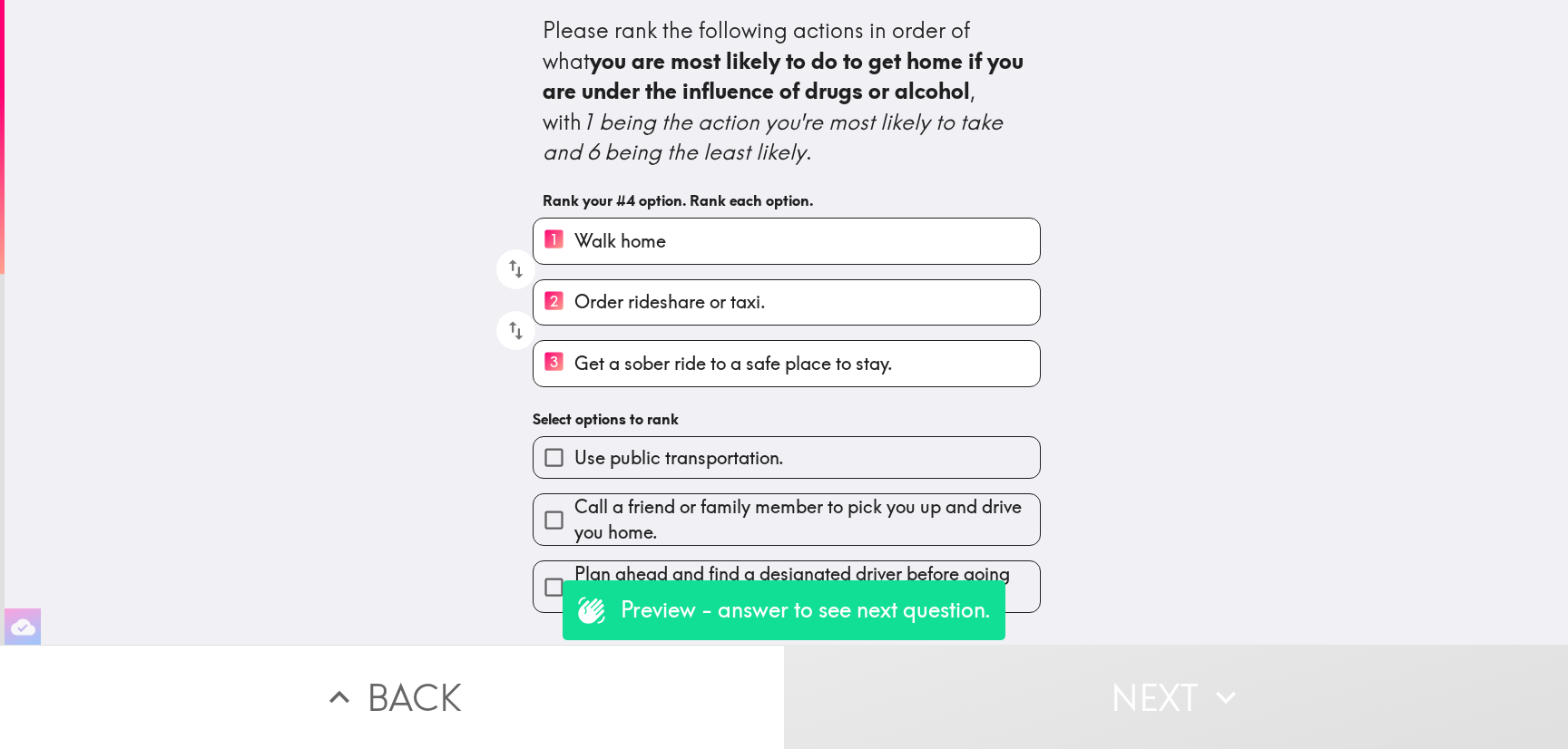
click at [1012, 579] on span "Plan ahead and find a designated driver before going out." at bounding box center [807, 587] width 466 height 51
click at [575, 579] on input "Plan ahead and find a designated driver before going out." at bounding box center [554, 587] width 41 height 41
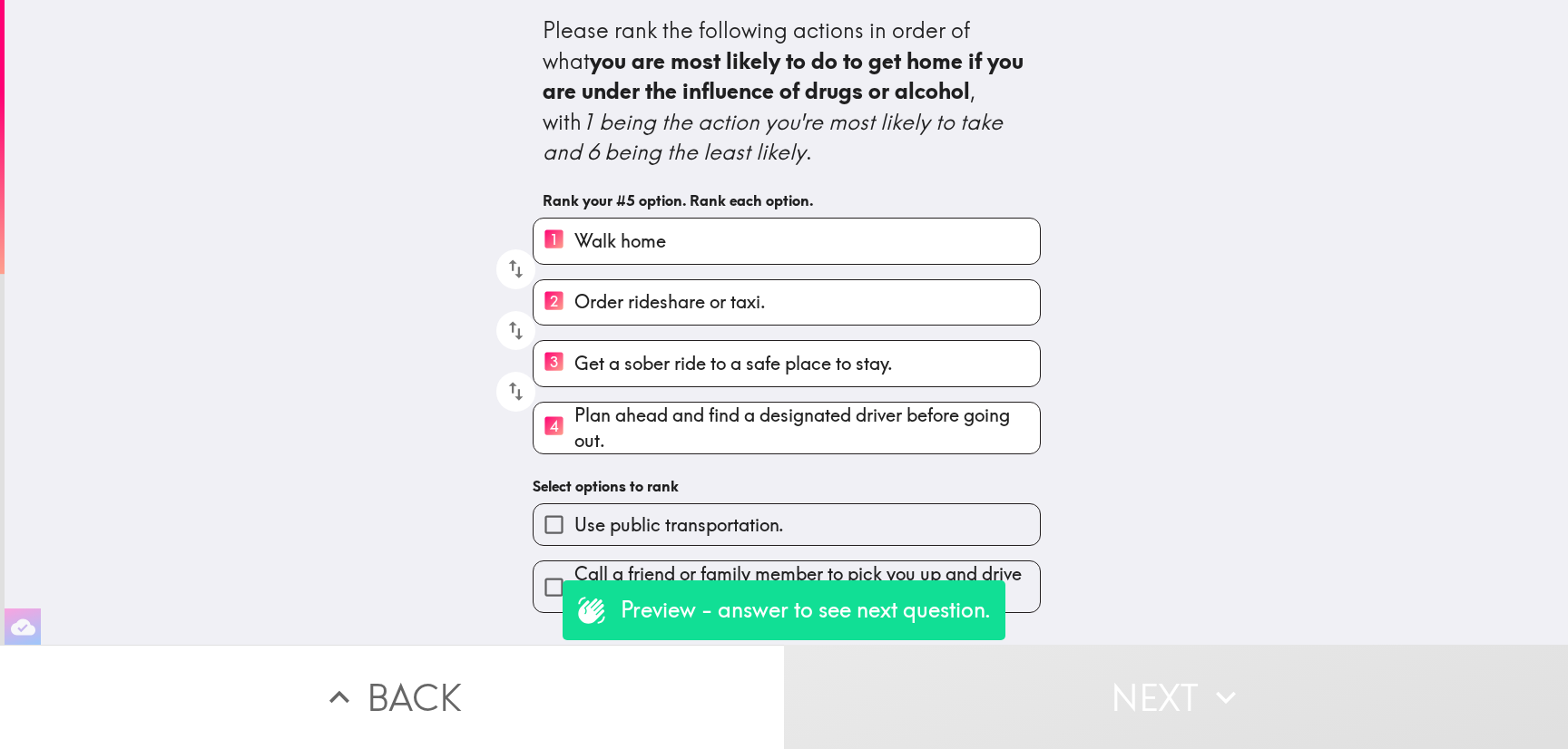
click at [1012, 579] on span "Call a friend or family member to pick you up and drive you home." at bounding box center [807, 587] width 466 height 51
click at [575, 579] on input "Call a friend or family member to pick you up and drive you home." at bounding box center [554, 587] width 41 height 41
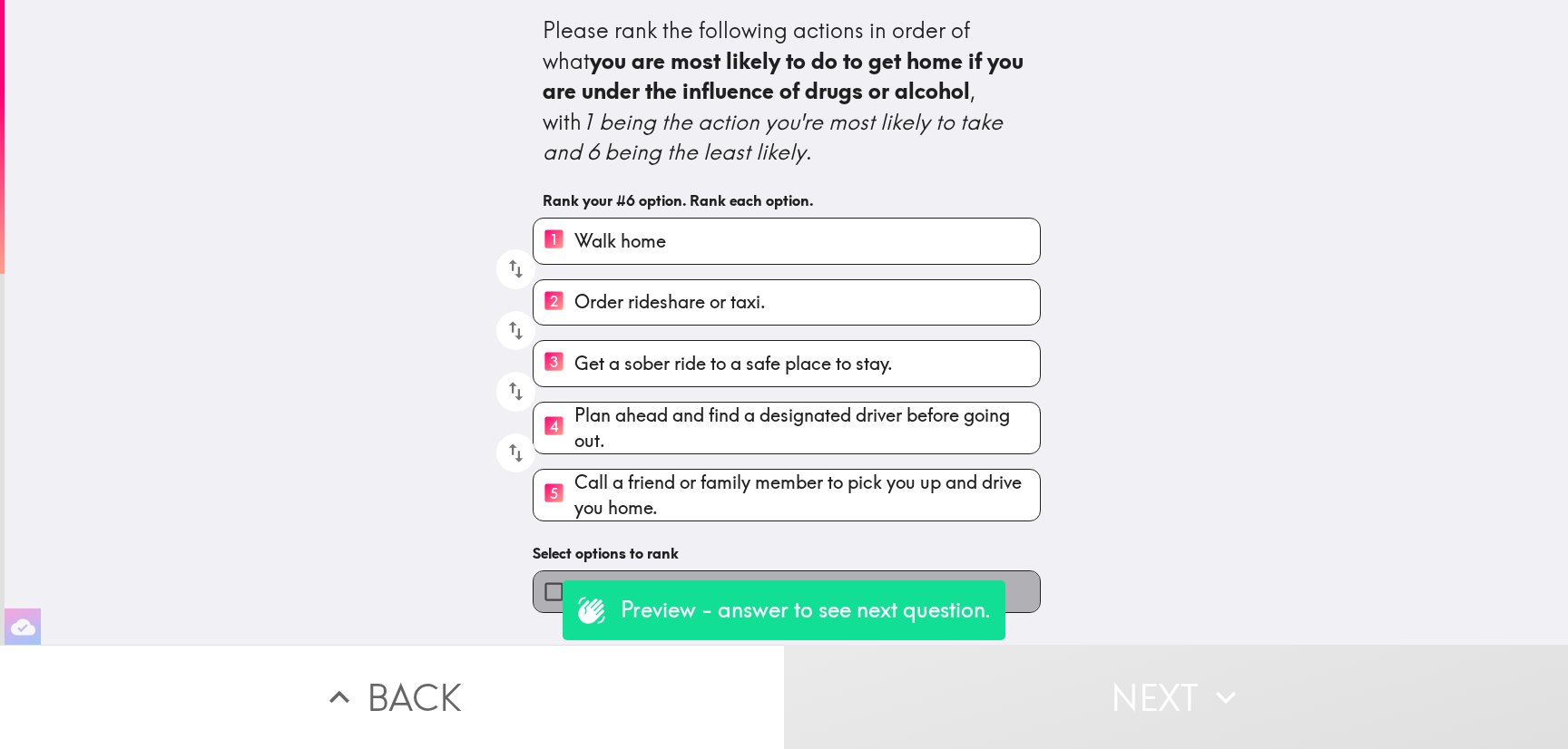
click at [1012, 579] on label "Use public transportation." at bounding box center [786, 592] width 506 height 41
click at [575, 579] on input "Use public transportation." at bounding box center [554, 592] width 41 height 41
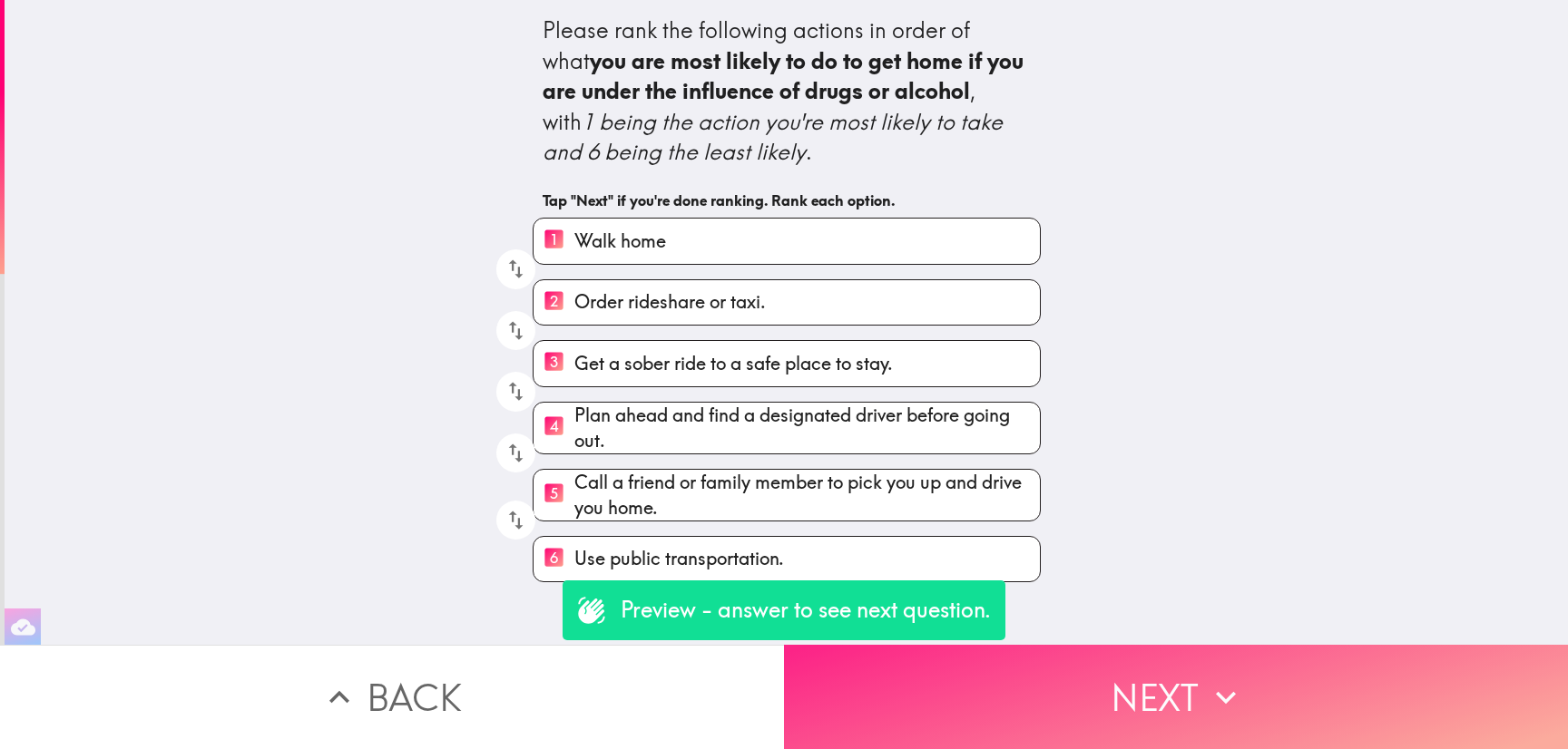
click at [1087, 650] on button "Next" at bounding box center [1176, 697] width 784 height 104
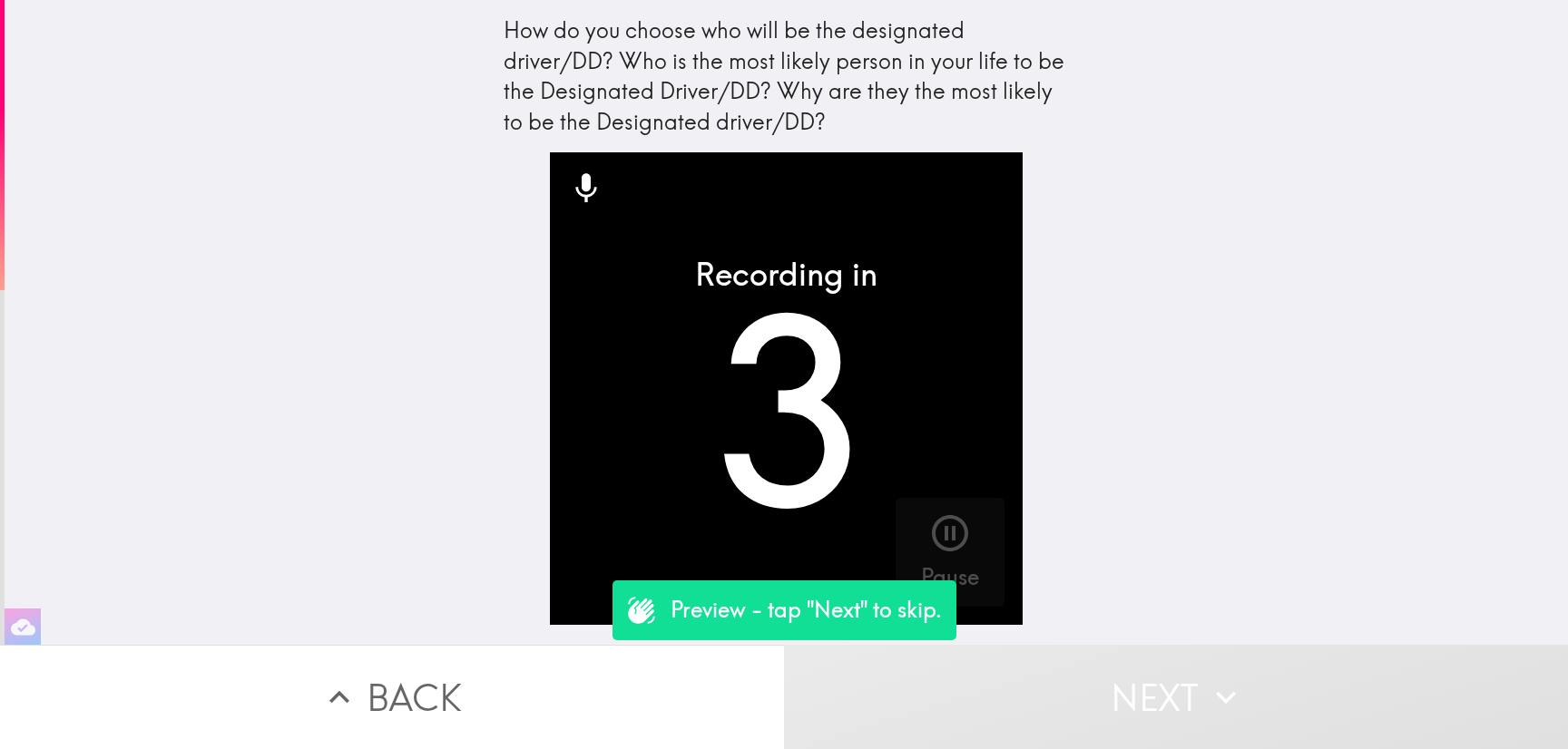
click at [1087, 650] on button "Next" at bounding box center [1176, 697] width 784 height 104
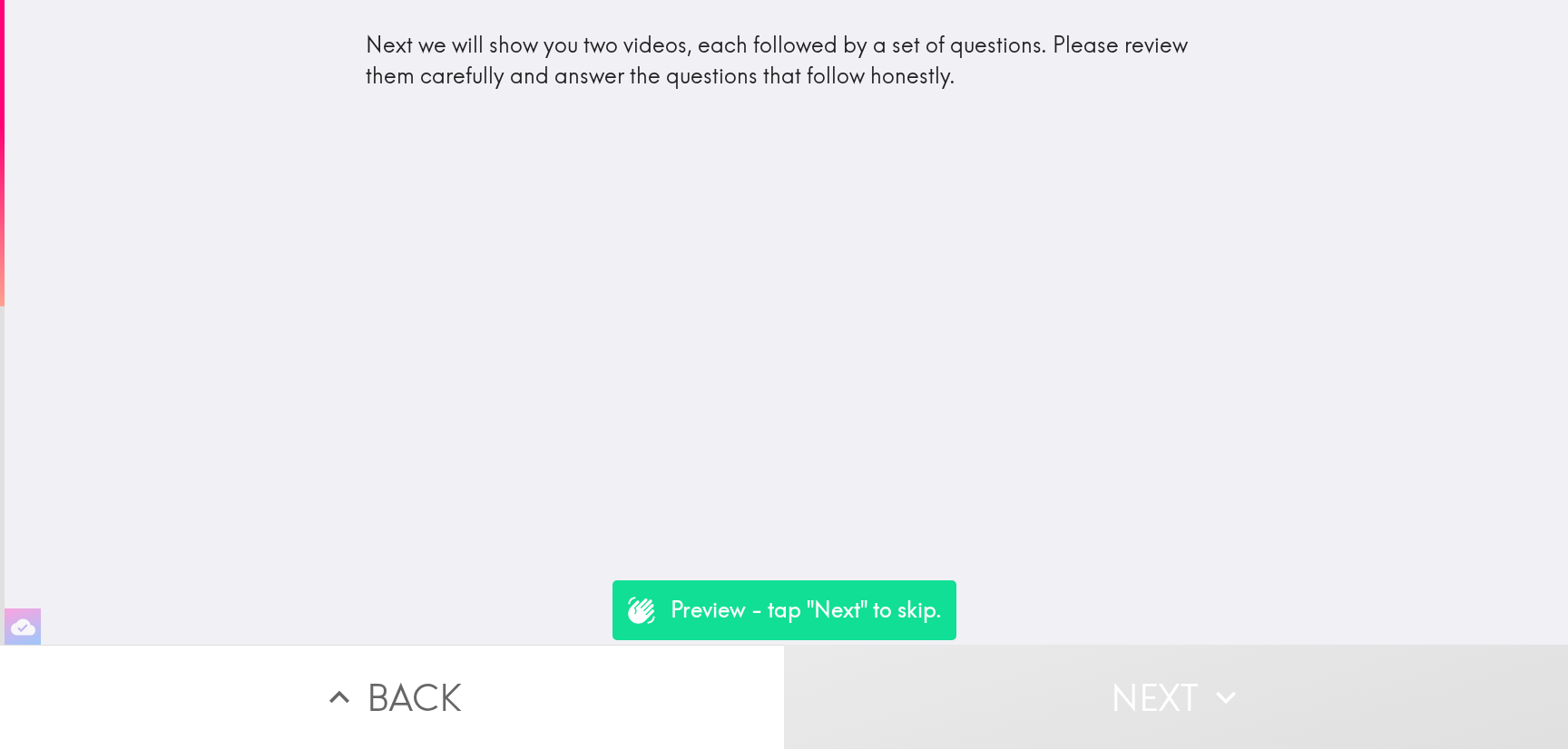
click at [1087, 650] on button "Next" at bounding box center [1176, 697] width 784 height 104
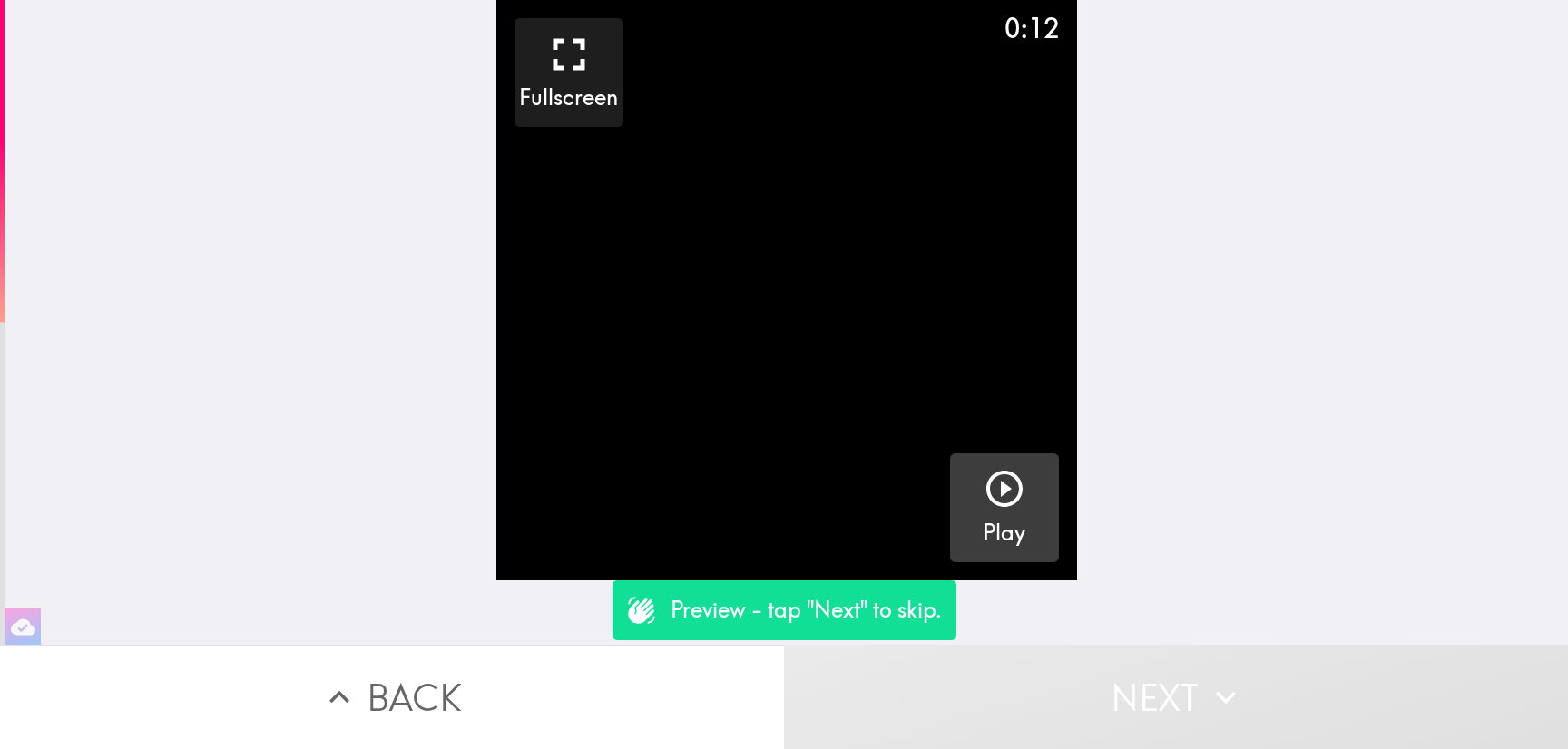
click at [986, 501] on icon "button" at bounding box center [1004, 489] width 44 height 44
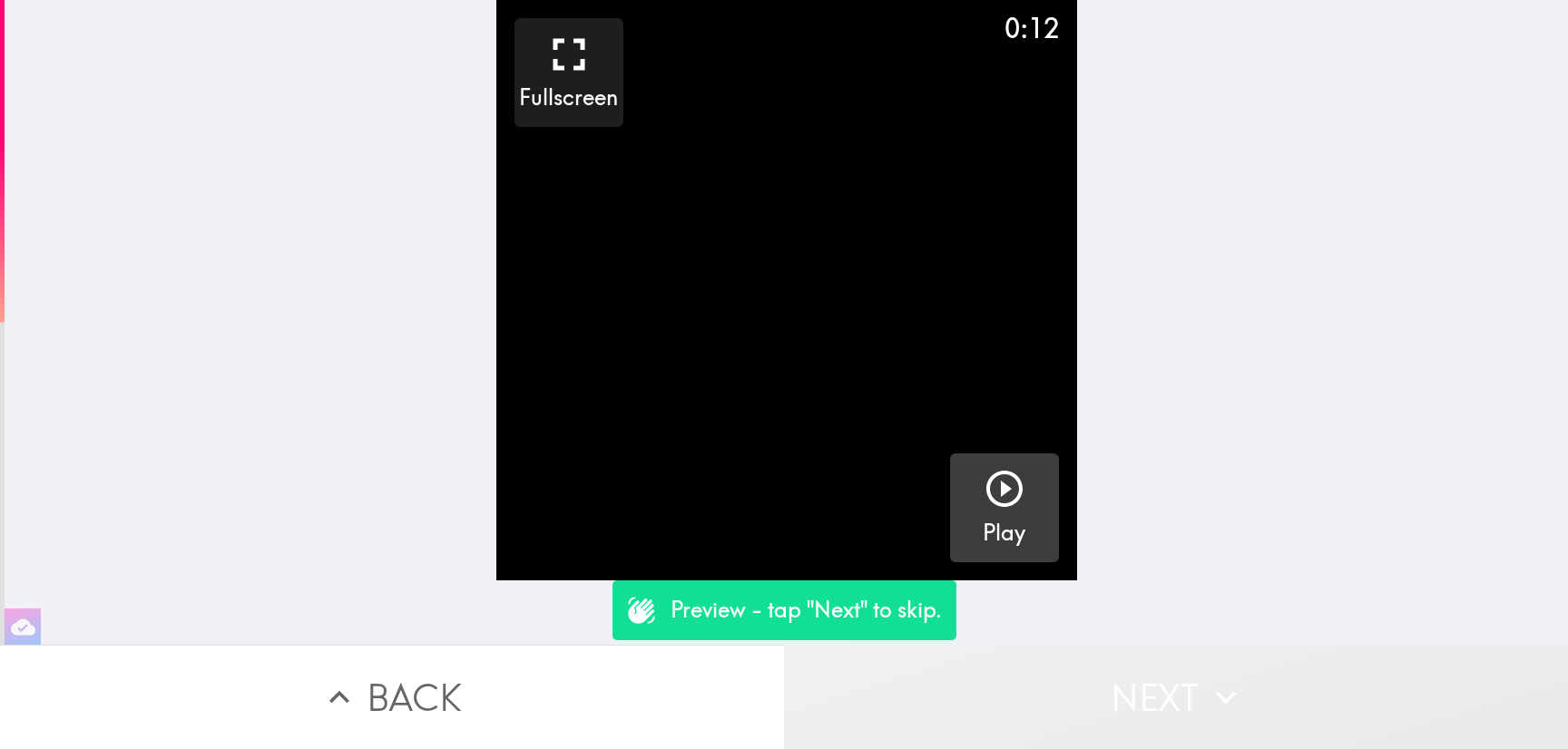
click at [1216, 691] on icon "button" at bounding box center [1226, 697] width 20 height 13
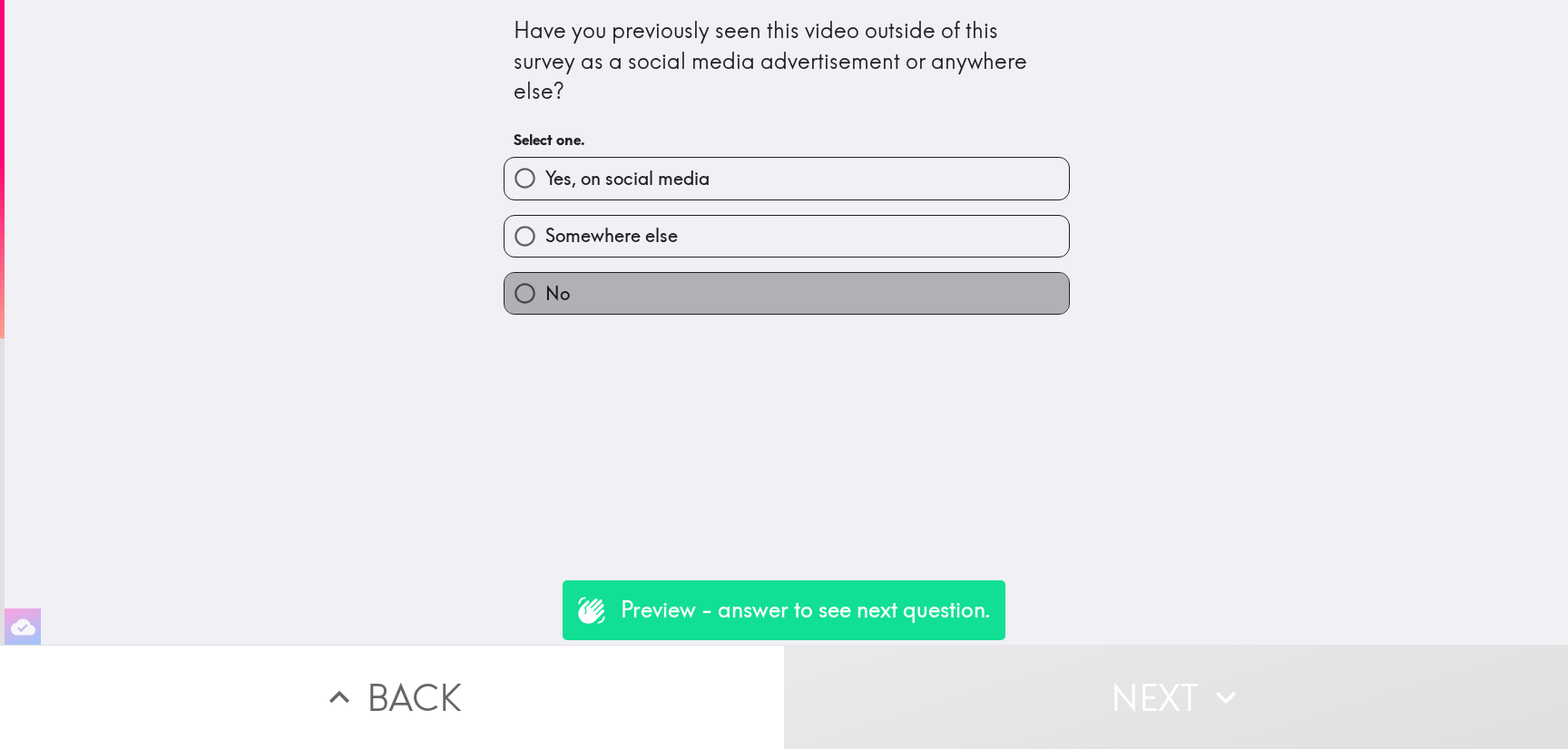
click at [857, 280] on label "No" at bounding box center [786, 293] width 565 height 41
click at [545, 280] on input "No" at bounding box center [525, 293] width 41 height 41
radio input "true"
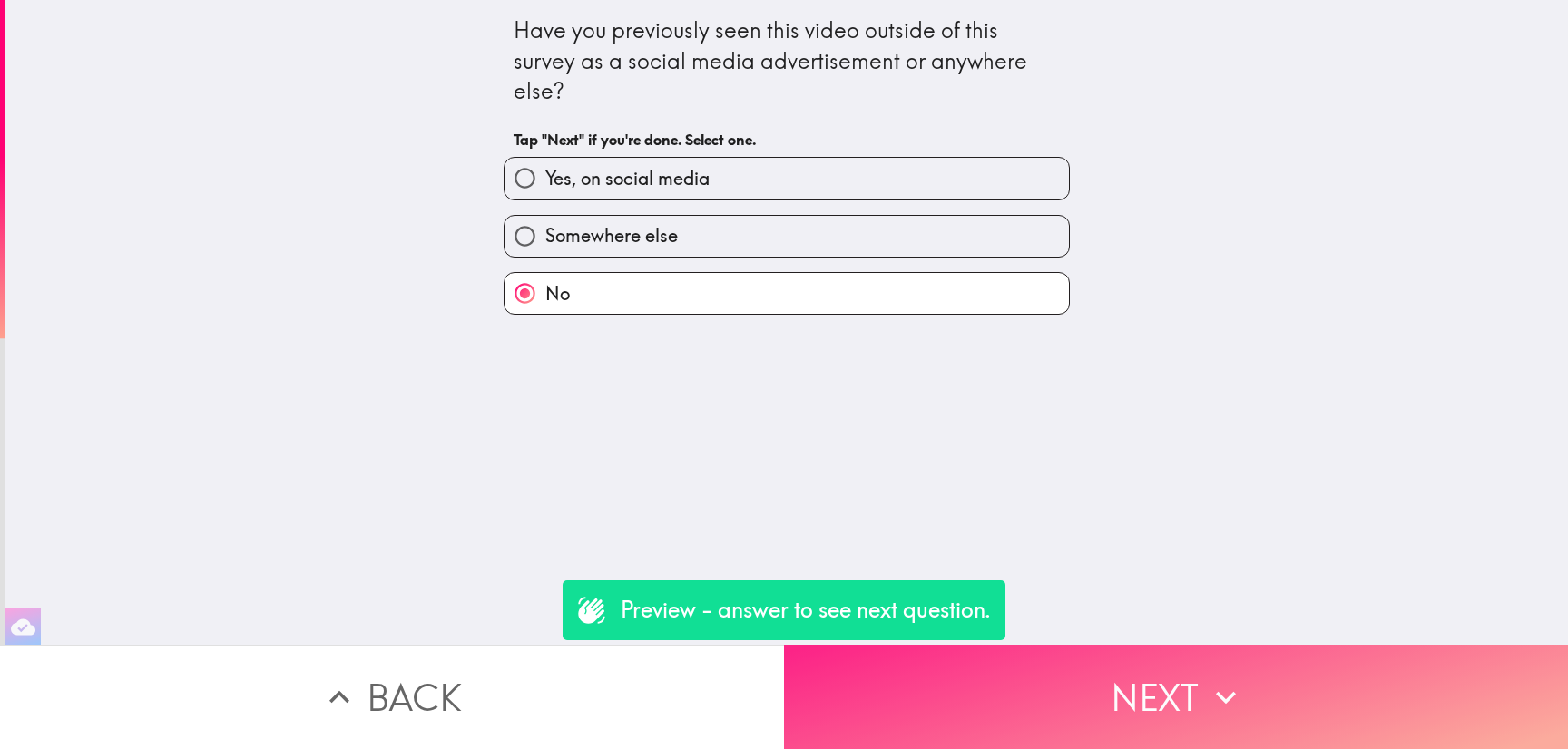
click at [1188, 656] on button "Next" at bounding box center [1176, 697] width 784 height 104
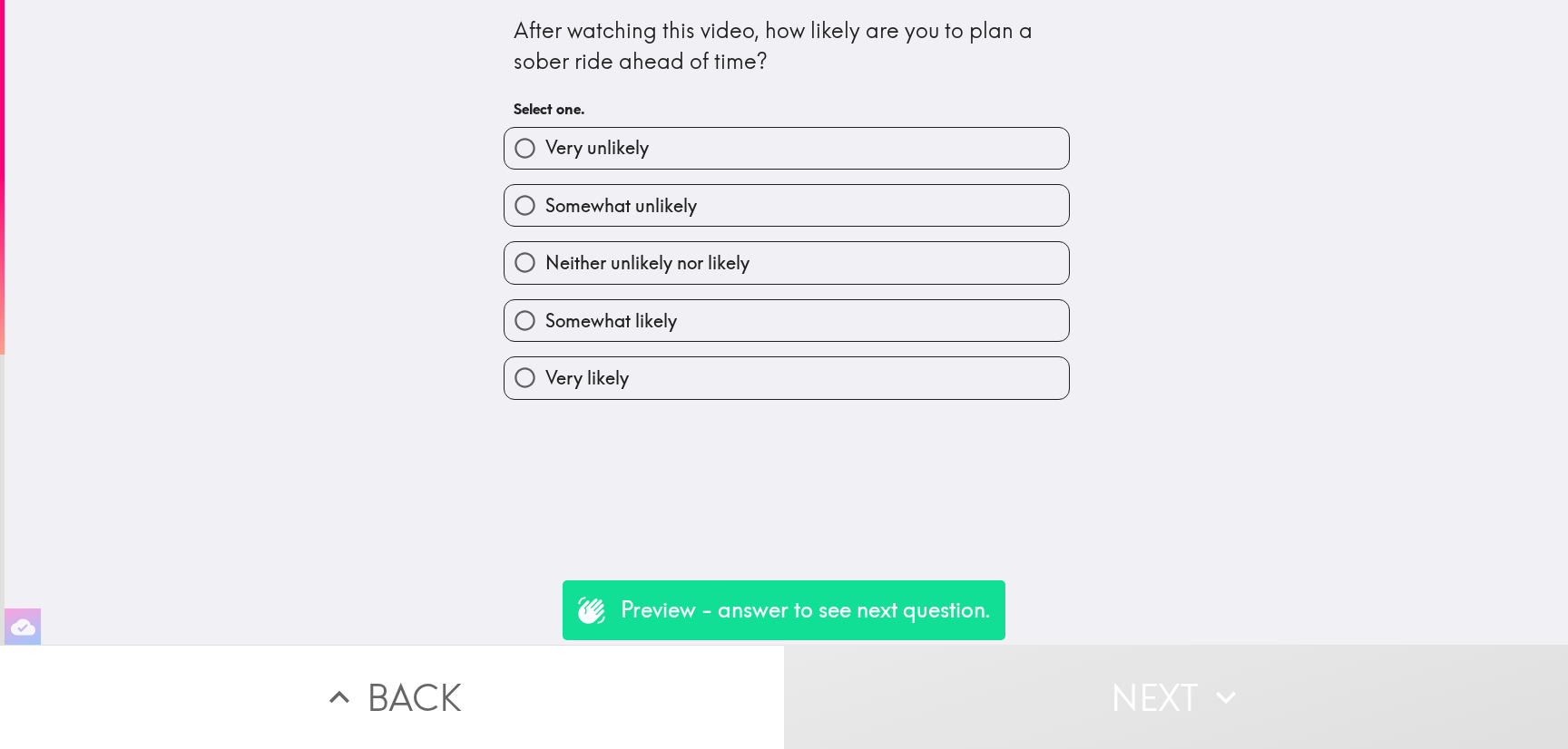
click at [929, 313] on label "Somewhat likely" at bounding box center [786, 321] width 565 height 41
click at [545, 313] on input "Somewhat likely" at bounding box center [525, 321] width 41 height 41
radio input "true"
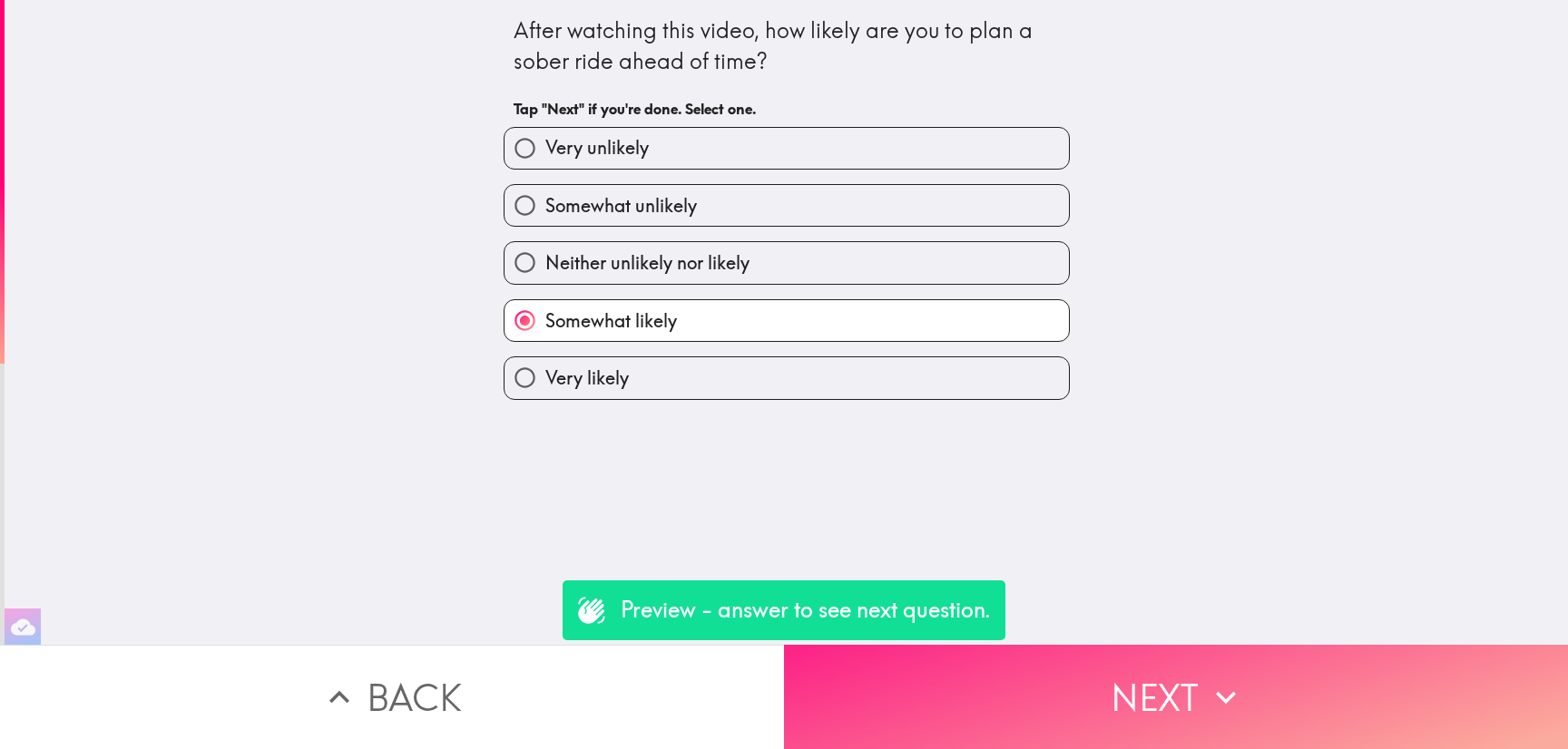
click at [1196, 651] on button "Next" at bounding box center [1176, 697] width 784 height 104
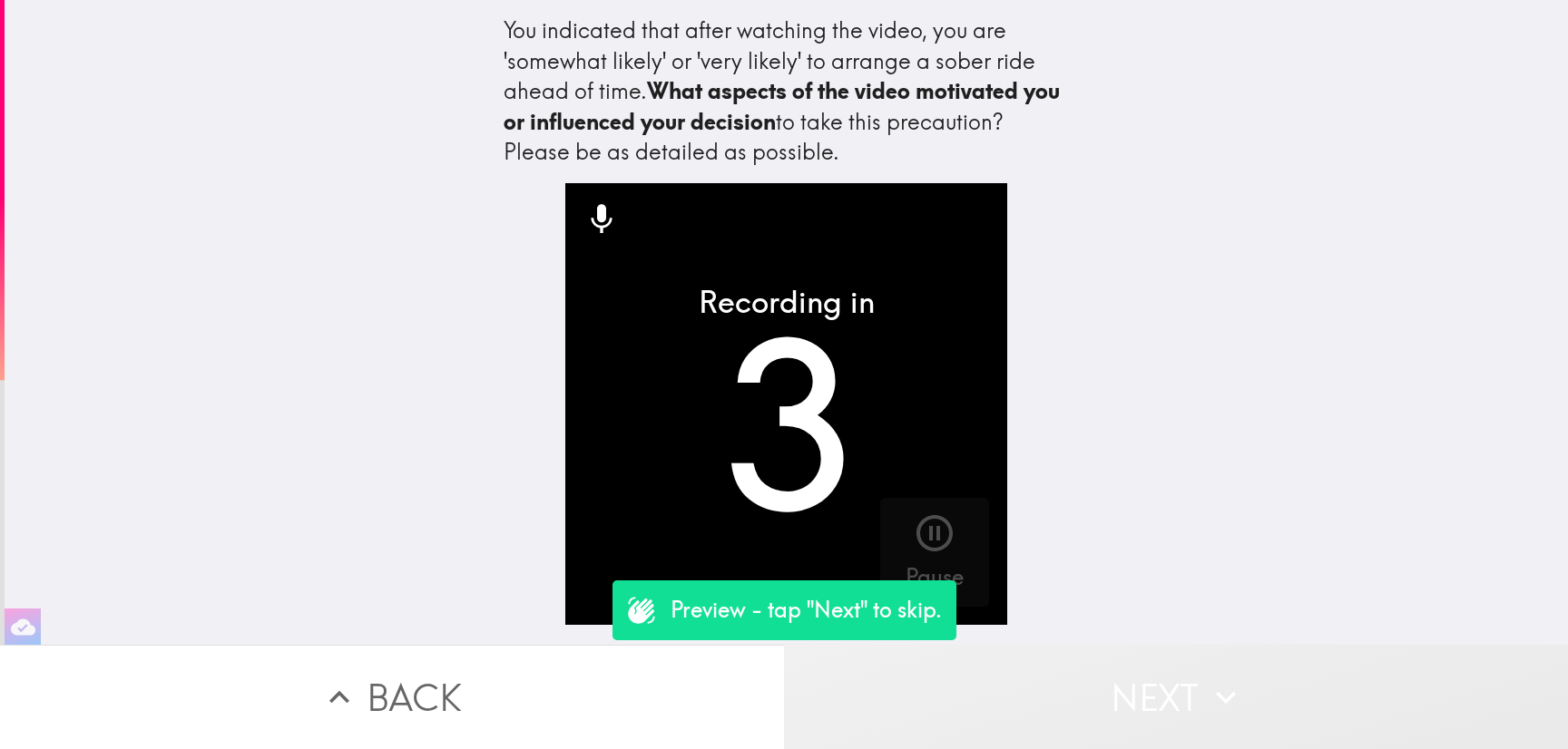
click at [1196, 649] on button "Next" at bounding box center [1176, 697] width 784 height 104
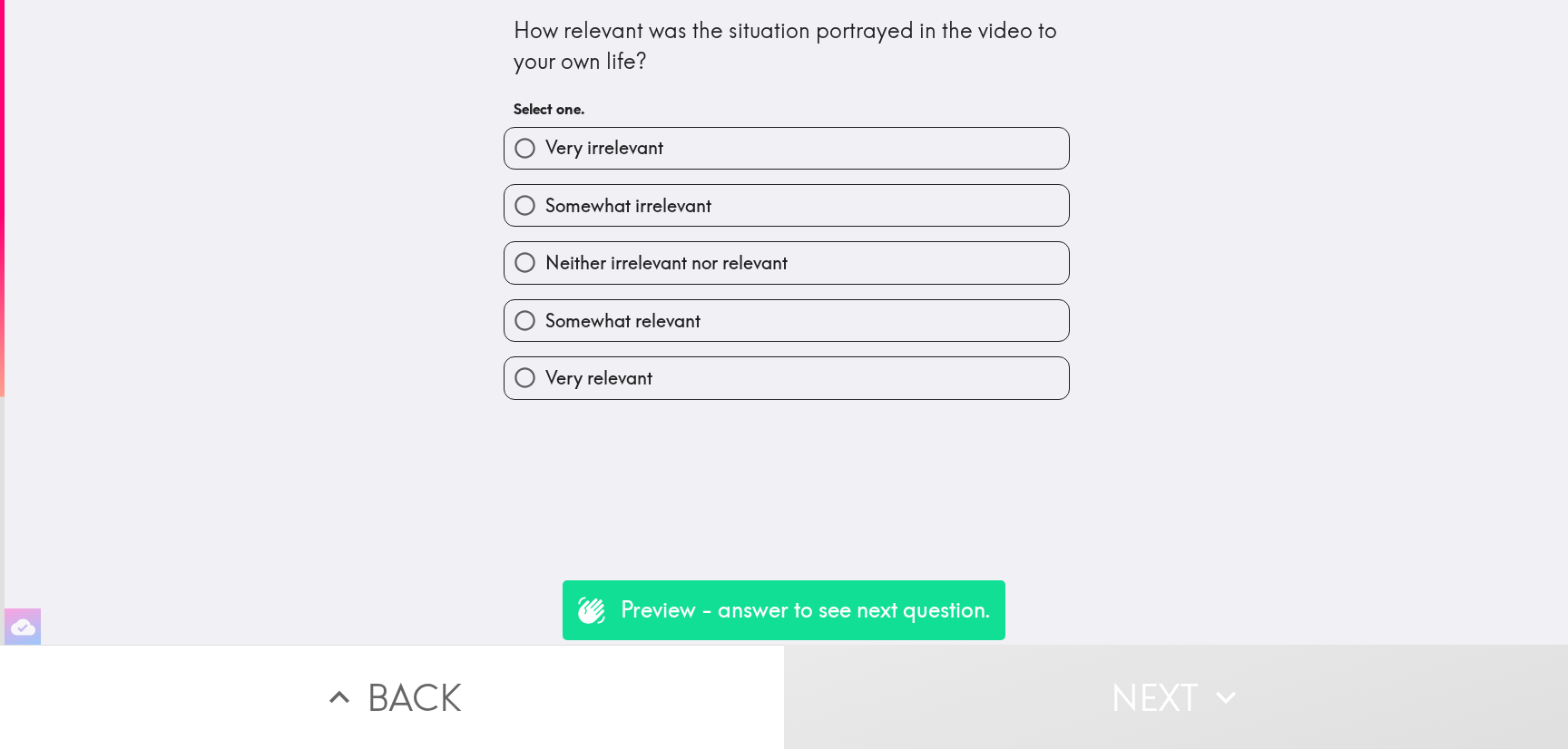
click at [908, 346] on div "Very relevant" at bounding box center [779, 370] width 580 height 57
click at [922, 362] on label "Very relevant" at bounding box center [786, 378] width 565 height 41
click at [545, 362] on input "Very relevant" at bounding box center [525, 378] width 41 height 41
radio input "true"
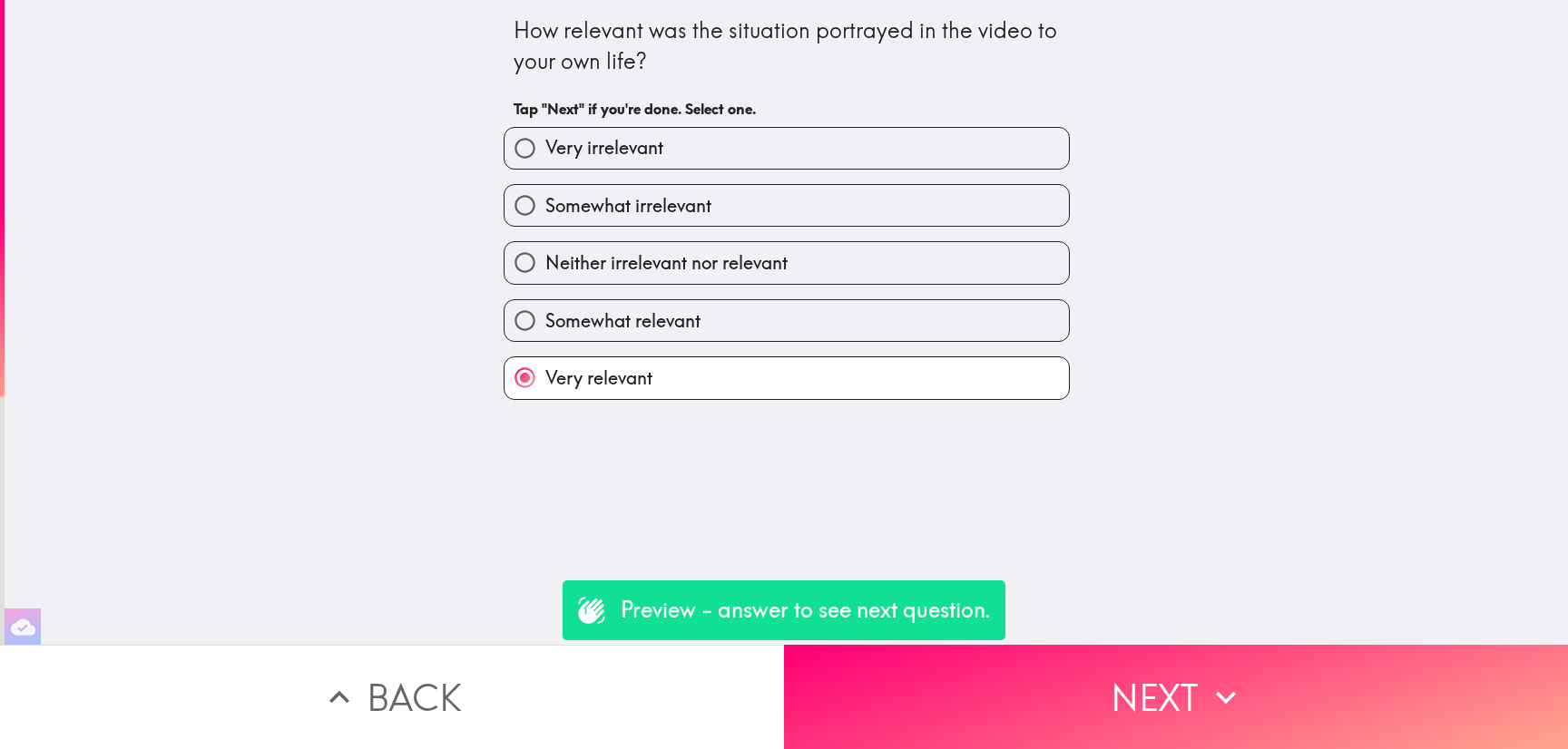
click at [1130, 612] on div "How relevant was the situation portrayed in the video to your own life? Tap "Ne…" at bounding box center [786, 323] width 1563 height 645
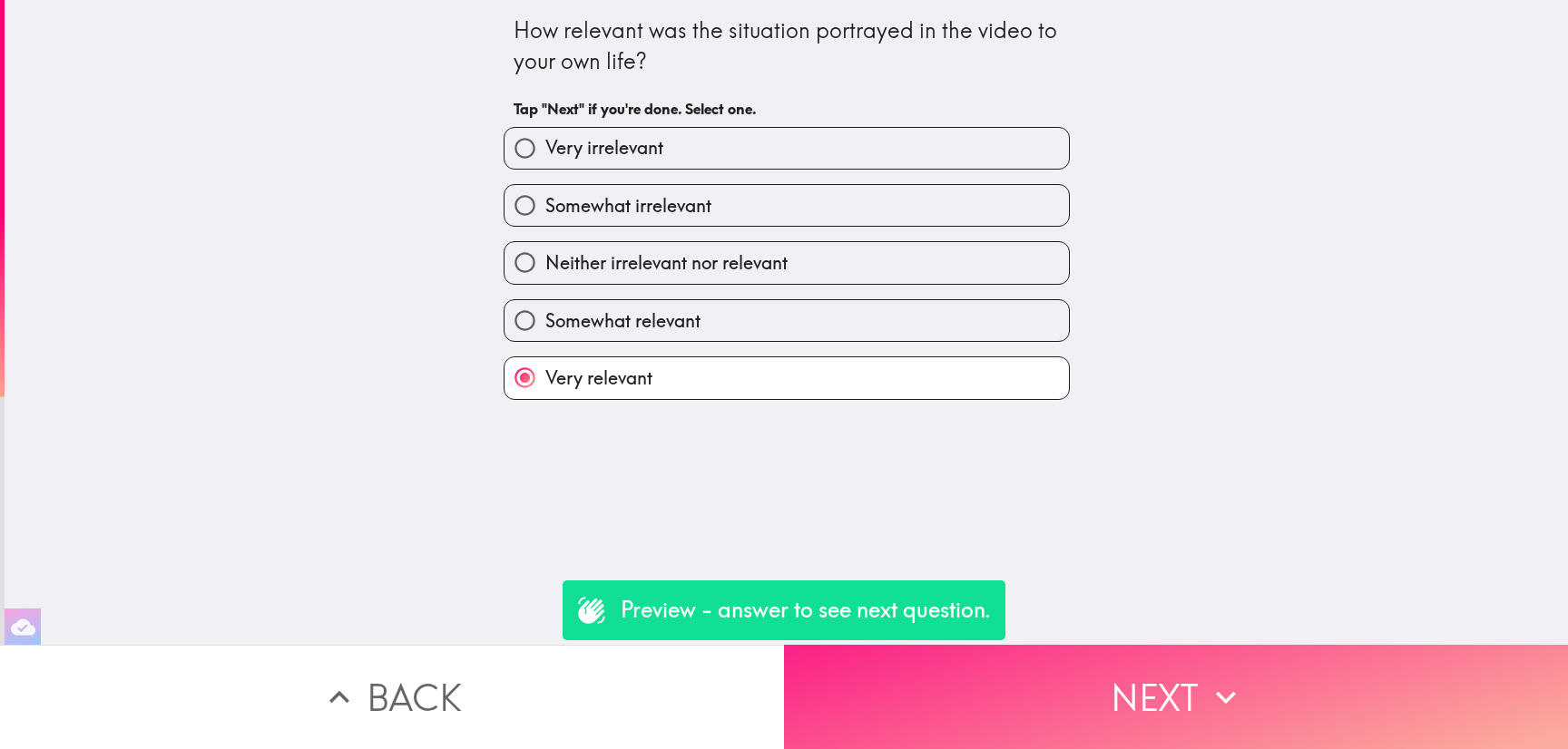
click at [1163, 666] on button "Next" at bounding box center [1176, 697] width 784 height 104
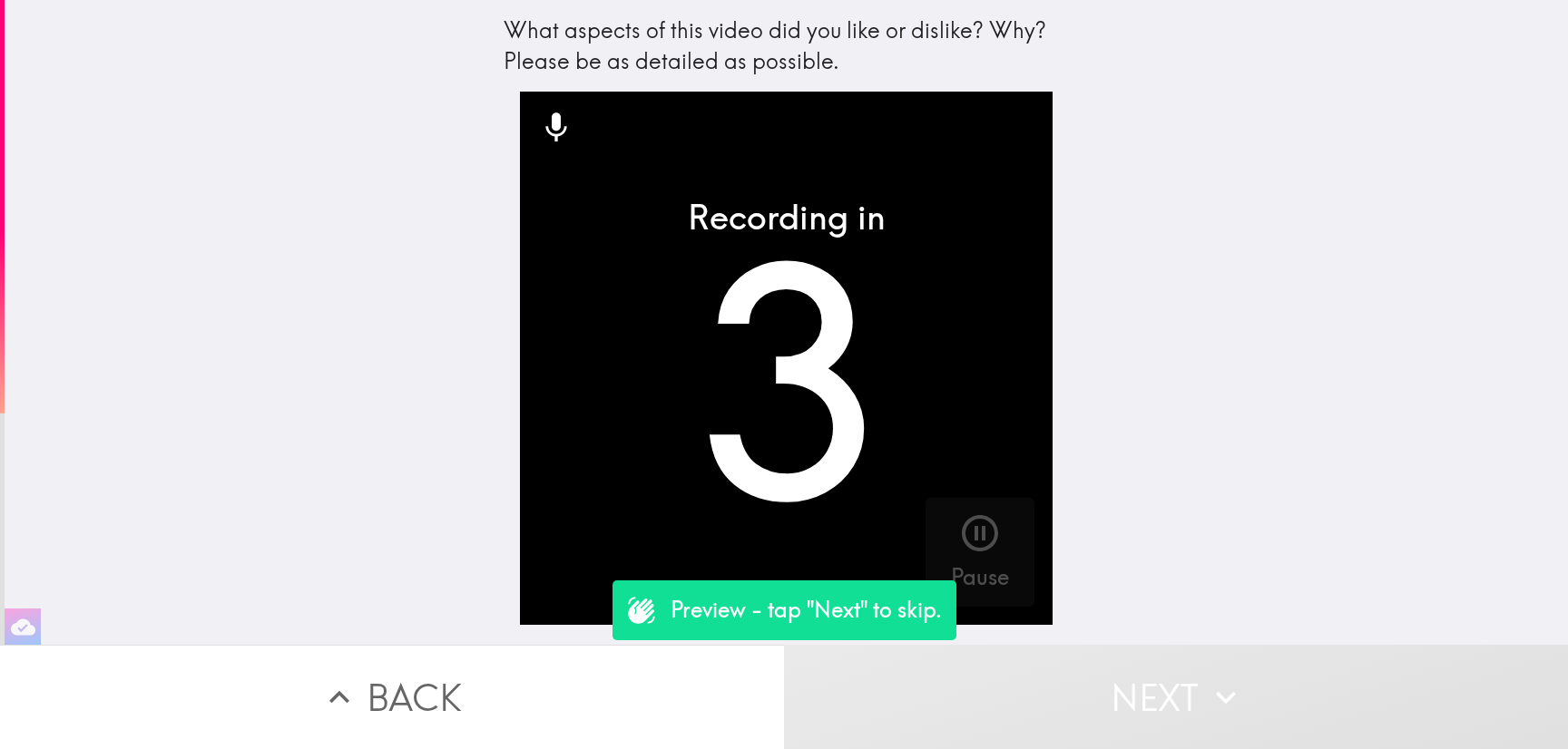
drag, startPoint x: 848, startPoint y: 305, endPoint x: 1194, endPoint y: 615, distance: 464.6
click at [907, 354] on video "button" at bounding box center [786, 357] width 534 height 533
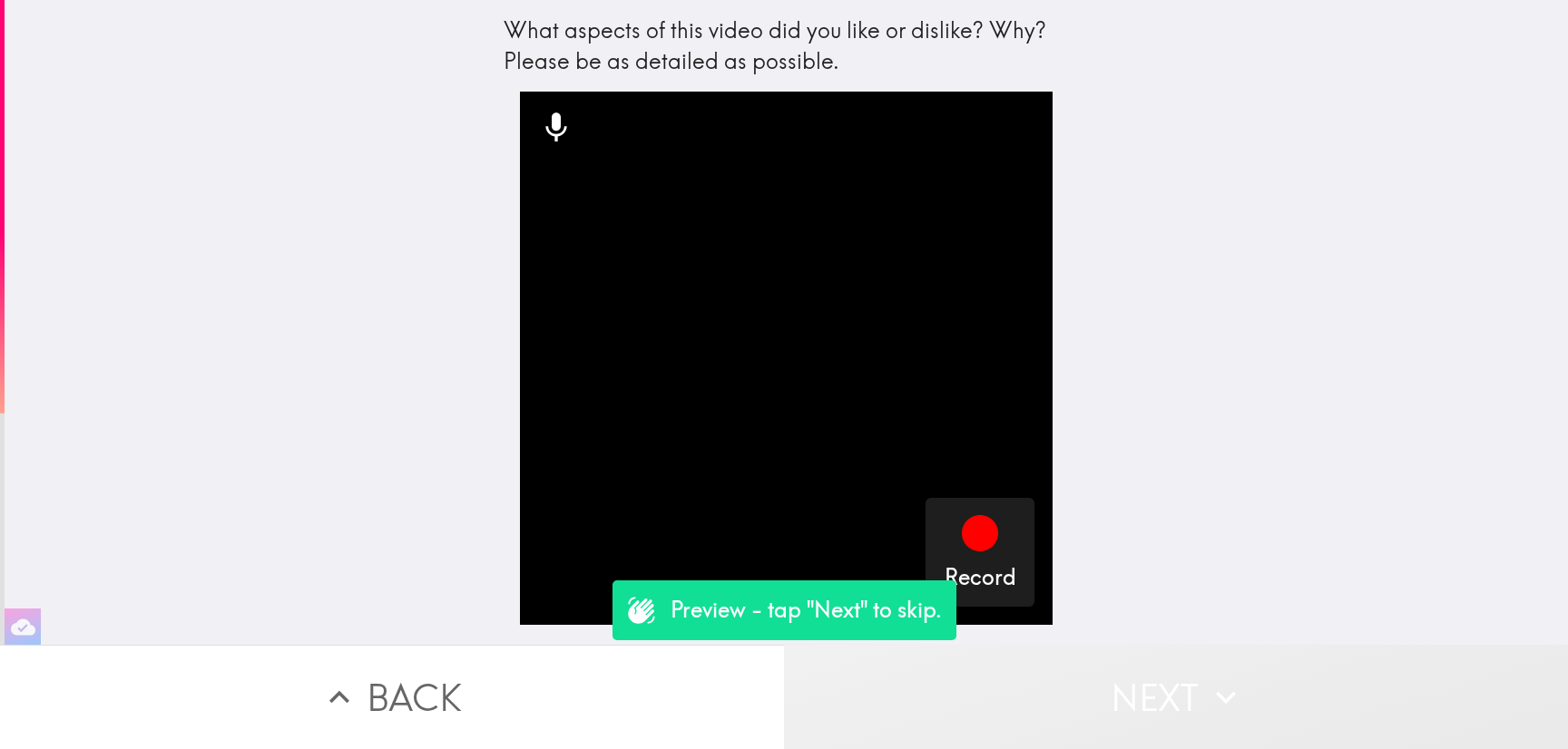
click at [1209, 648] on button "Next" at bounding box center [1176, 697] width 784 height 104
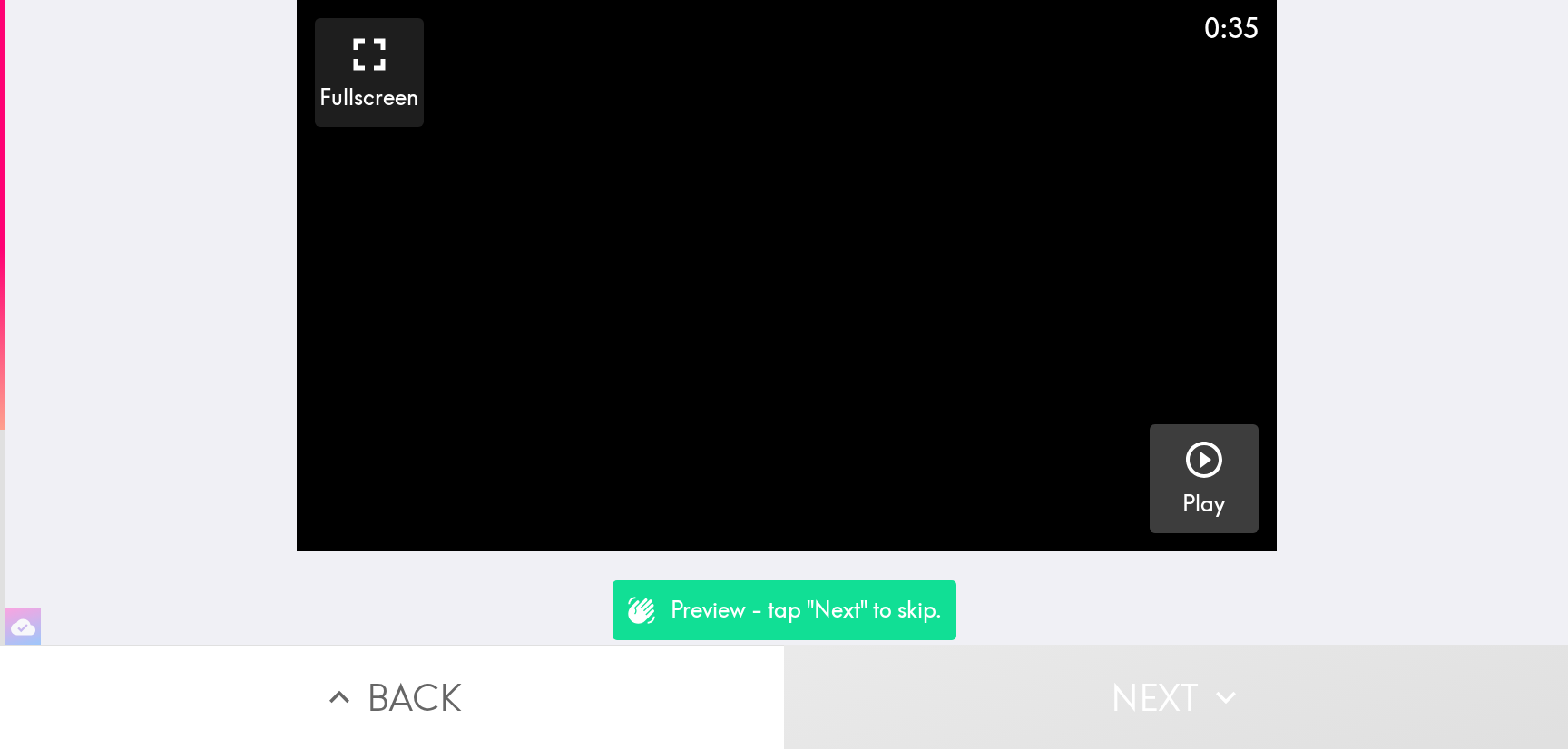
click at [1203, 475] on icon "button" at bounding box center [1203, 460] width 44 height 44
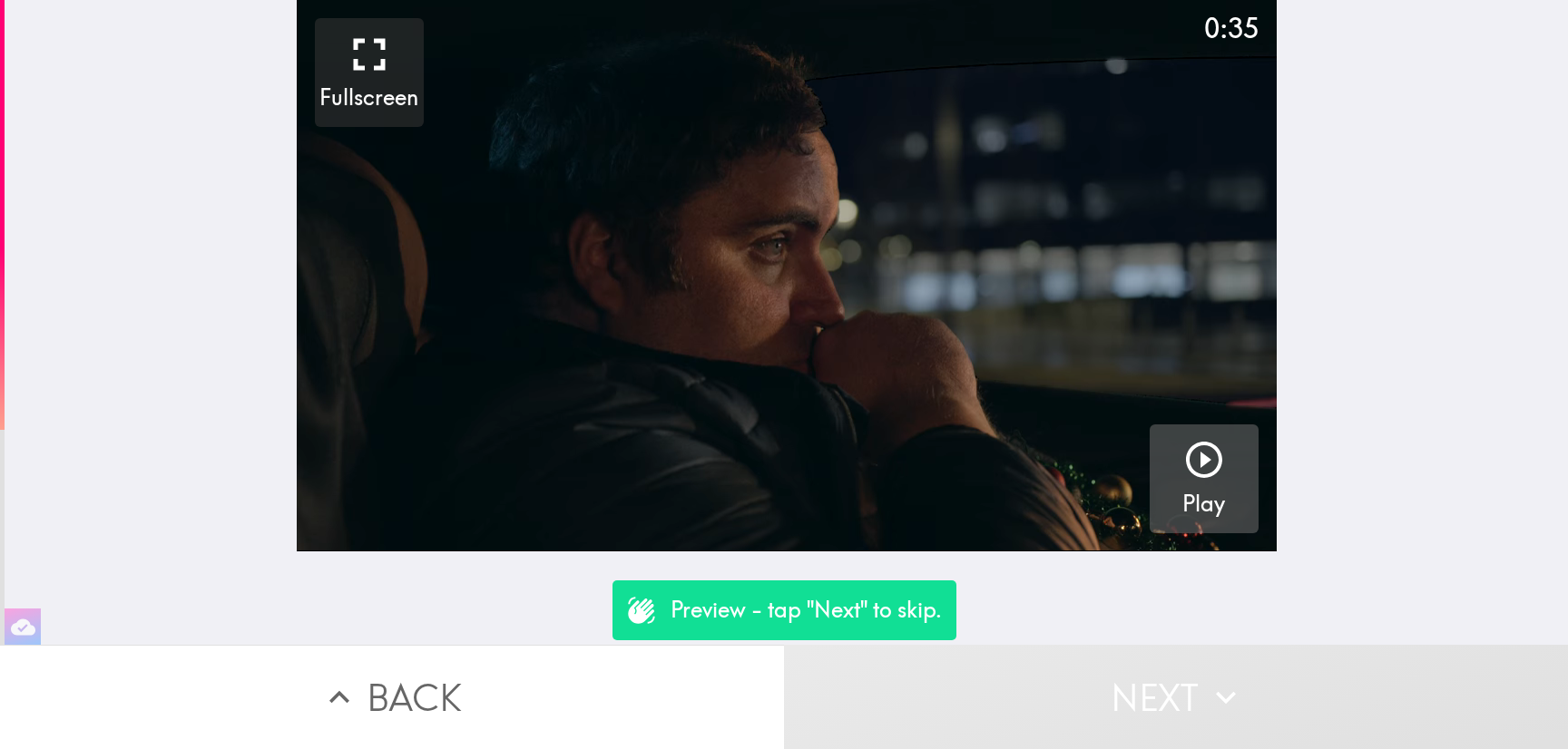
click at [1139, 667] on button "Next" at bounding box center [1176, 697] width 784 height 104
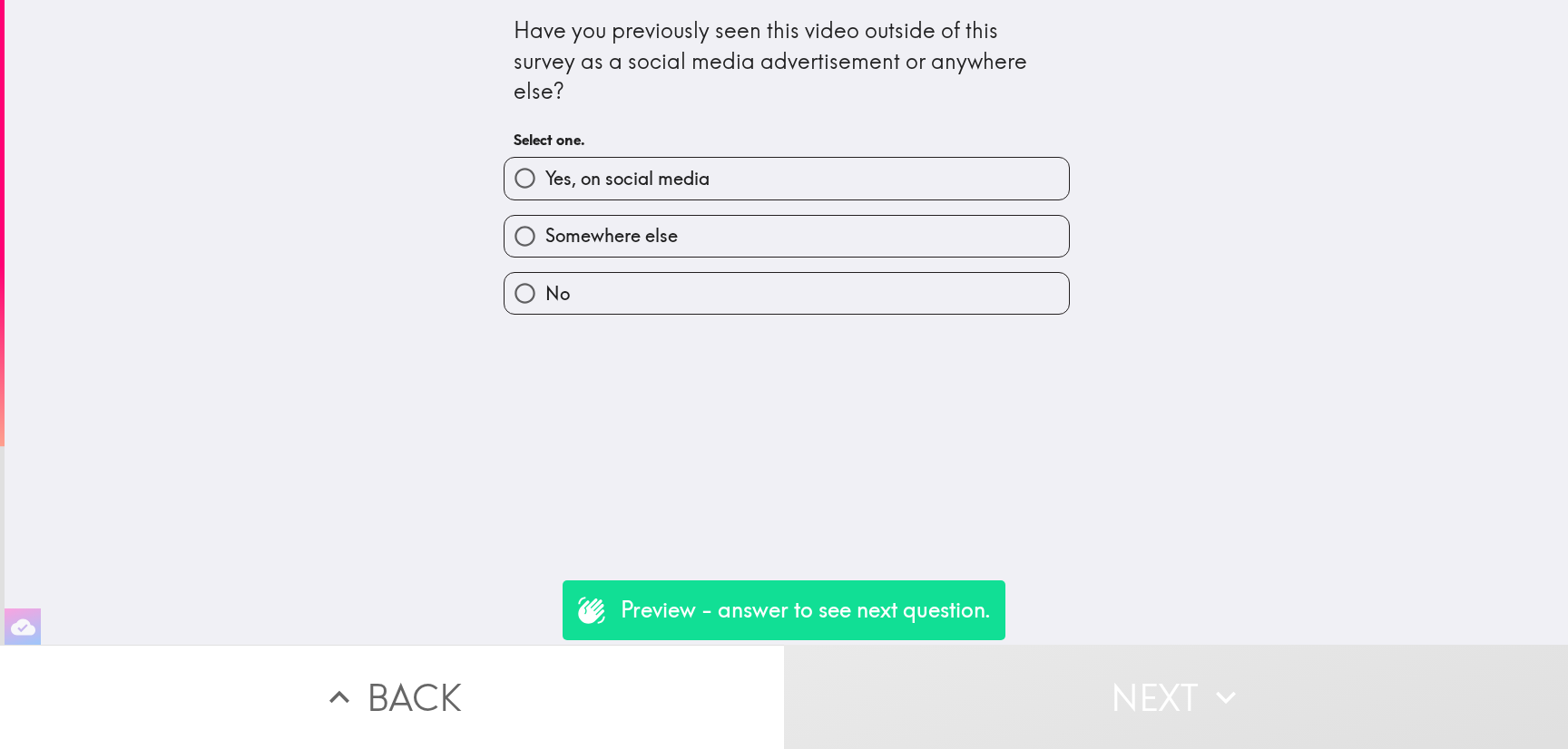
click at [864, 147] on div "Yes, on social media" at bounding box center [779, 171] width 580 height 57
click at [878, 205] on div "Somewhere else" at bounding box center [779, 228] width 580 height 57
